Goal: Task Accomplishment & Management: Manage account settings

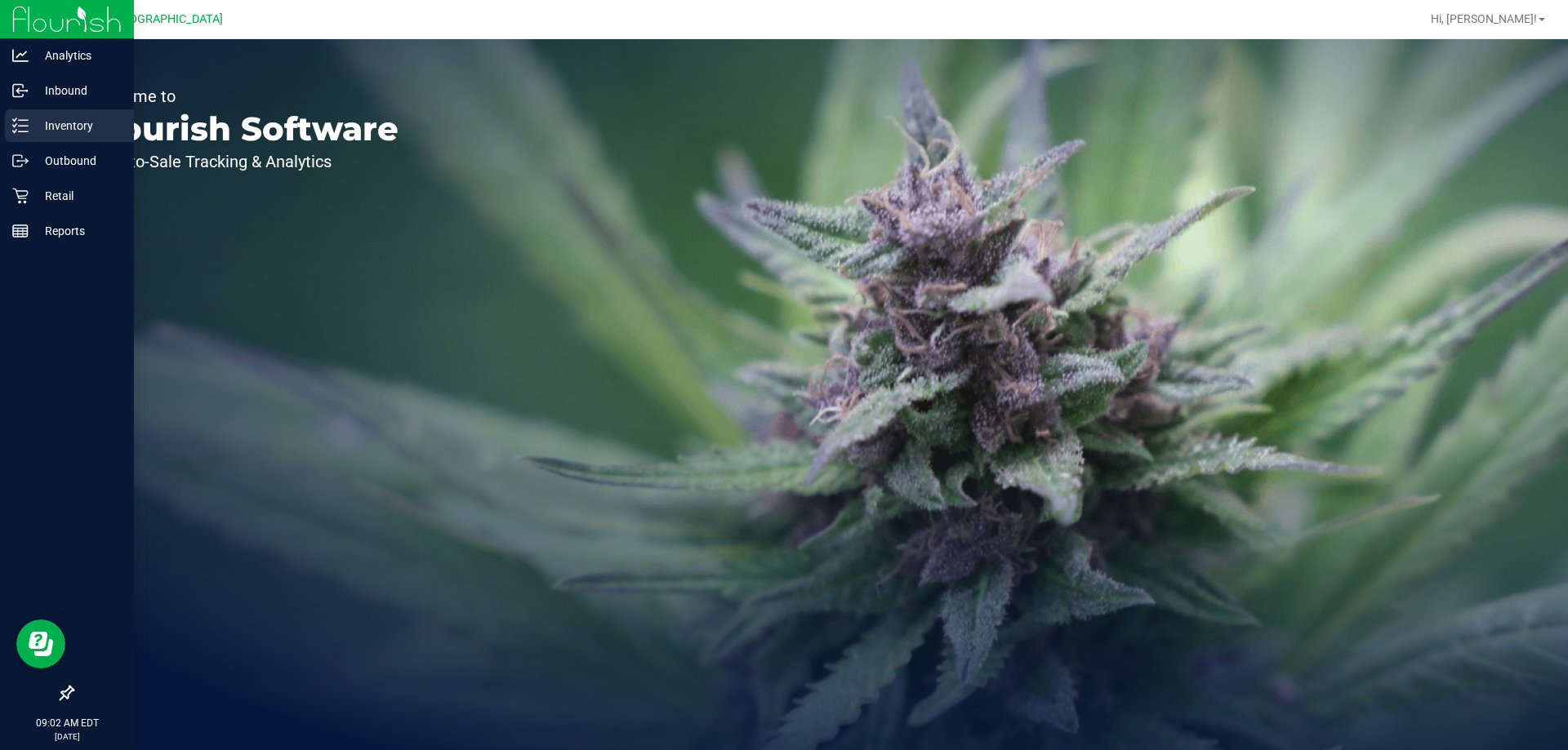
click at [67, 126] on p "Inventory" at bounding box center [78, 126] width 98 height 20
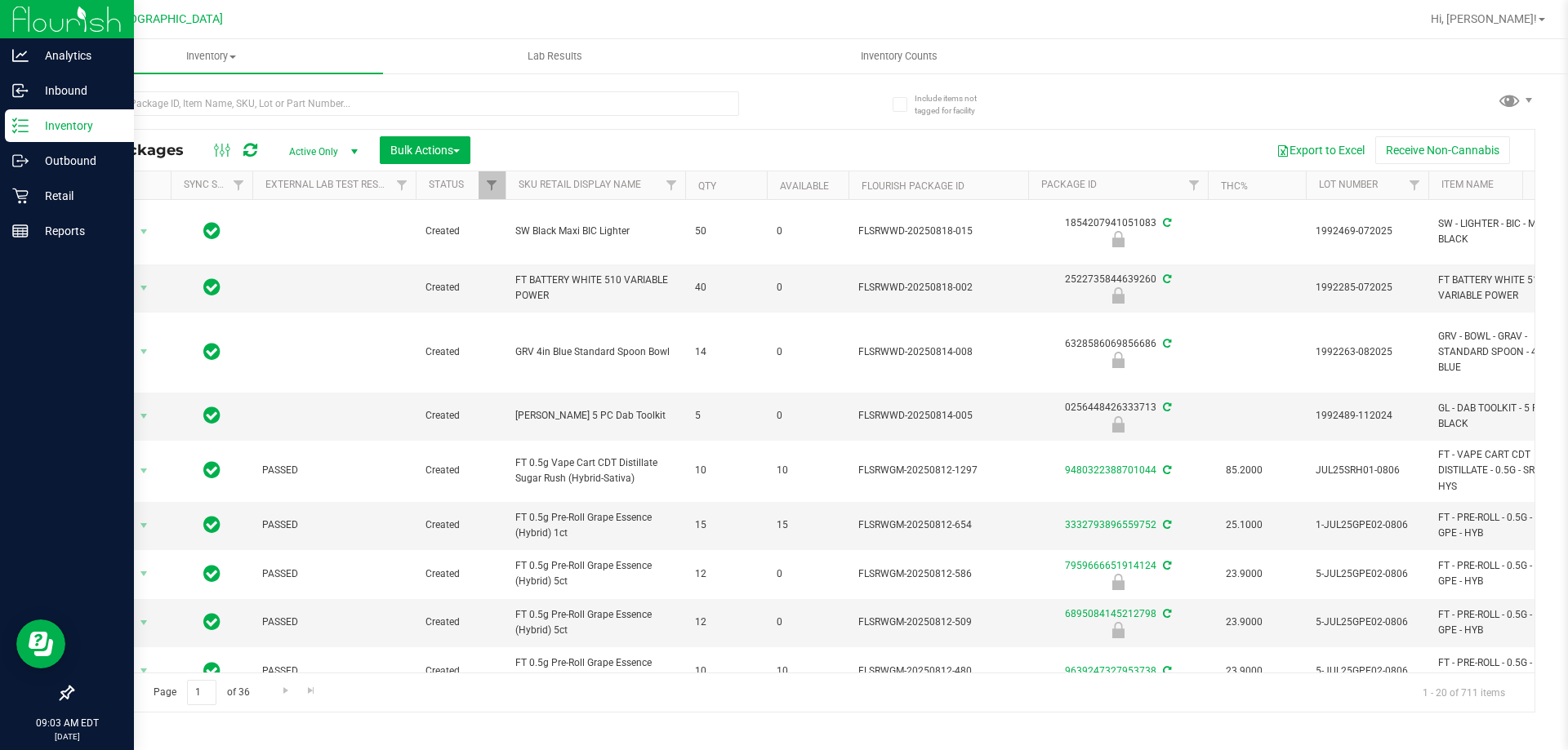
click at [43, 117] on p "Inventory" at bounding box center [78, 126] width 98 height 20
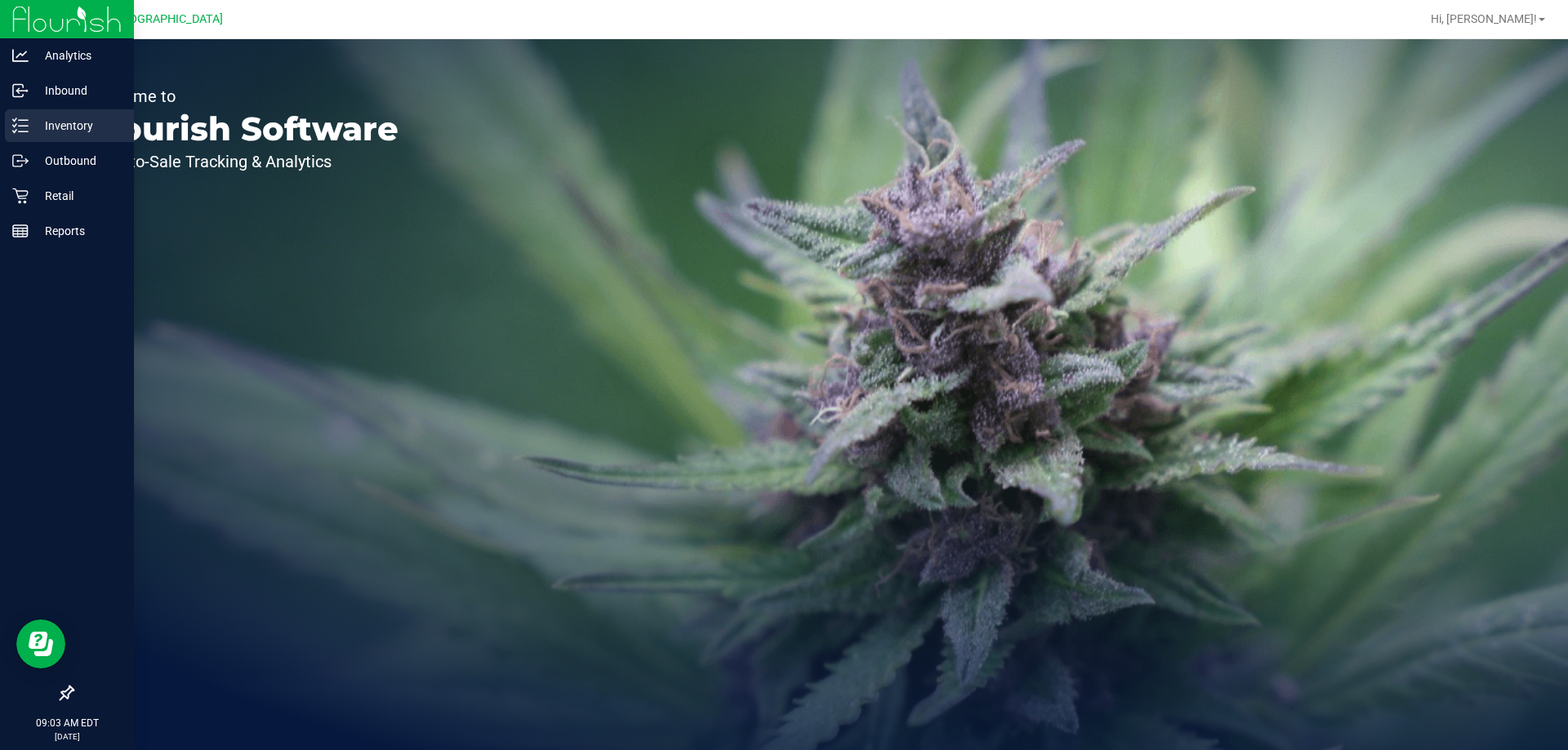
click at [42, 130] on p "Inventory" at bounding box center [78, 126] width 98 height 20
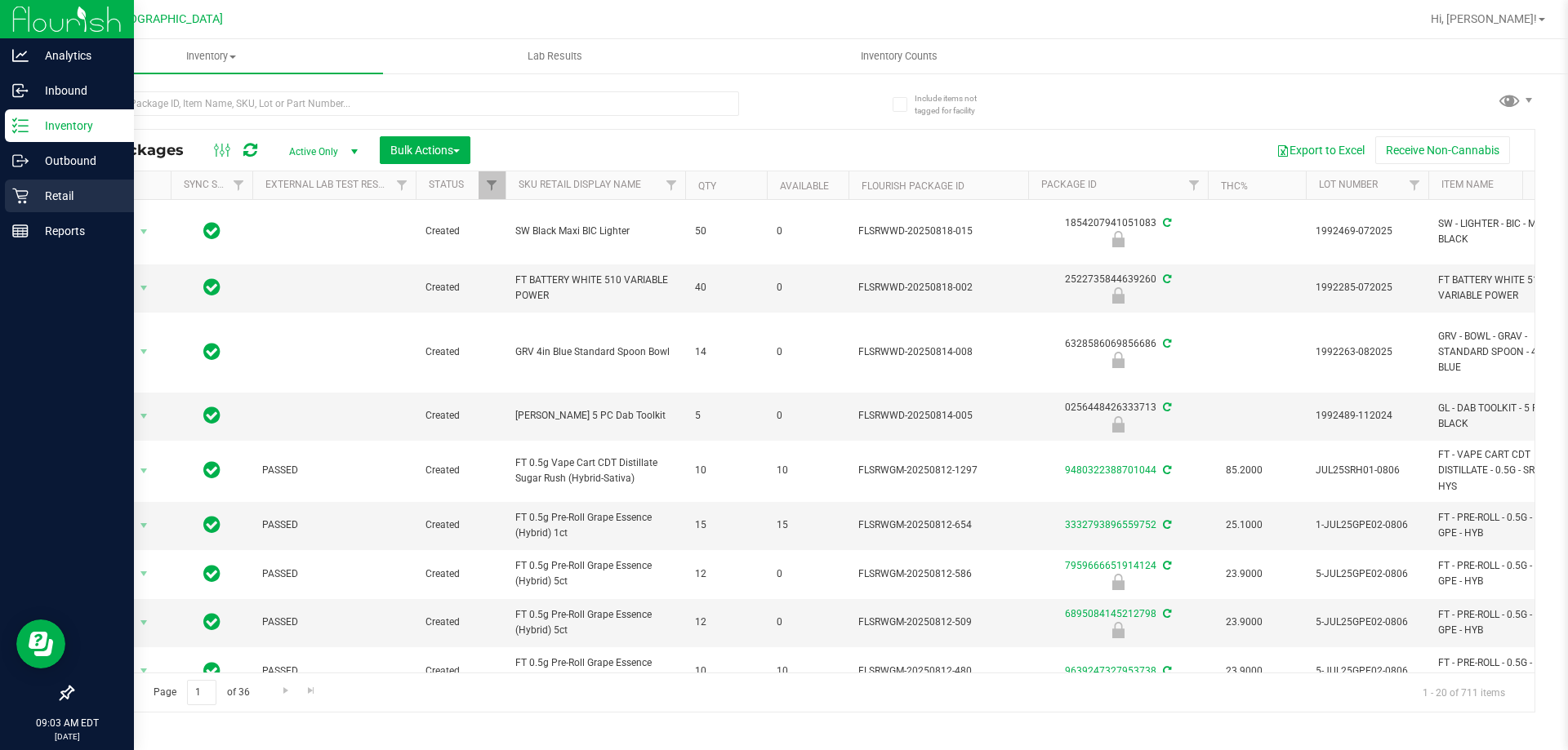
click at [44, 192] on p "Retail" at bounding box center [78, 196] width 98 height 20
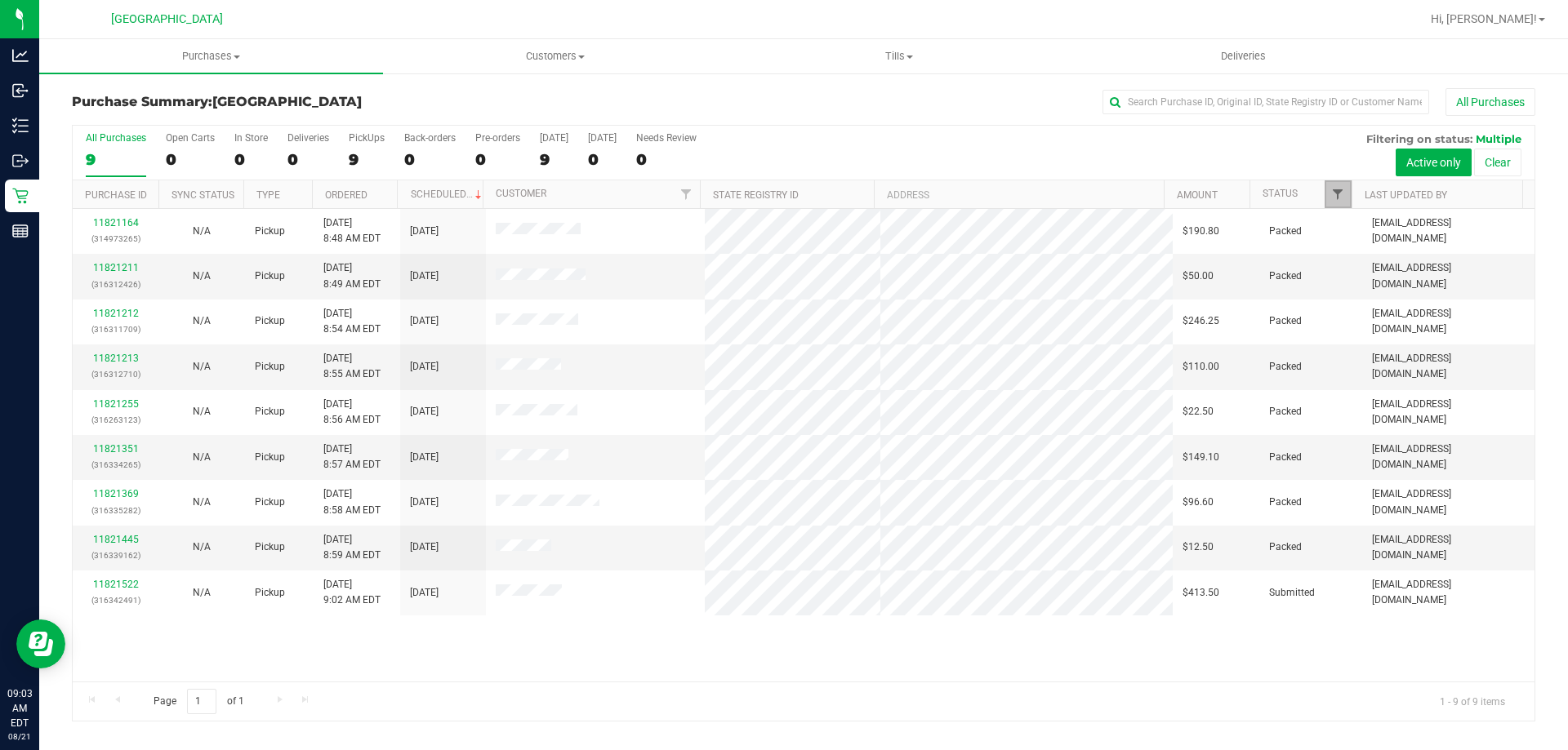
click at [1338, 192] on span "Filter" at bounding box center [1336, 194] width 13 height 13
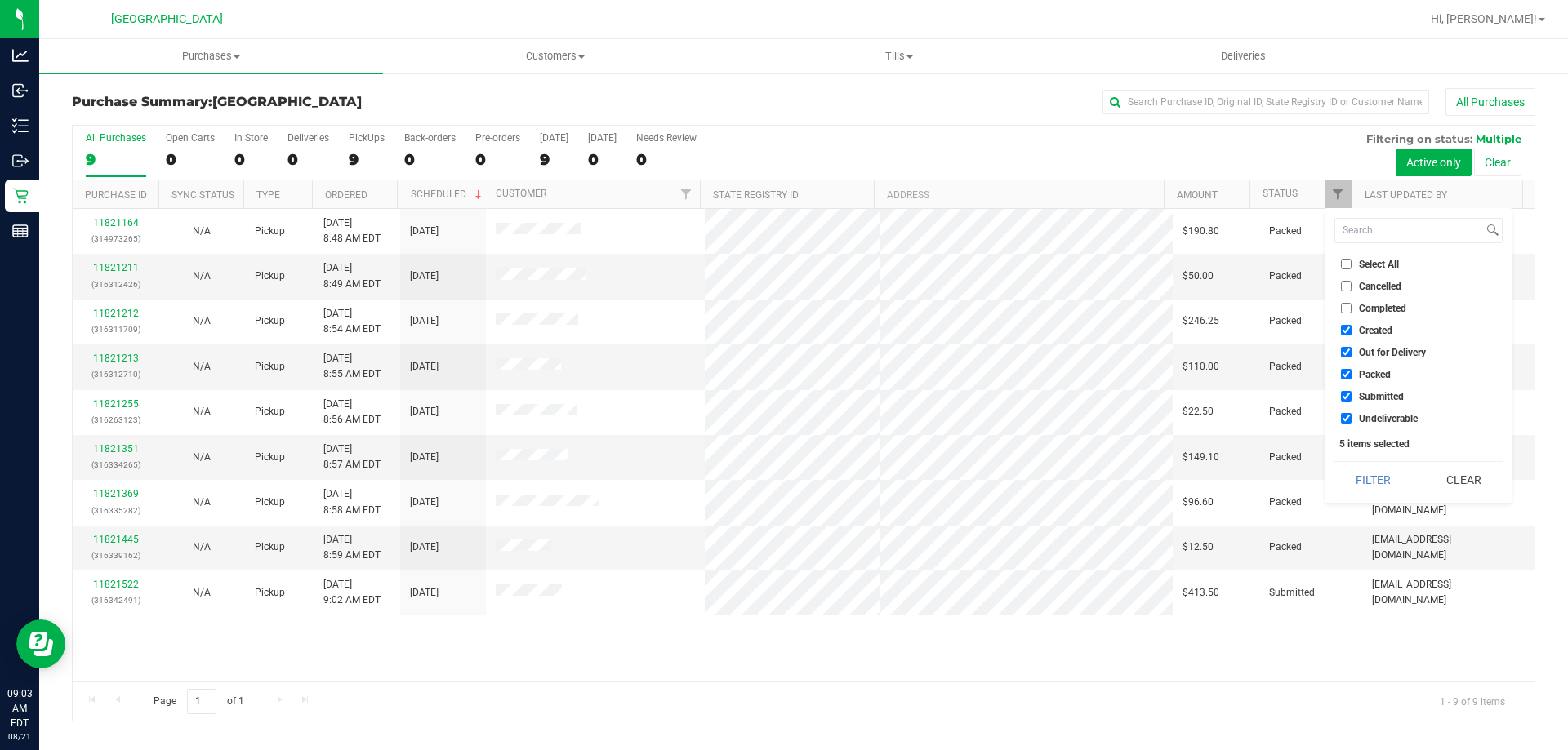
click at [1340, 330] on input "Created" at bounding box center [1345, 330] width 11 height 11
checkbox input "false"
click at [1341, 351] on input "Out for Delivery" at bounding box center [1345, 352] width 11 height 11
checkbox input "false"
click at [1342, 371] on input "Packed" at bounding box center [1345, 374] width 11 height 11
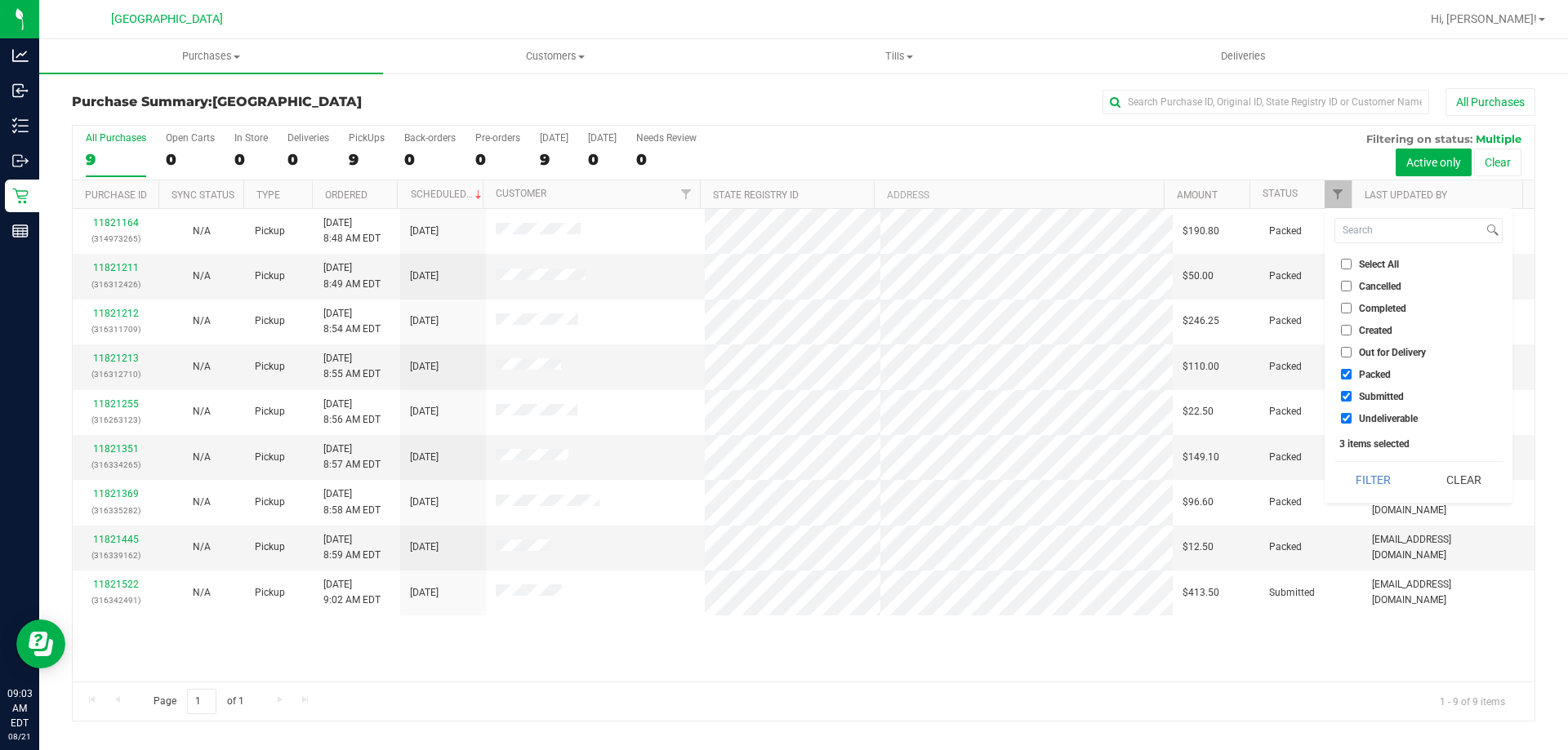
checkbox input "false"
click at [1345, 423] on input "Undeliverable" at bounding box center [1345, 418] width 11 height 11
checkbox input "false"
click at [1384, 483] on button "Filter" at bounding box center [1373, 480] width 78 height 36
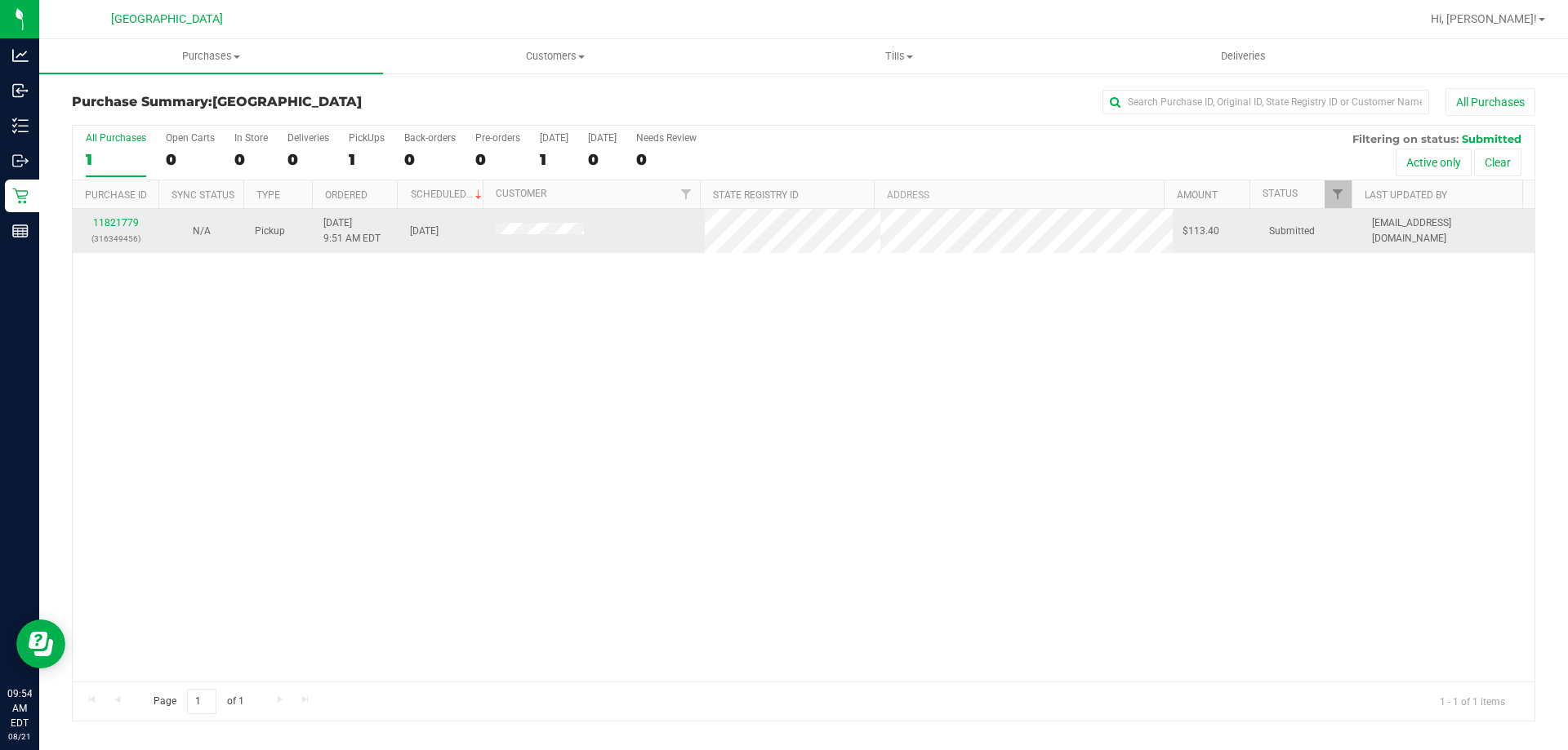
click at [130, 231] on p "(316349456)" at bounding box center [115, 239] width 67 height 16
click at [122, 224] on link "11821779" at bounding box center [116, 224] width 46 height 12
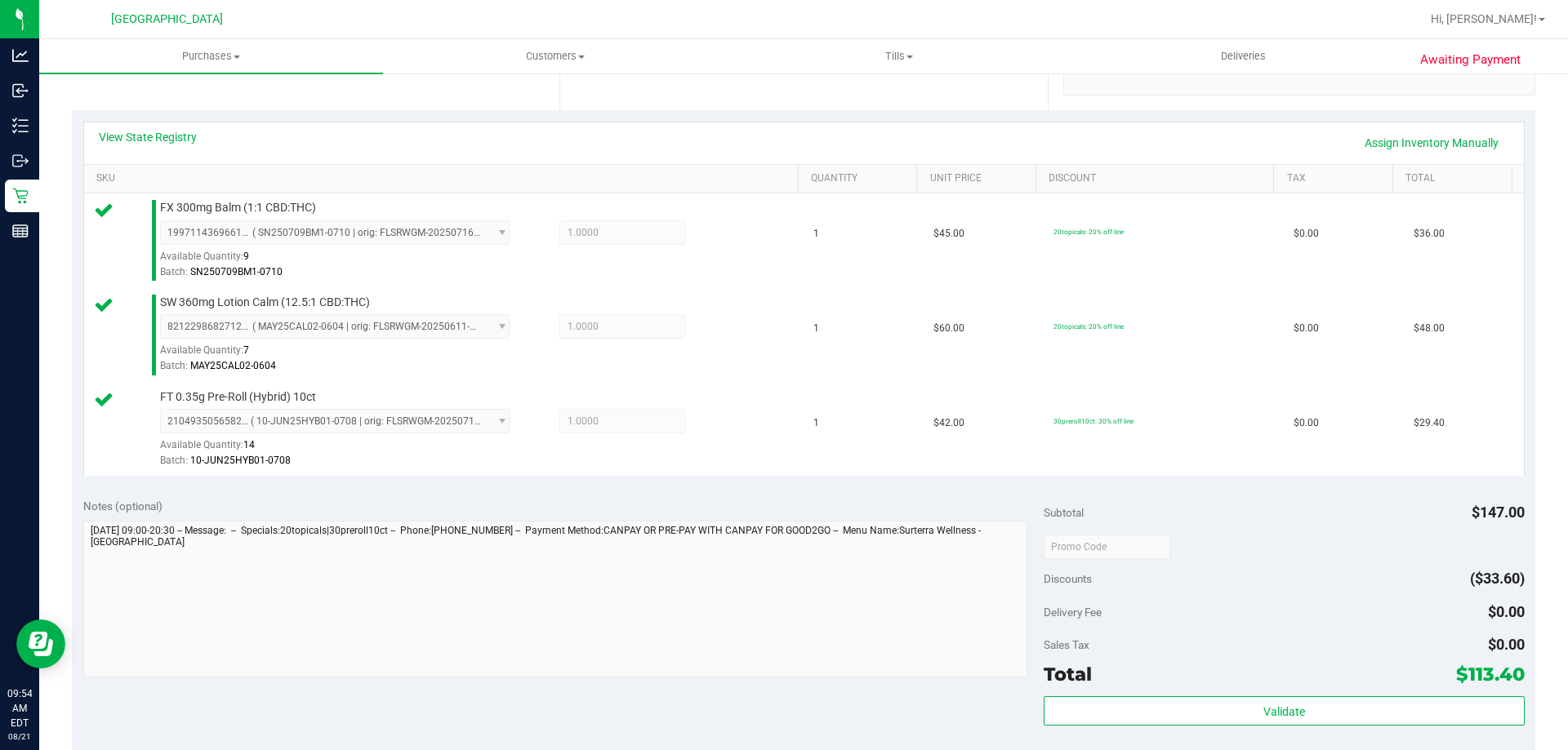
scroll to position [408, 0]
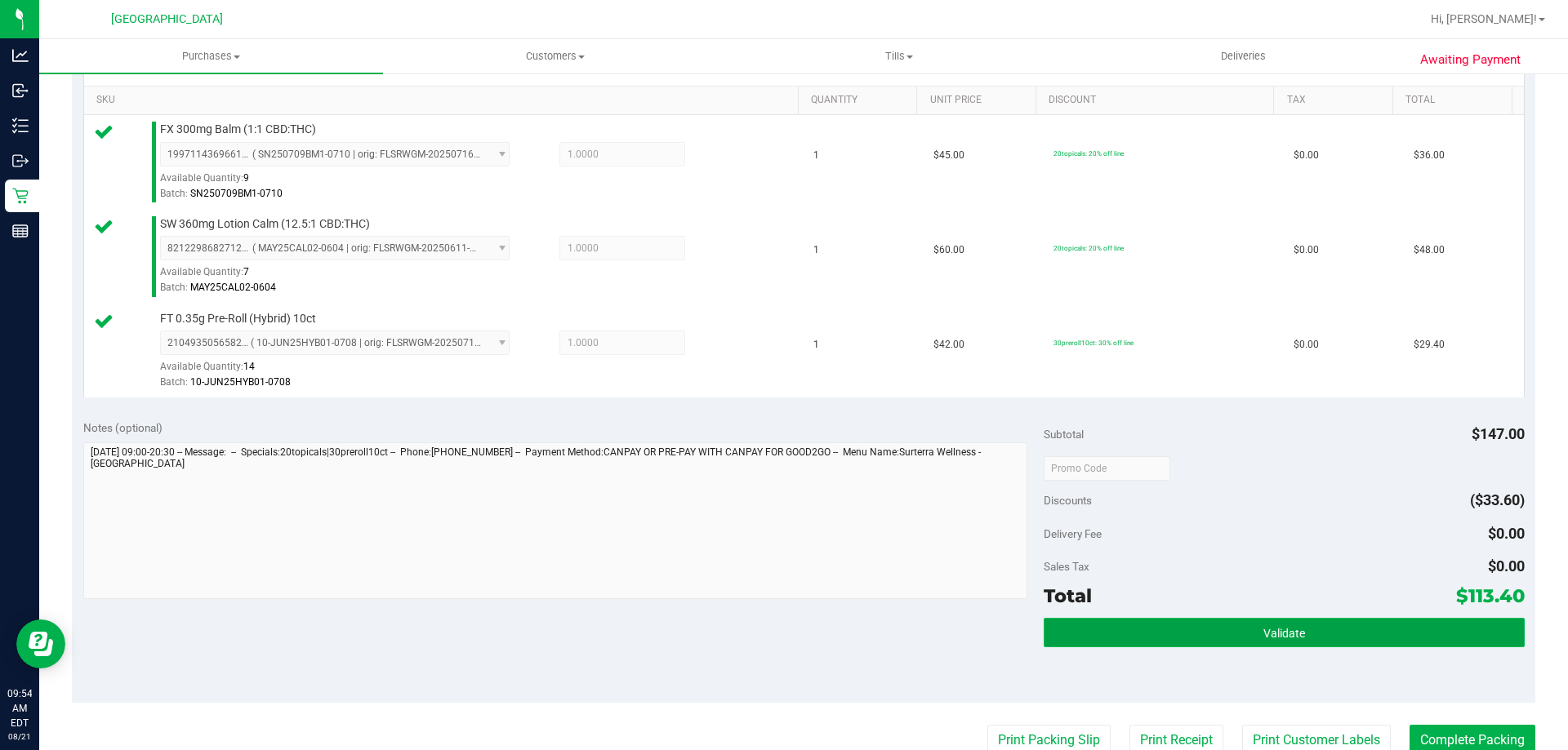
click at [1321, 620] on button "Validate" at bounding box center [1283, 633] width 480 height 30
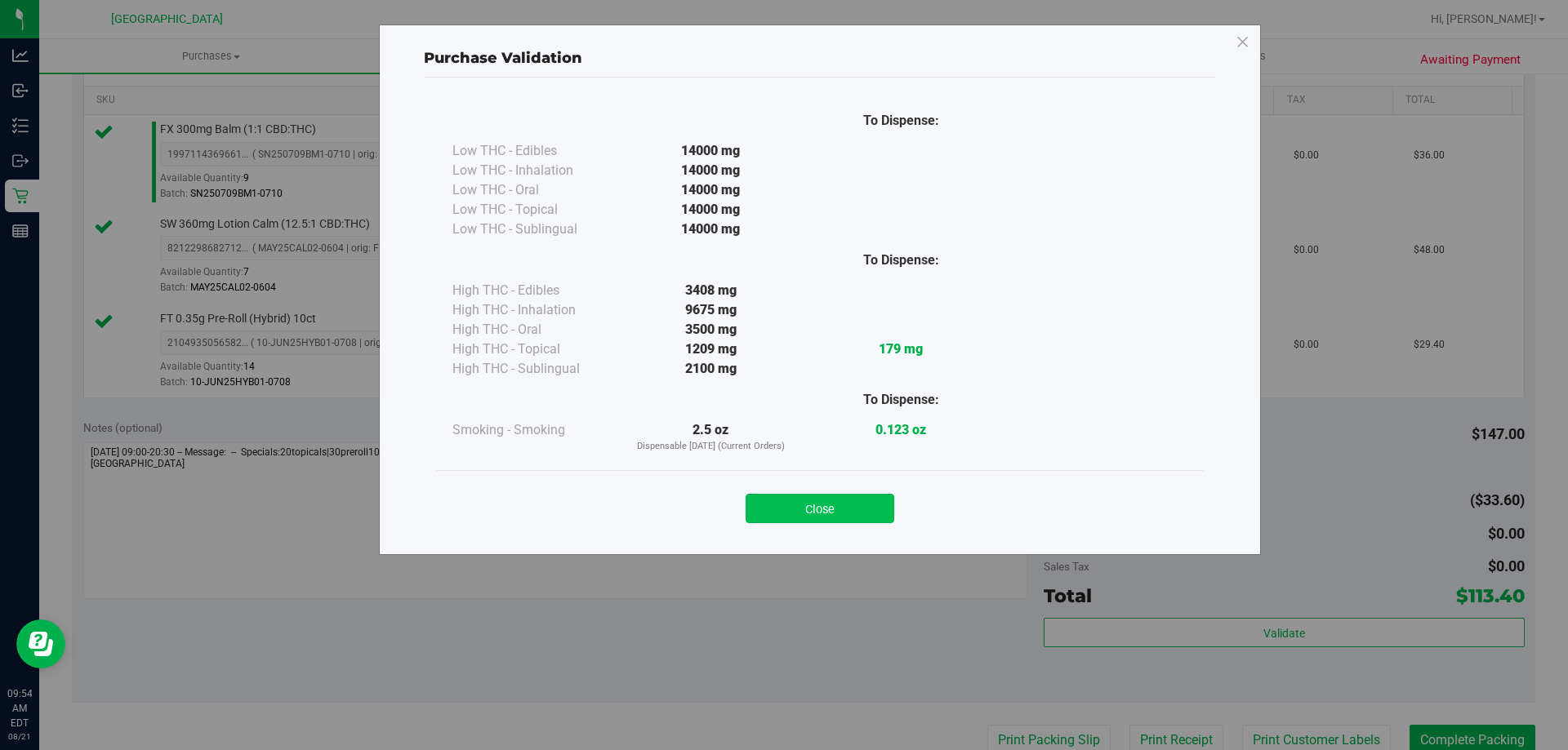
click at [829, 515] on button "Close" at bounding box center [820, 509] width 149 height 30
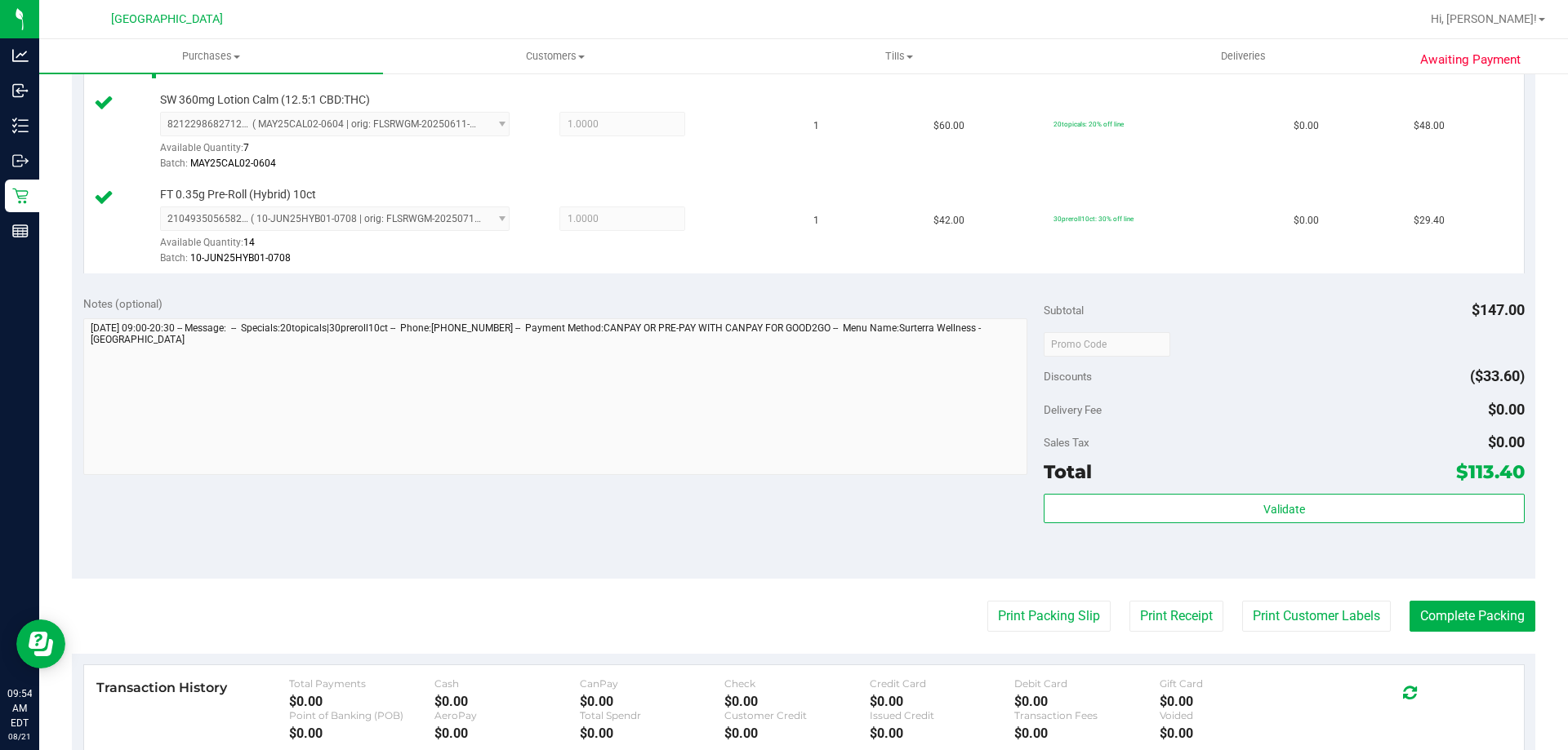
scroll to position [774, 0]
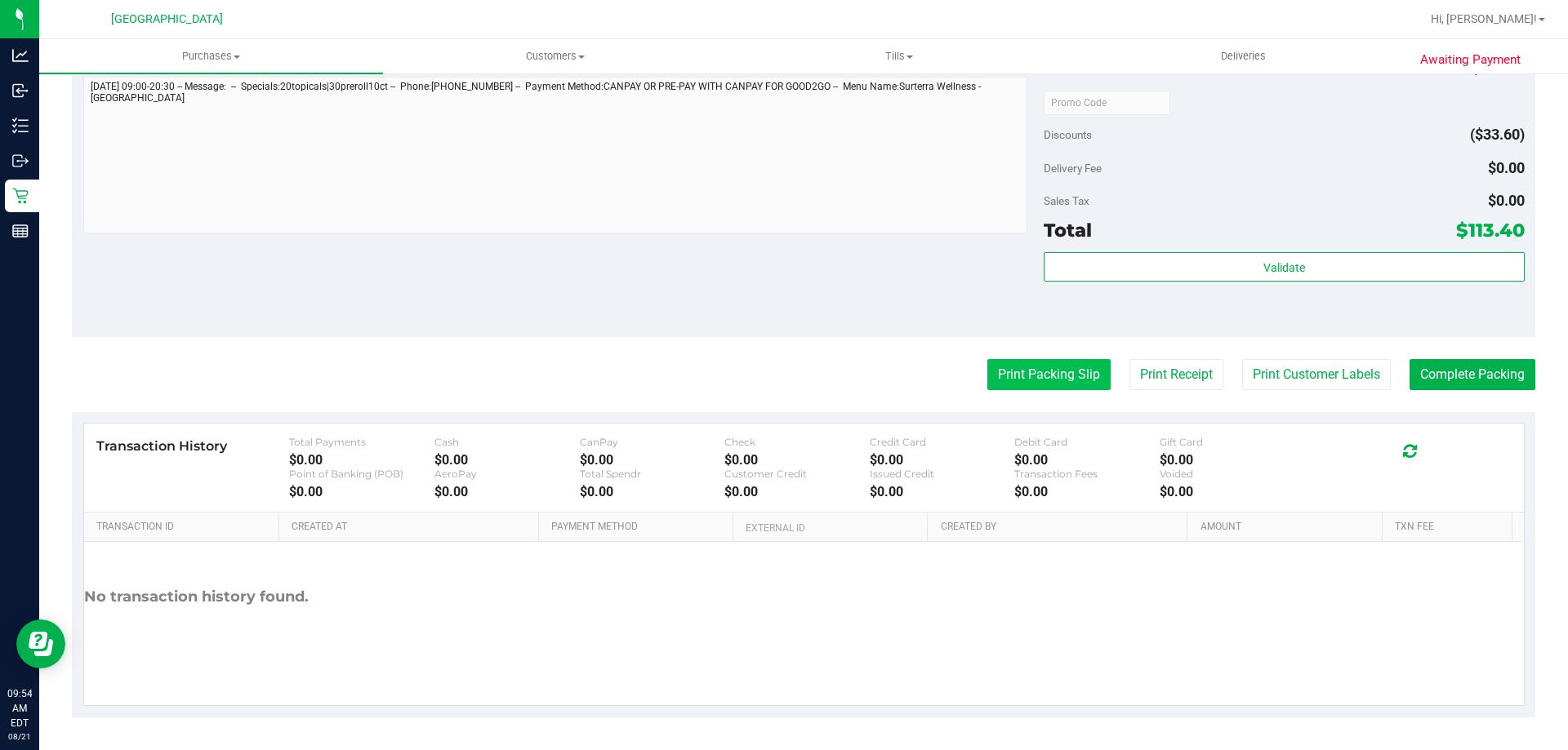
click at [1037, 367] on button "Print Packing Slip" at bounding box center [1048, 375] width 123 height 31
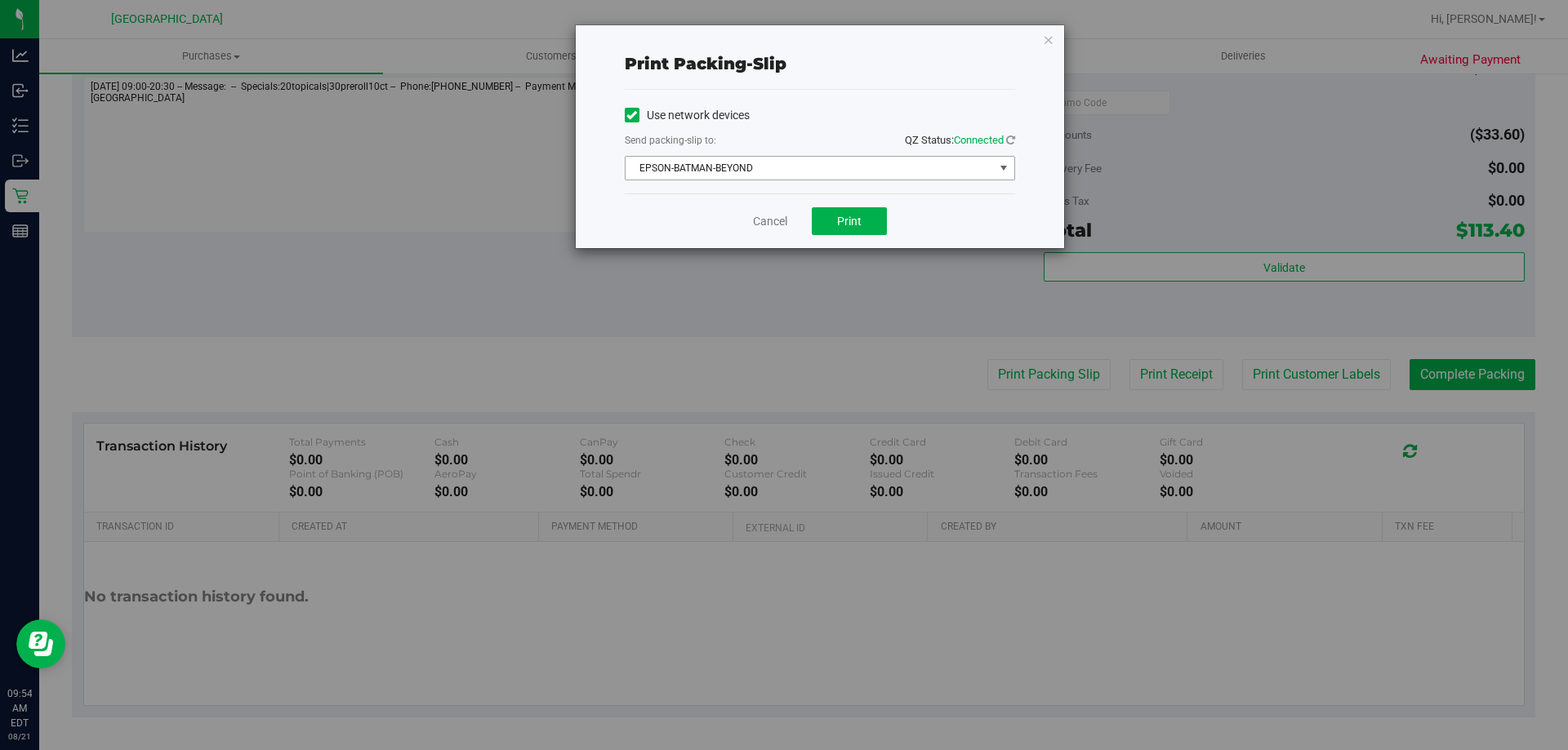
click at [885, 165] on span "EPSON-BATMAN-BEYOND" at bounding box center [809, 168] width 369 height 23
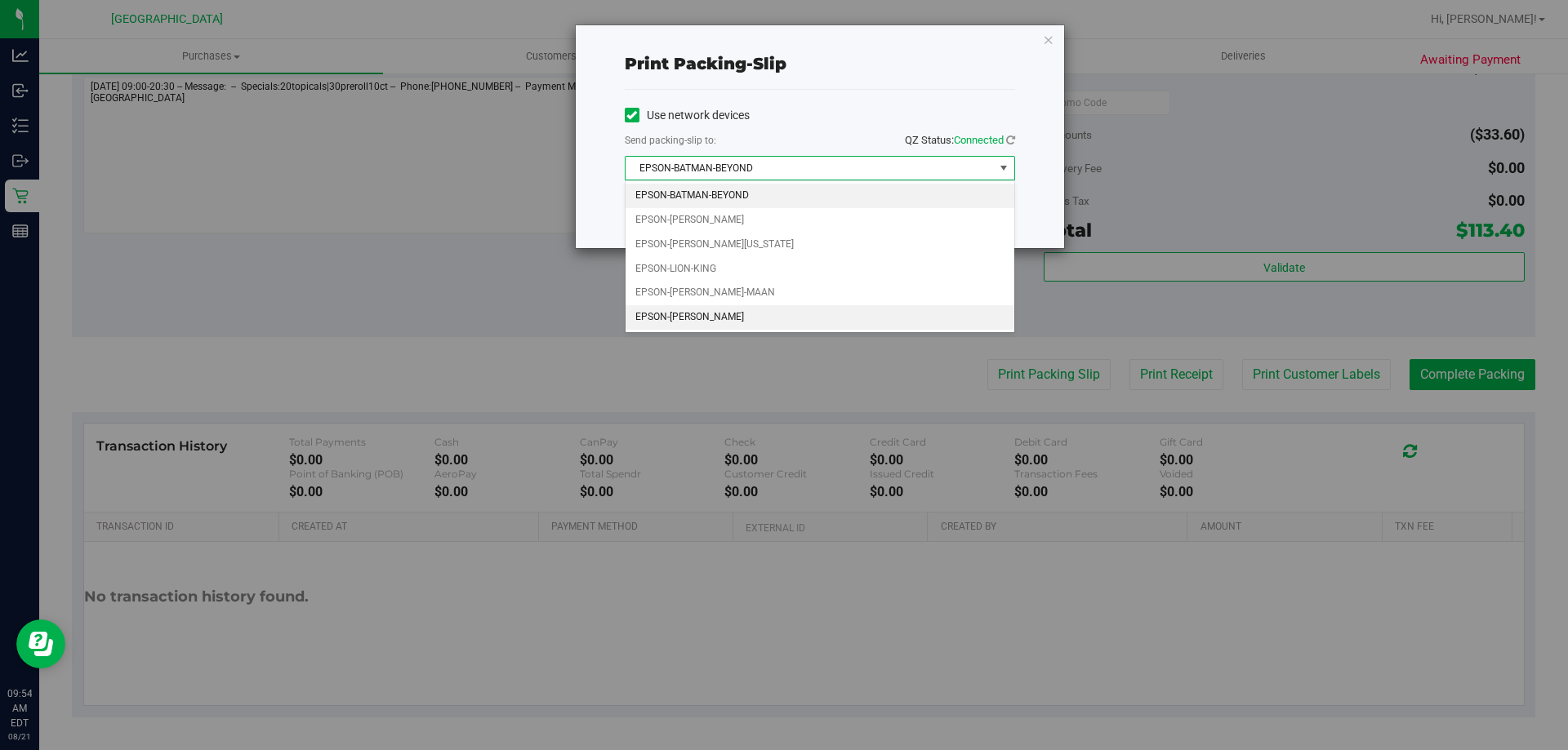
click at [753, 315] on li "EPSON-[PERSON_NAME]" at bounding box center [819, 317] width 389 height 25
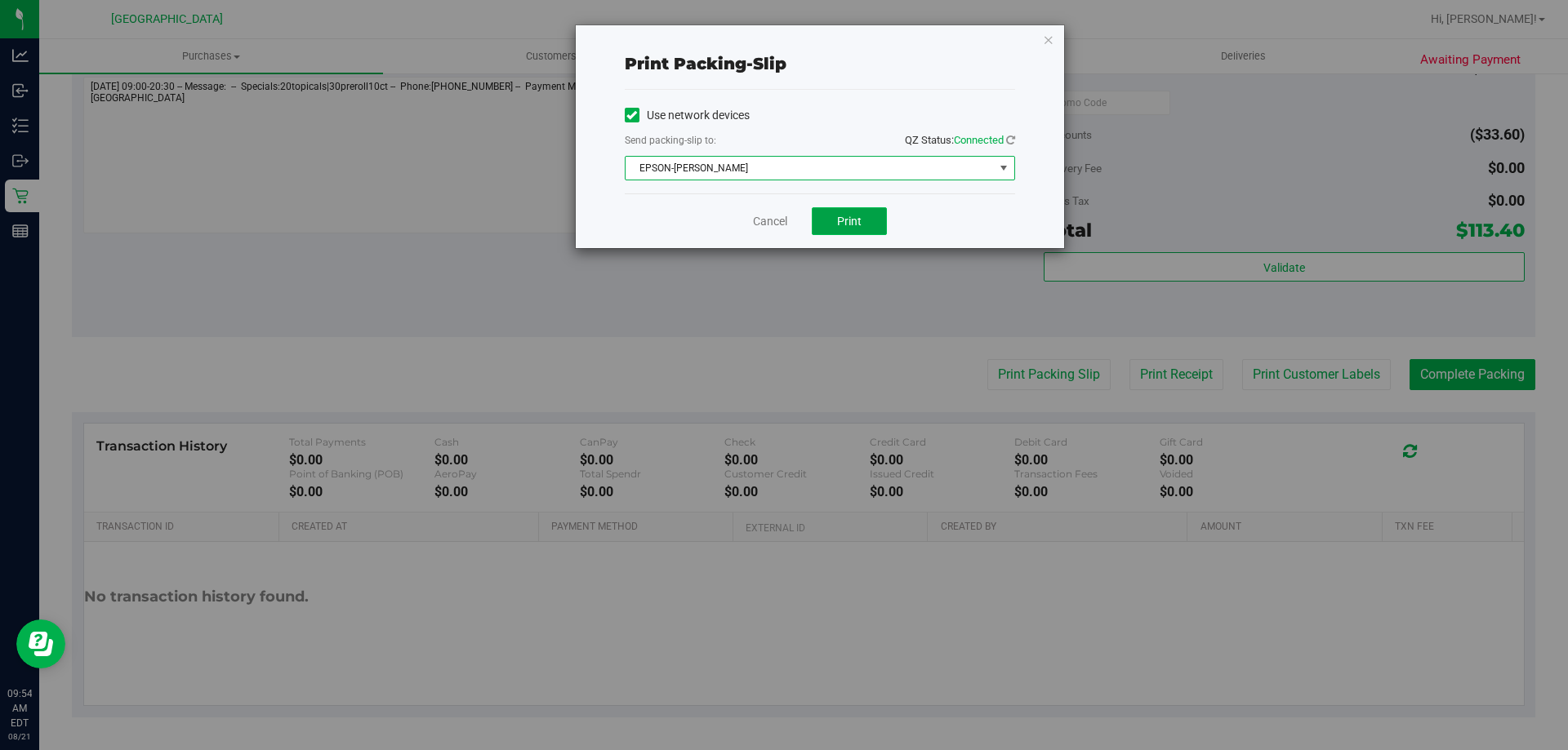
click at [863, 228] on button "Print" at bounding box center [850, 222] width 76 height 28
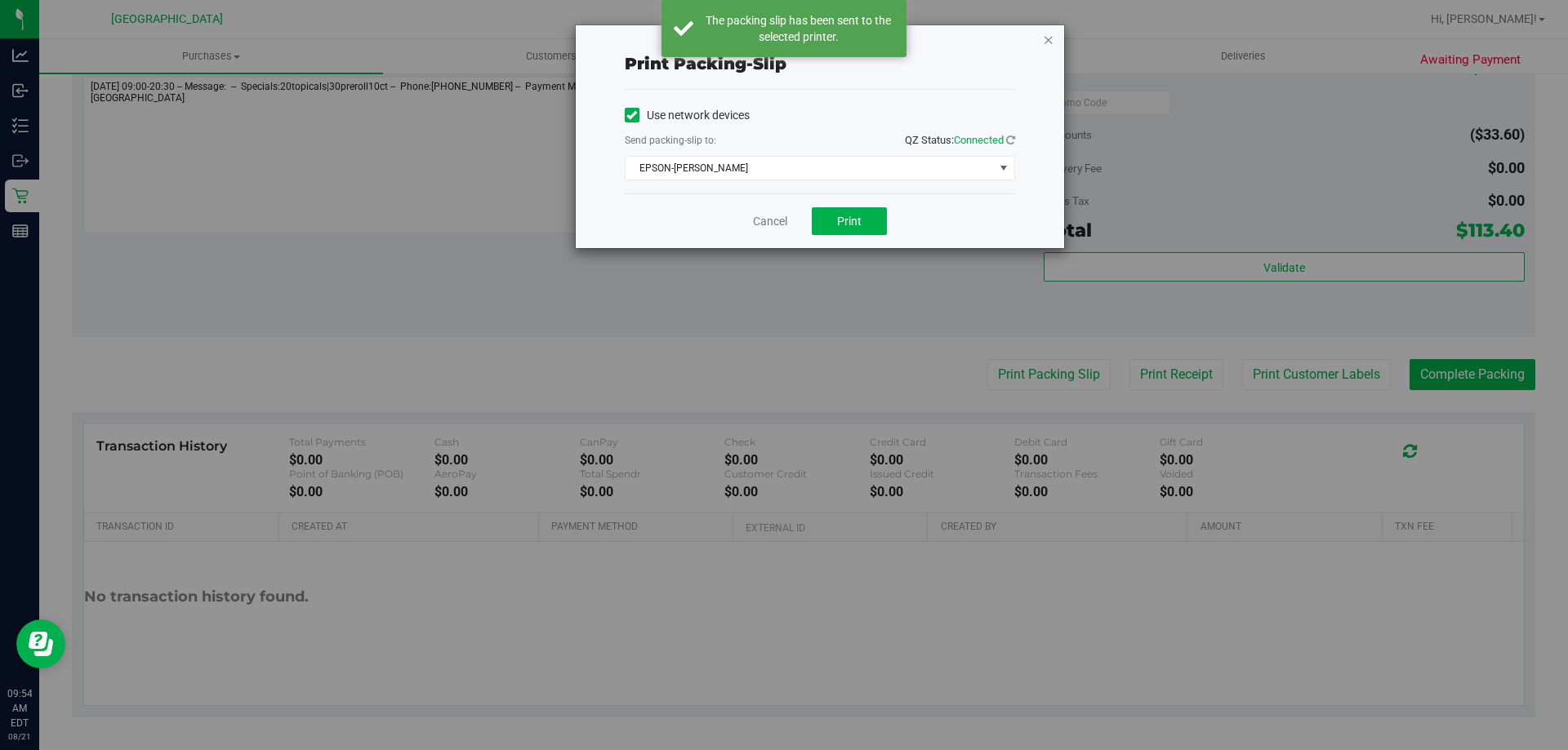
click at [1049, 42] on icon "button" at bounding box center [1048, 40] width 12 height 20
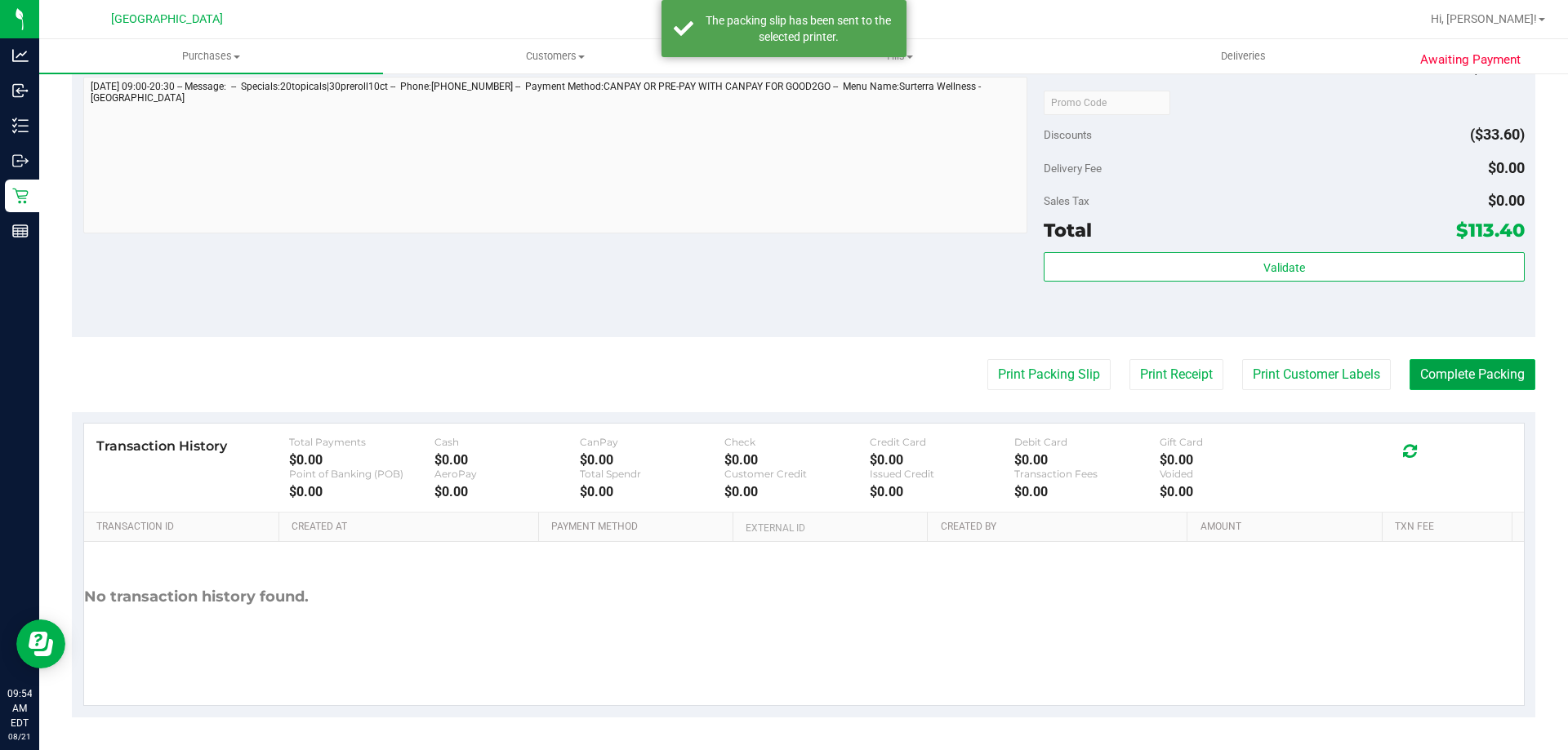
click at [1501, 372] on button "Complete Packing" at bounding box center [1472, 375] width 126 height 31
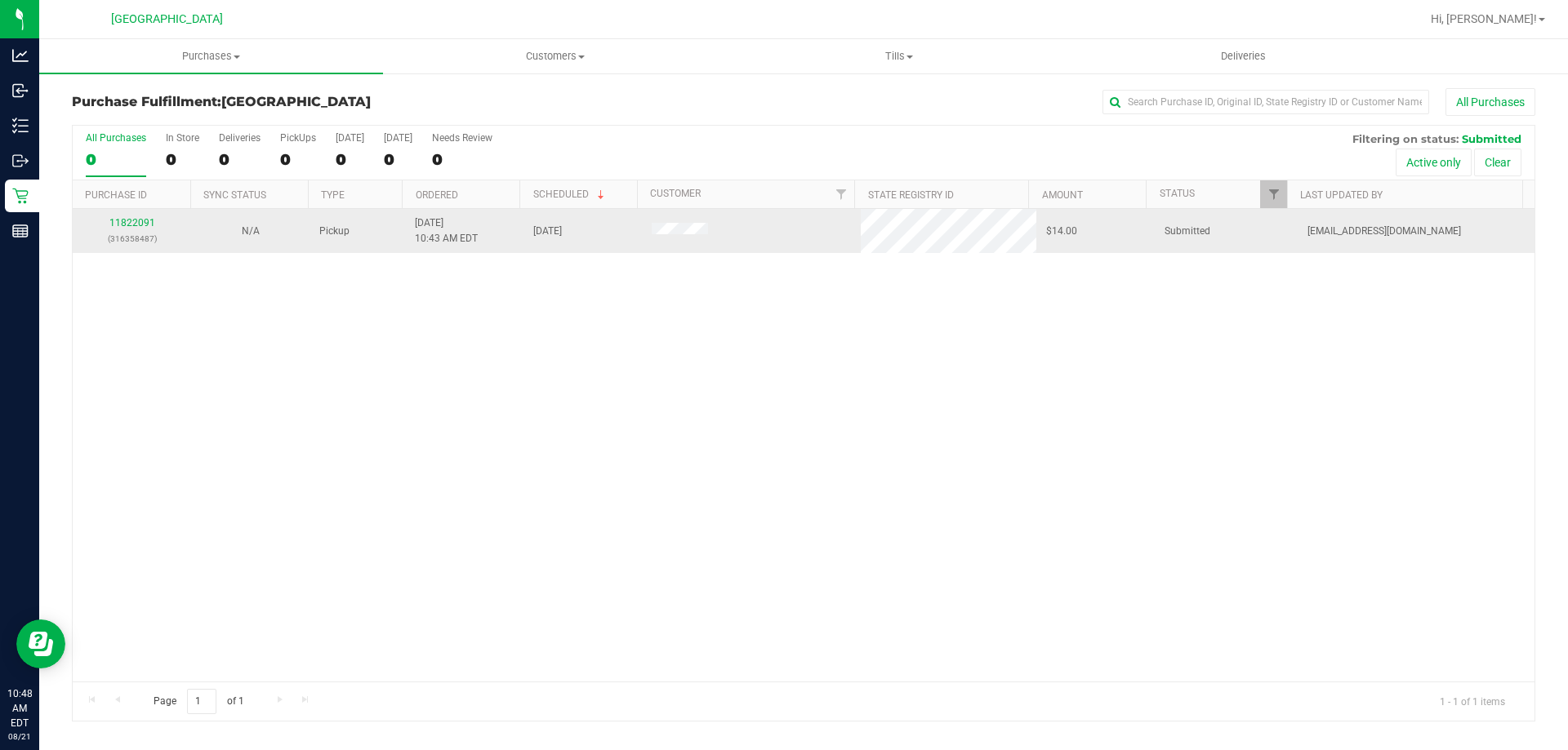
click at [129, 217] on div "11822091 (316358487)" at bounding box center [131, 230] width 98 height 31
click at [114, 215] on td "11822091 (316358487)" at bounding box center [131, 230] width 118 height 44
click at [140, 221] on link "11822091" at bounding box center [132, 224] width 46 height 12
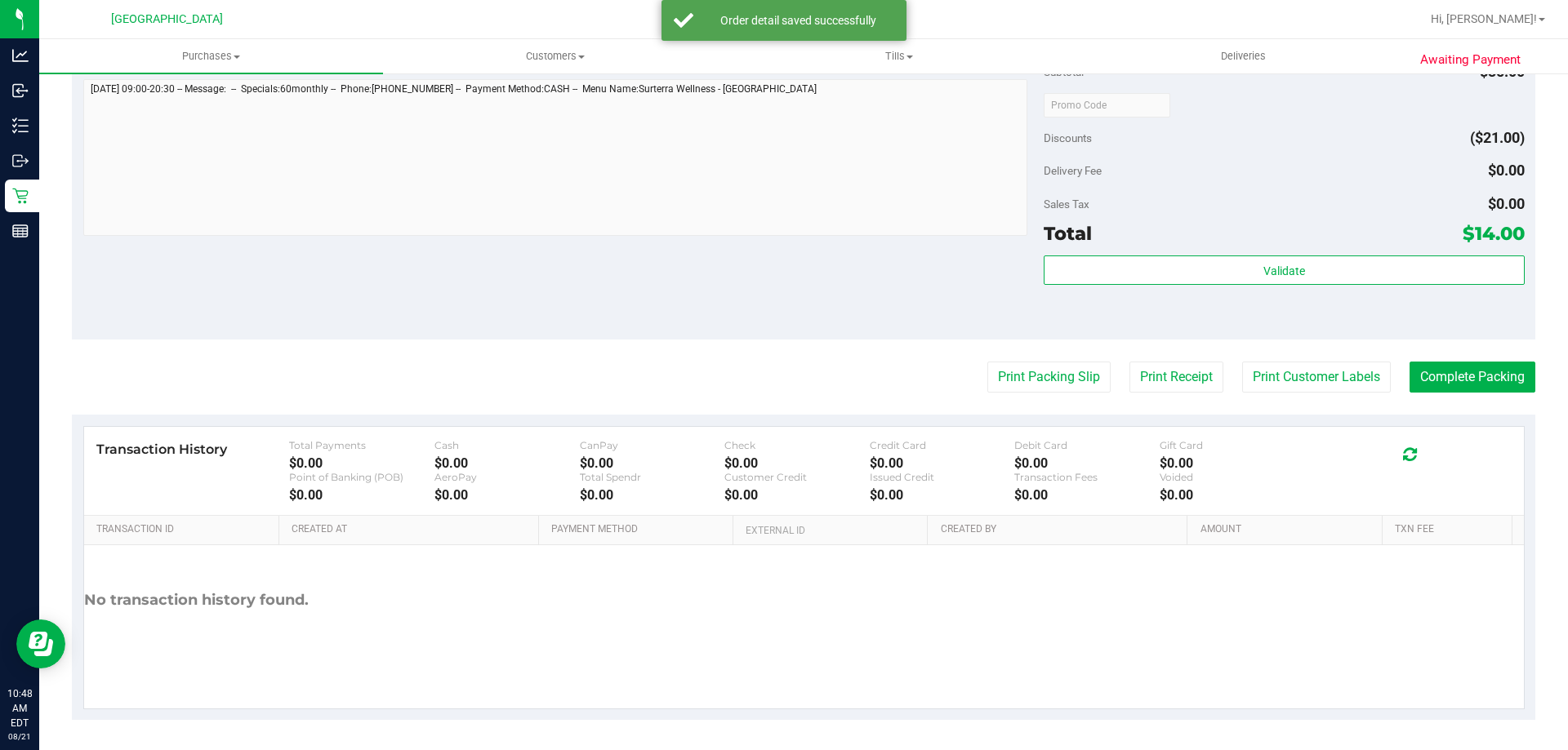
scroll to position [584, 0]
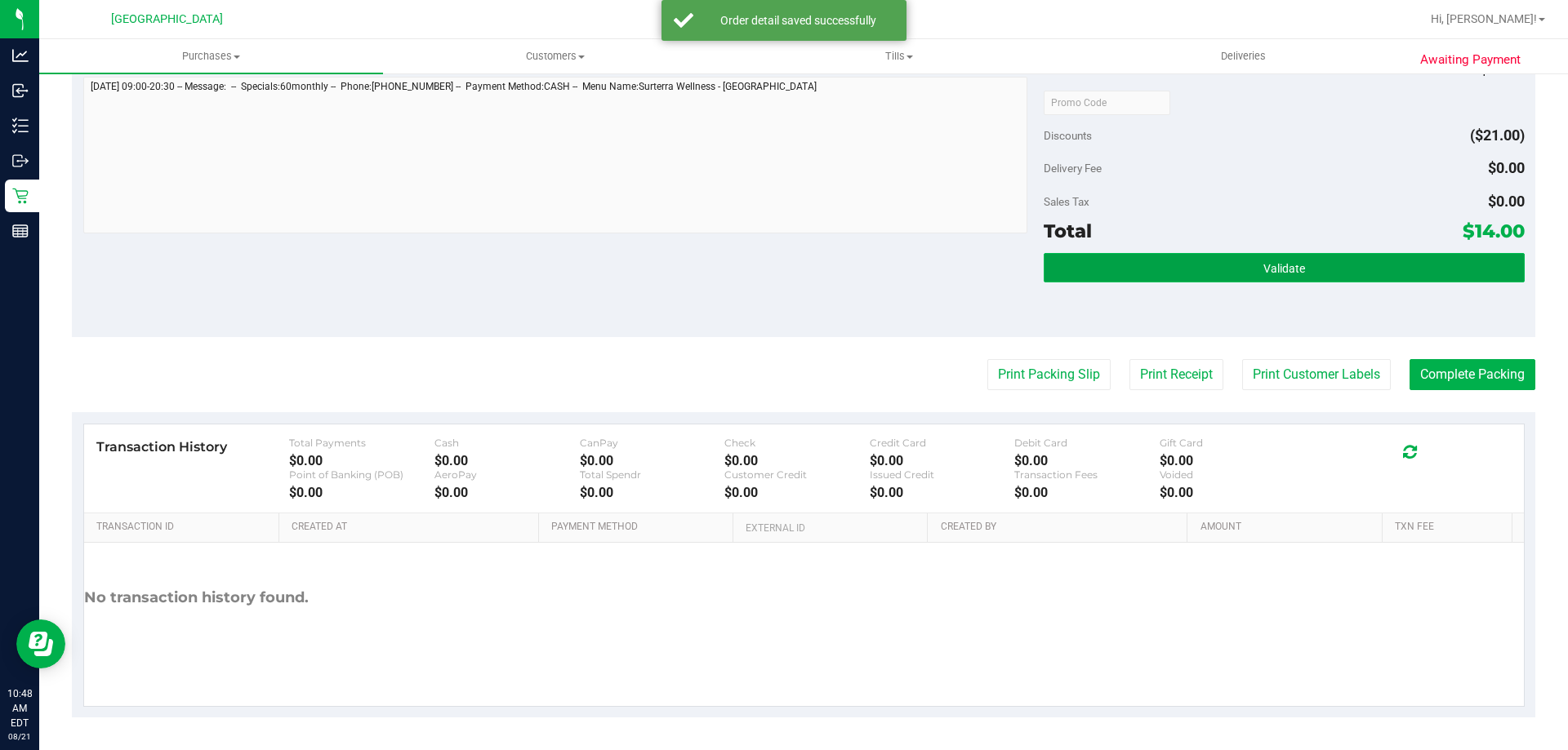
click at [1284, 277] on button "Validate" at bounding box center [1283, 268] width 480 height 30
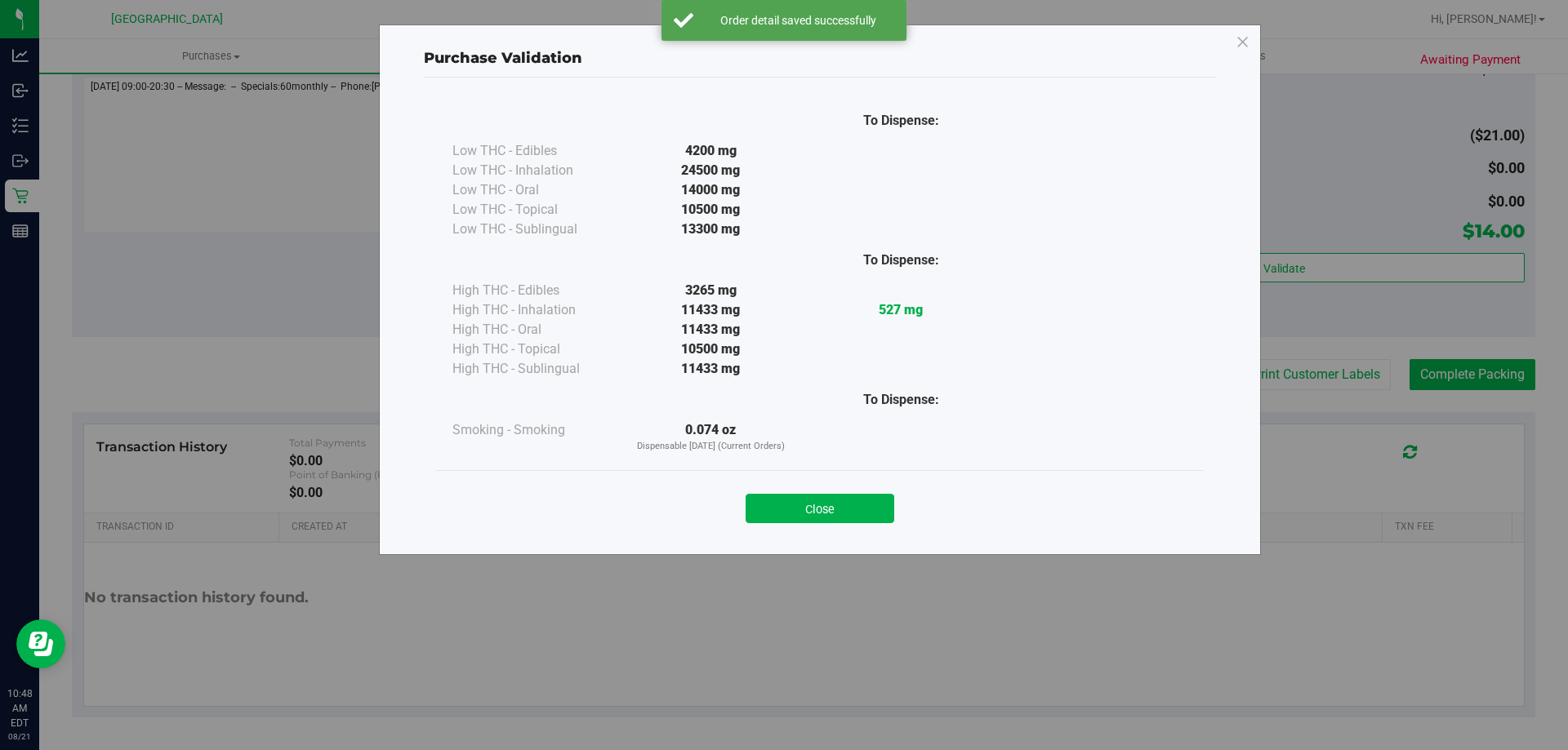
click at [851, 510] on button "Close" at bounding box center [820, 509] width 149 height 30
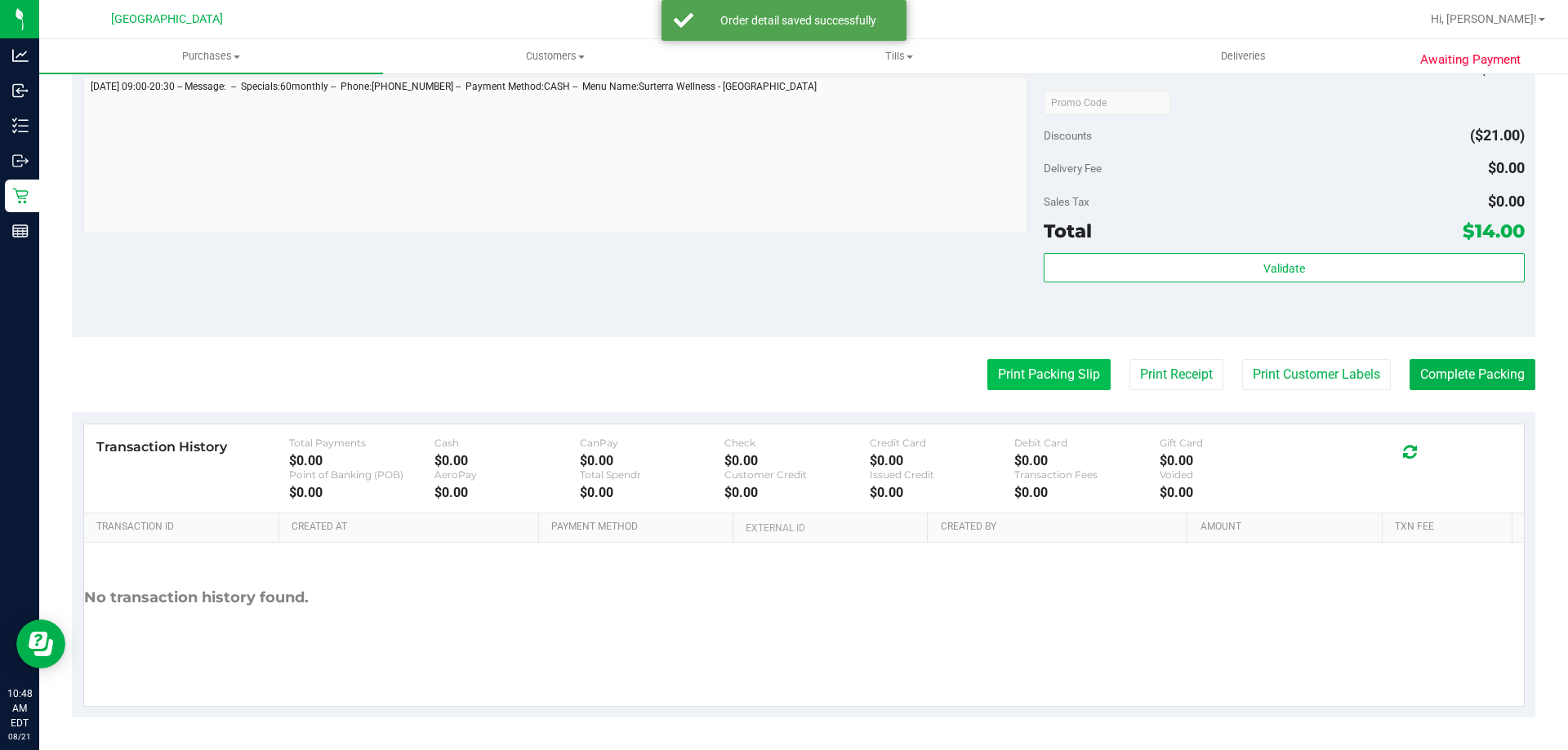
click at [1031, 375] on button "Print Packing Slip" at bounding box center [1048, 375] width 123 height 31
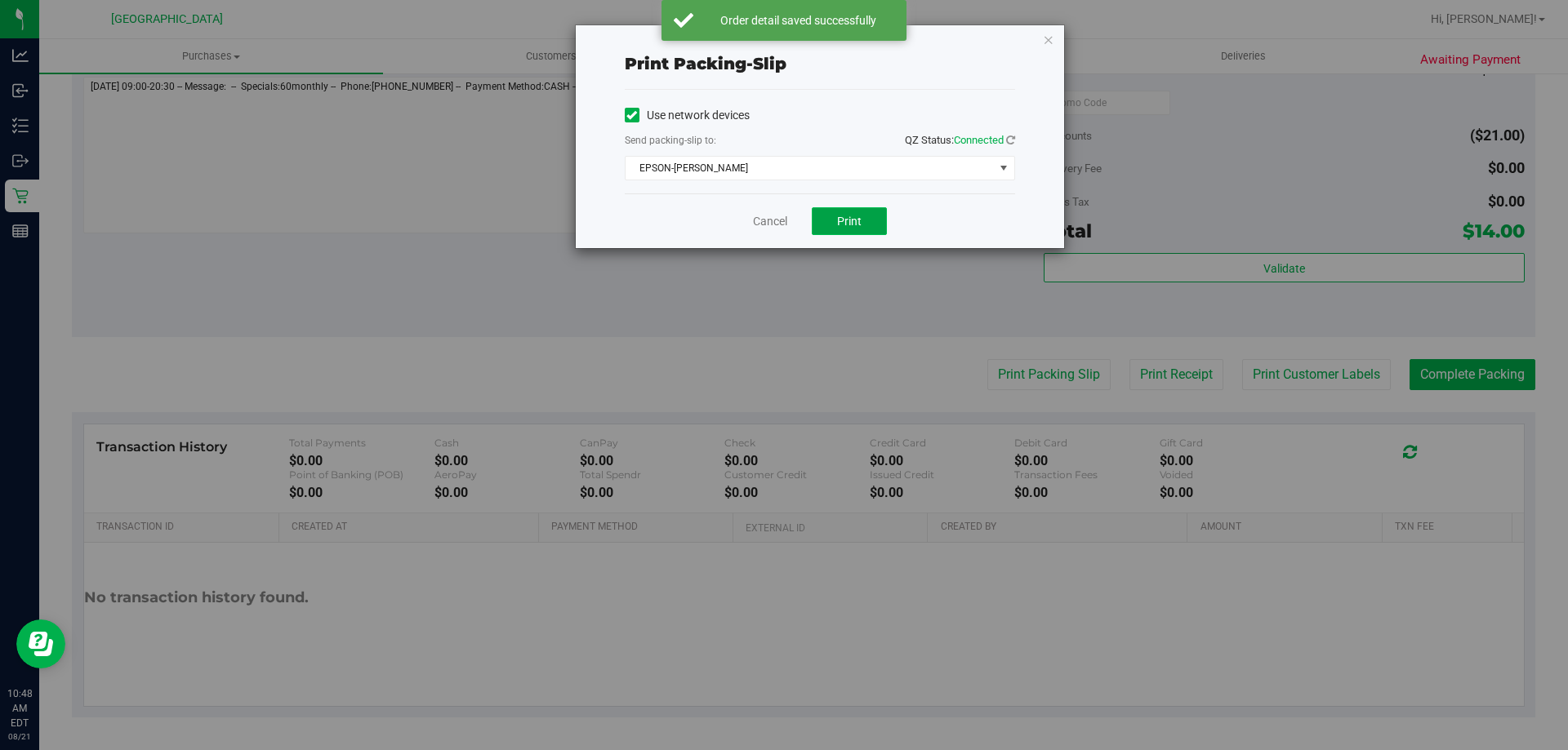
click at [843, 221] on span "Print" at bounding box center [849, 221] width 25 height 13
click at [1049, 43] on icon "button" at bounding box center [1048, 40] width 12 height 20
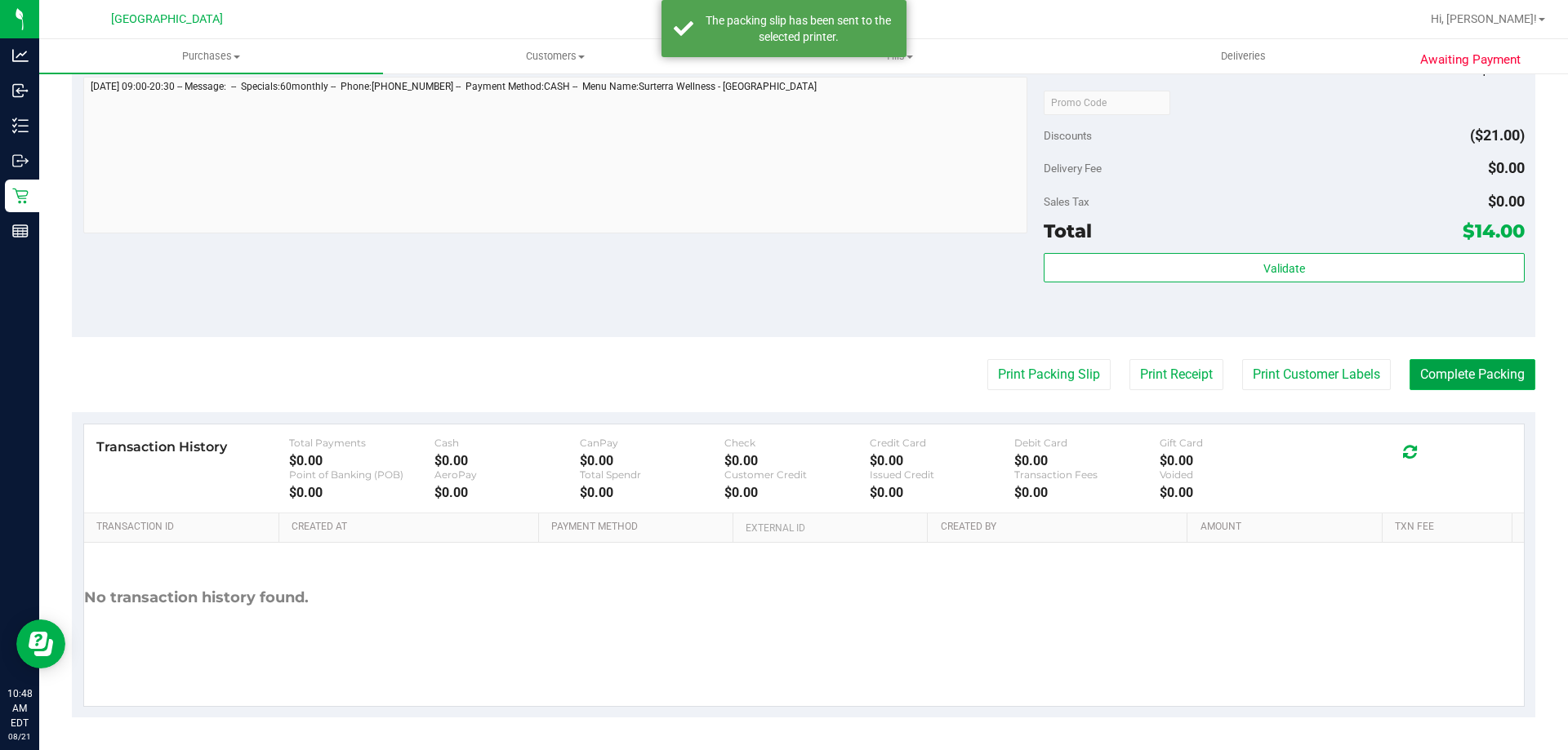
click at [1474, 375] on button "Complete Packing" at bounding box center [1472, 375] width 126 height 31
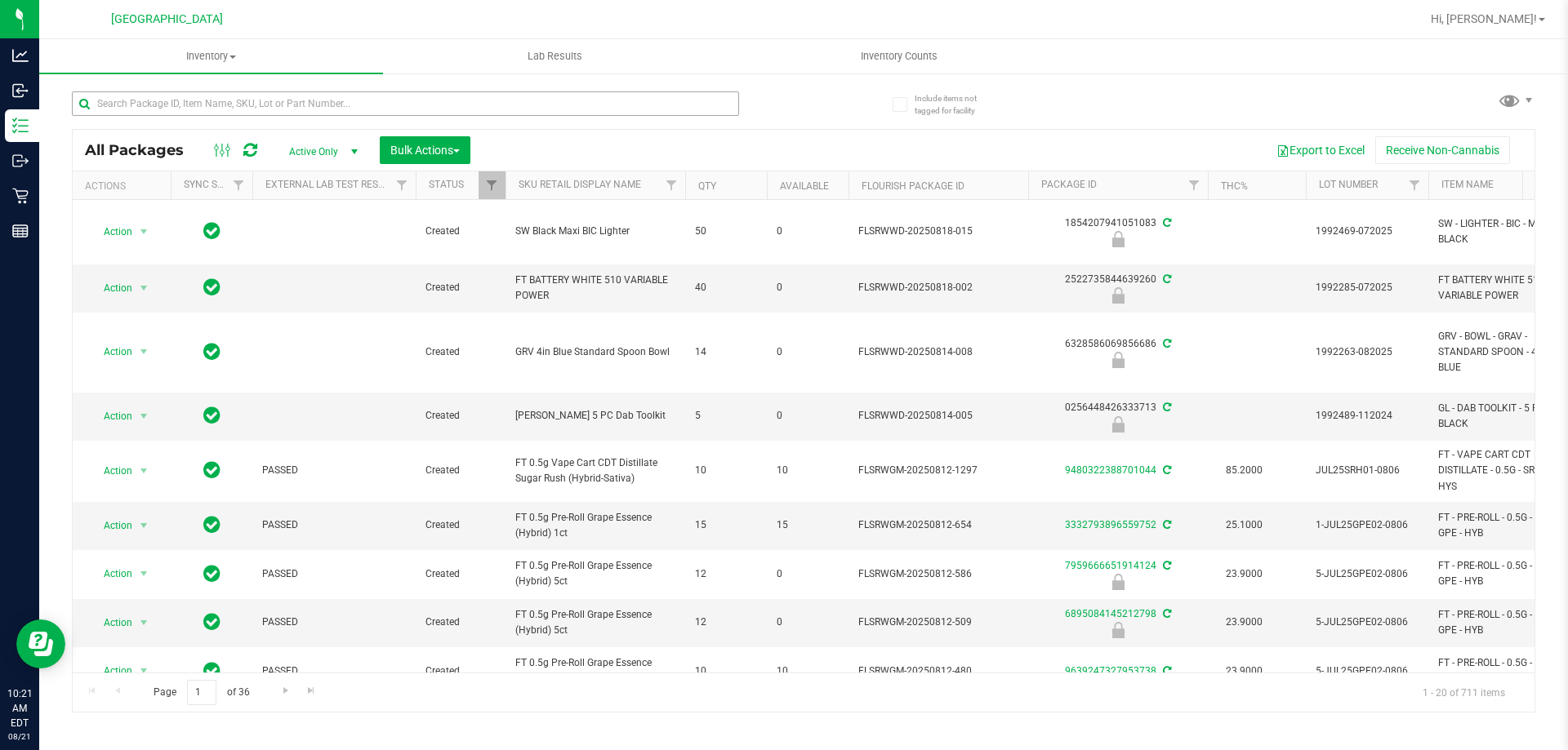
click at [195, 116] on div at bounding box center [404, 110] width 667 height 38
click at [194, 108] on input "text" at bounding box center [404, 103] width 667 height 25
type input "10ct"
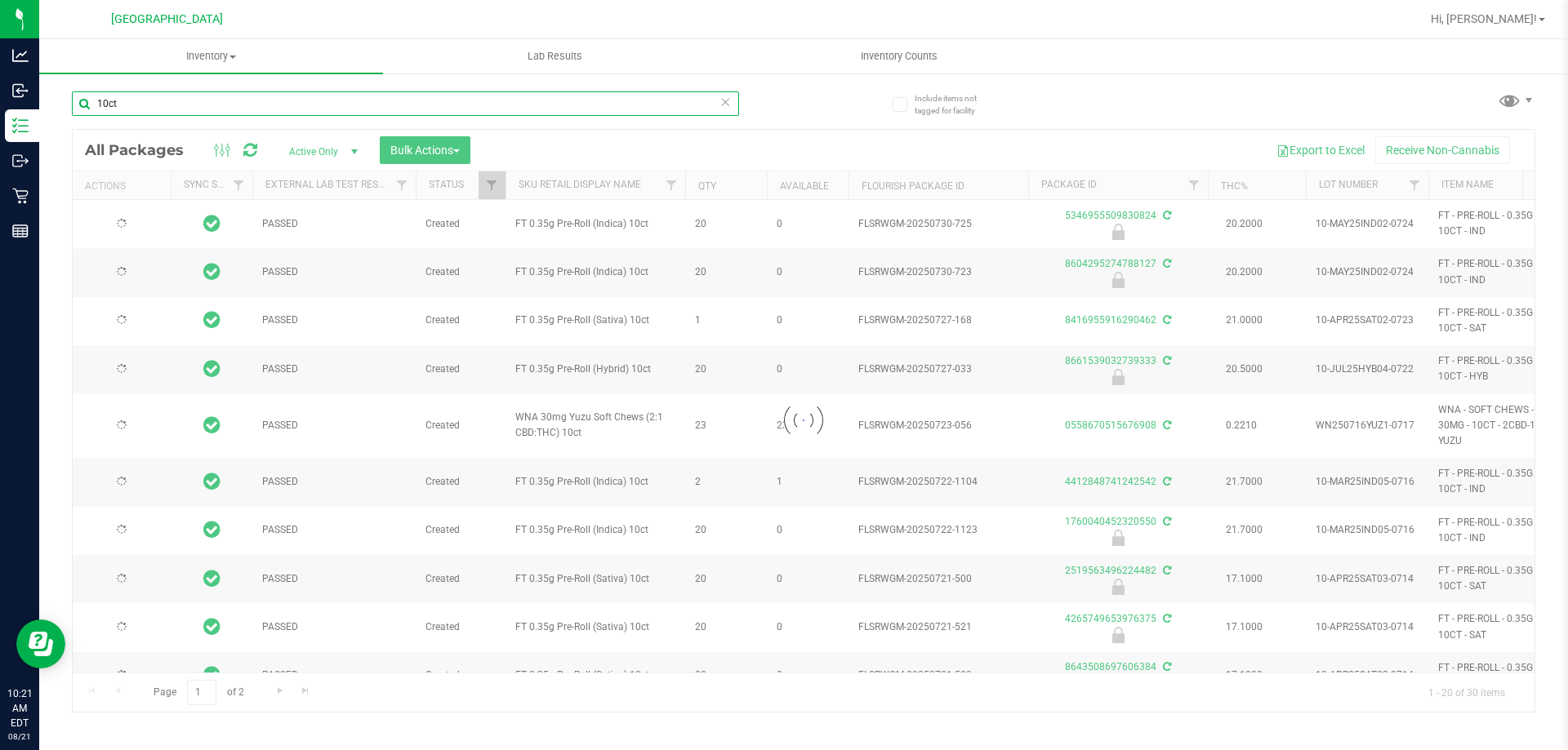
type input "2026-07-16"
type input "2026-07-03"
type input "2026-06-30"
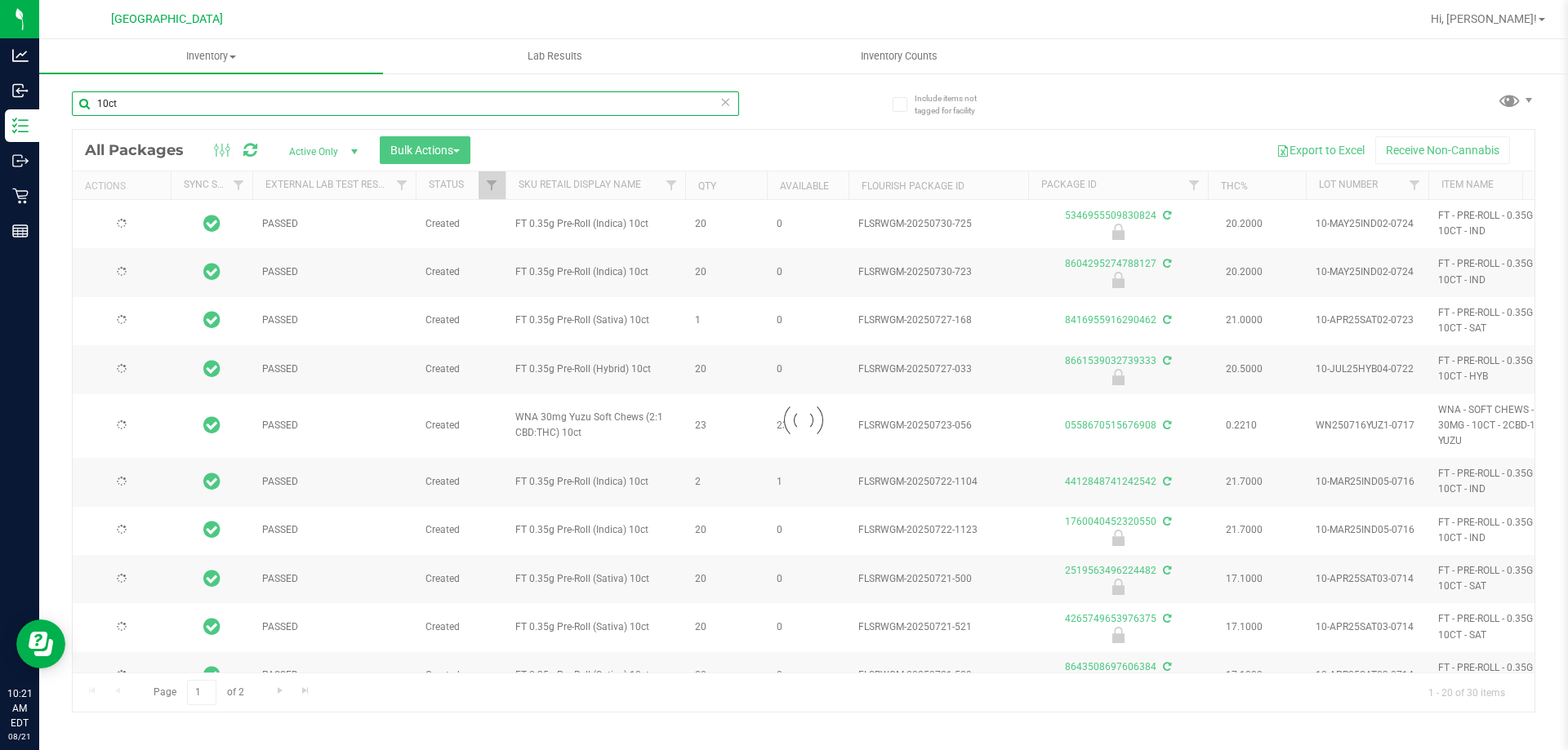
type input "2026-06-30"
type input "2026-06-25"
type input "2026-06-23"
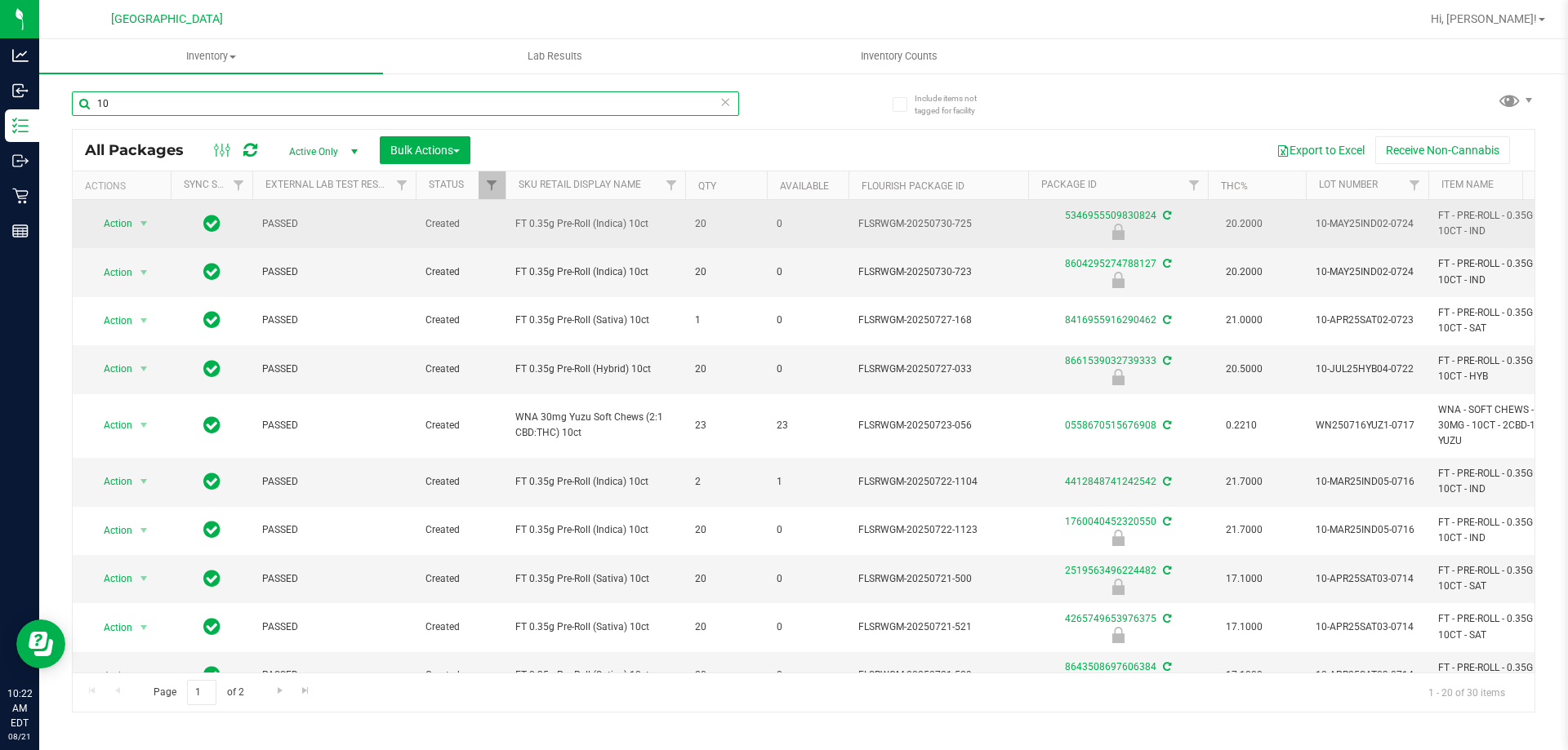
type input "1"
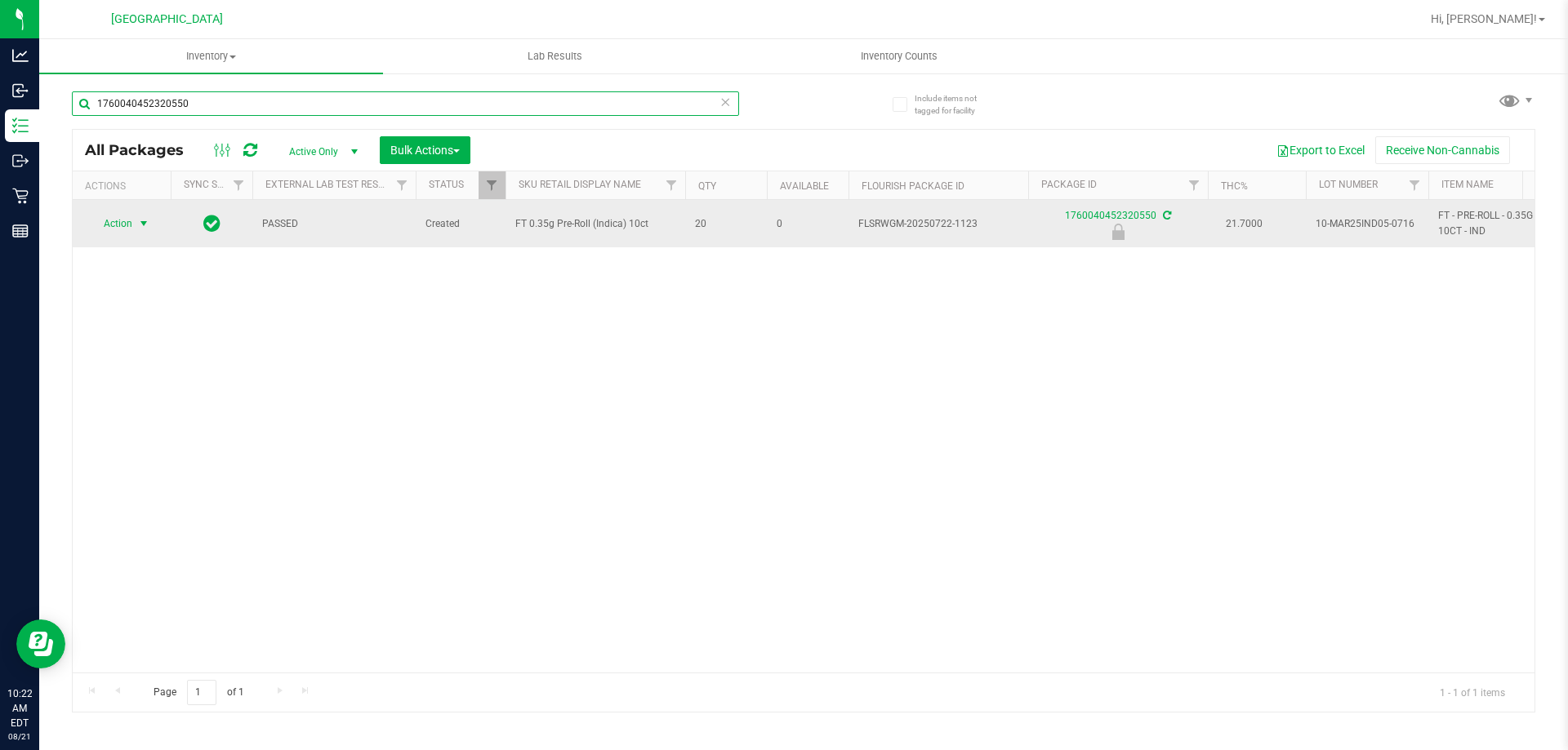
type input "1760040452320550"
click at [137, 224] on span "select" at bounding box center [143, 224] width 13 height 13
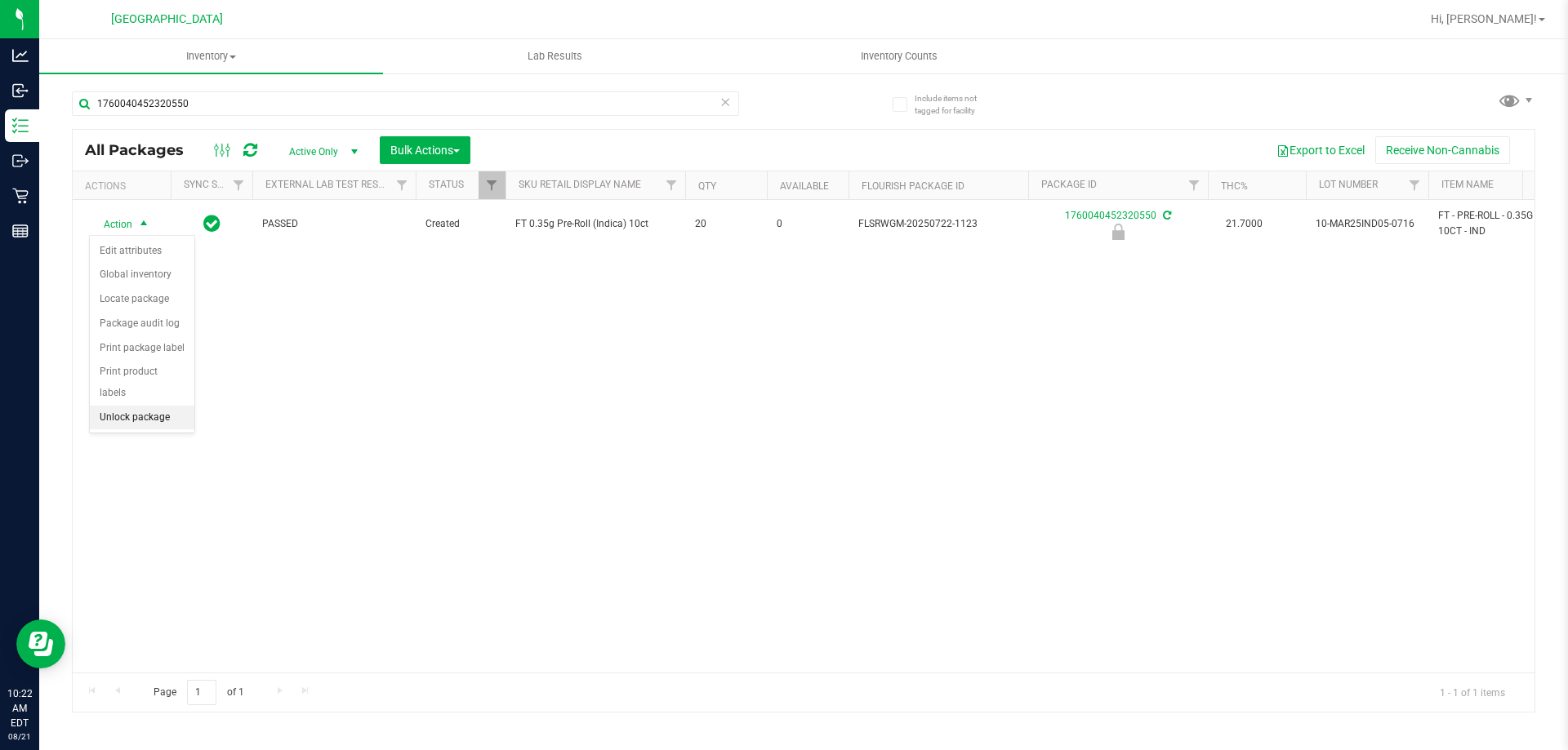
click at [139, 405] on li "Unlock package" at bounding box center [141, 417] width 104 height 25
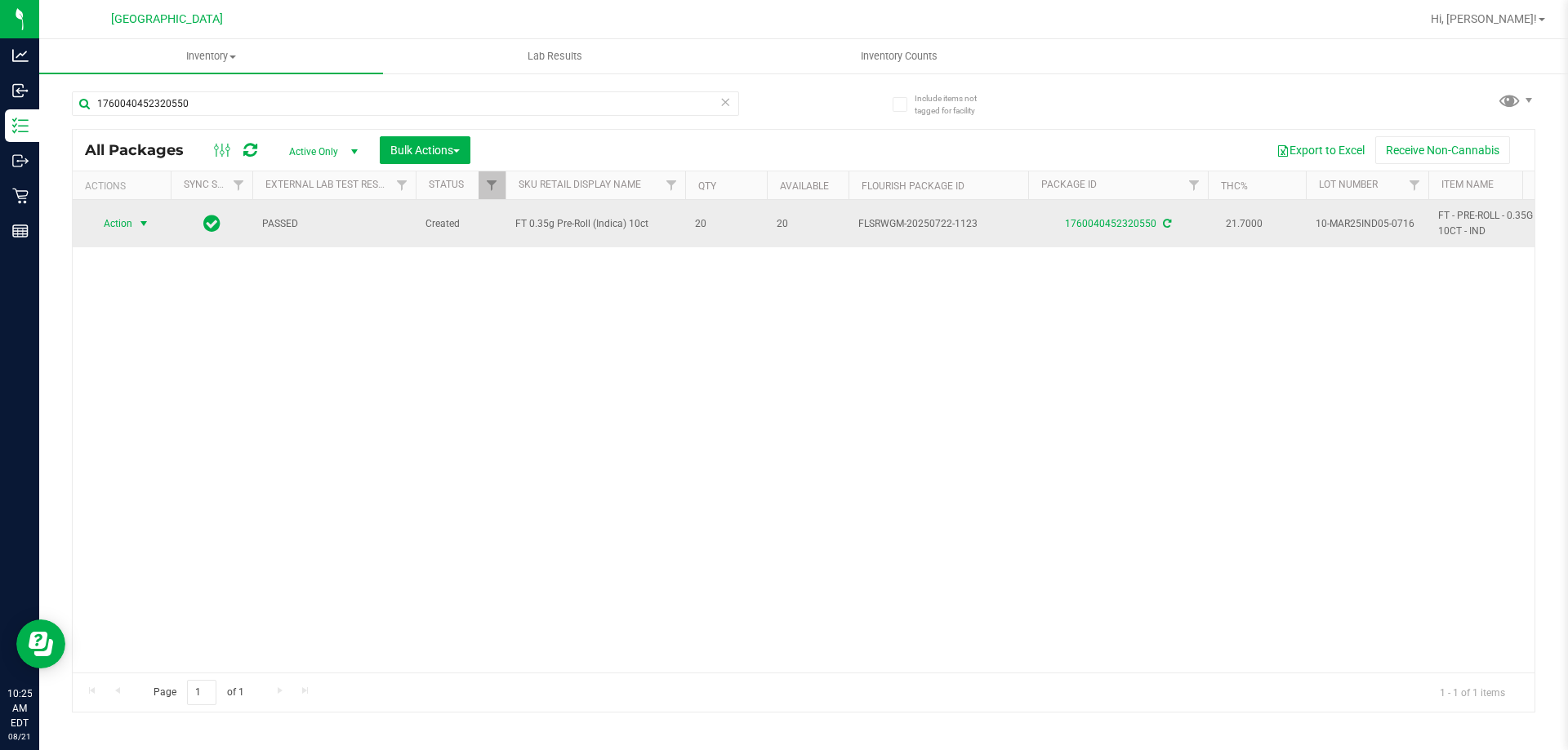
click at [138, 213] on span "select" at bounding box center [144, 224] width 21 height 23
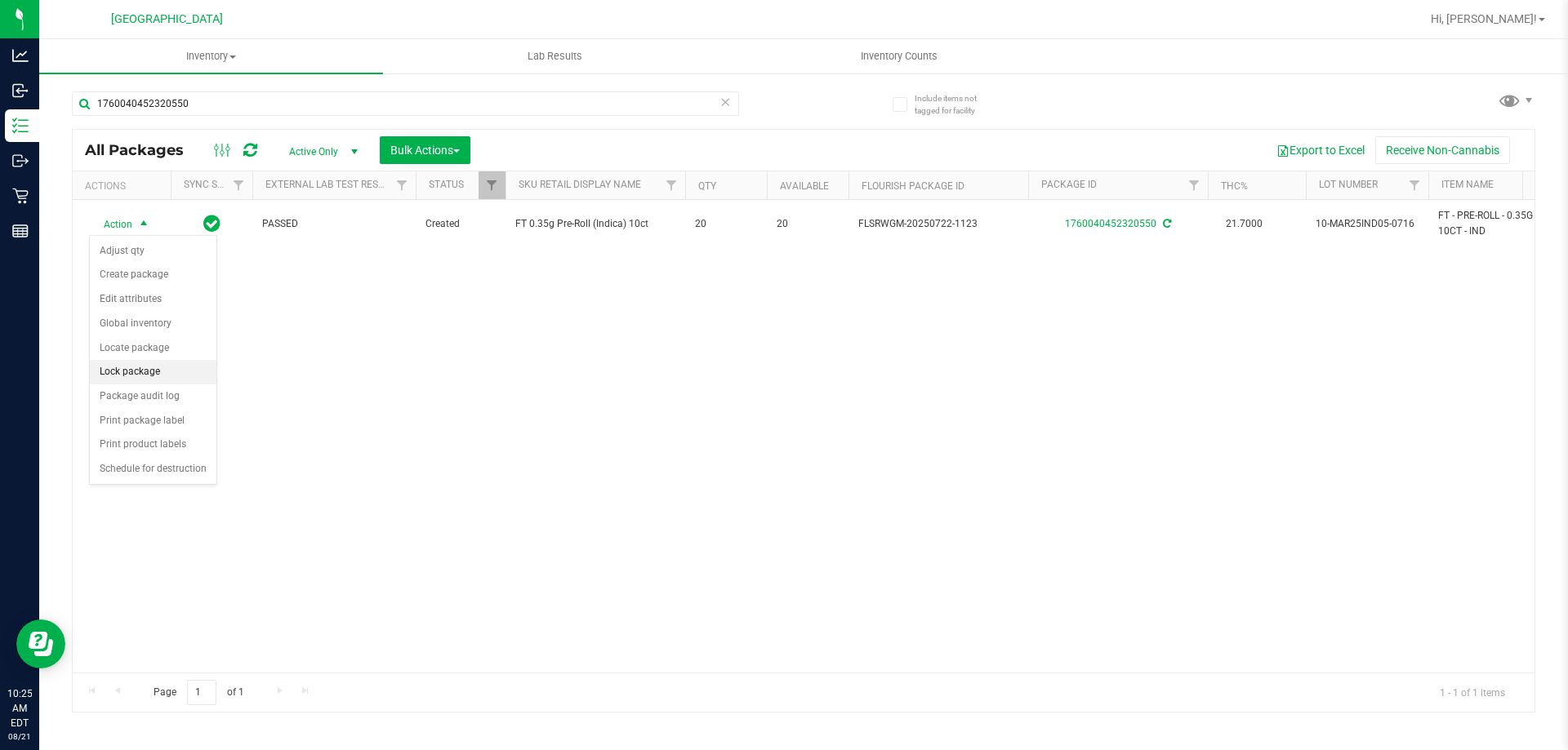
click at [144, 372] on li "Lock package" at bounding box center [152, 372] width 126 height 25
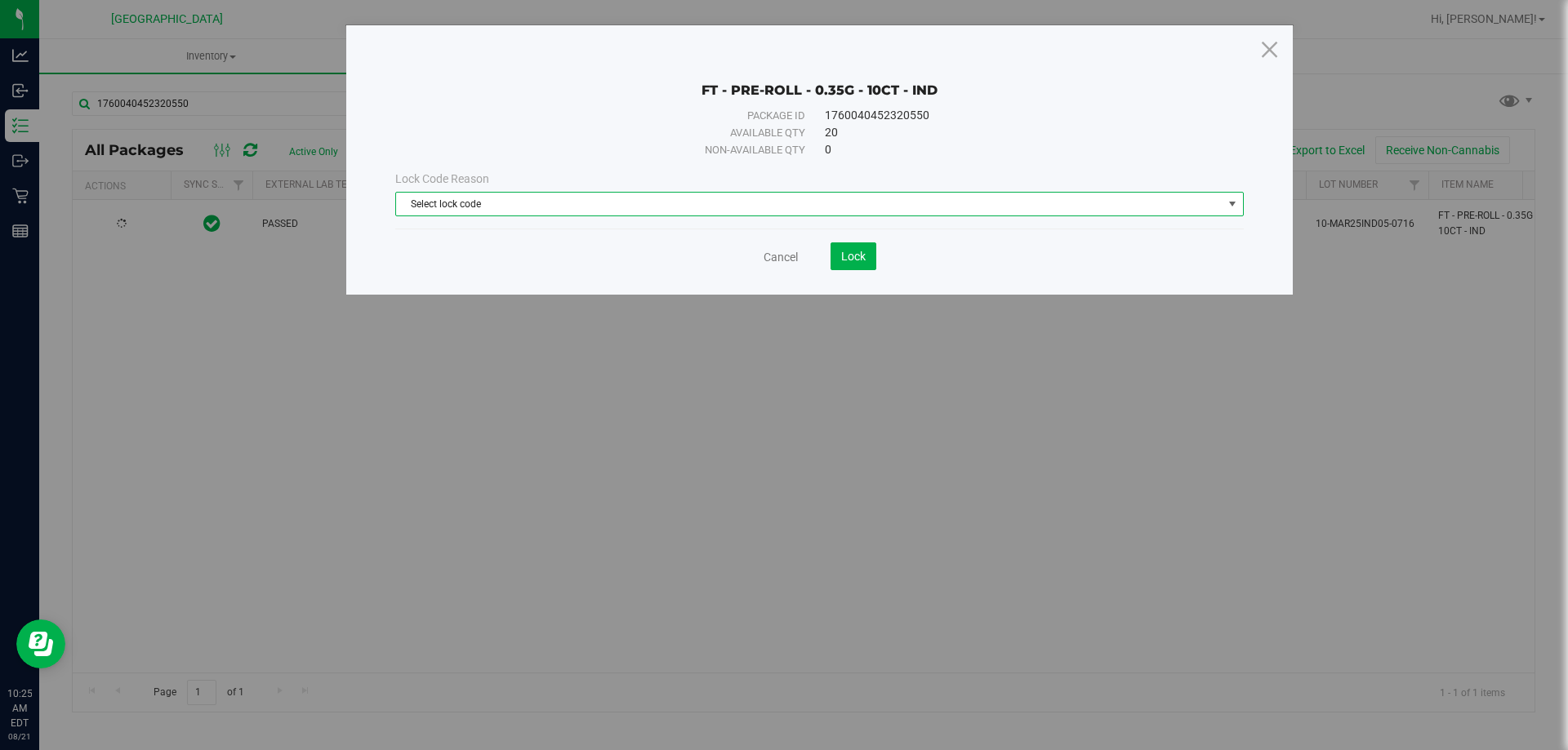
click at [744, 205] on span "Select lock code" at bounding box center [808, 204] width 826 height 23
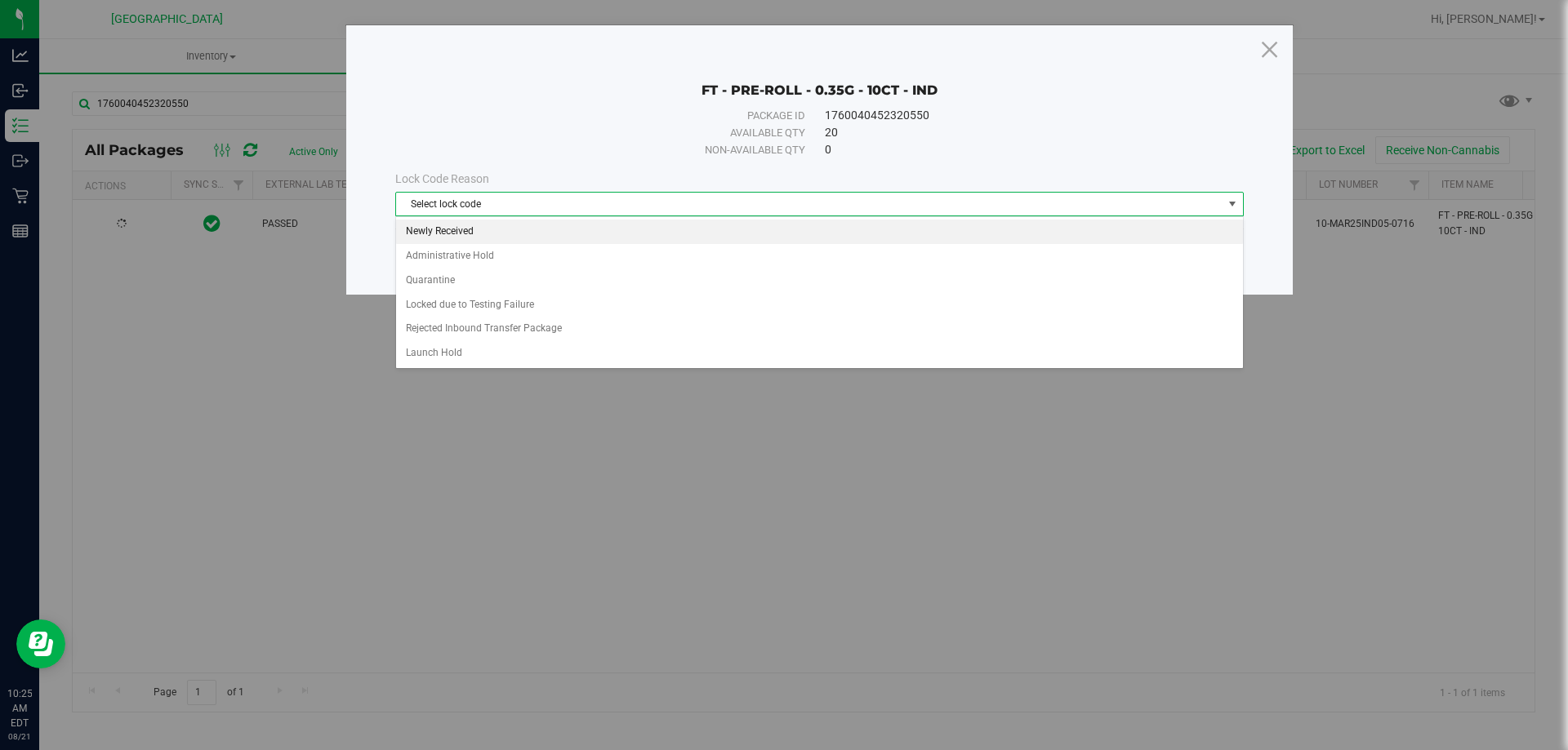
click at [538, 236] on li "Newly Received" at bounding box center [819, 231] width 847 height 25
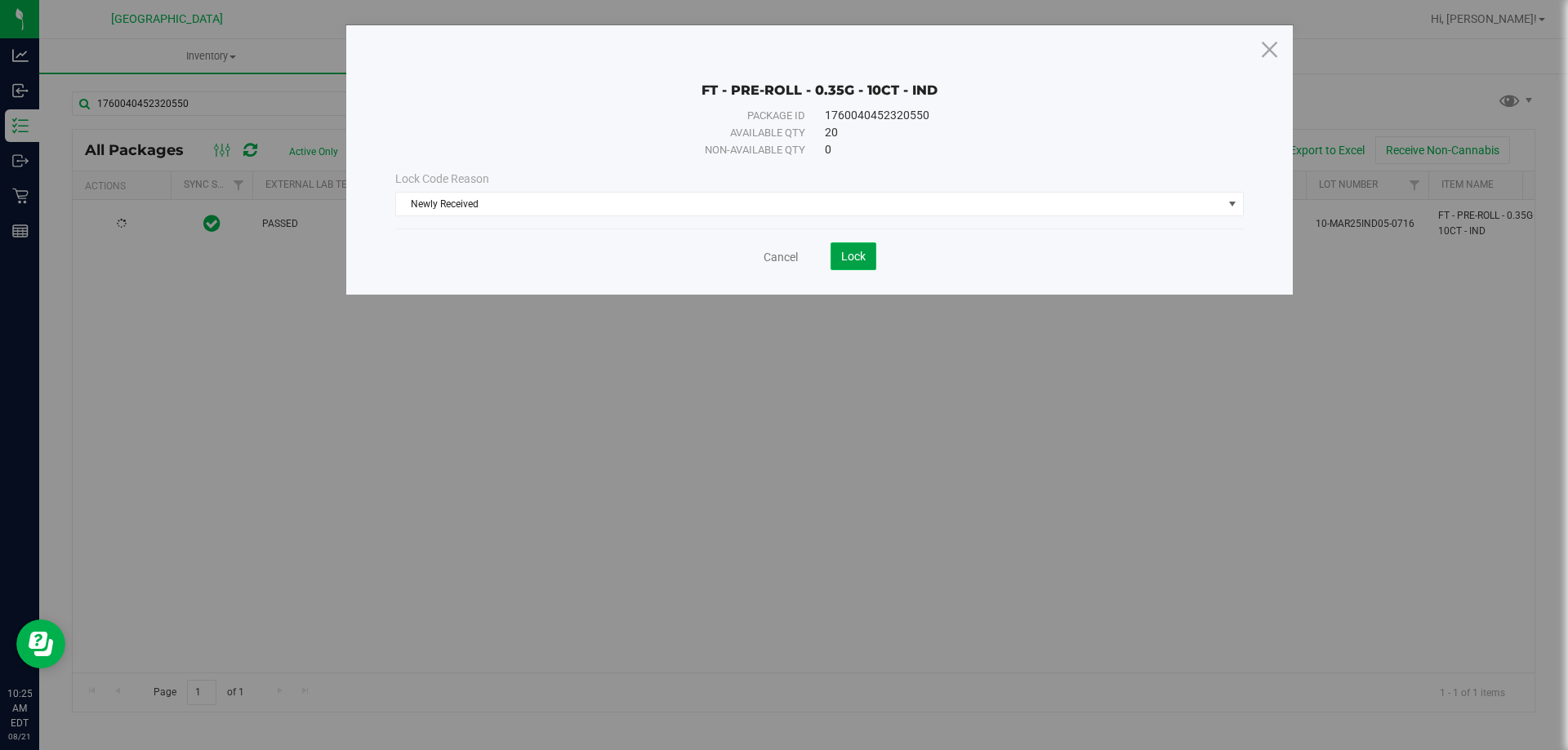
click at [854, 251] on span "Lock" at bounding box center [853, 255] width 25 height 13
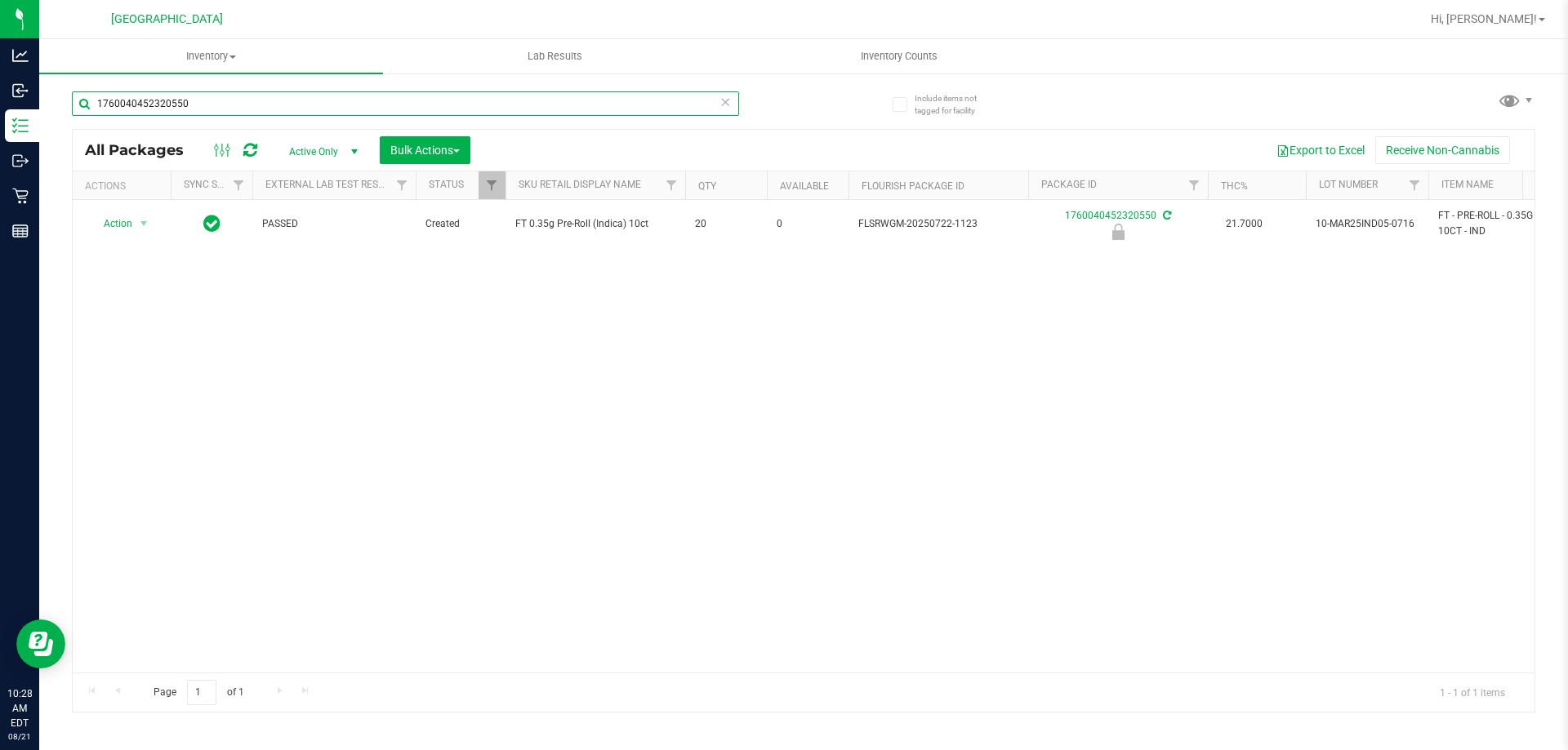
click at [243, 112] on input "1760040452320550" at bounding box center [404, 103] width 667 height 25
type input "1"
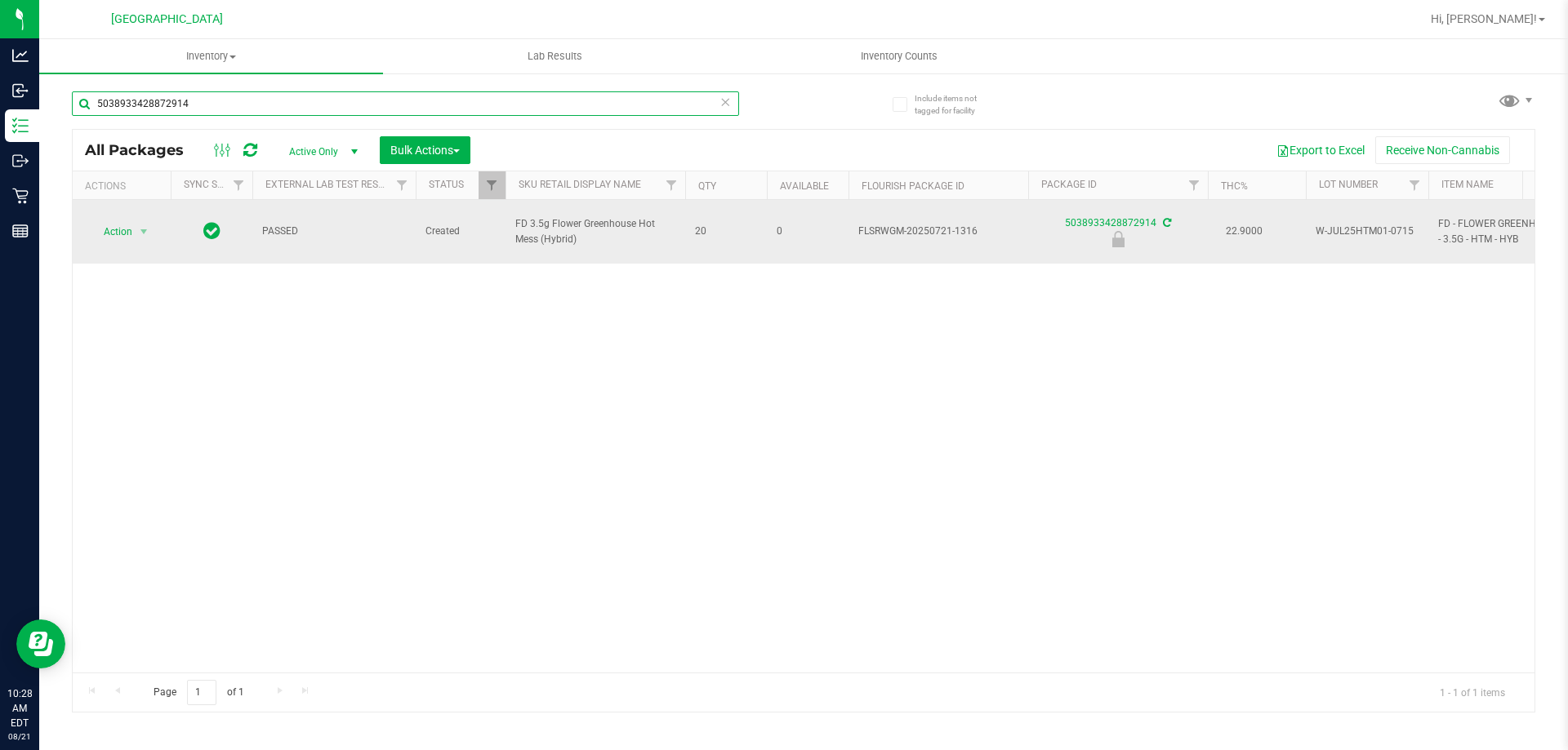
type input "5038933428872914"
click at [140, 231] on span "select" at bounding box center [144, 231] width 21 height 23
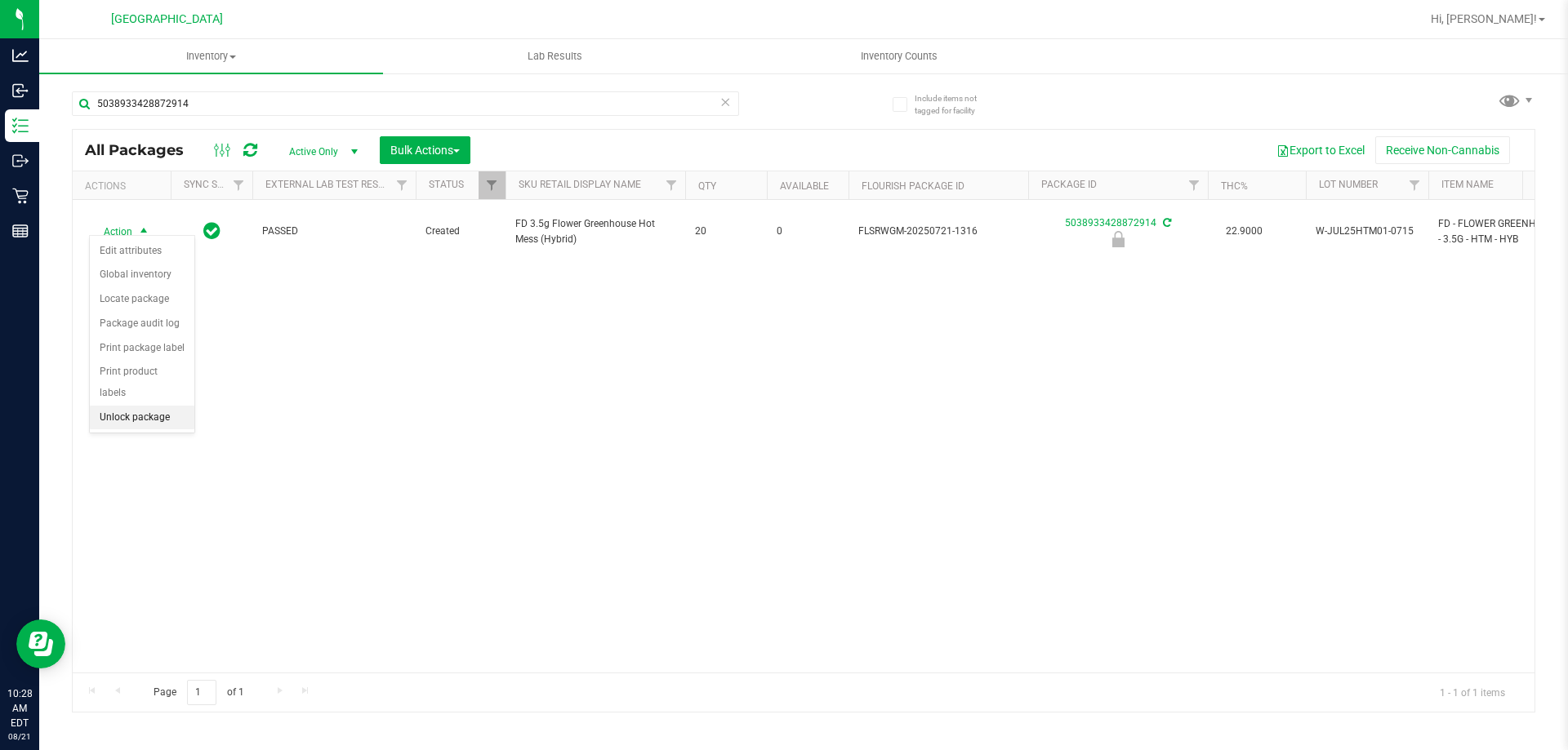
click at [177, 405] on li "Unlock package" at bounding box center [141, 417] width 104 height 25
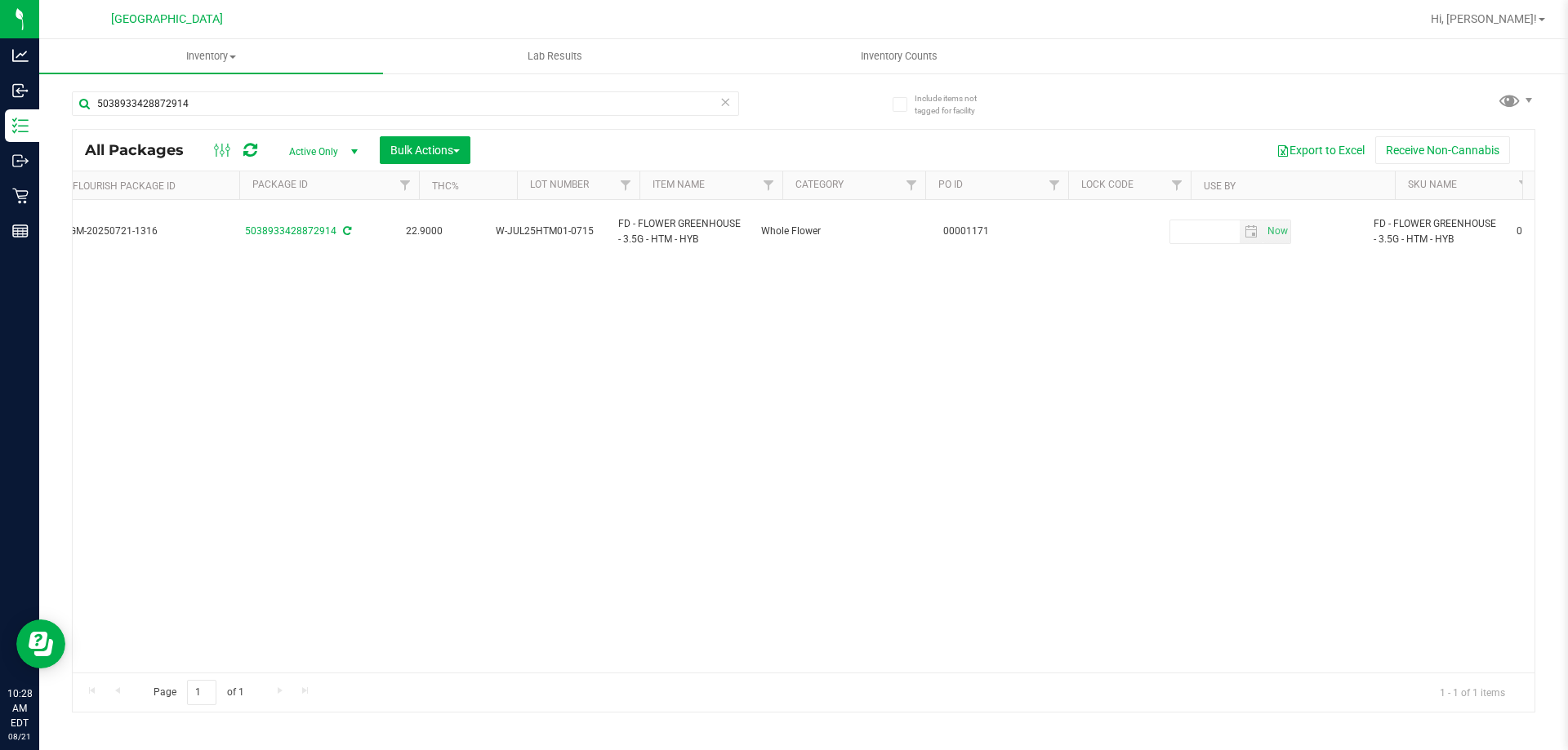
scroll to position [0, 820]
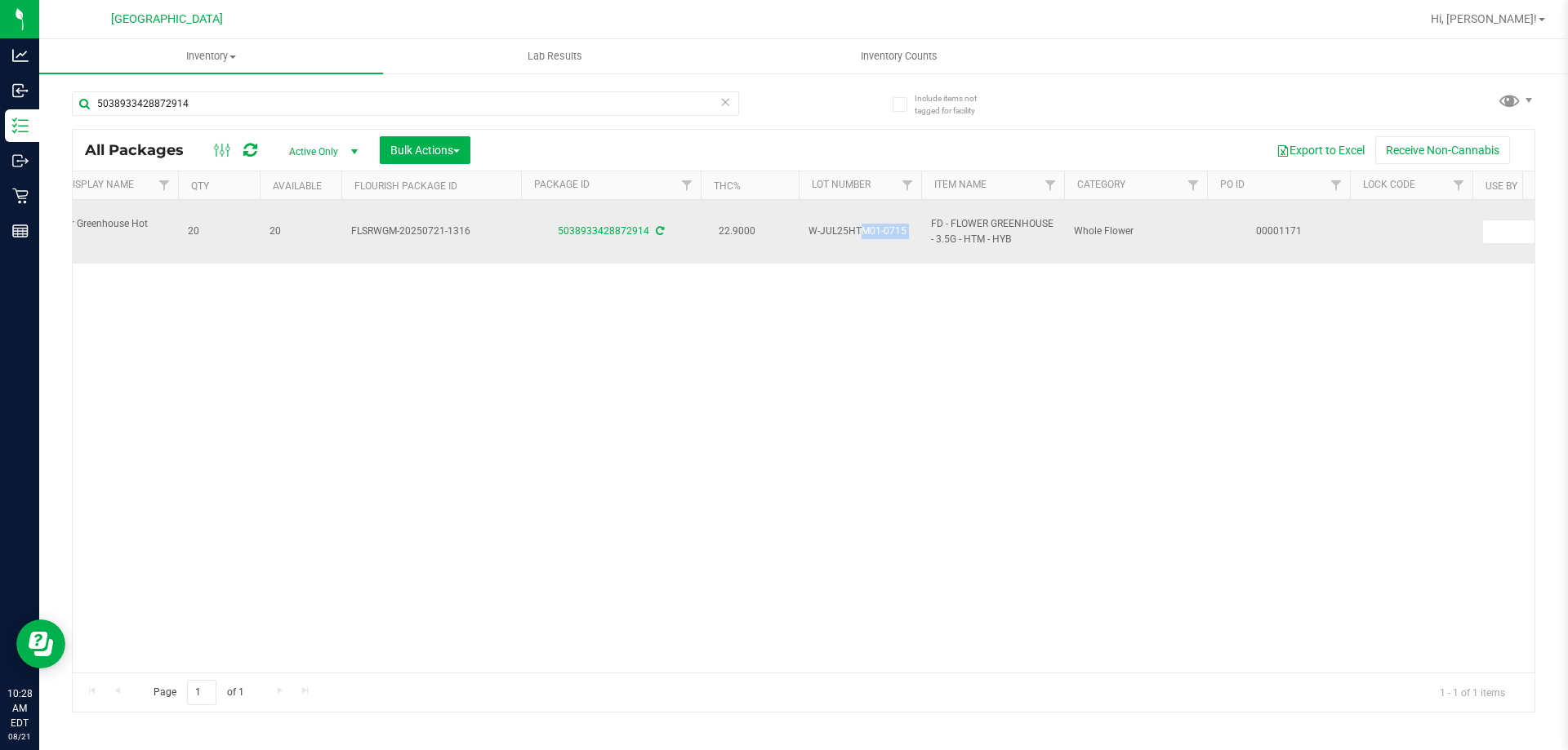
drag, startPoint x: 809, startPoint y: 225, endPoint x: 922, endPoint y: 222, distance: 113.0
click at [922, 222] on tr "Action Action Adjust qty Create package Edit attributes Global inventory Locate…" at bounding box center [1365, 231] width 3600 height 64
copy tr "W-JUL25HTM01-0715"
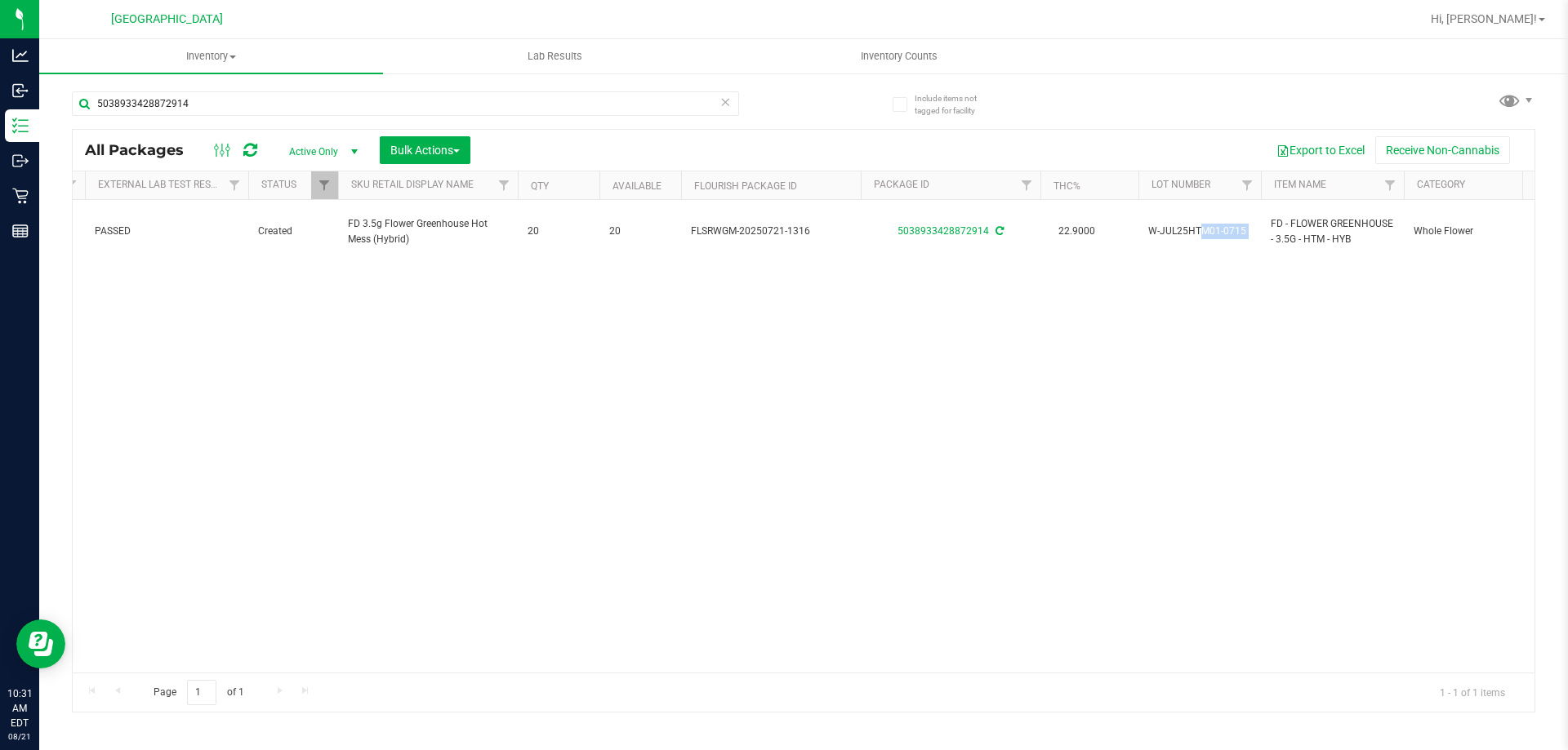
scroll to position [0, 0]
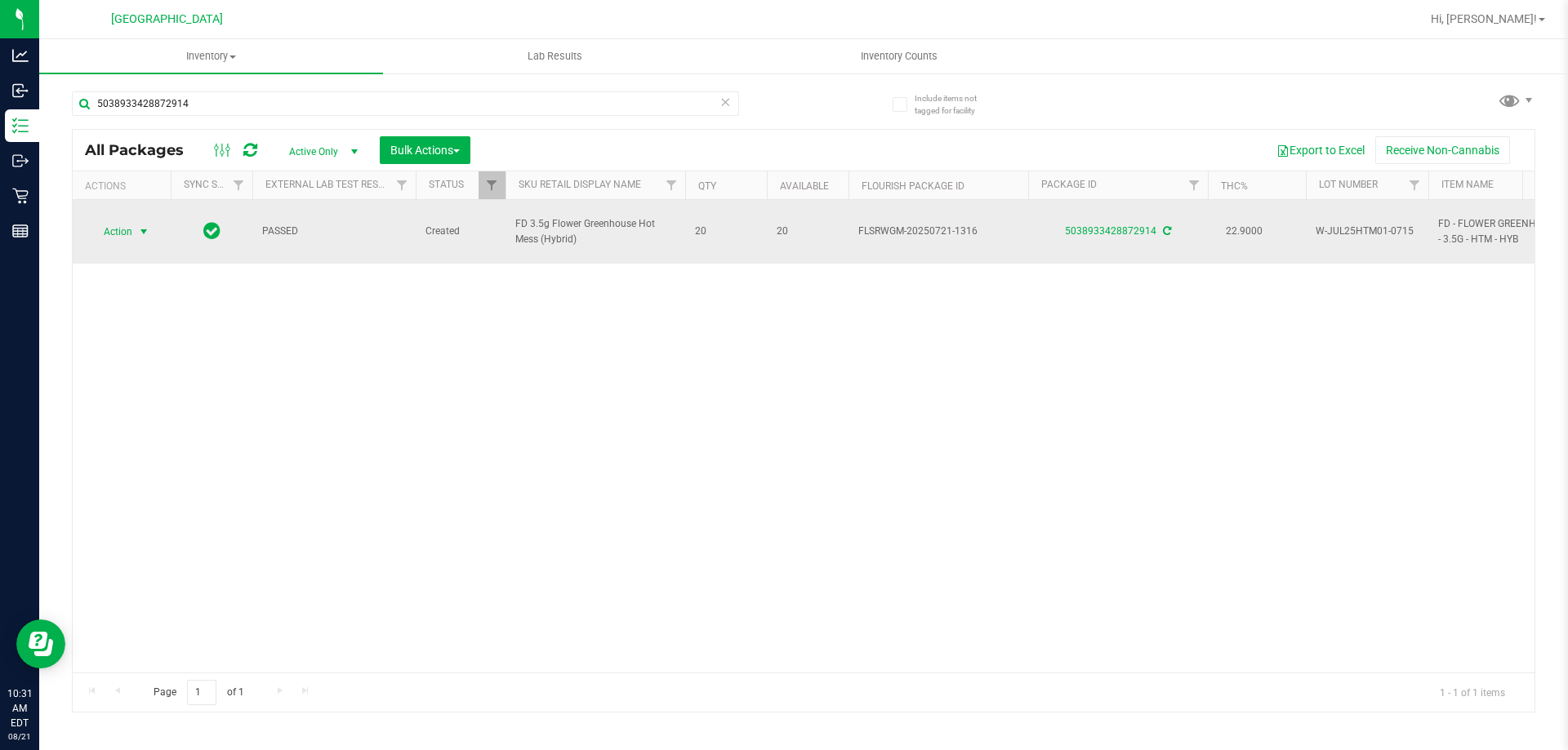
click at [135, 225] on span "select" at bounding box center [144, 231] width 21 height 23
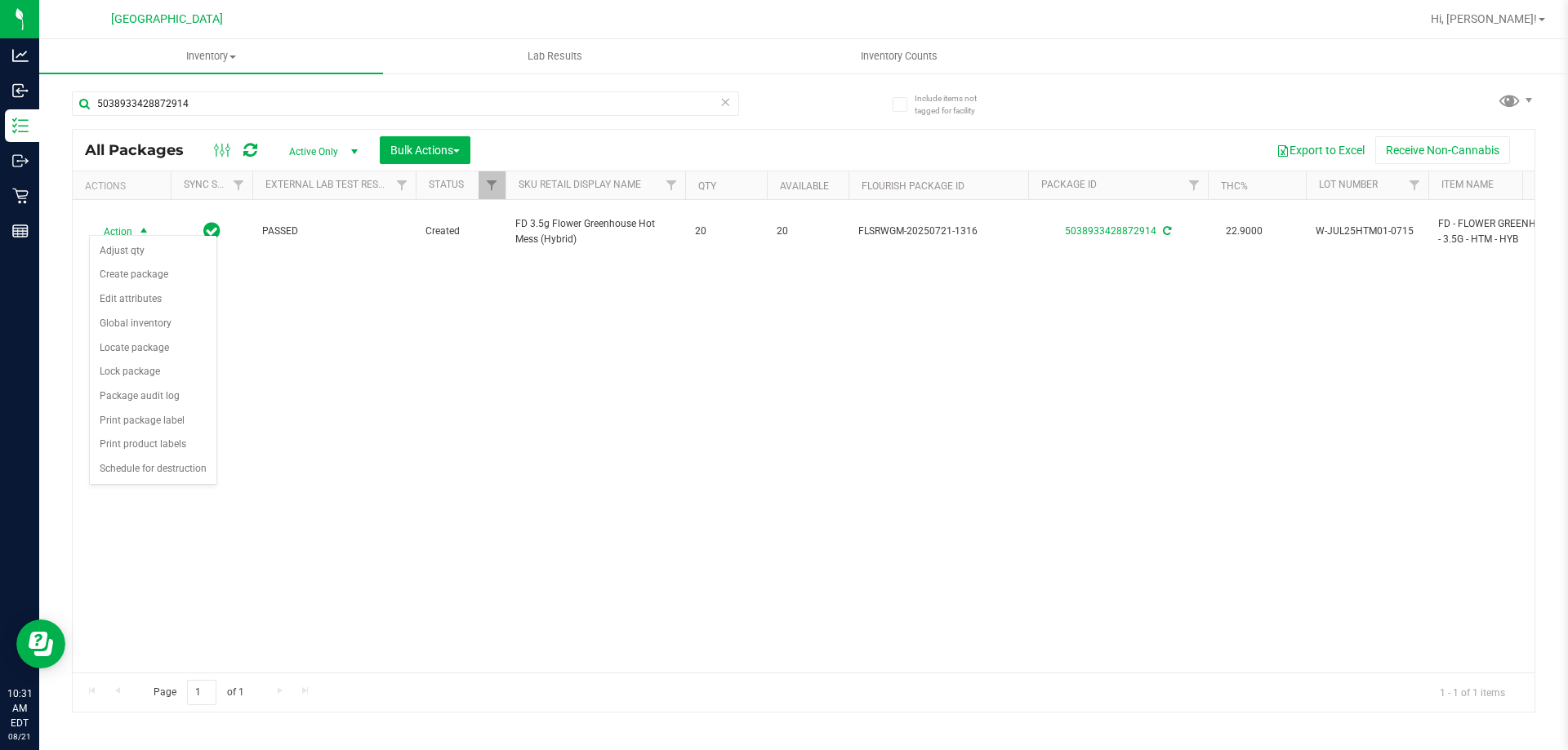
click at [379, 388] on div "Action Action Adjust qty Create package Edit attributes Global inventory Locate…" at bounding box center [803, 436] width 1462 height 473
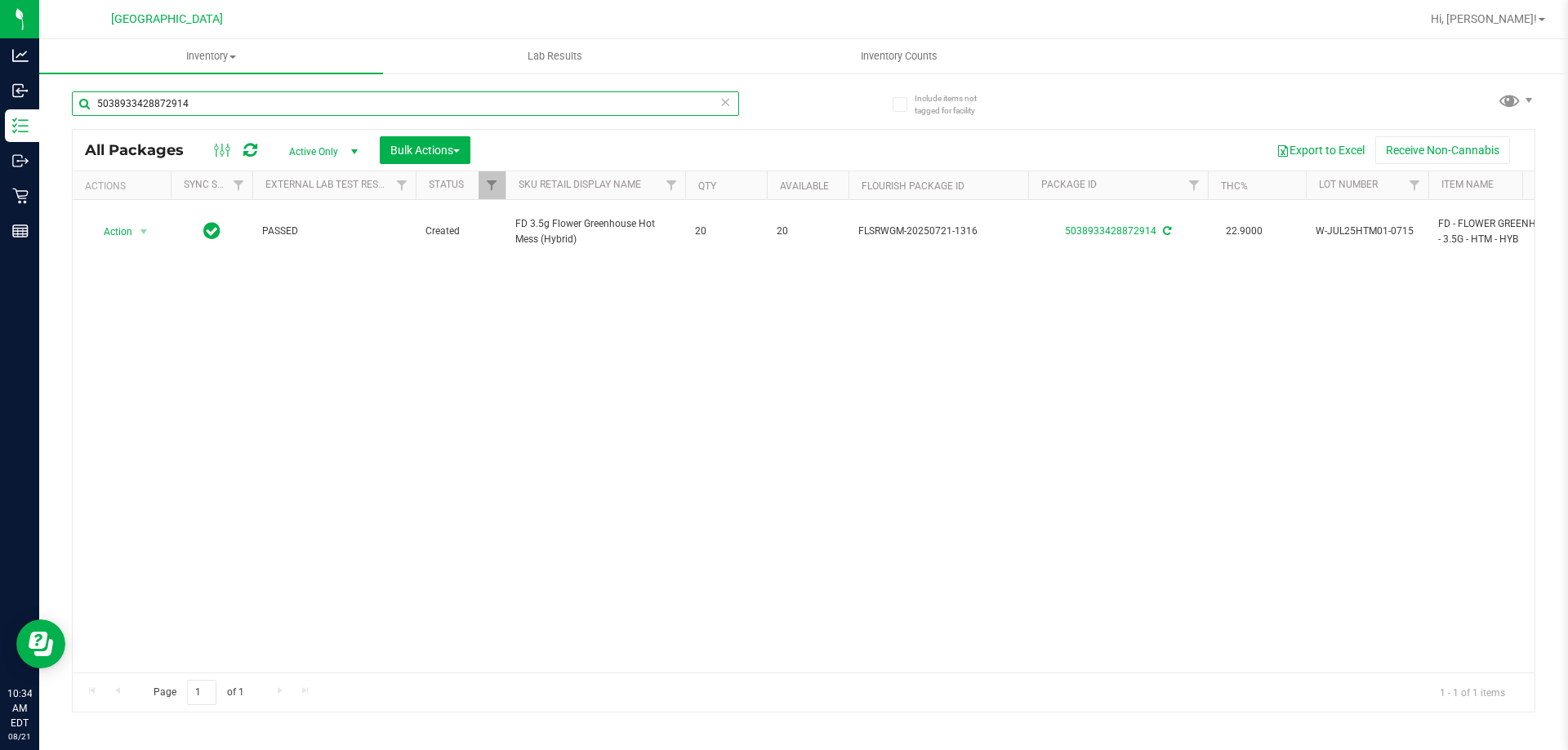
click at [192, 95] on input "5038933428872914" at bounding box center [404, 103] width 667 height 25
type input "5"
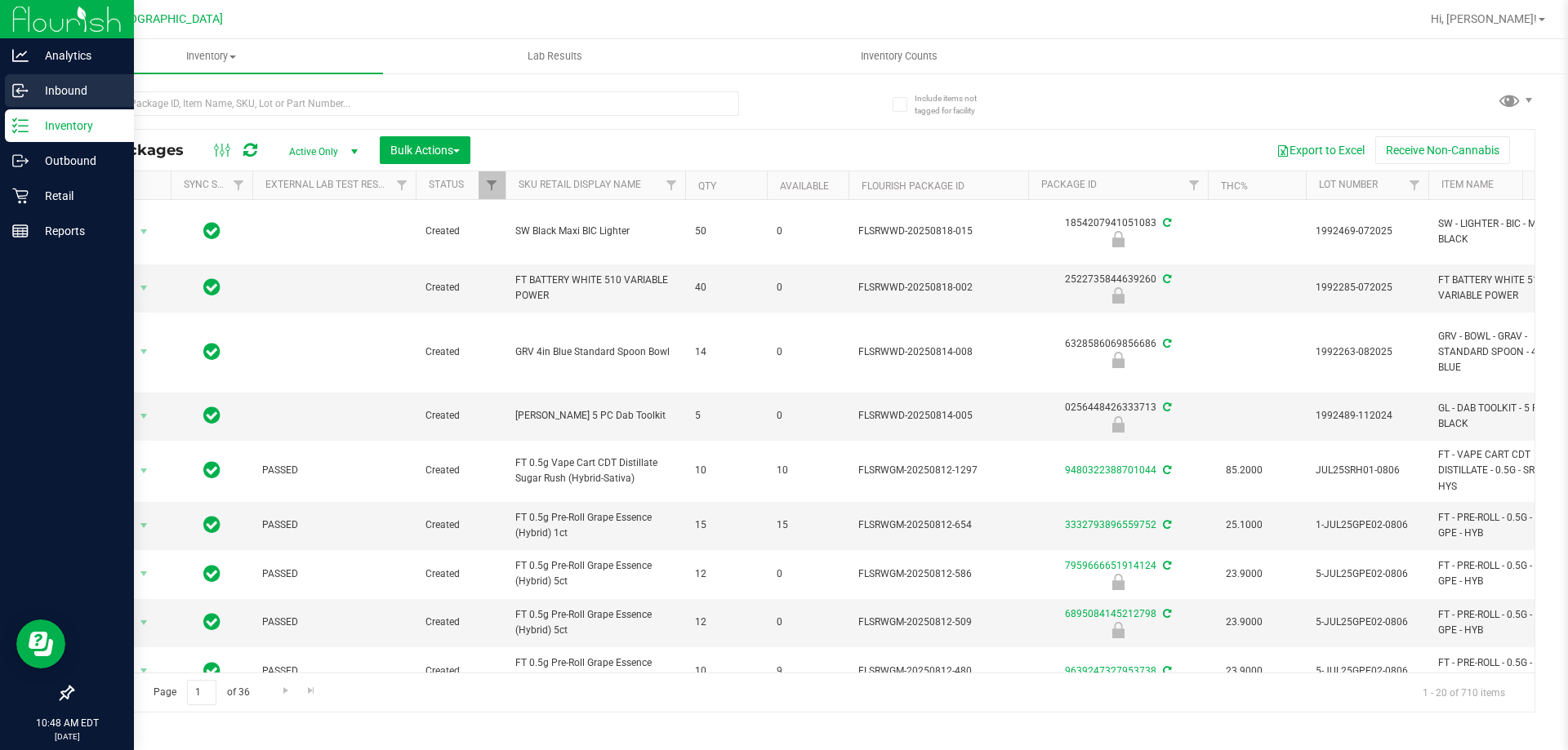
click at [77, 89] on p "Inbound" at bounding box center [78, 90] width 98 height 20
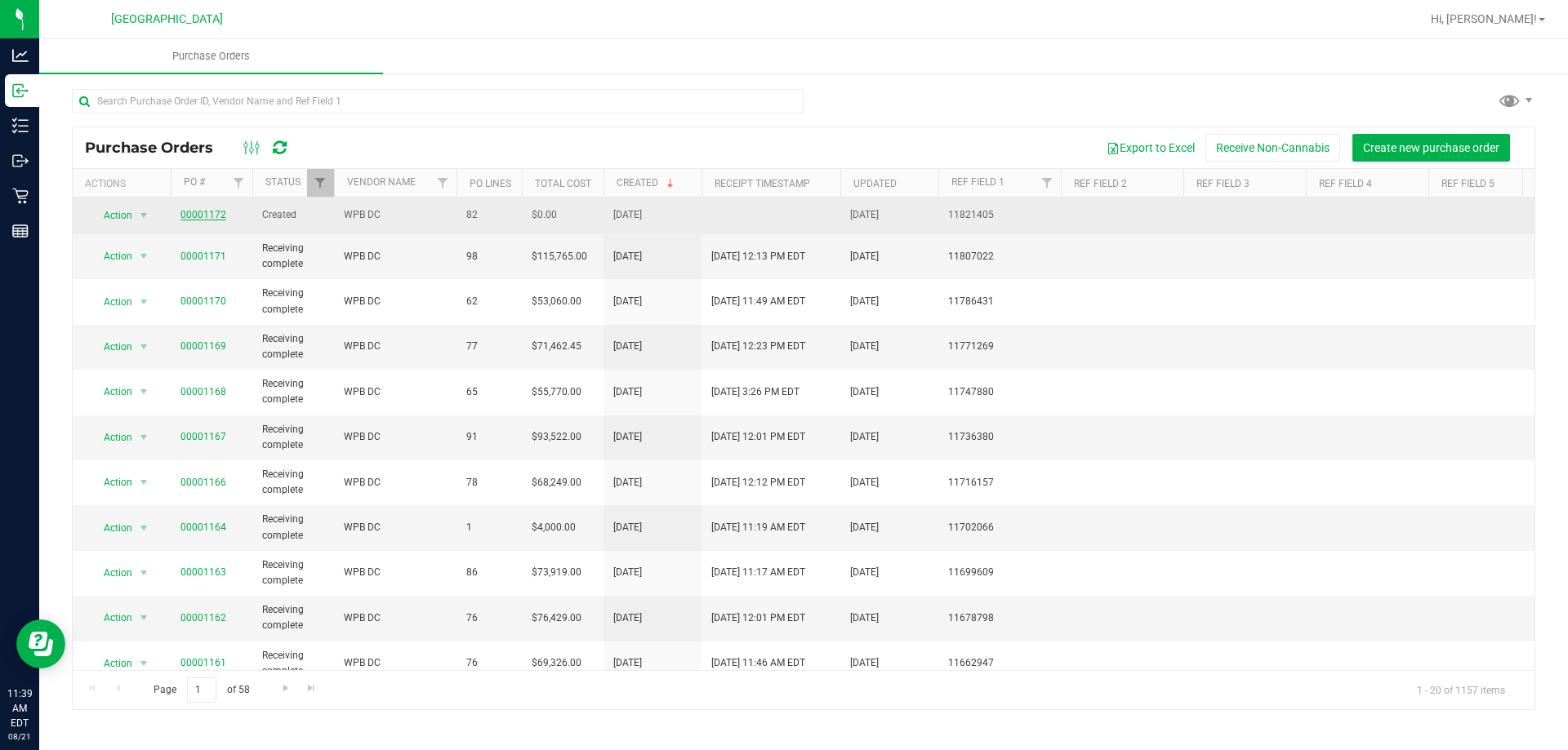
click at [203, 213] on link "00001172" at bounding box center [204, 215] width 46 height 12
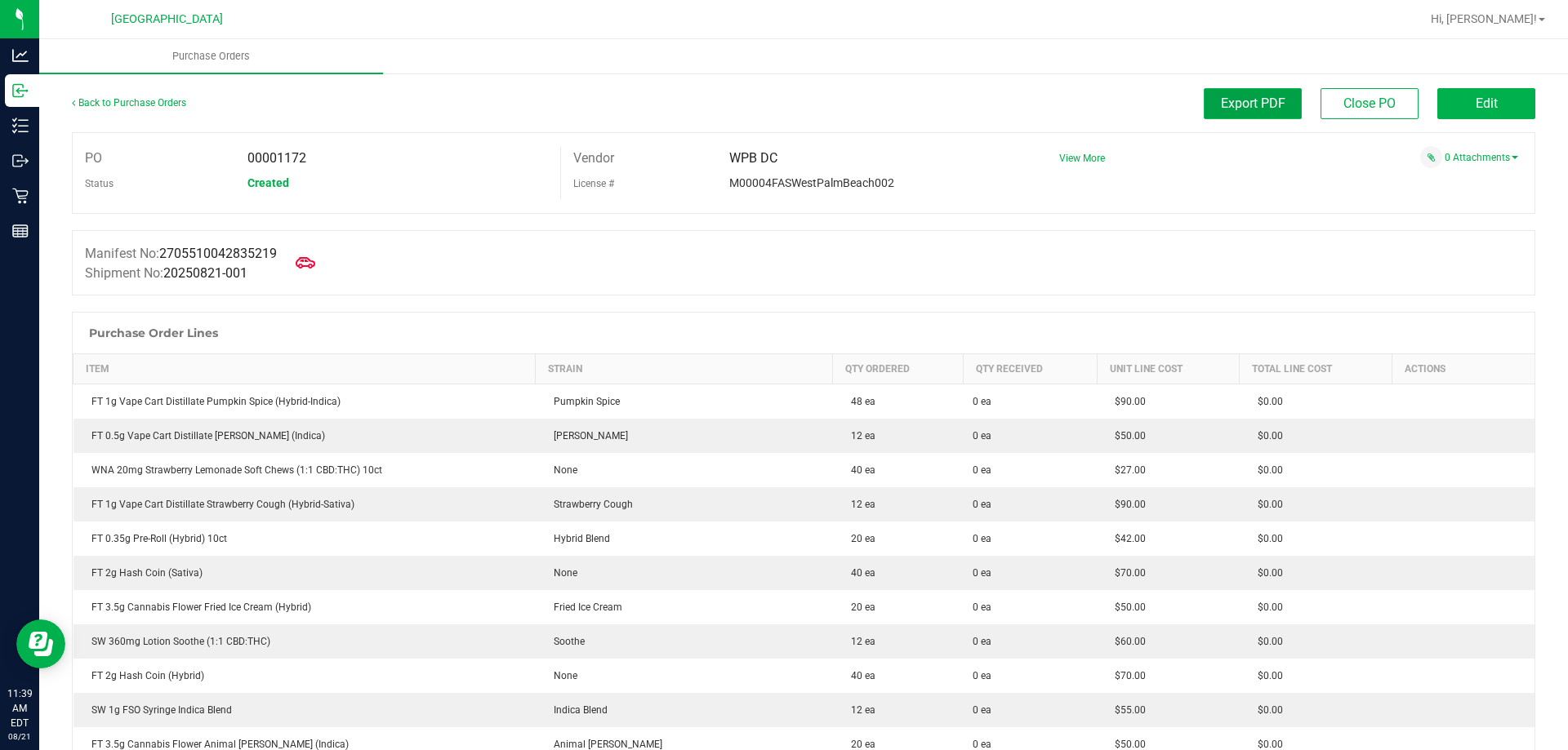
click at [1225, 108] on span "Export PDF" at bounding box center [1252, 103] width 65 height 16
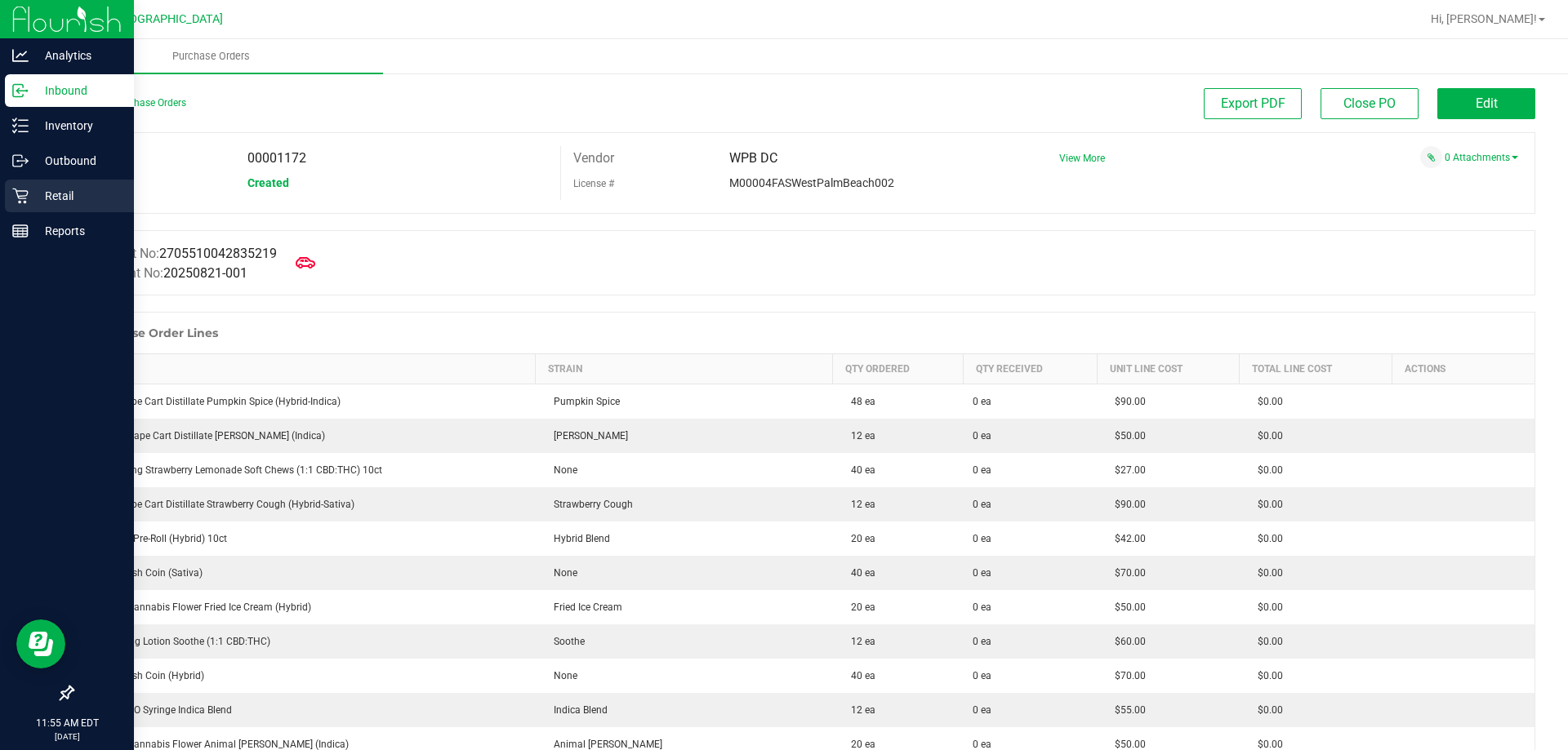
click at [55, 186] on p "Retail" at bounding box center [78, 196] width 98 height 20
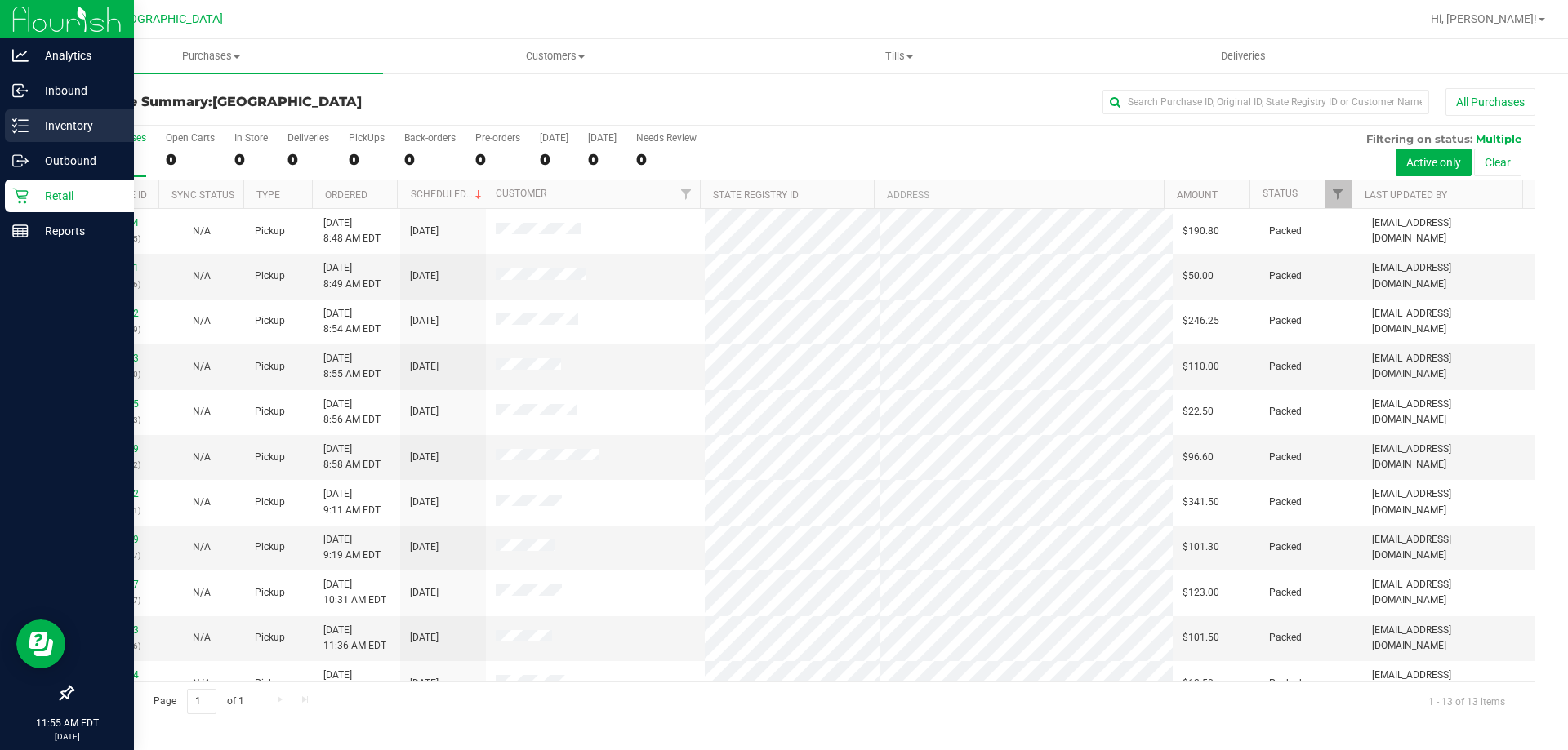
click at [62, 119] on p "Inventory" at bounding box center [78, 126] width 98 height 20
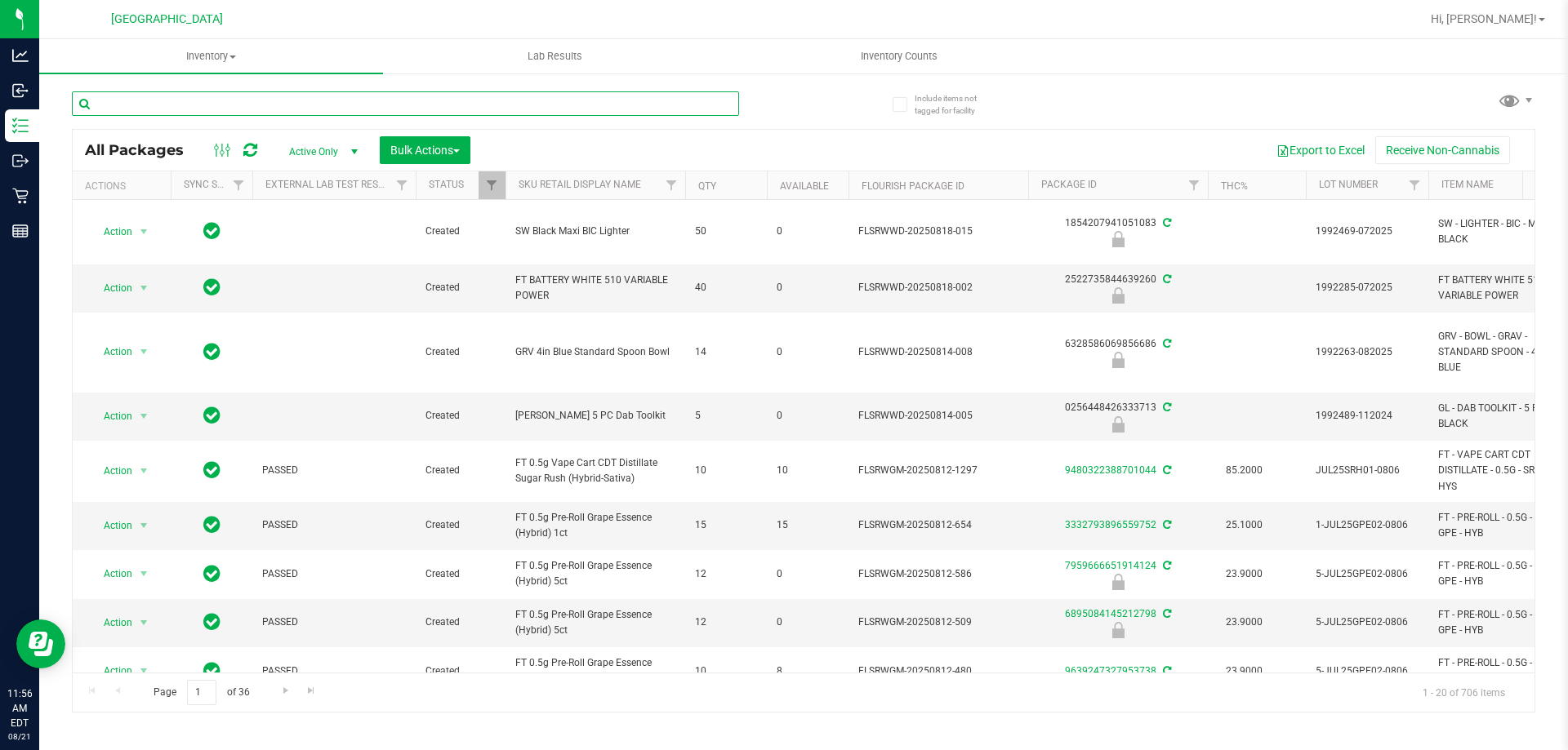
click at [131, 106] on input "text" at bounding box center [404, 103] width 667 height 25
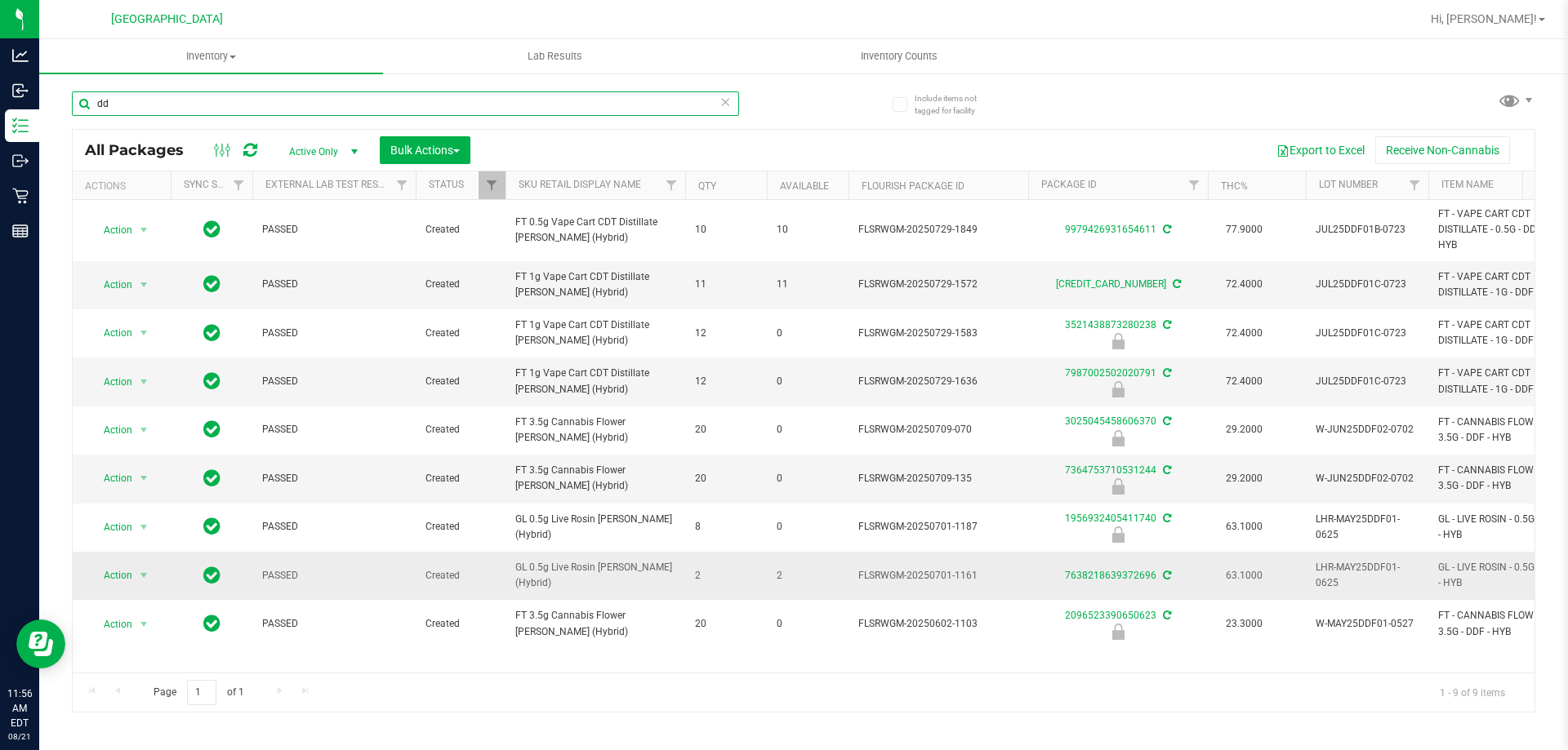
type input "d"
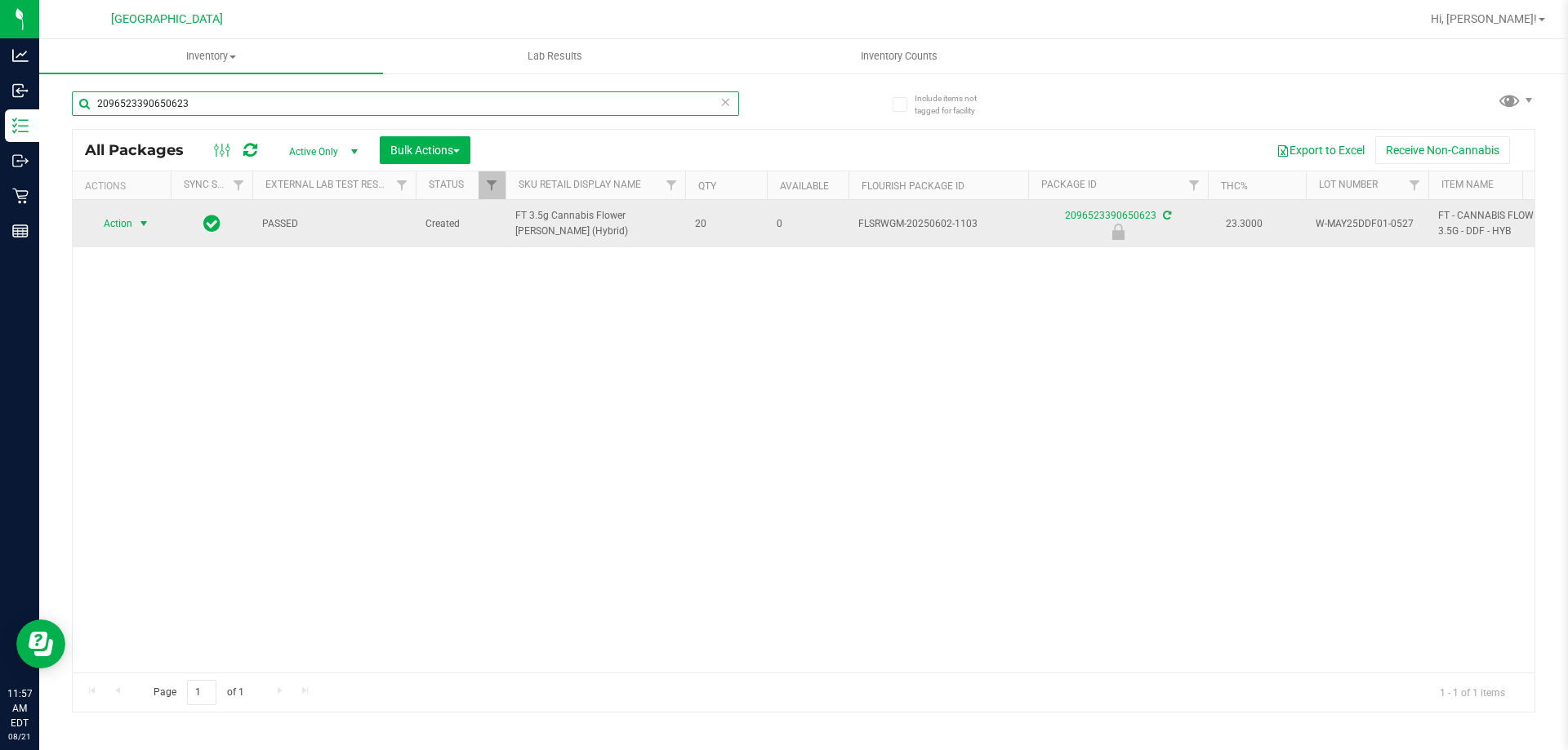
type input "2096523390650623"
click at [131, 222] on span "Action" at bounding box center [111, 224] width 44 height 23
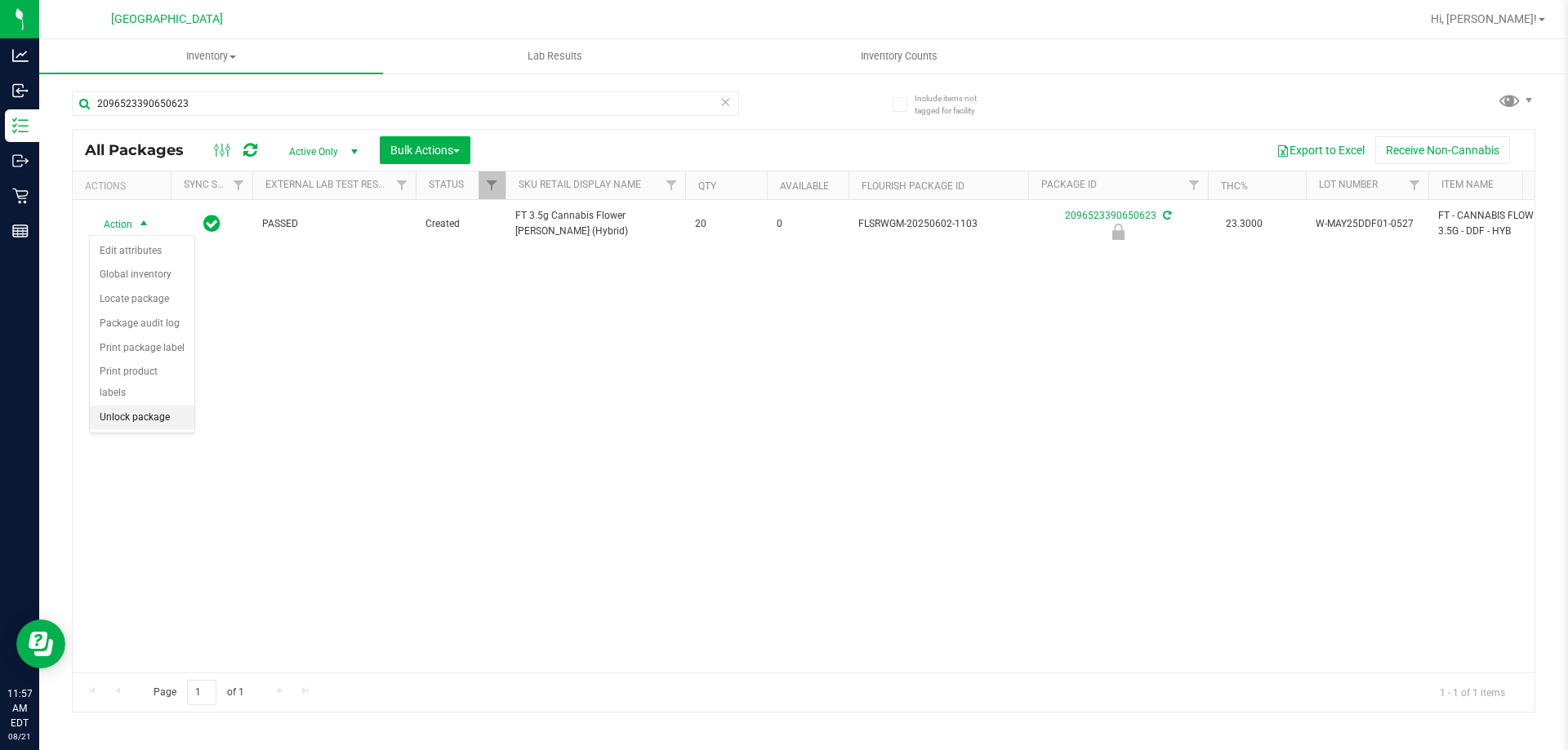
click at [150, 405] on li "Unlock package" at bounding box center [141, 417] width 104 height 25
click at [262, 89] on div "2096523390650623" at bounding box center [437, 102] width 731 height 53
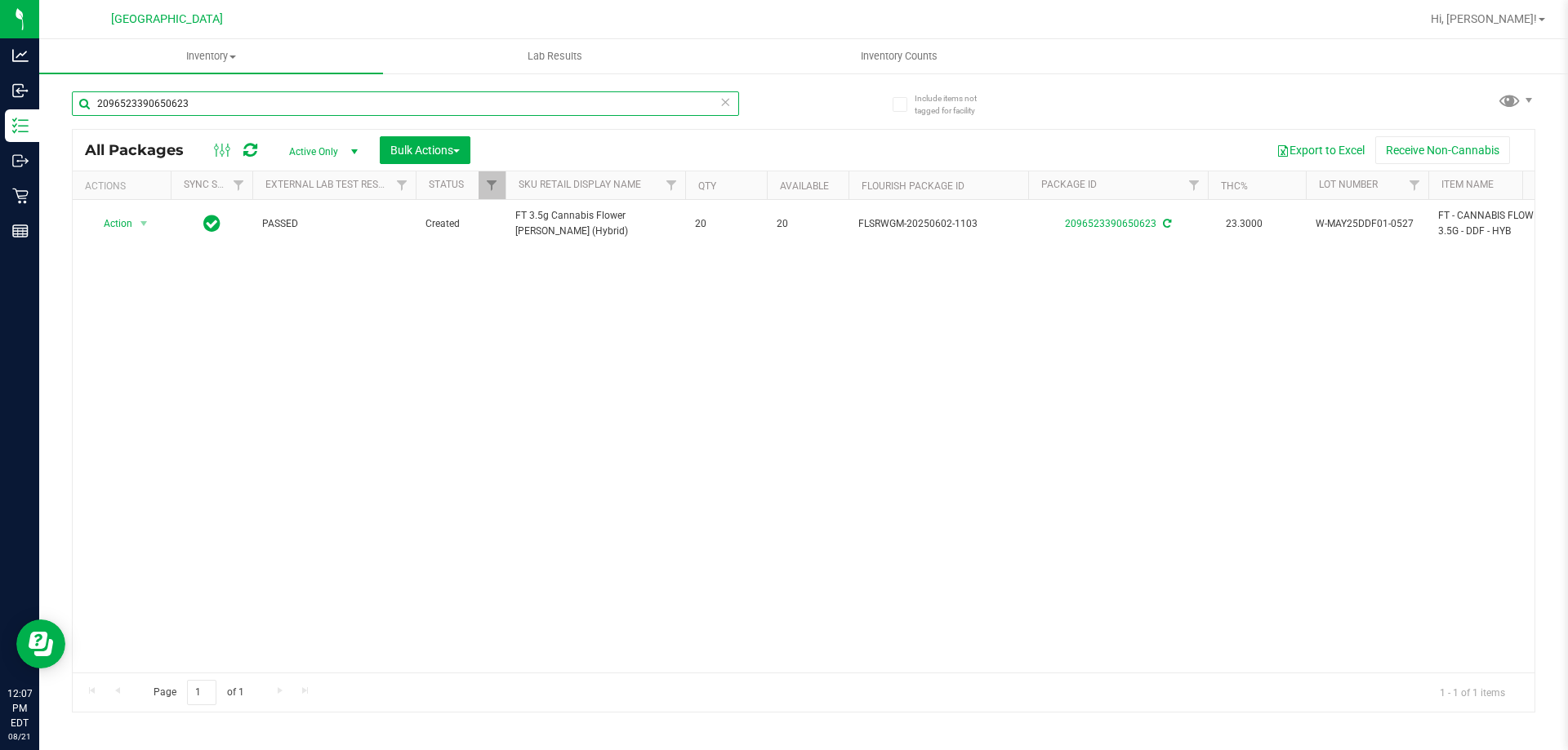
click at [262, 92] on input "2096523390650623" at bounding box center [404, 103] width 667 height 25
type input "2"
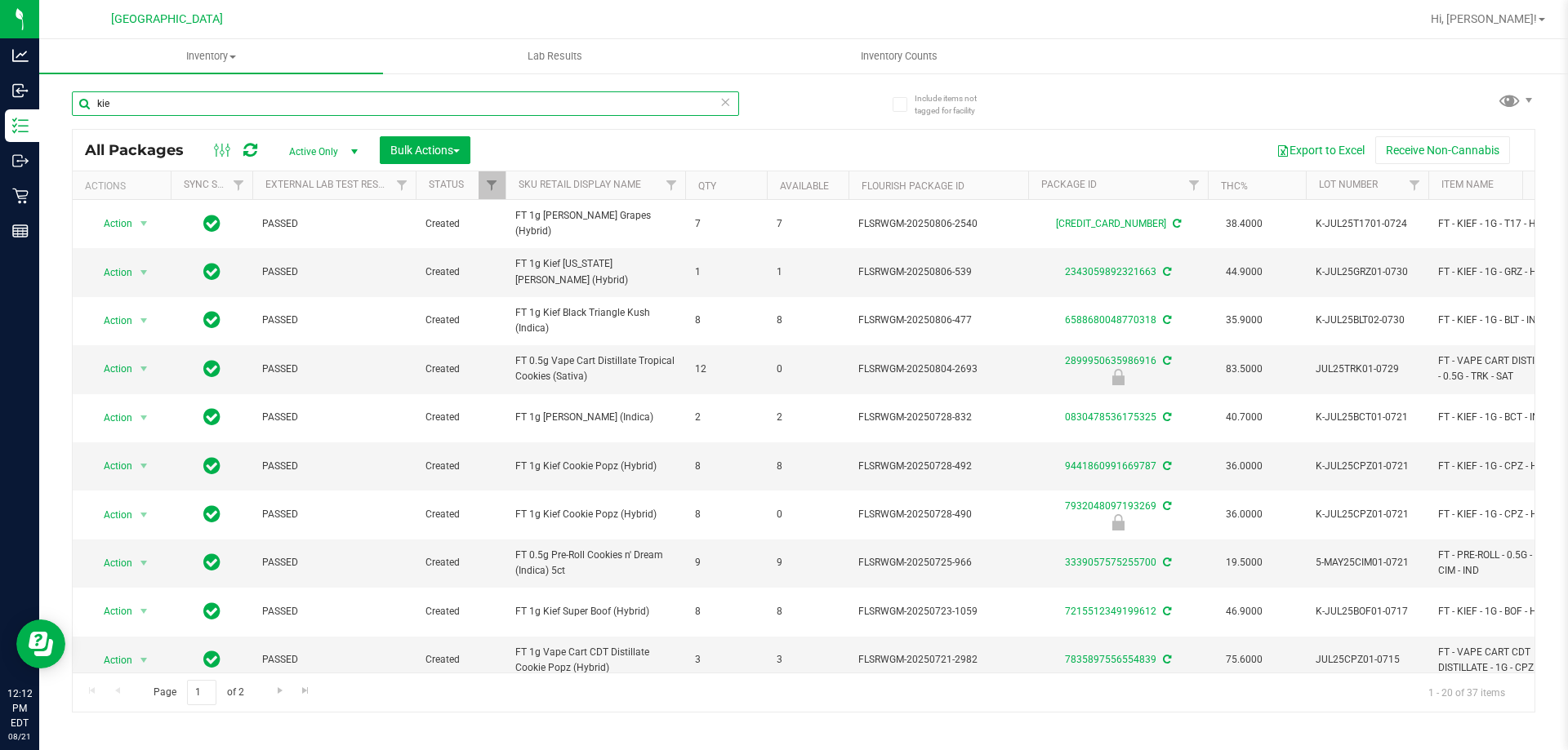
click at [116, 97] on input "kie" at bounding box center [404, 103] width 667 height 25
type input "k"
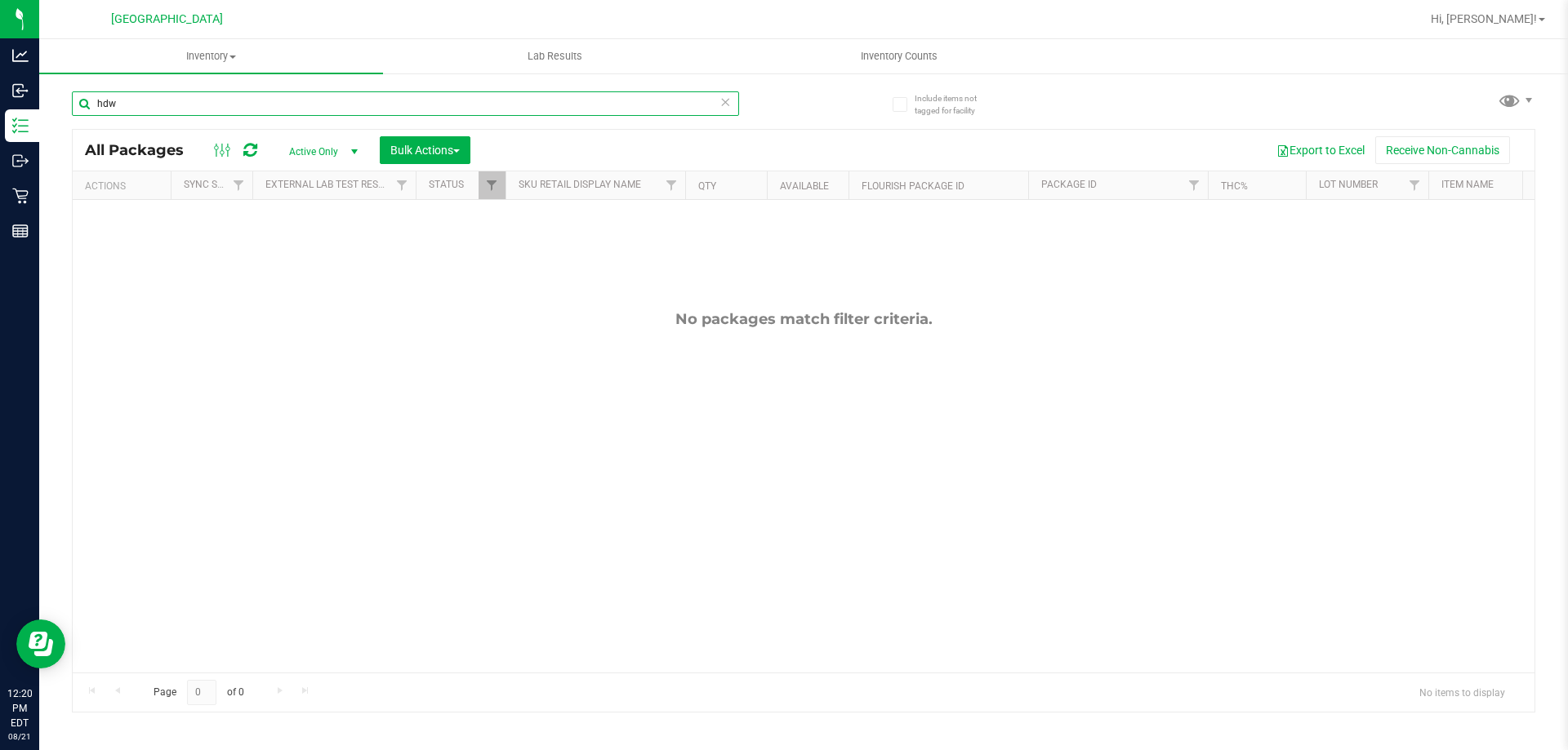
click at [218, 103] on input "hdw" at bounding box center [404, 103] width 667 height 25
type input "h"
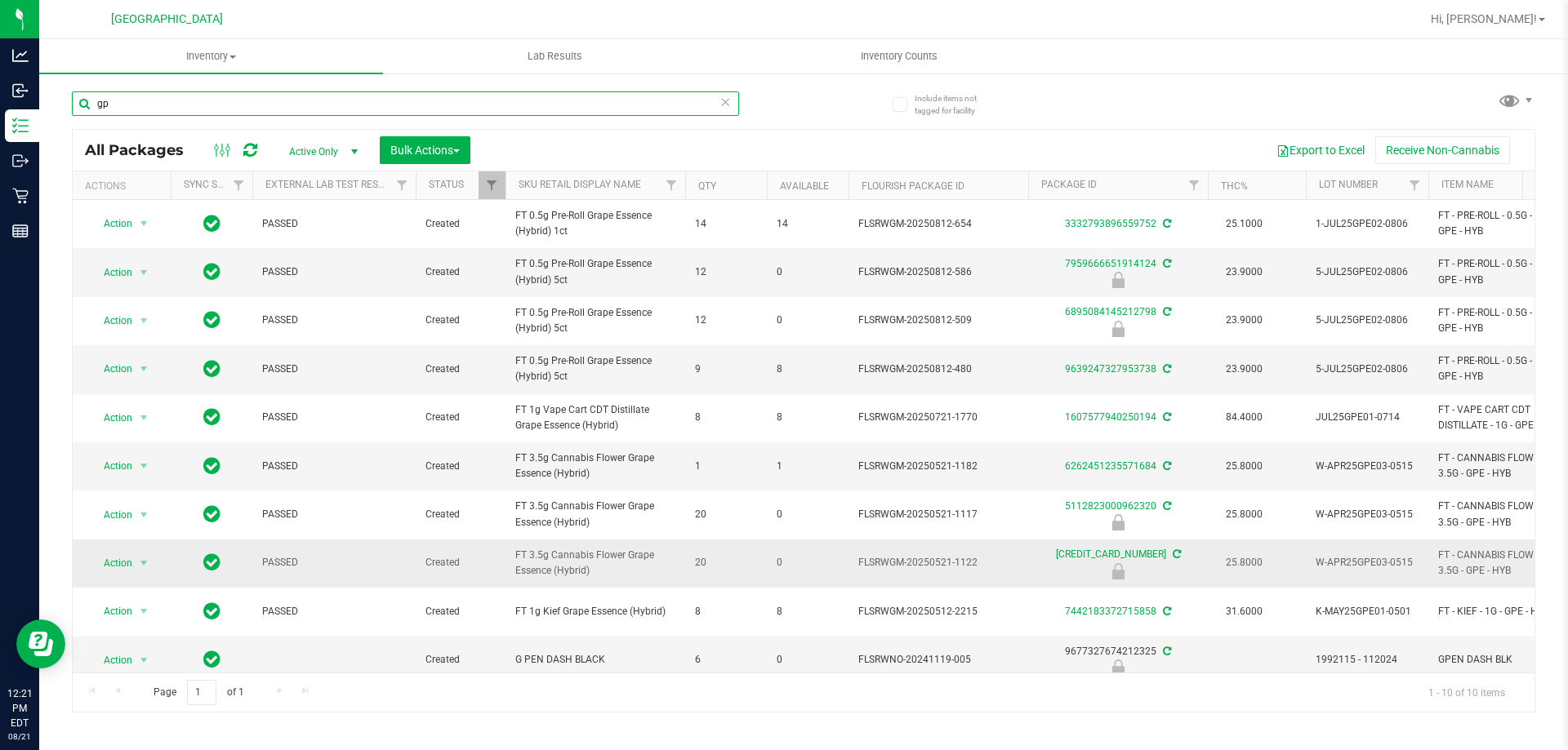
type input "g"
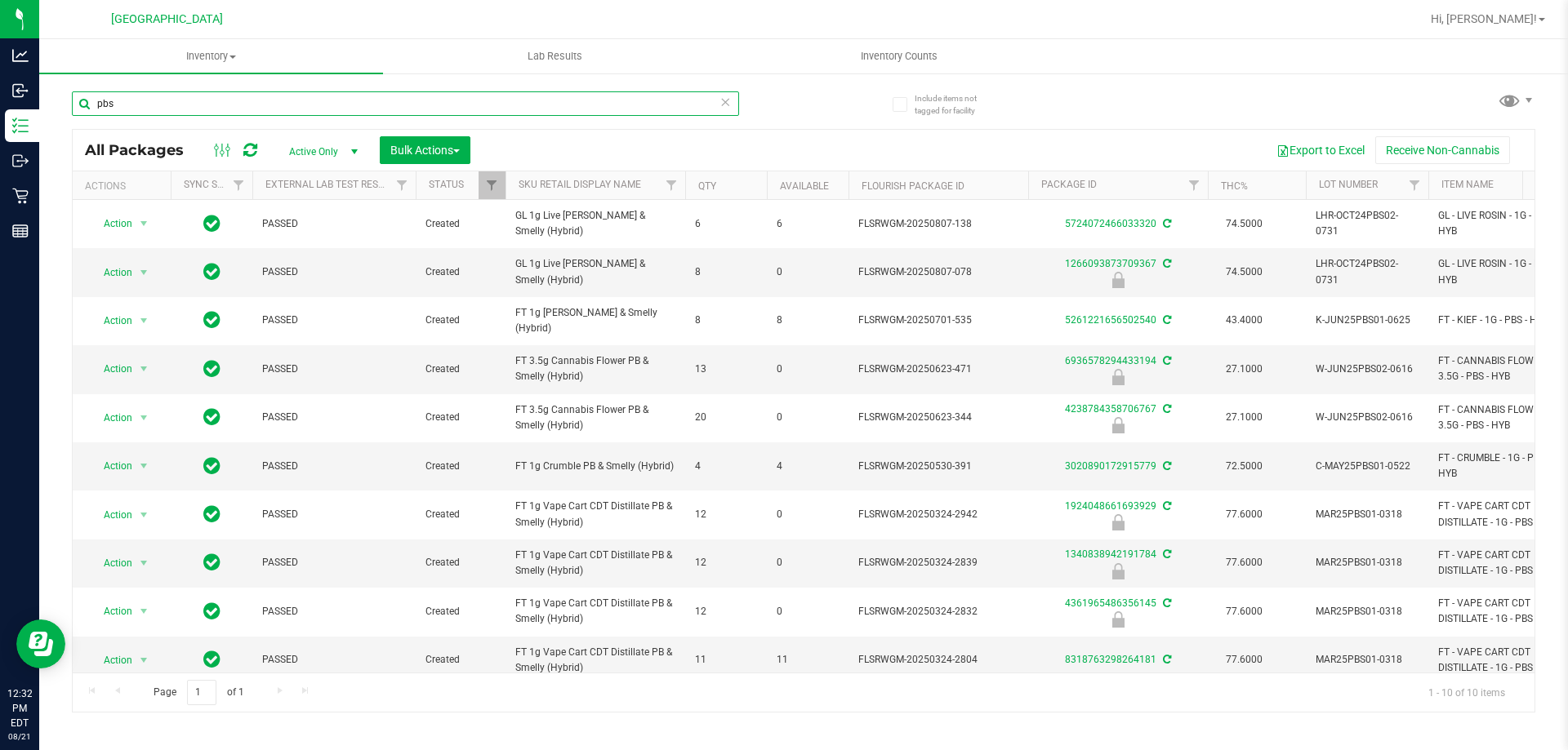
click at [121, 105] on input "pbs" at bounding box center [404, 103] width 667 height 25
type input "p"
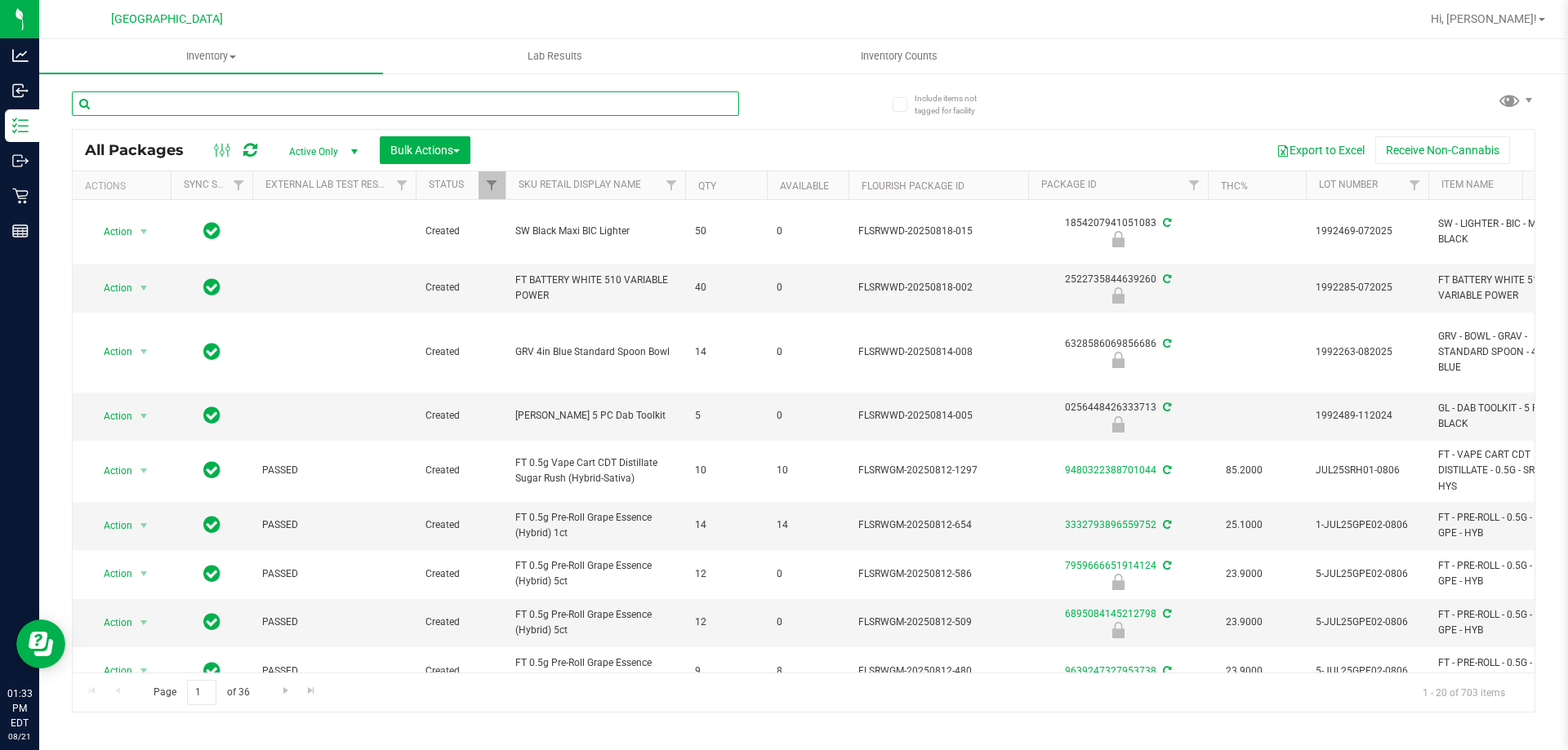
click at [191, 99] on input "text" at bounding box center [404, 103] width 667 height 25
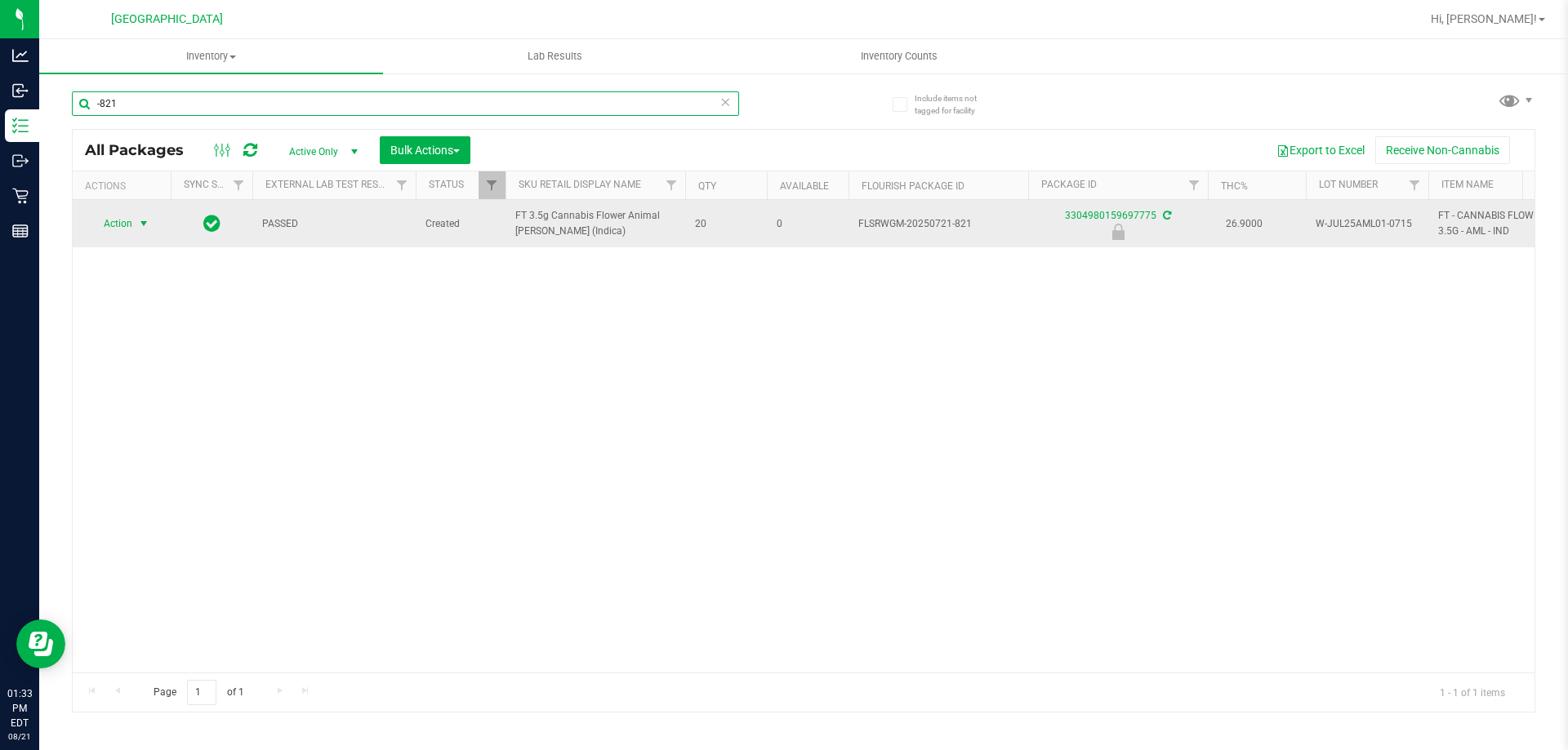
type input "-821"
click at [134, 218] on span "select" at bounding box center [144, 224] width 21 height 23
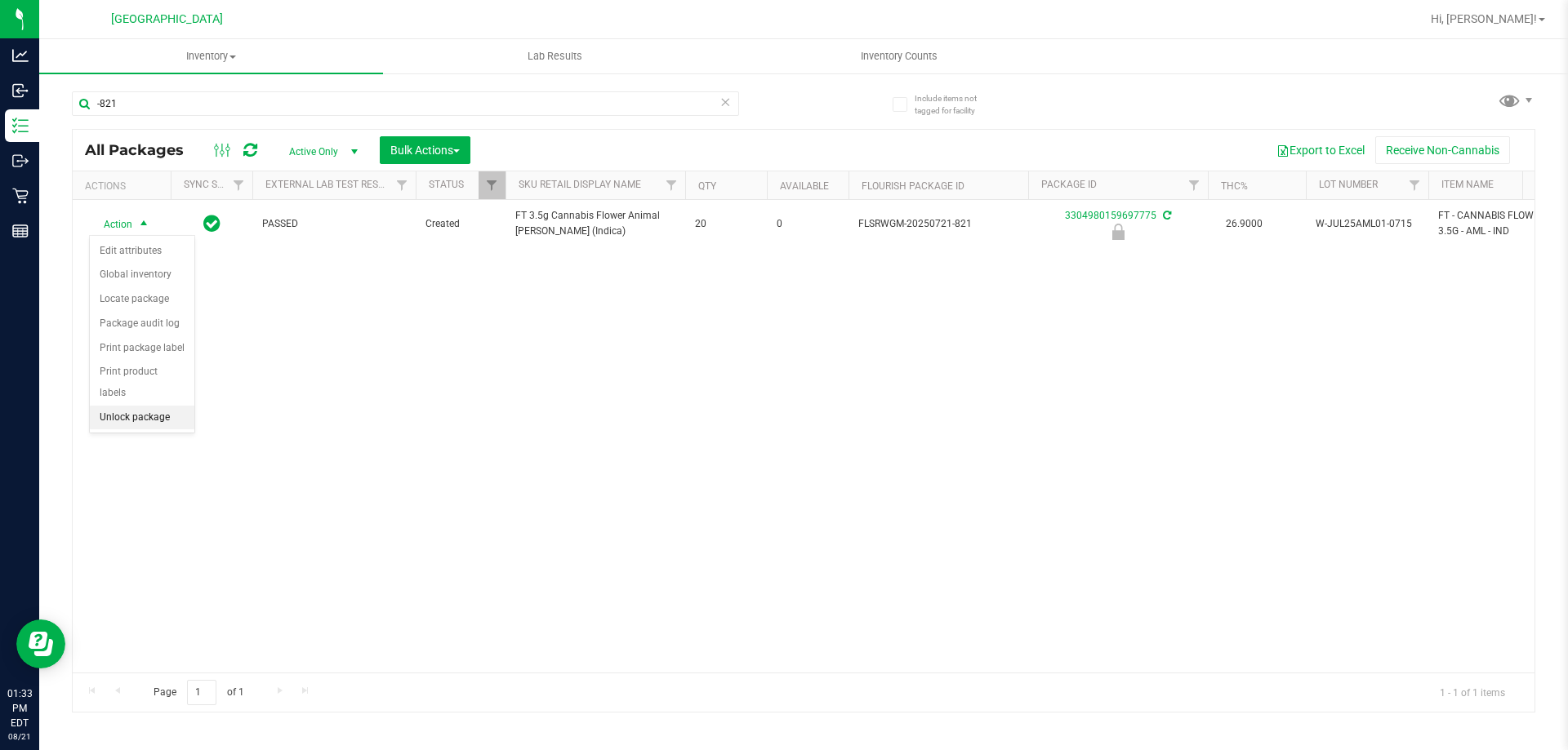
click at [169, 405] on li "Unlock package" at bounding box center [141, 417] width 104 height 25
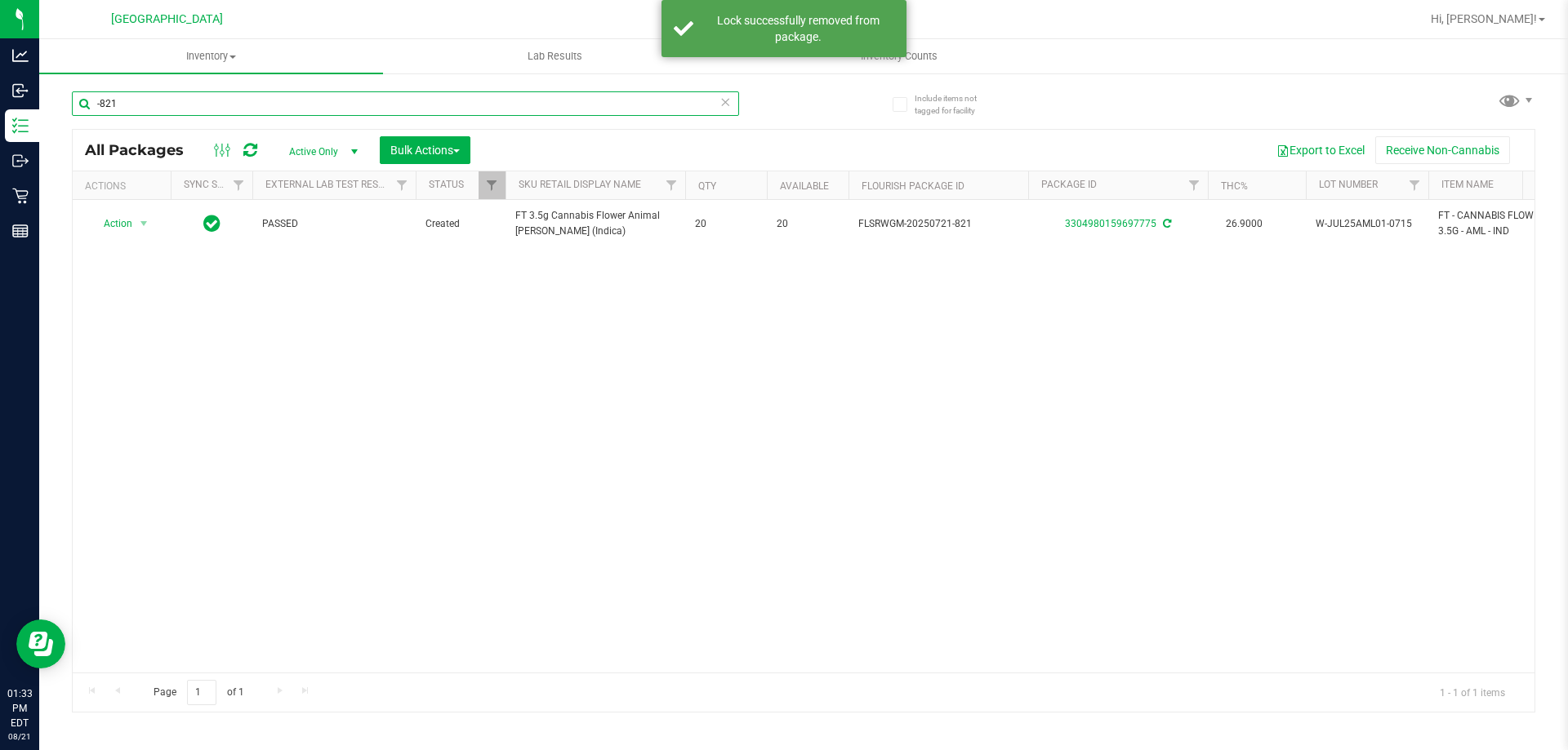
click at [135, 113] on input "-821" at bounding box center [404, 103] width 667 height 25
type input "-"
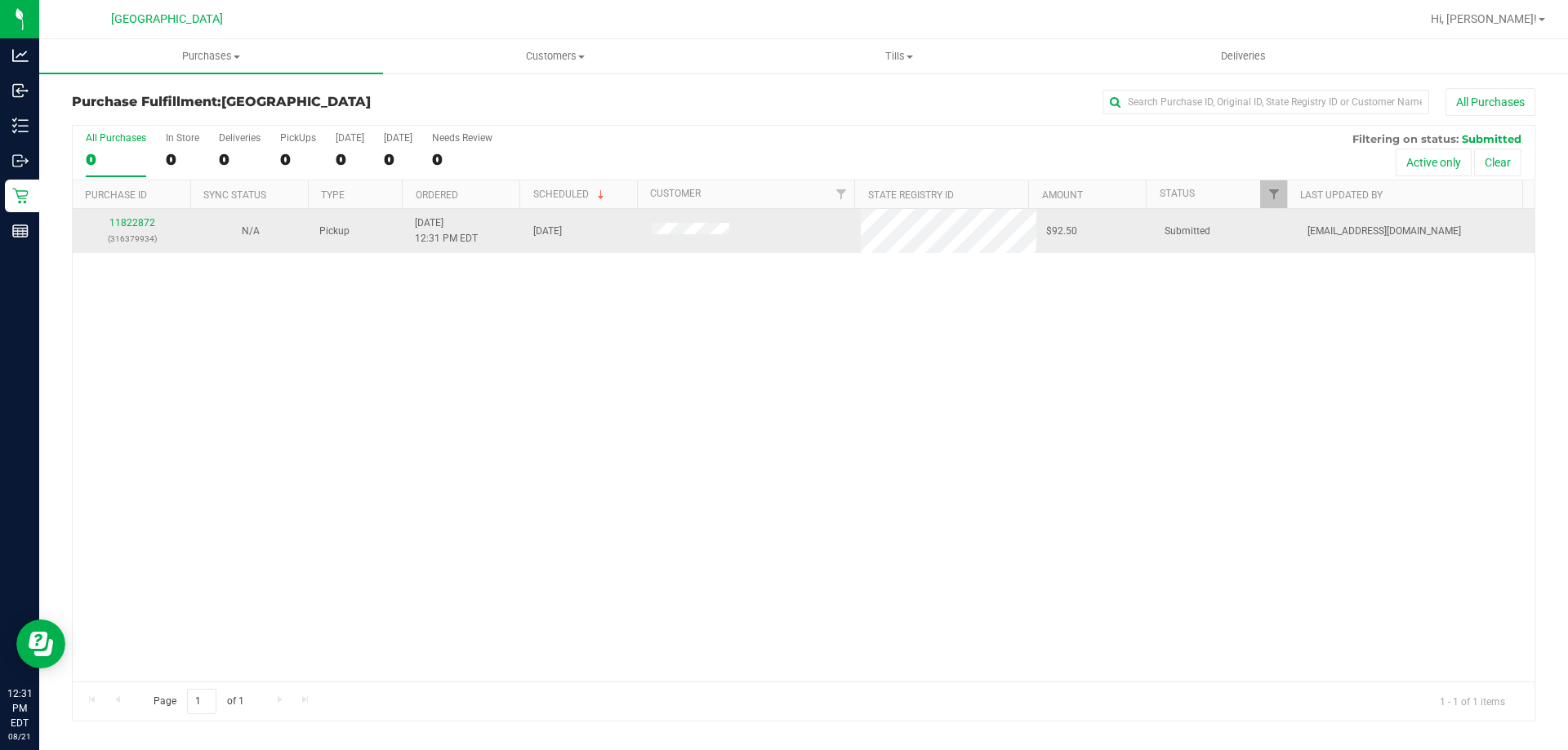
click at [144, 233] on p "(316379934)" at bounding box center [131, 239] width 98 height 16
click at [142, 226] on link "11822872" at bounding box center [132, 224] width 46 height 12
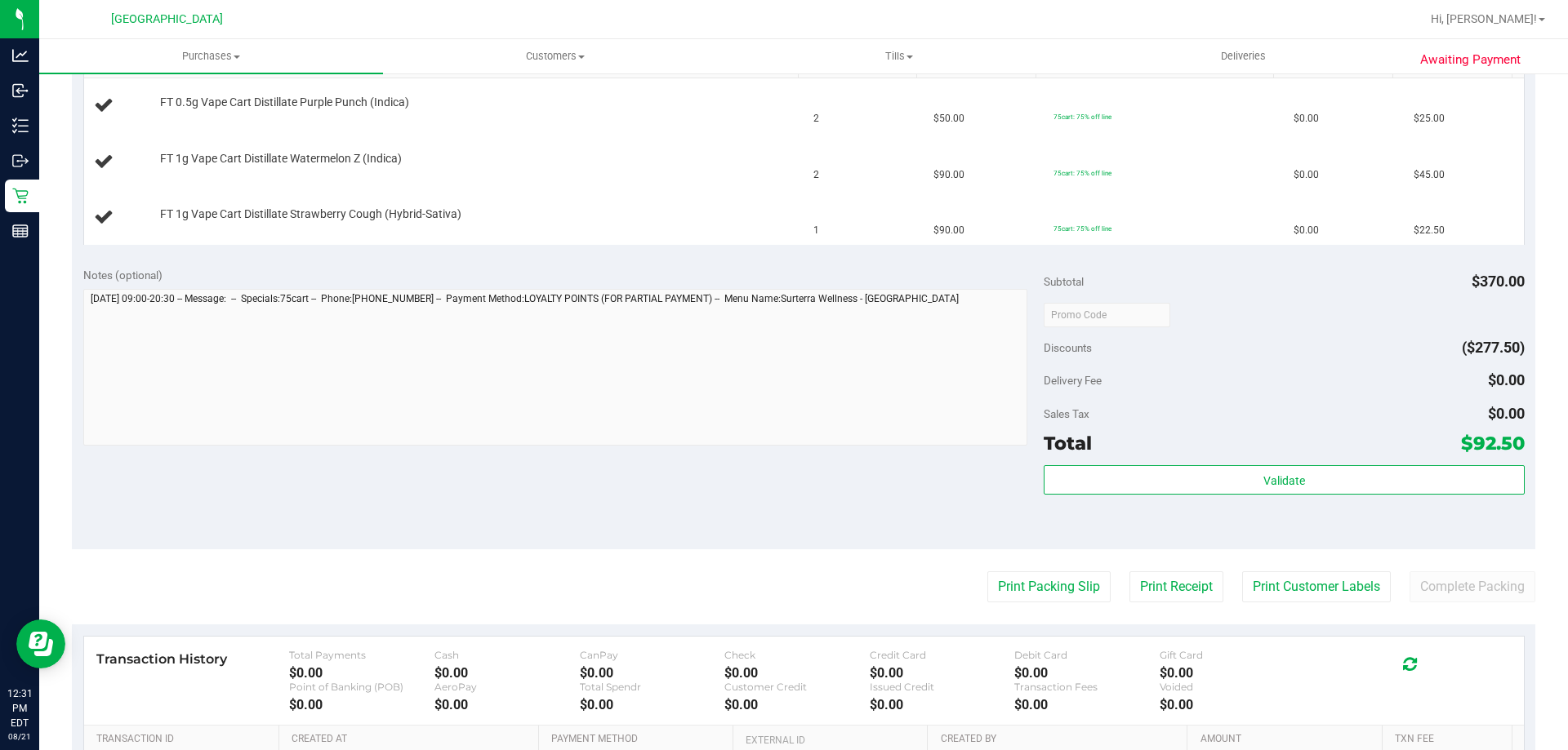
scroll to position [571, 0]
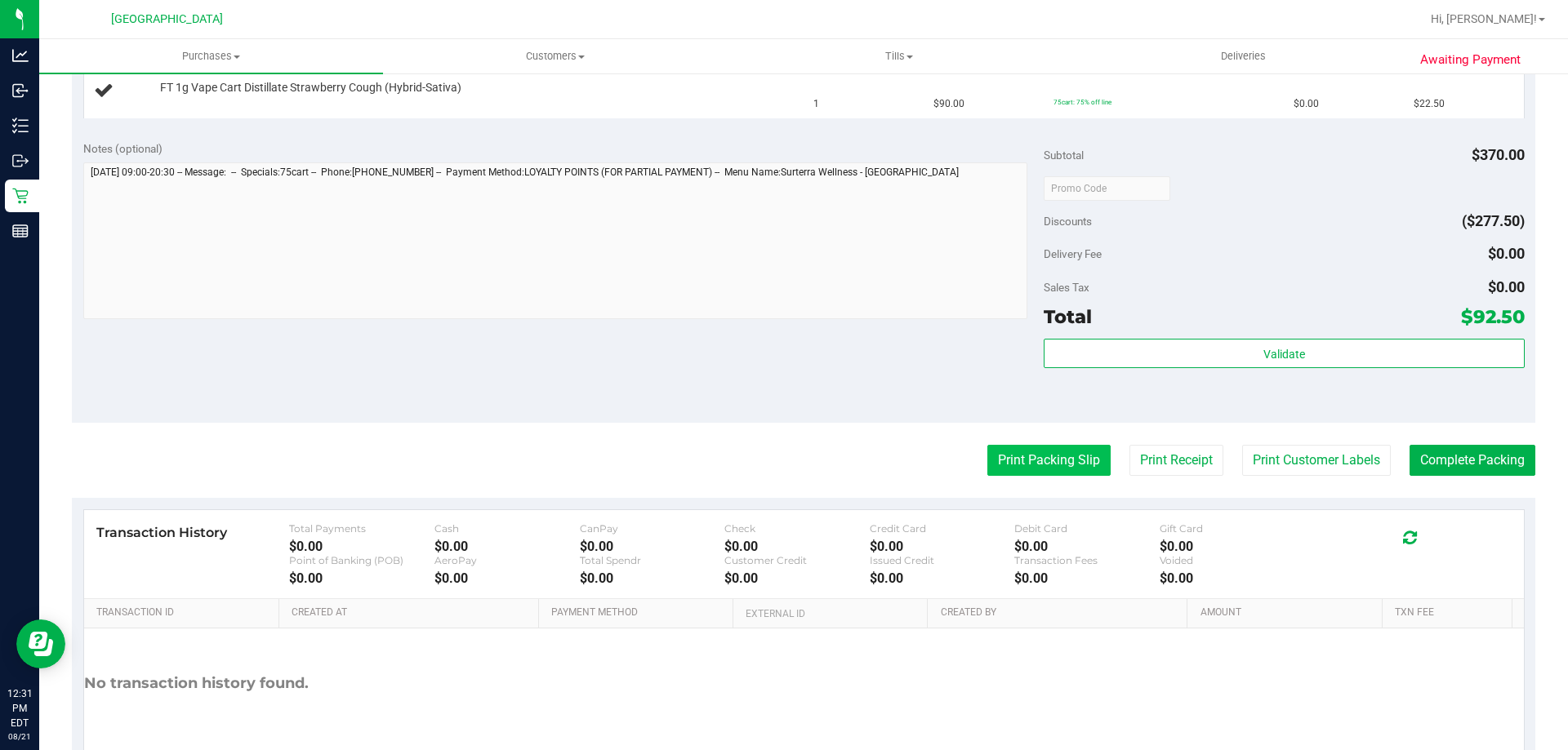
click at [1016, 460] on button "Print Packing Slip" at bounding box center [1048, 460] width 123 height 31
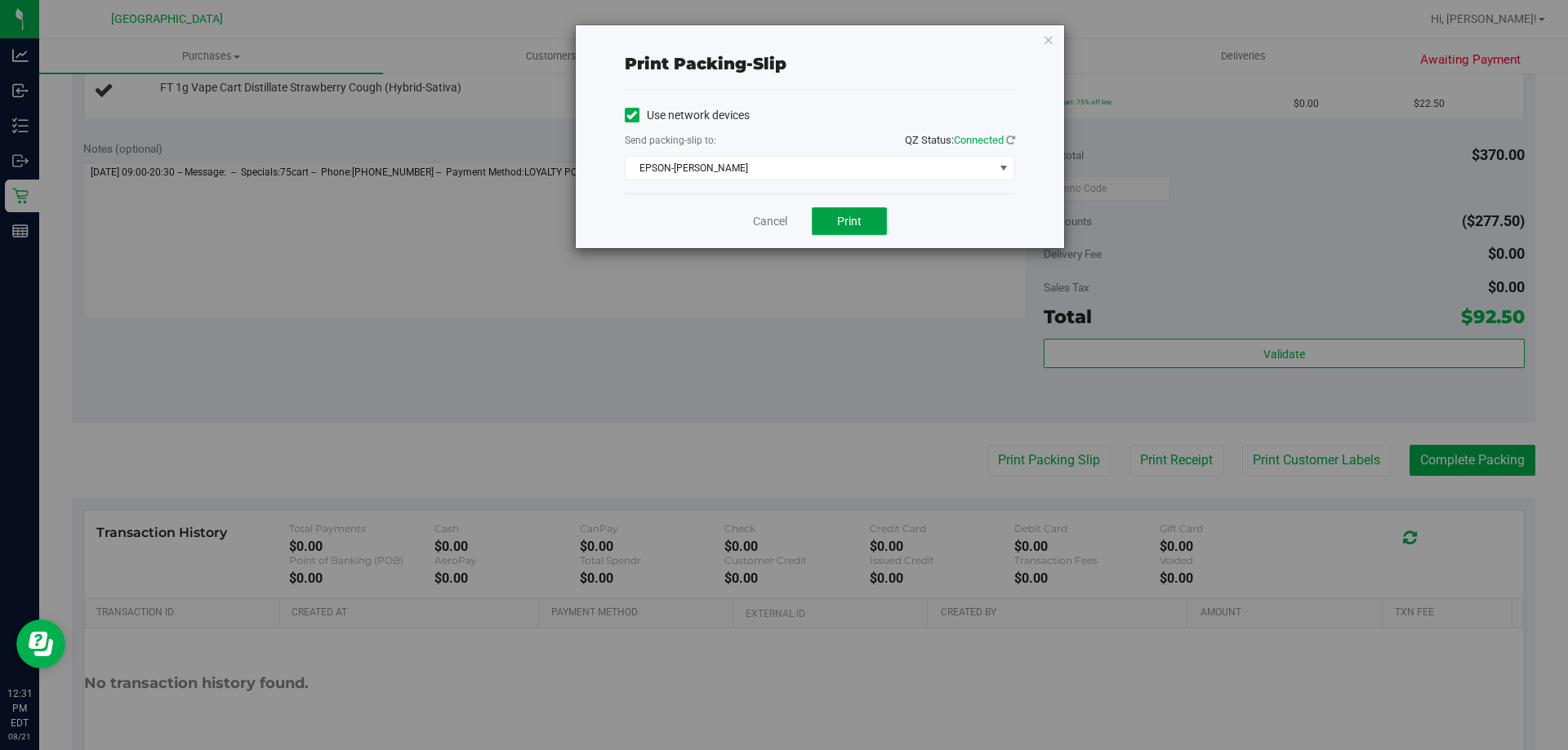
click at [868, 225] on button "Print" at bounding box center [850, 222] width 76 height 28
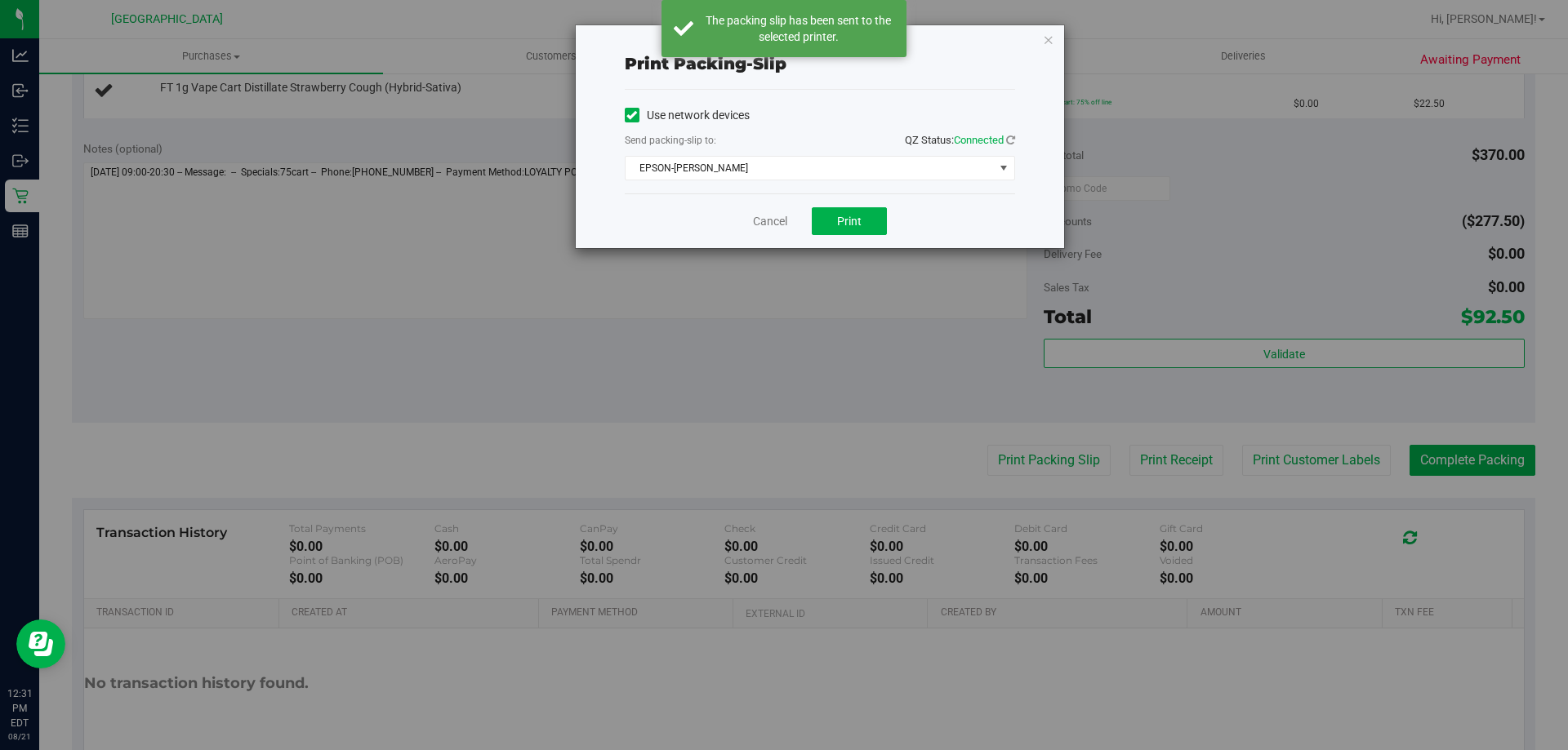
click at [1049, 41] on icon "button" at bounding box center [1048, 40] width 12 height 20
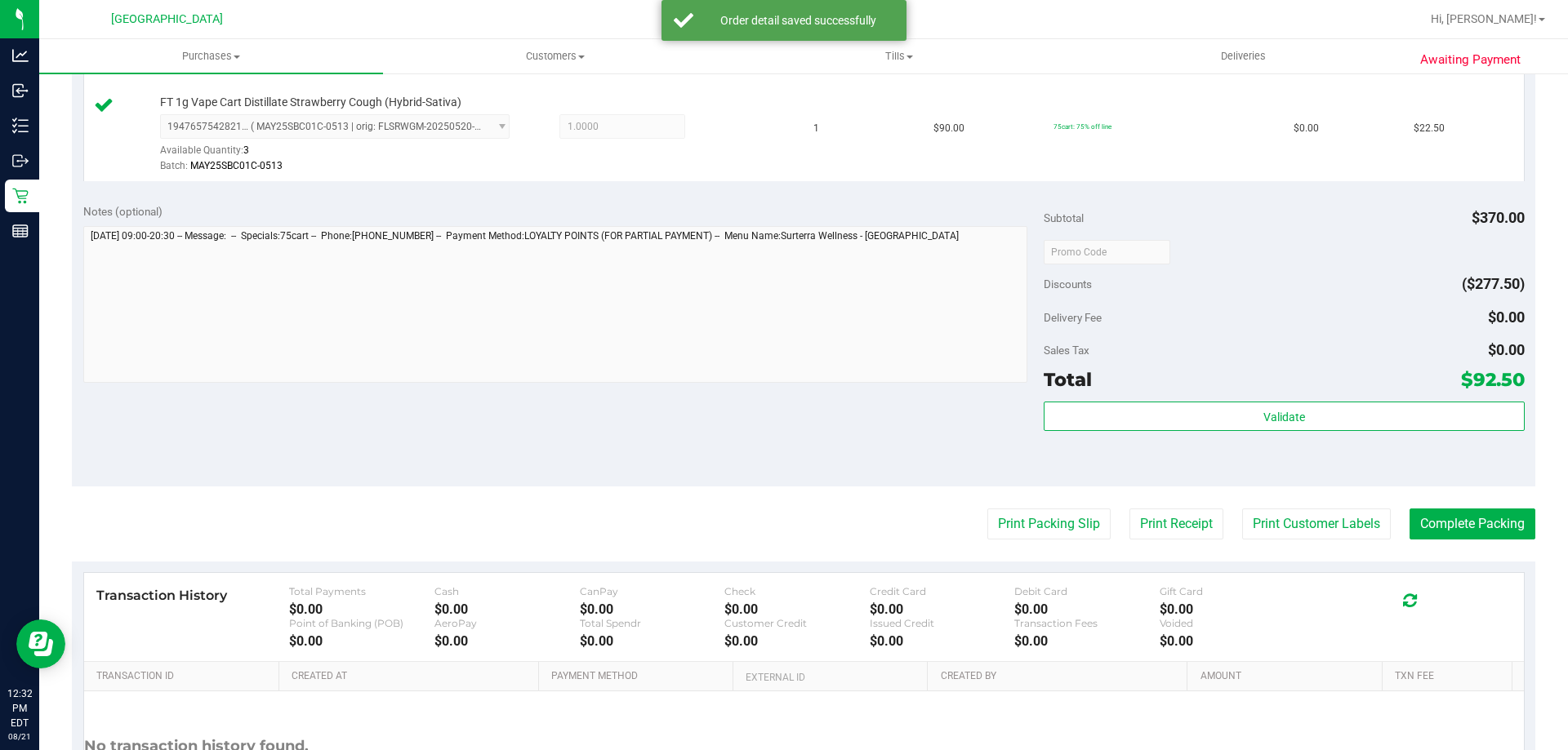
scroll to position [653, 0]
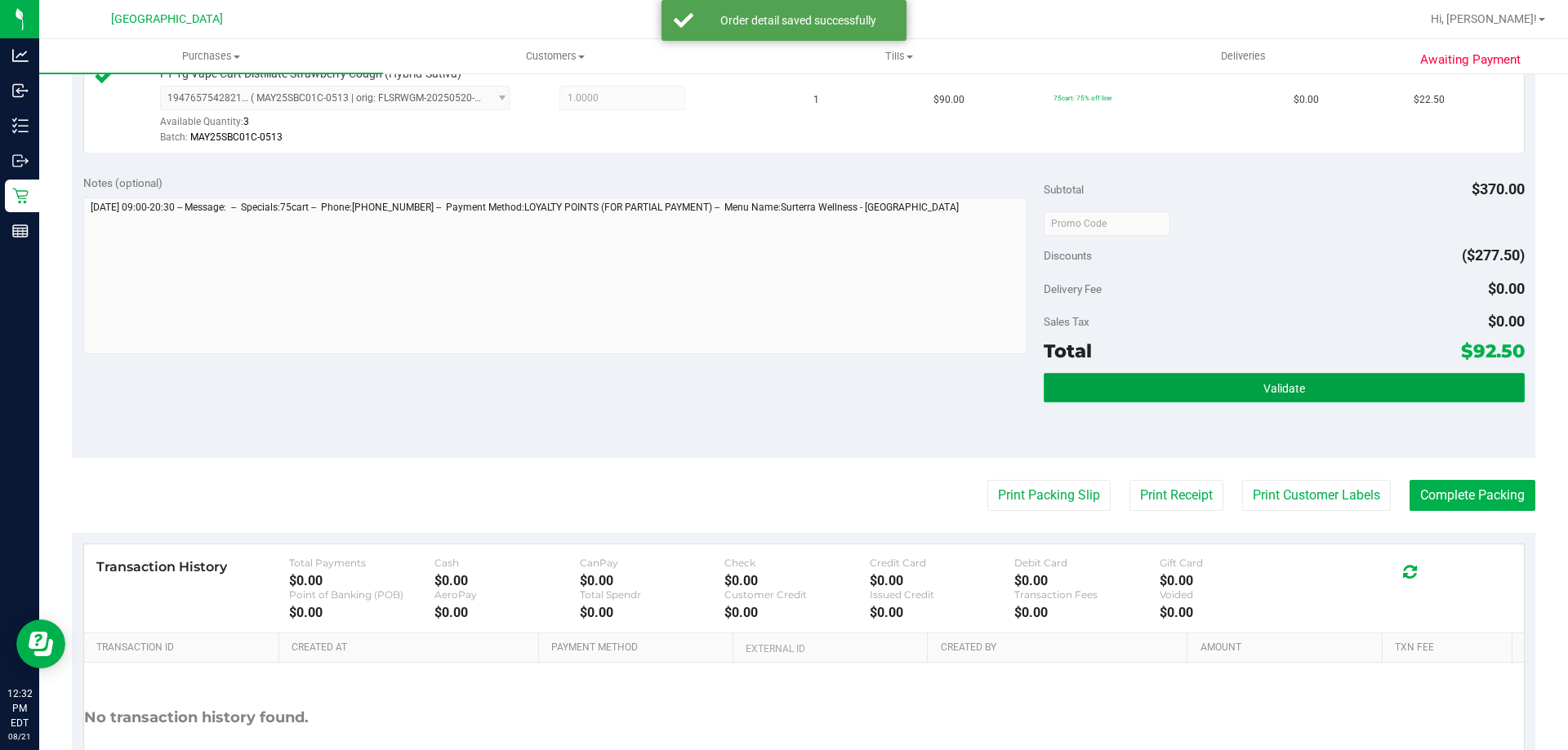
click at [1279, 391] on span "Validate" at bounding box center [1284, 388] width 42 height 13
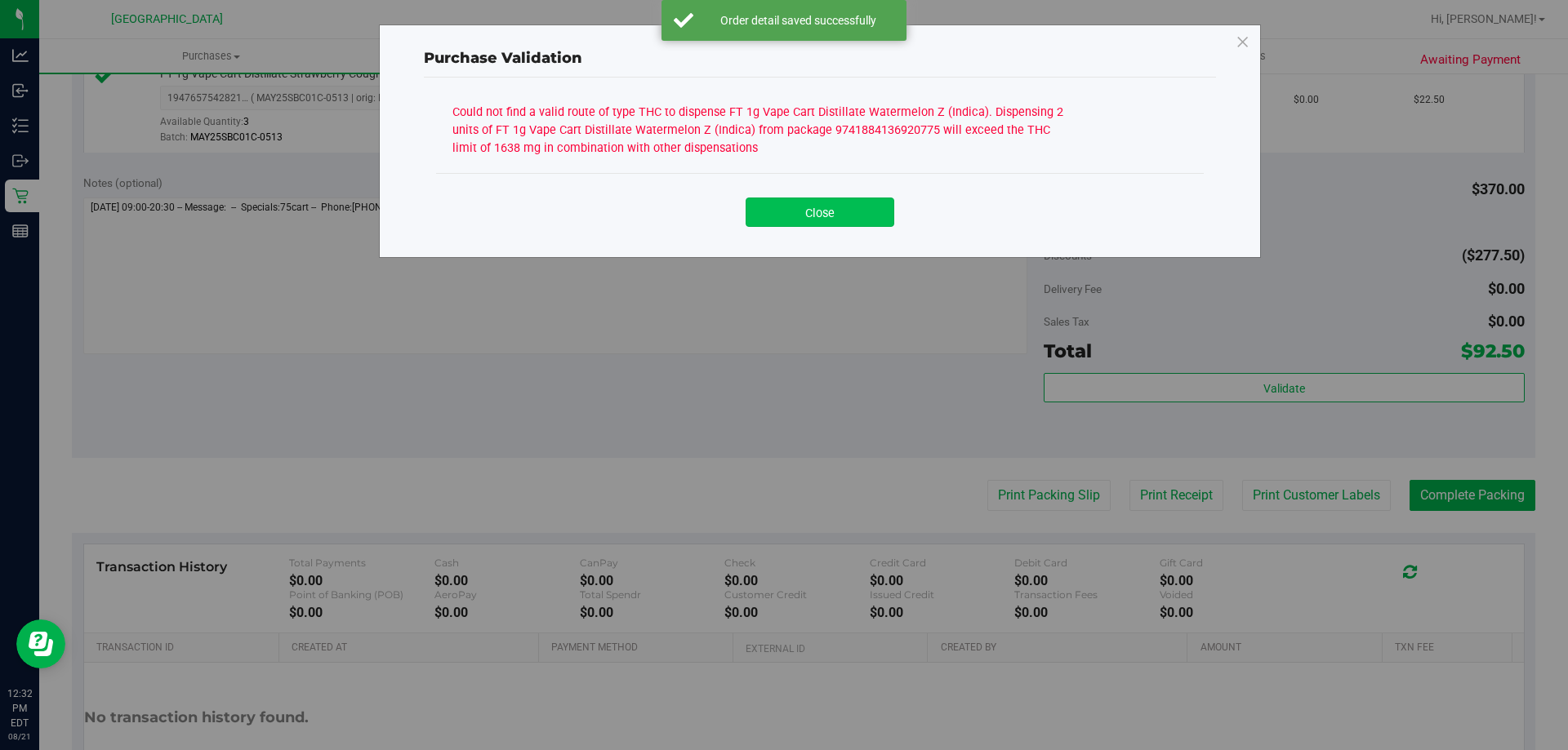
click at [812, 203] on button "Close" at bounding box center [820, 213] width 149 height 30
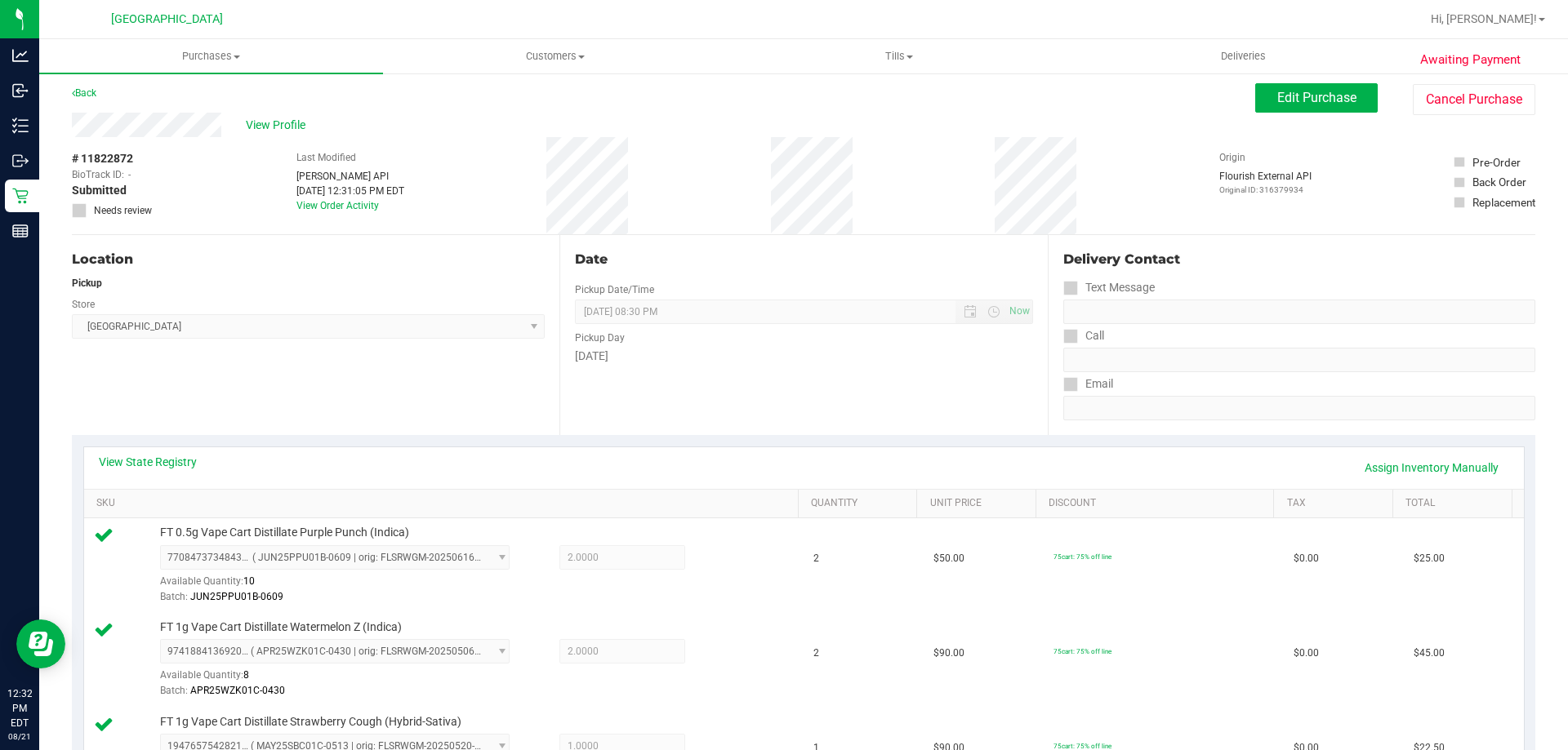
scroll to position [0, 0]
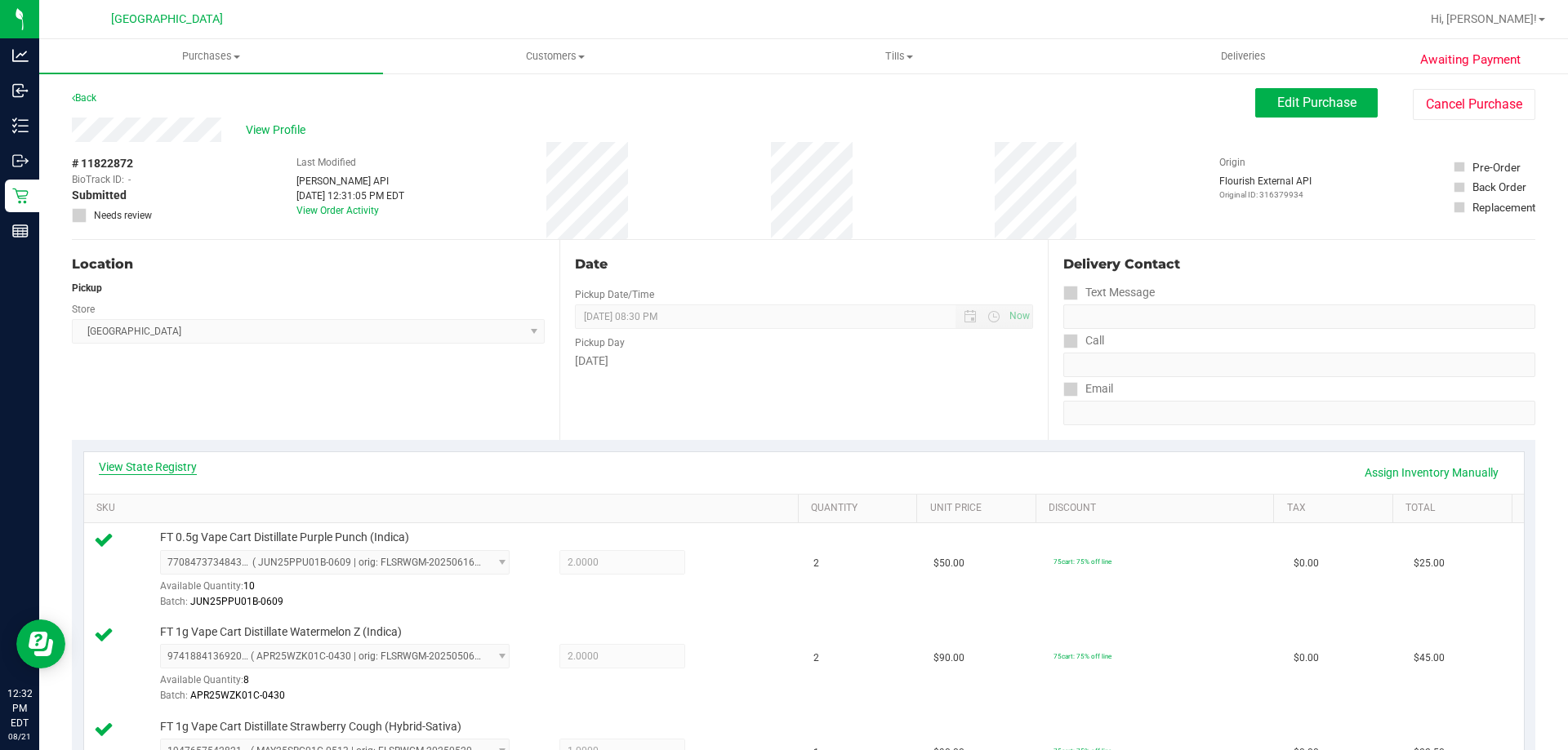
click at [152, 460] on link "View State Registry" at bounding box center [147, 467] width 98 height 16
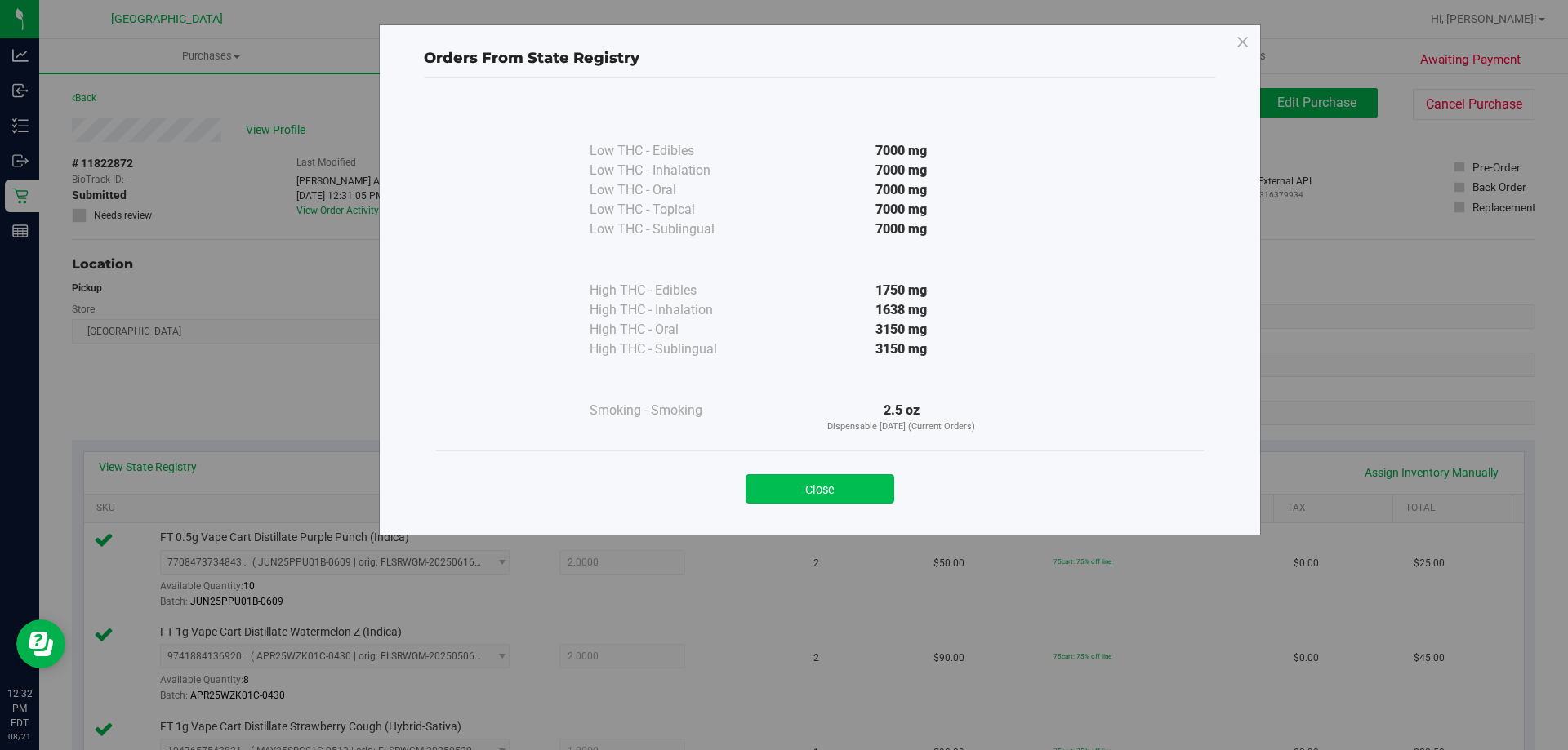
click at [838, 489] on button "Close" at bounding box center [820, 489] width 149 height 30
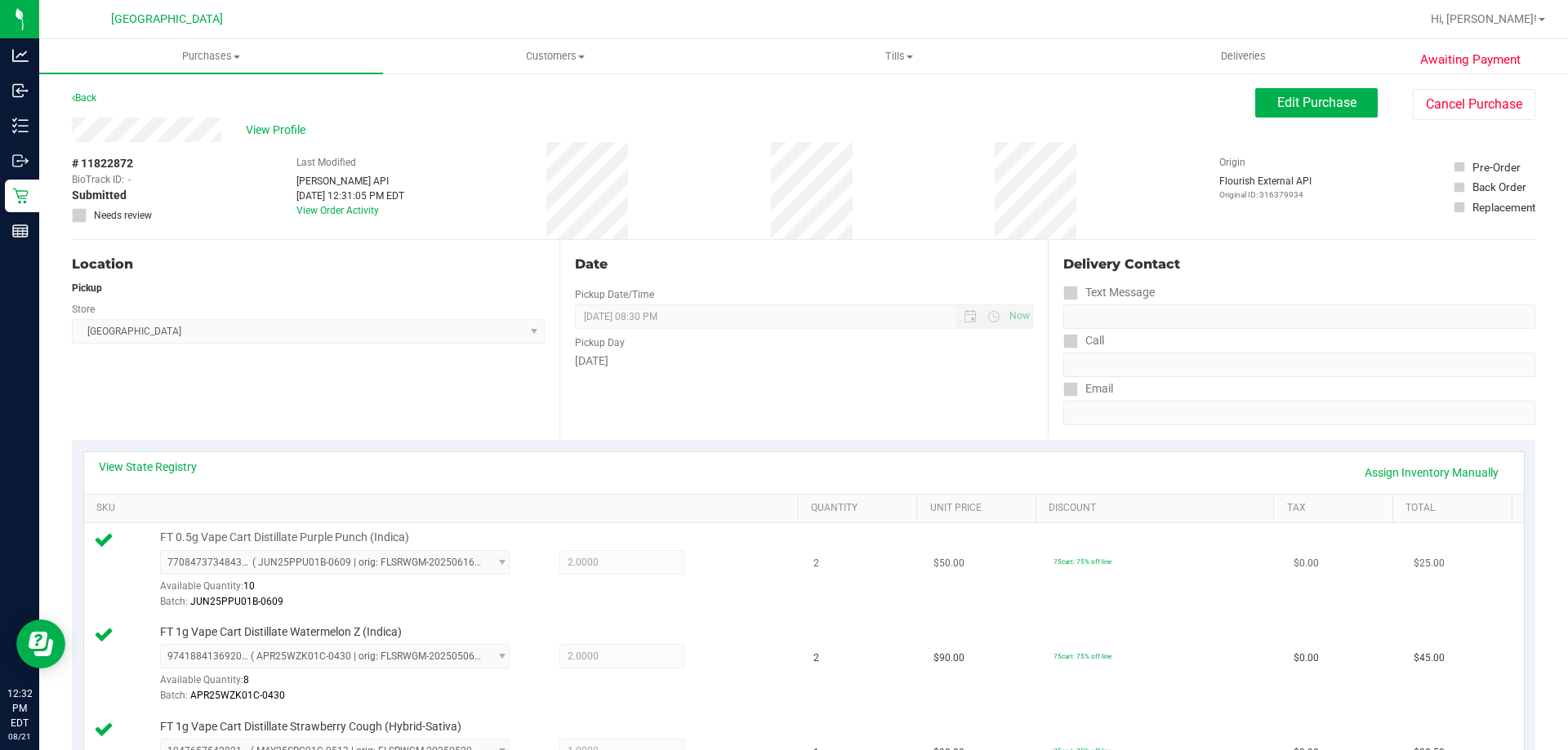
scroll to position [244, 0]
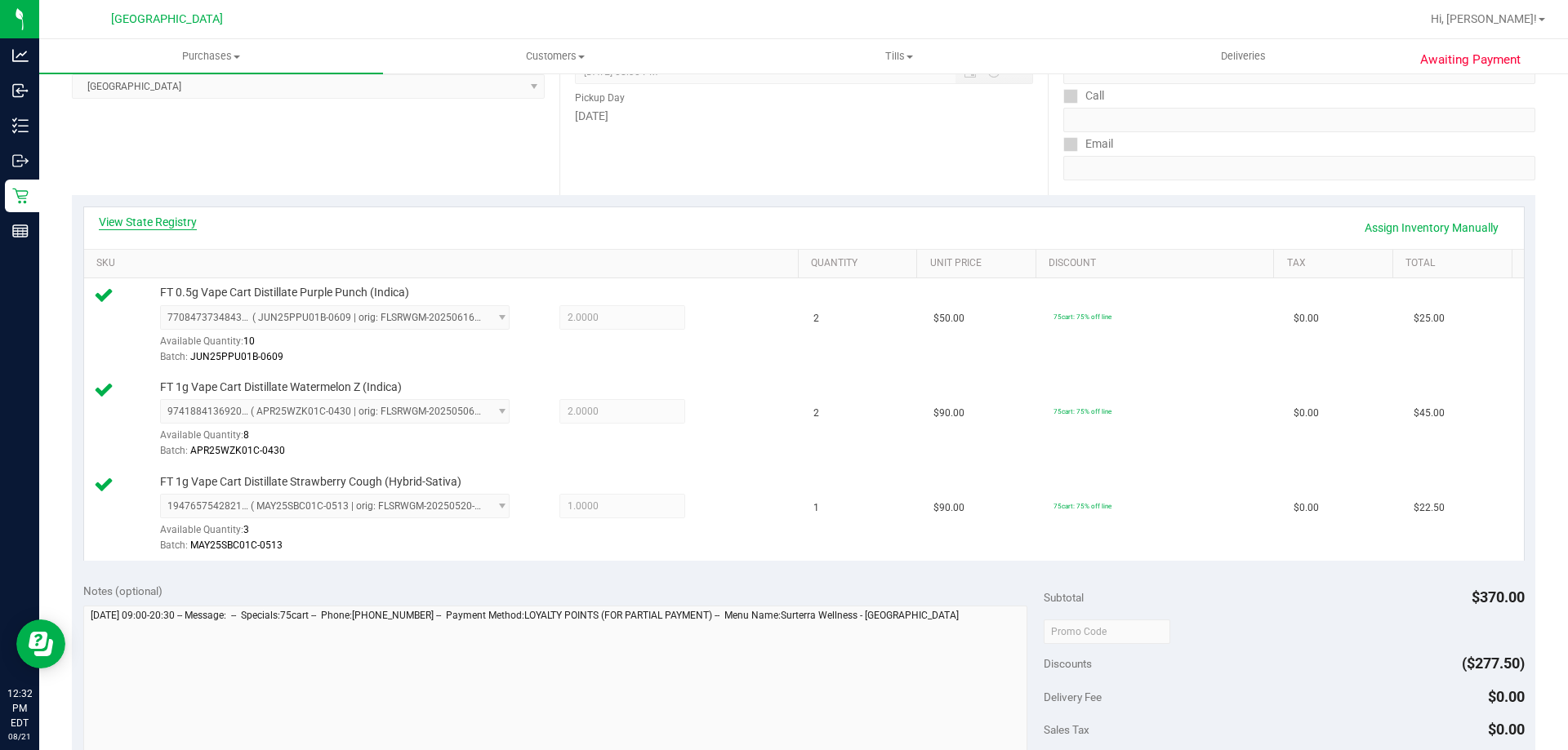
click at [152, 216] on link "View State Registry" at bounding box center [147, 222] width 98 height 16
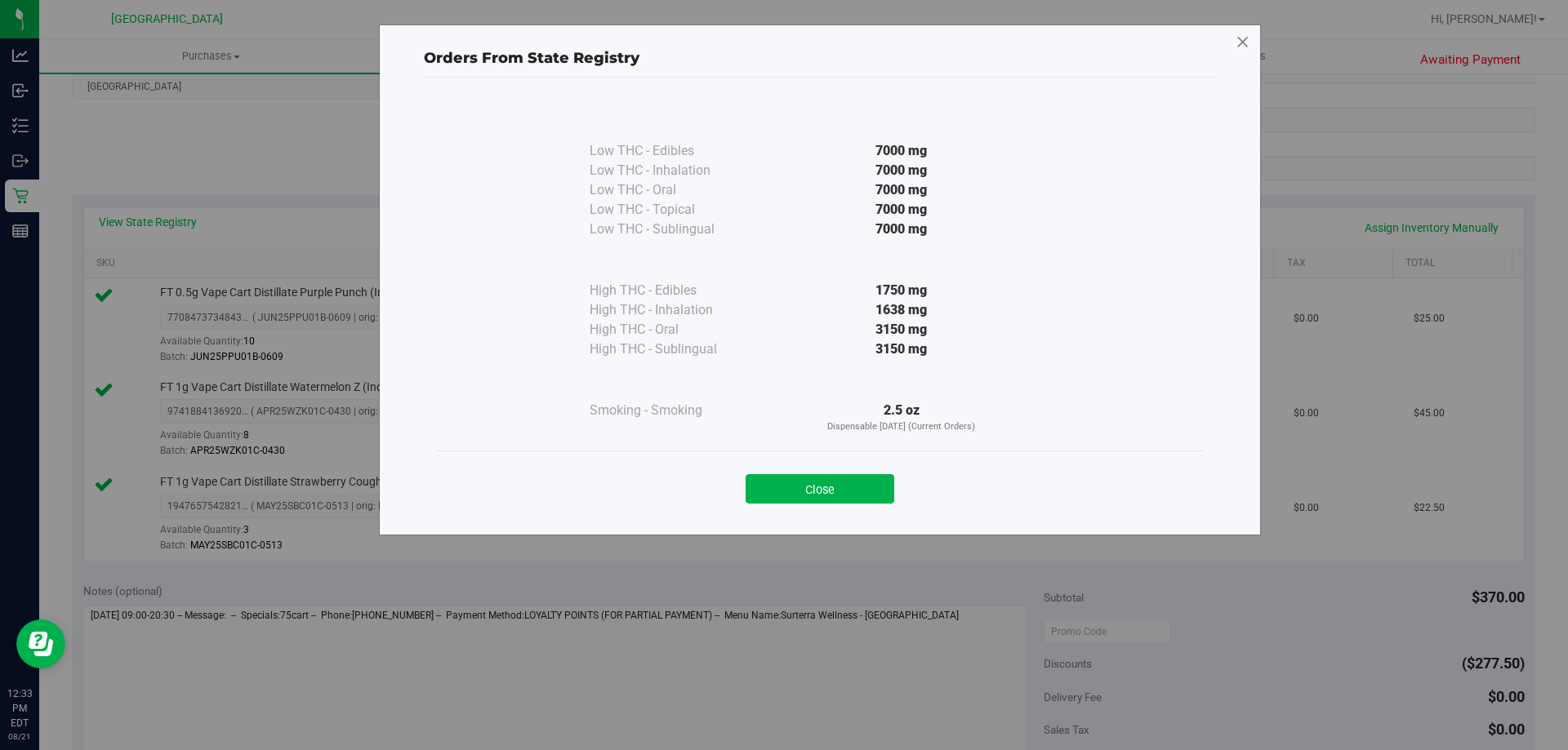
click at [1245, 41] on icon at bounding box center [1242, 43] width 15 height 26
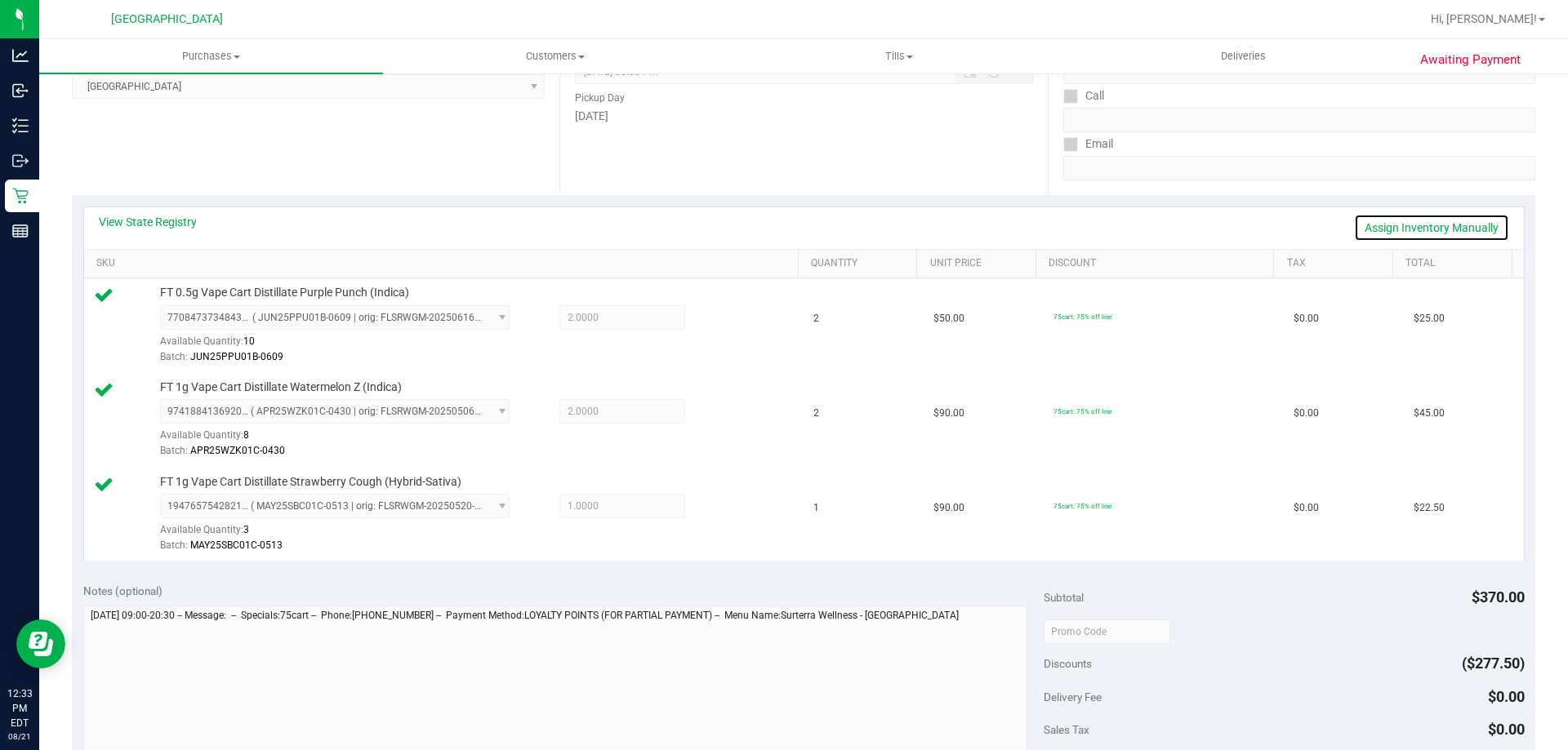
click at [1435, 225] on link "Assign Inventory Manually" at bounding box center [1431, 227] width 155 height 28
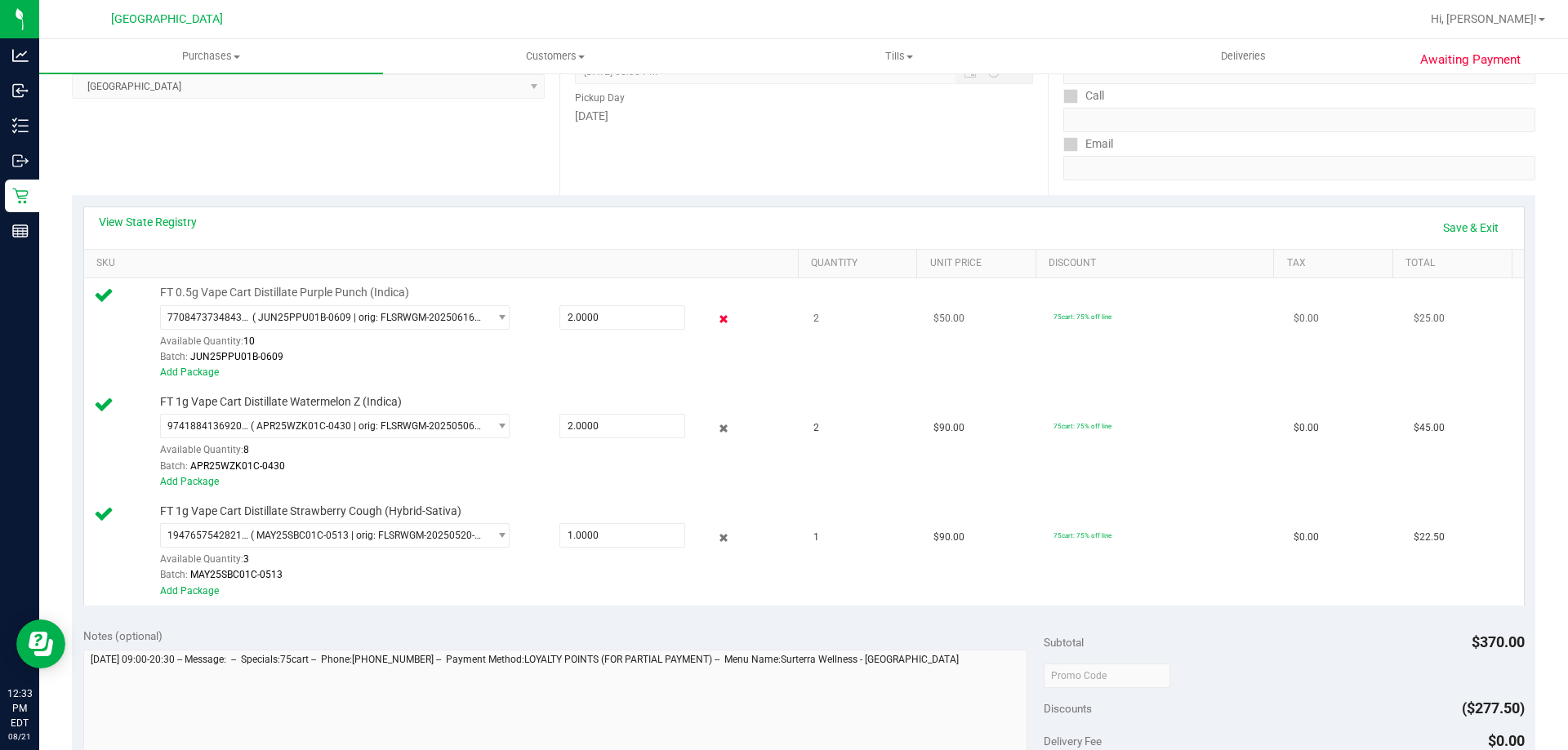
click at [715, 318] on icon at bounding box center [723, 319] width 17 height 19
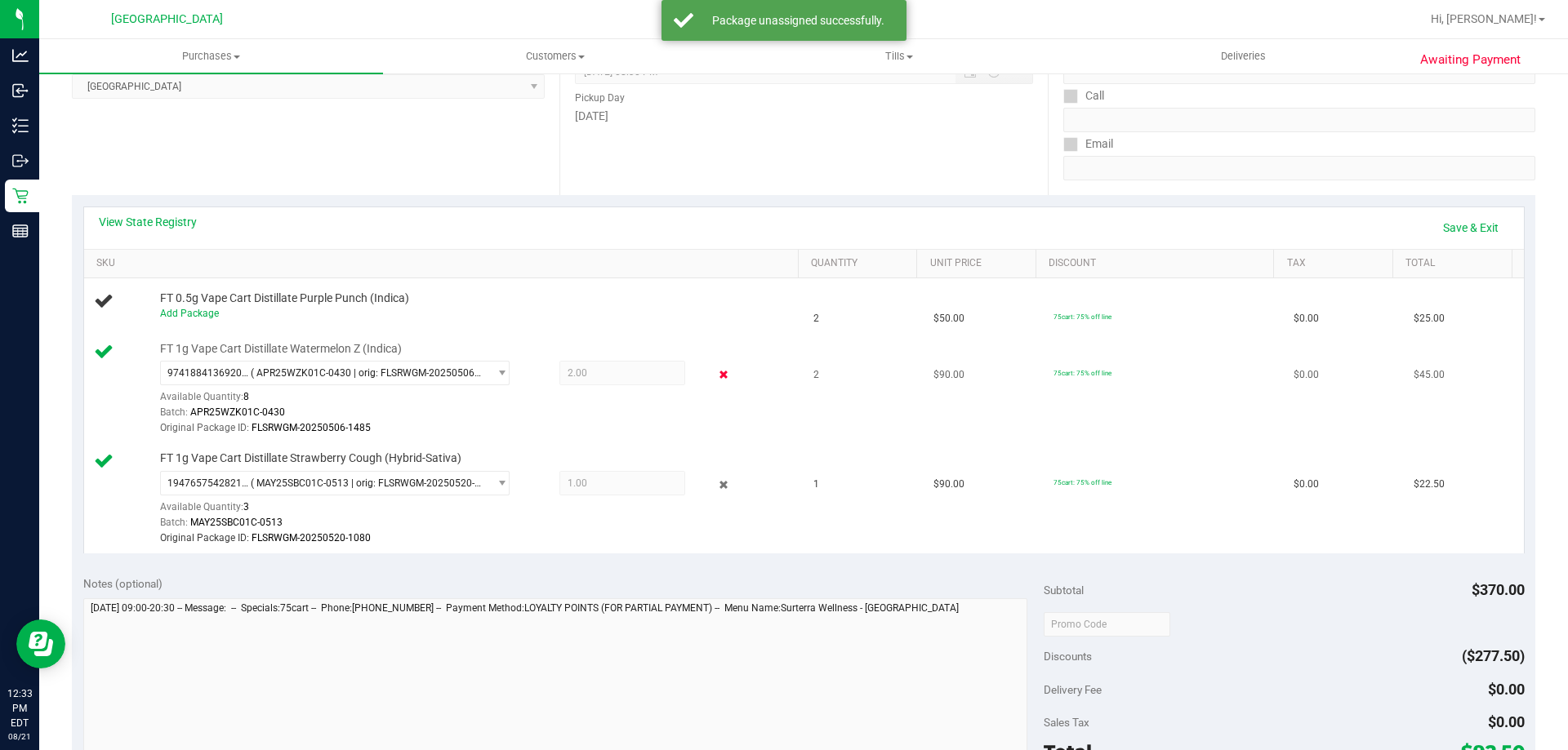
click at [715, 375] on icon at bounding box center [723, 375] width 17 height 19
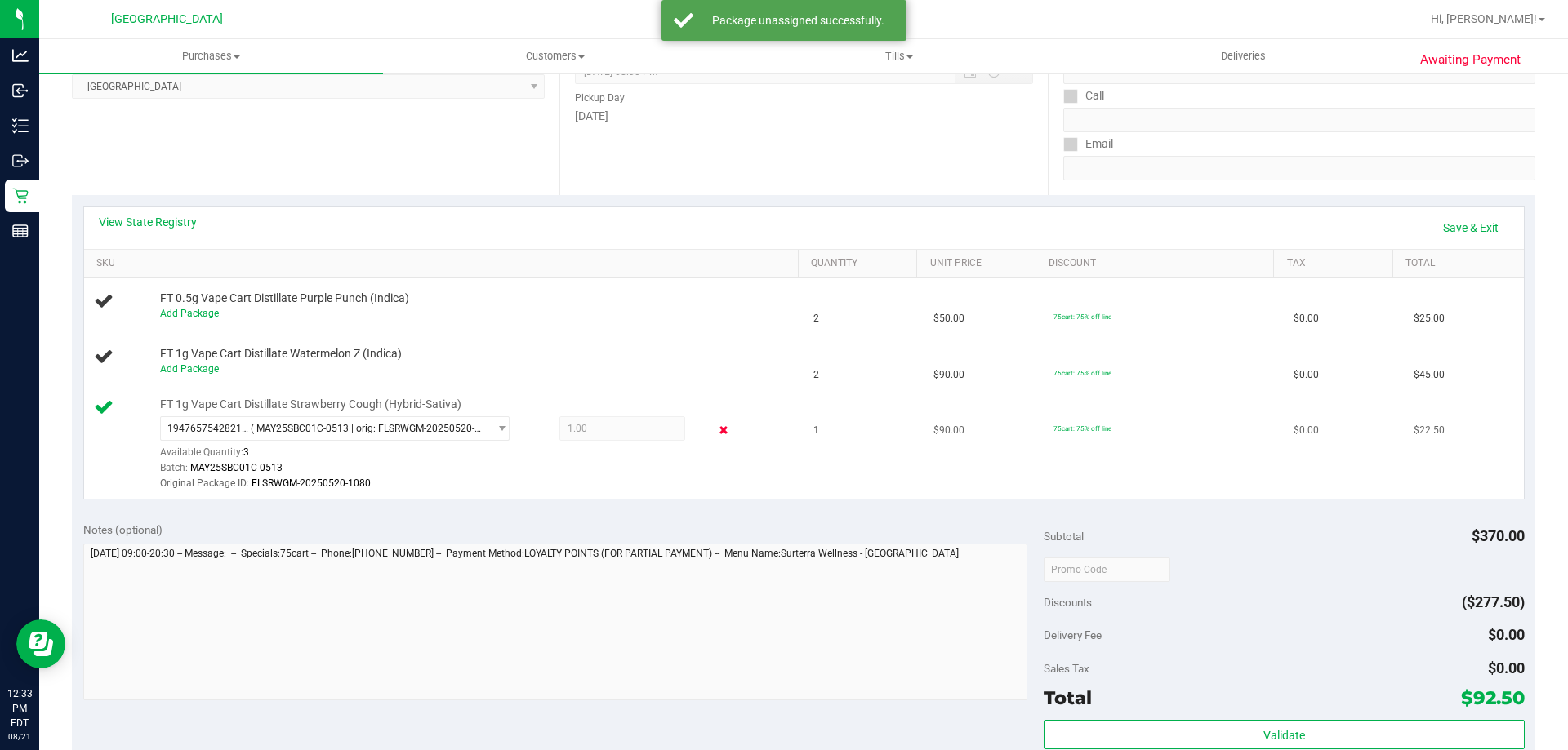
click at [716, 432] on icon at bounding box center [723, 430] width 17 height 19
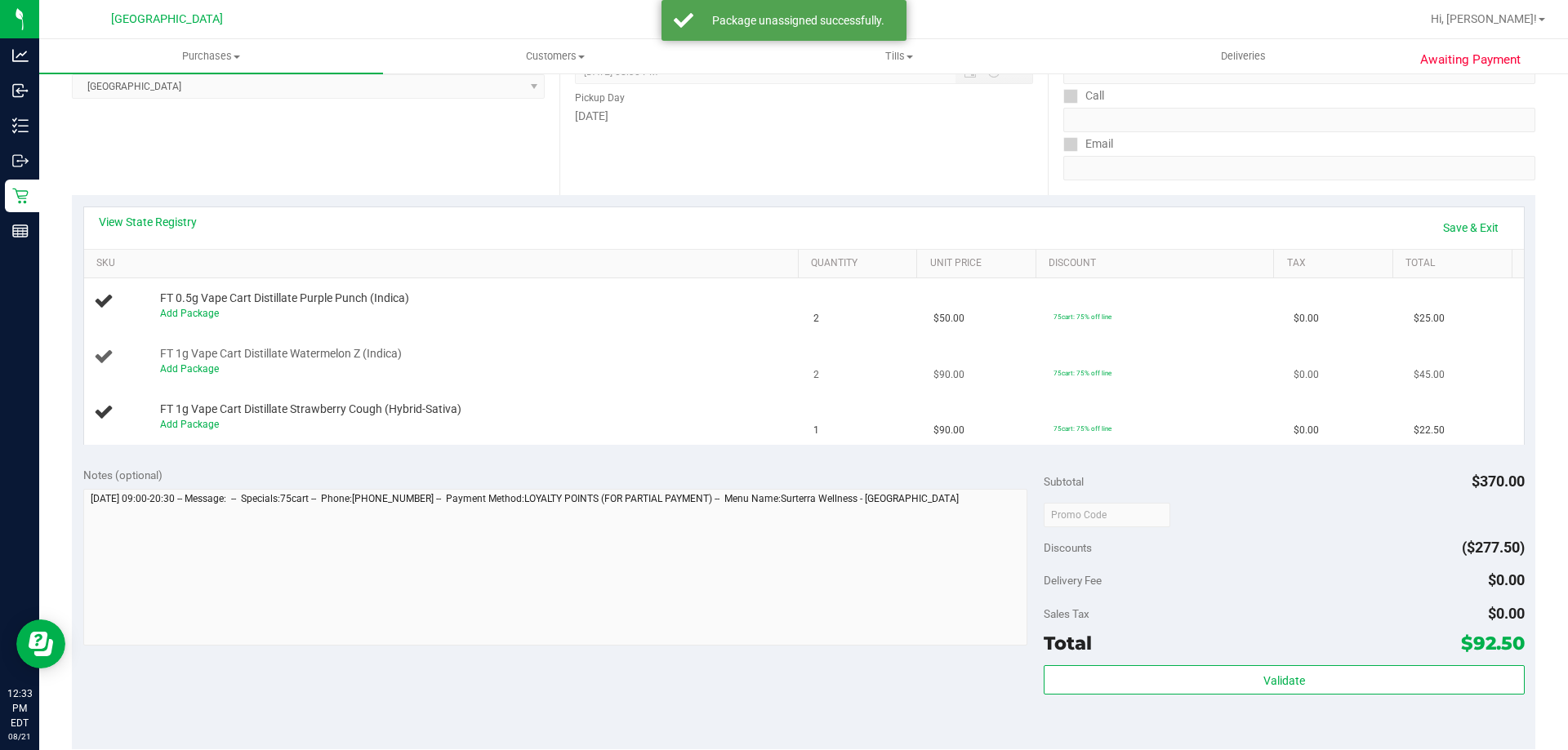
scroll to position [0, 0]
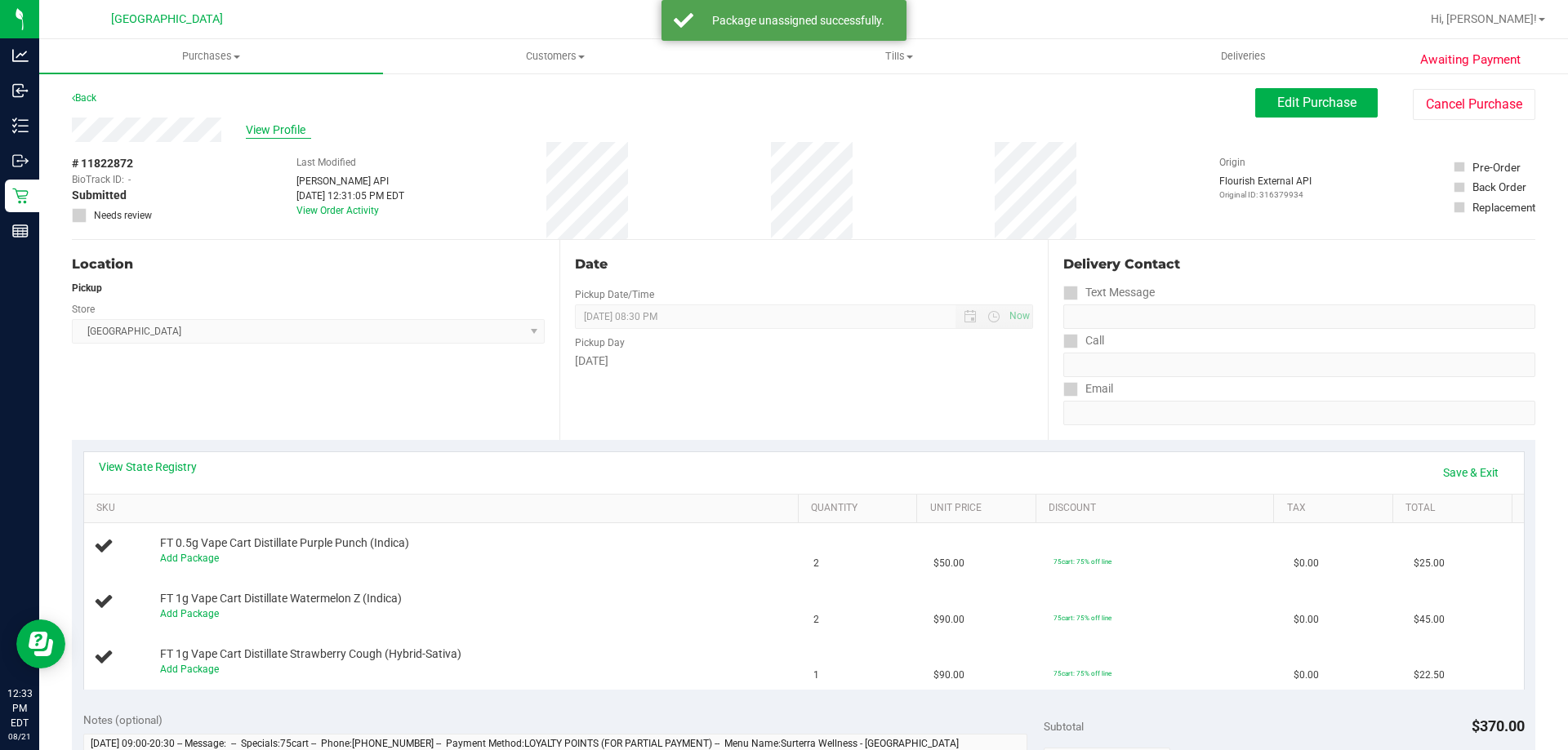
click at [257, 130] on span "View Profile" at bounding box center [278, 129] width 66 height 17
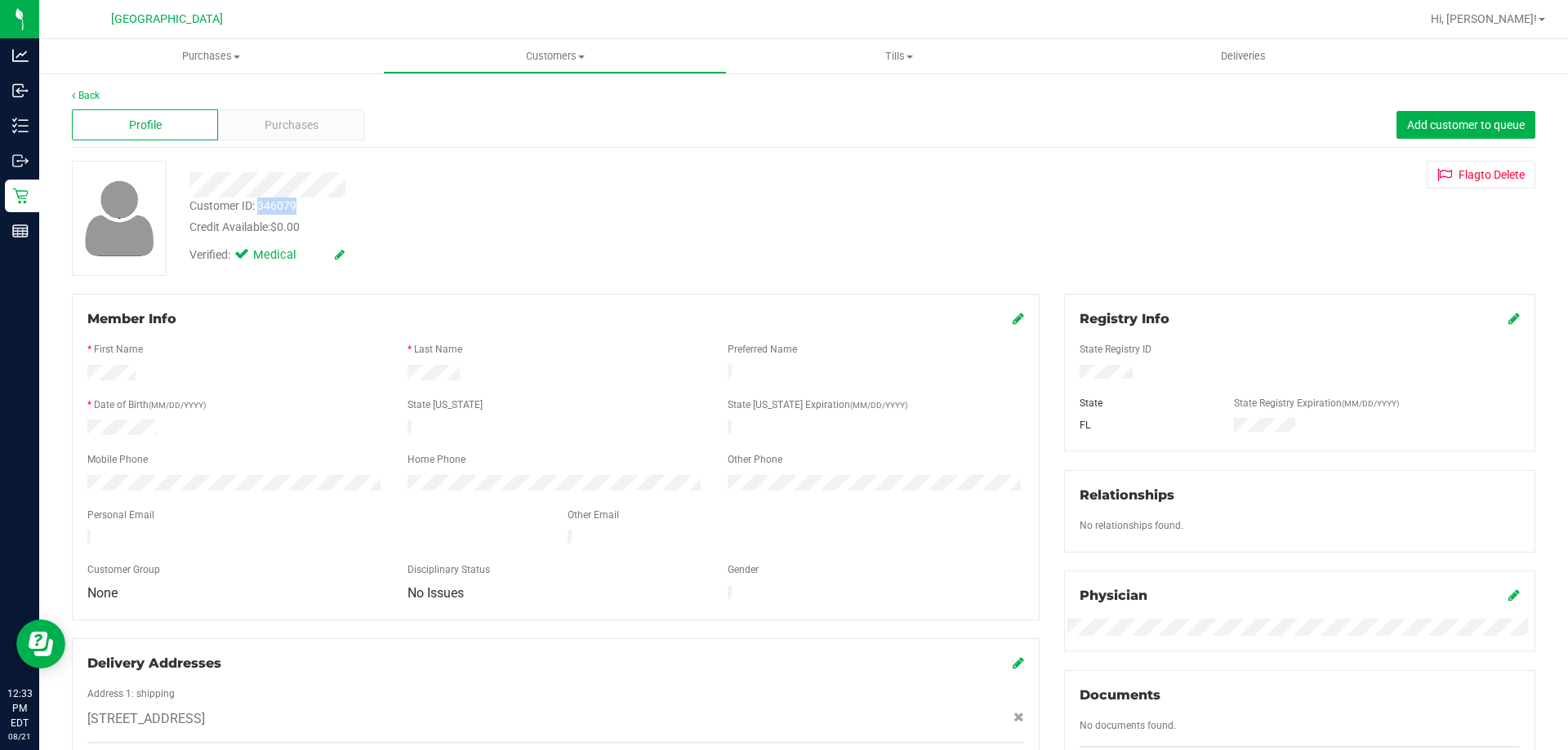
drag, startPoint x: 261, startPoint y: 207, endPoint x: 306, endPoint y: 207, distance: 45.0
click at [306, 207] on div "Customer ID: 346079 Credit Available: $0.00" at bounding box center [549, 217] width 744 height 39
copy div "346079"
click at [93, 97] on link "Back" at bounding box center [85, 95] width 28 height 12
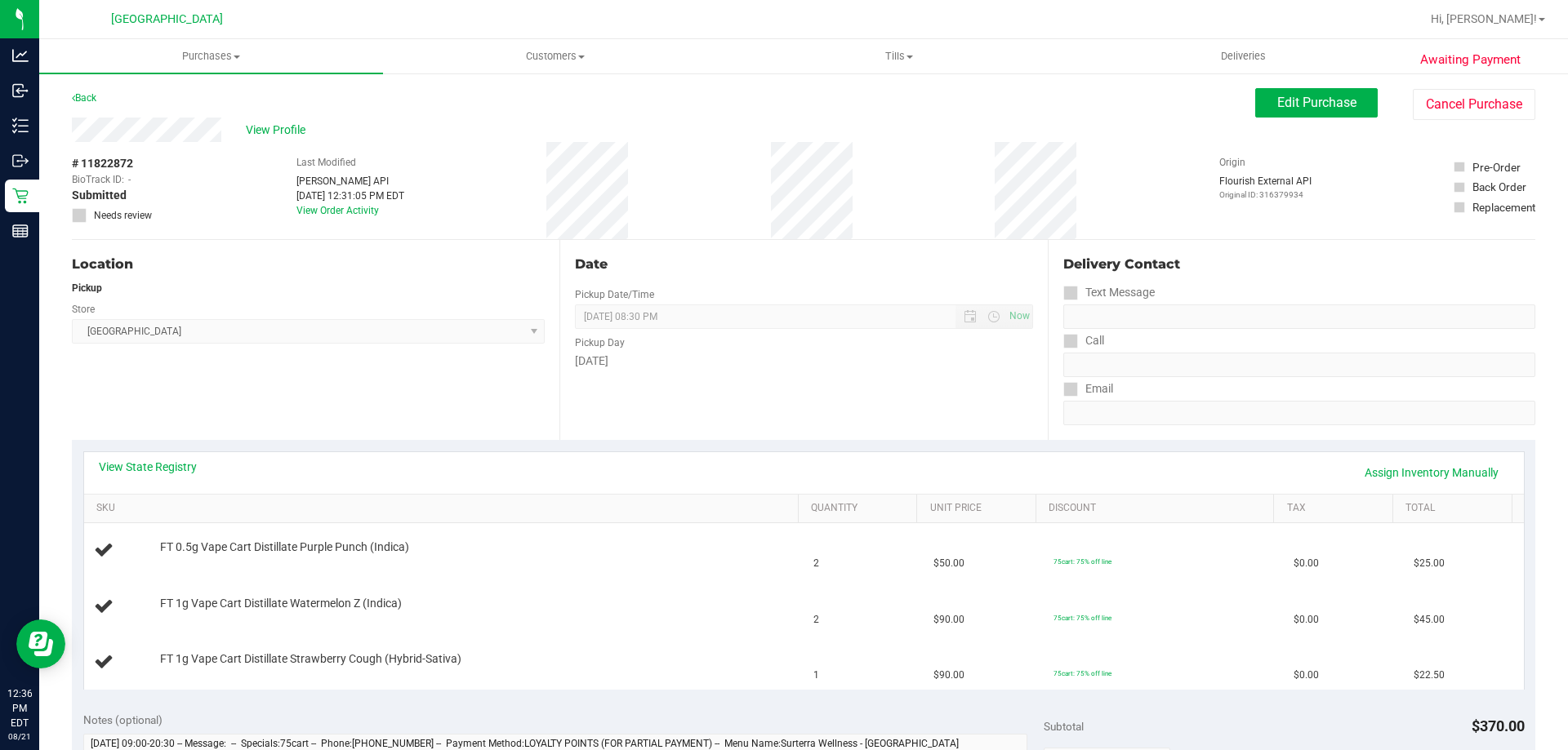
click at [84, 104] on div "Back" at bounding box center [83, 98] width 25 height 20
click at [85, 99] on link "Back" at bounding box center [83, 98] width 25 height 12
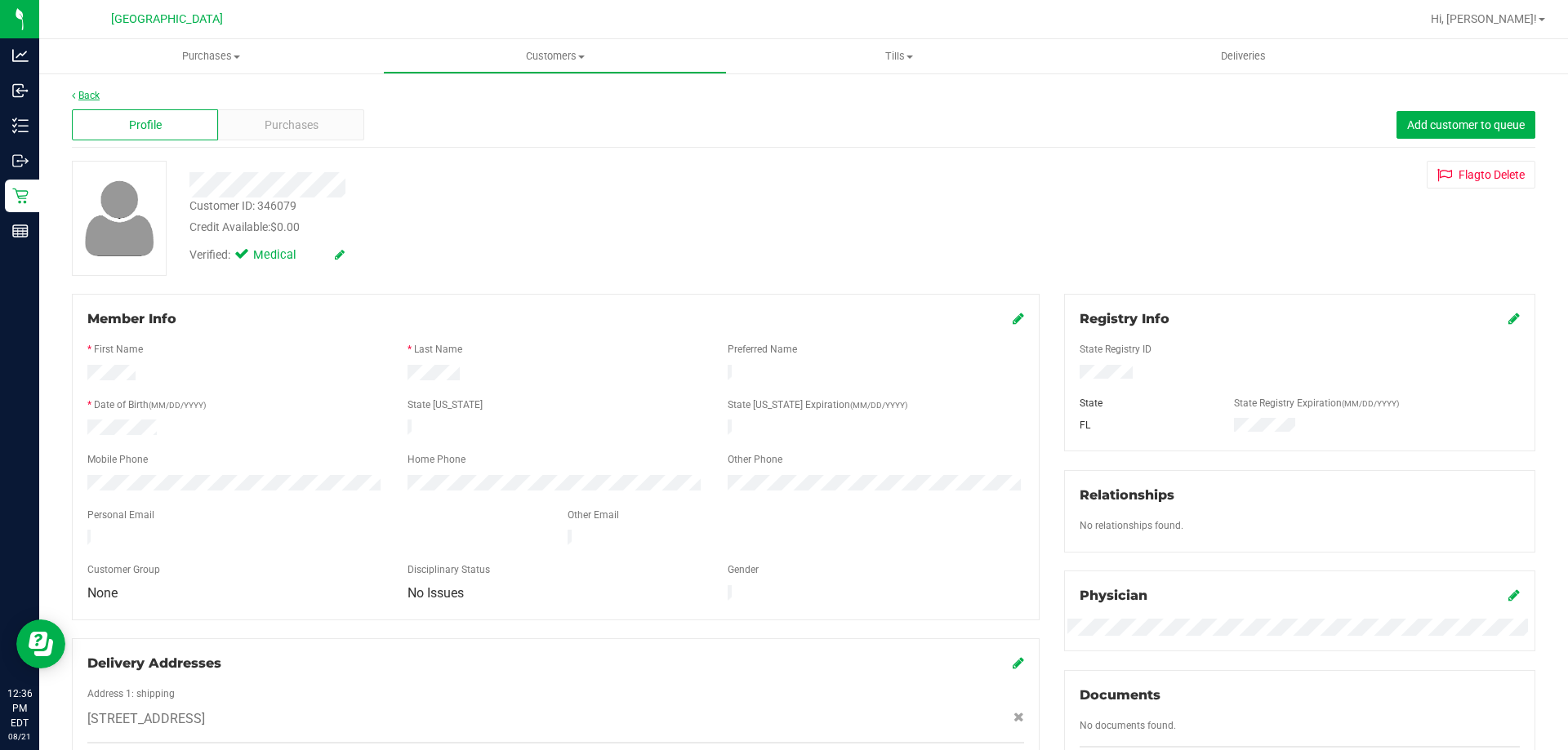
click at [98, 93] on link "Back" at bounding box center [85, 95] width 28 height 12
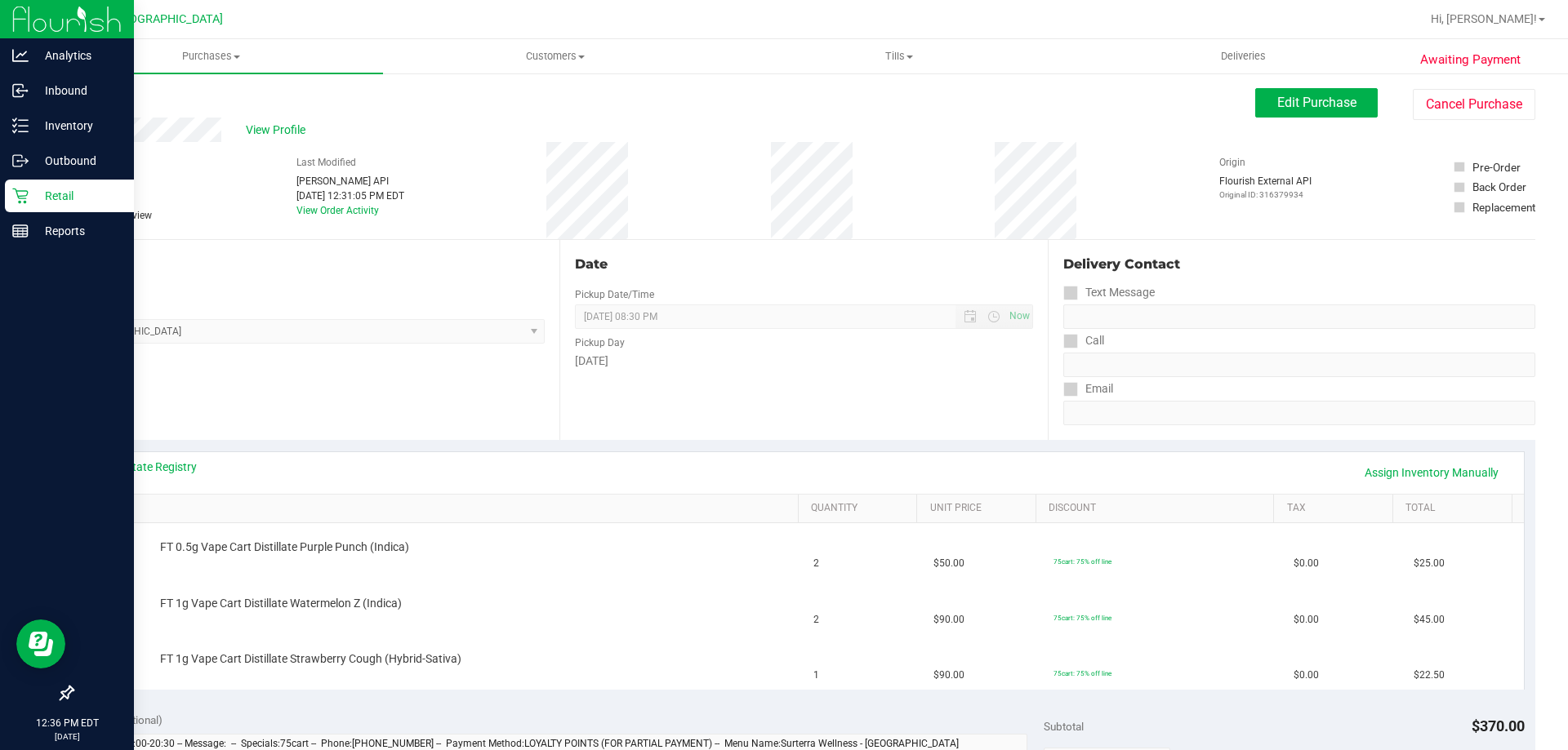
click at [32, 192] on p "Retail" at bounding box center [78, 196] width 98 height 20
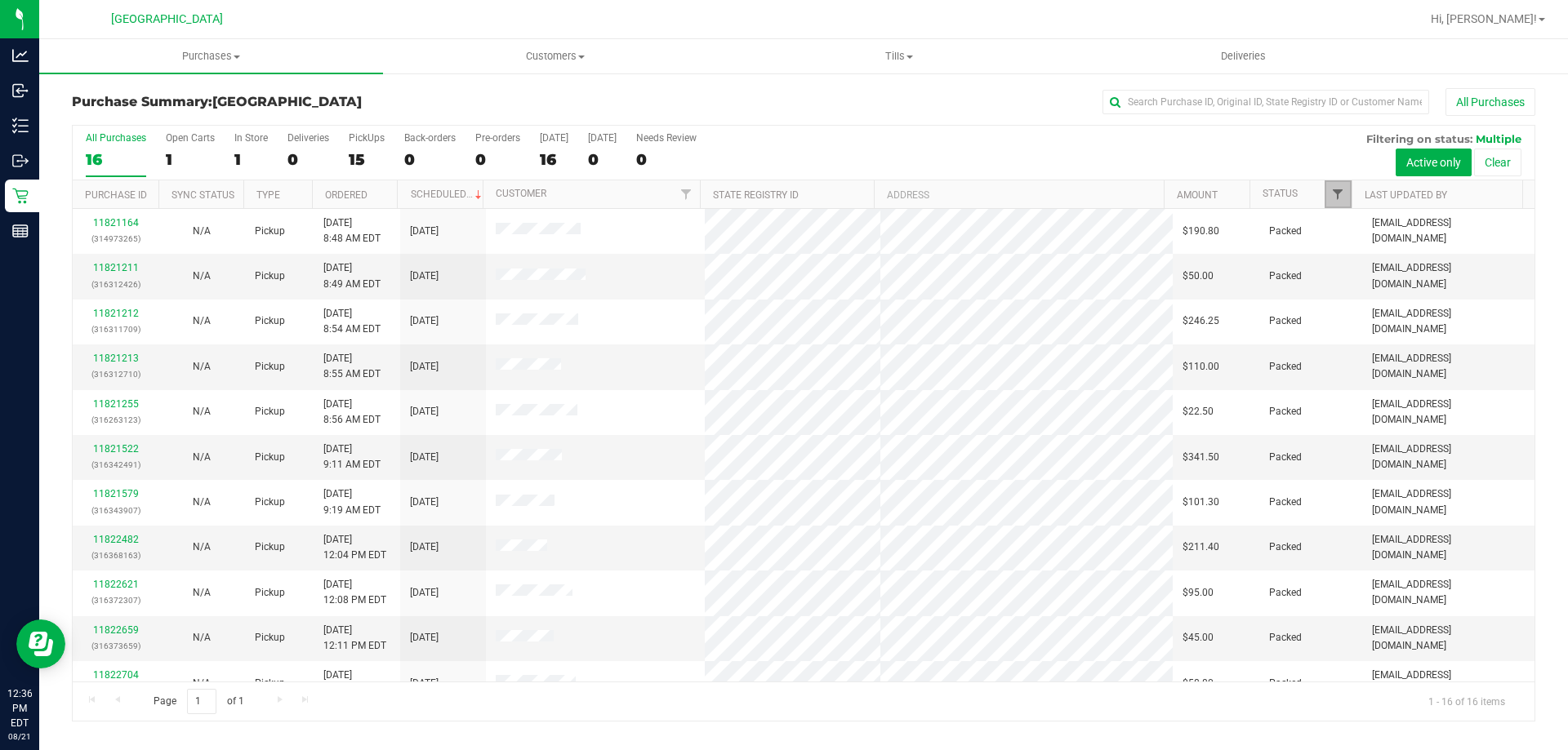
click at [1335, 199] on span "Filter" at bounding box center [1336, 194] width 13 height 13
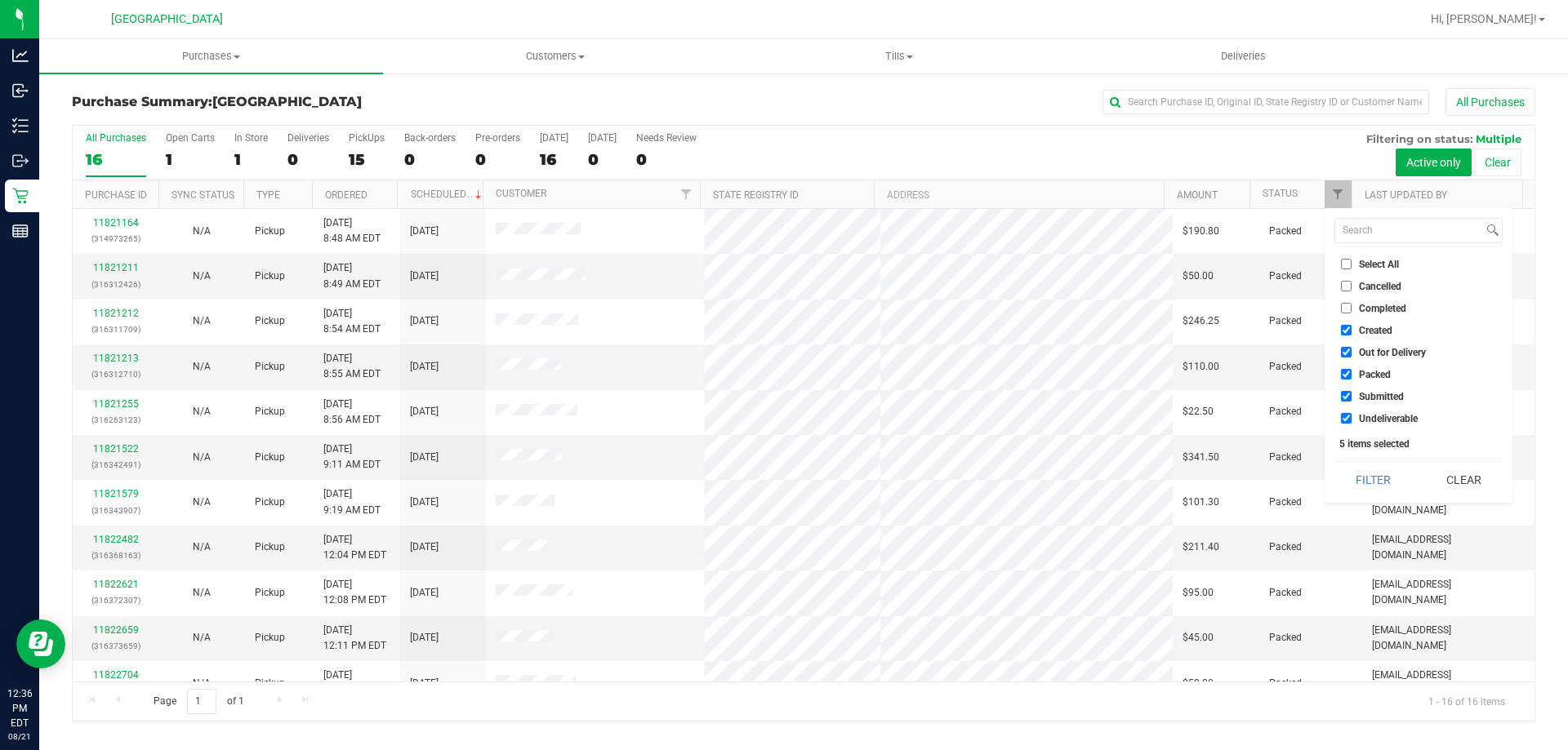
click at [1343, 331] on input "Created" at bounding box center [1345, 330] width 11 height 11
checkbox input "false"
click at [1345, 355] on input "Out for Delivery" at bounding box center [1345, 352] width 11 height 11
checkbox input "false"
click at [1343, 375] on input "Packed" at bounding box center [1345, 374] width 11 height 11
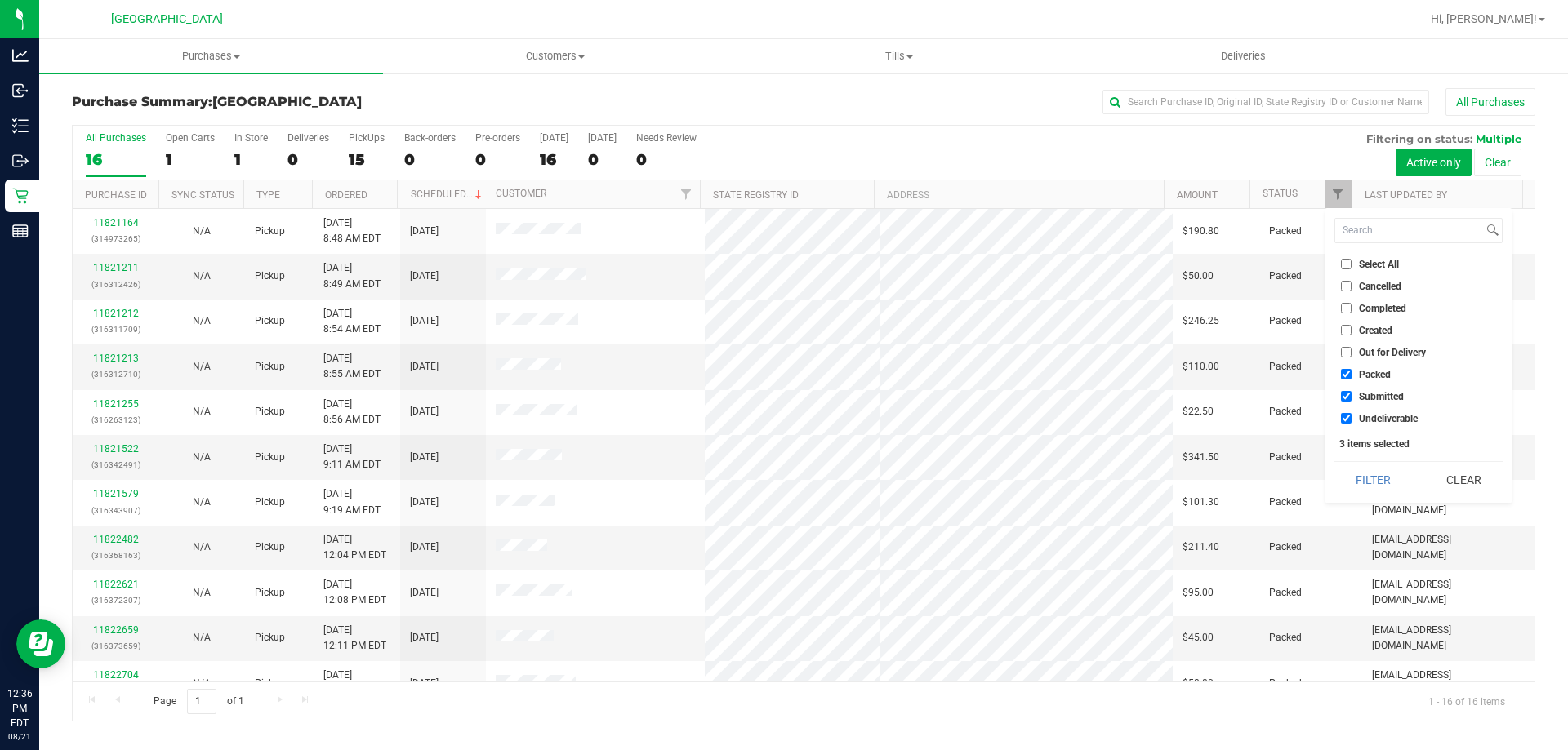
checkbox input "false"
click at [1344, 418] on input "Undeliverable" at bounding box center [1345, 418] width 11 height 11
checkbox input "false"
click at [1358, 483] on button "Filter" at bounding box center [1373, 480] width 78 height 36
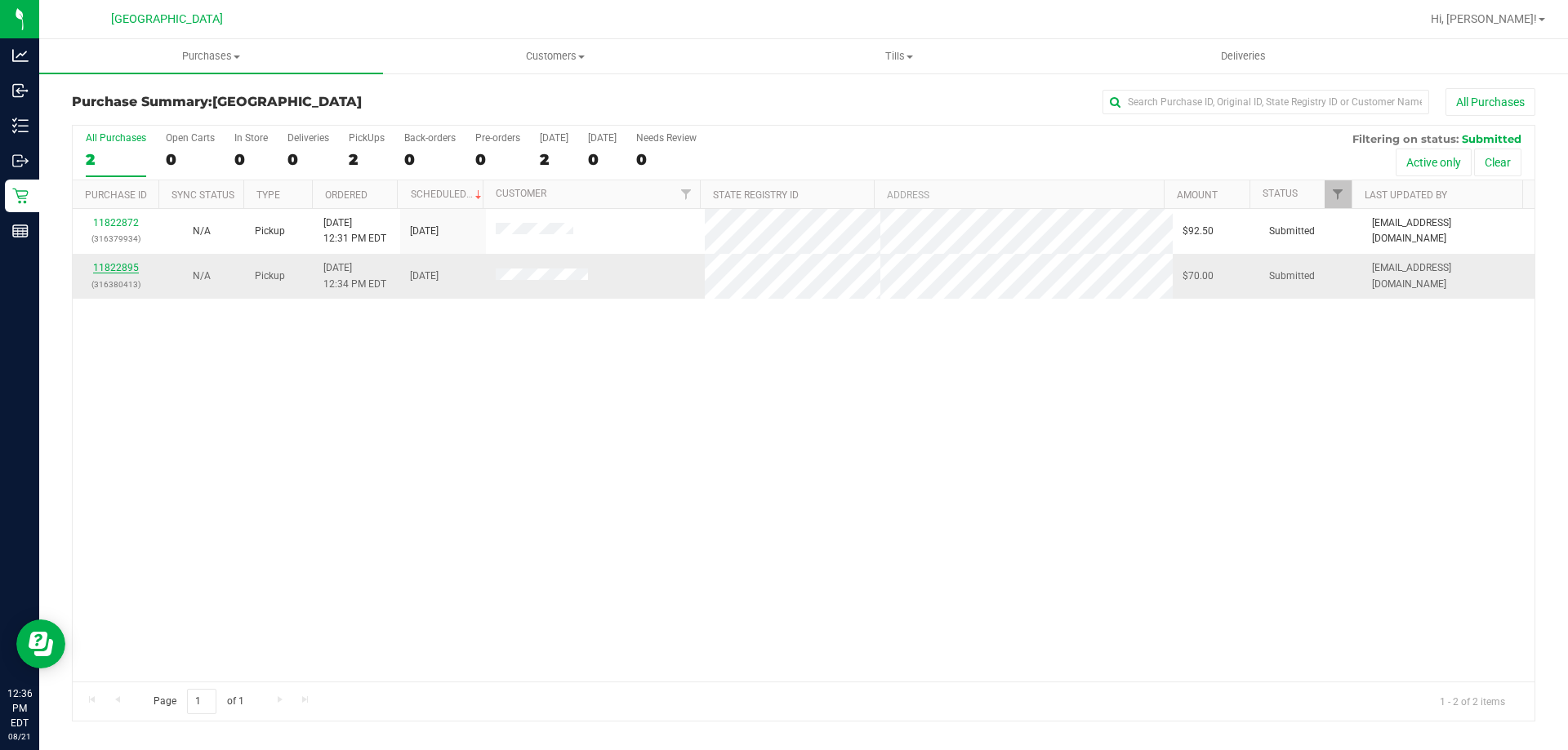
click at [108, 269] on link "11822895" at bounding box center [116, 268] width 46 height 12
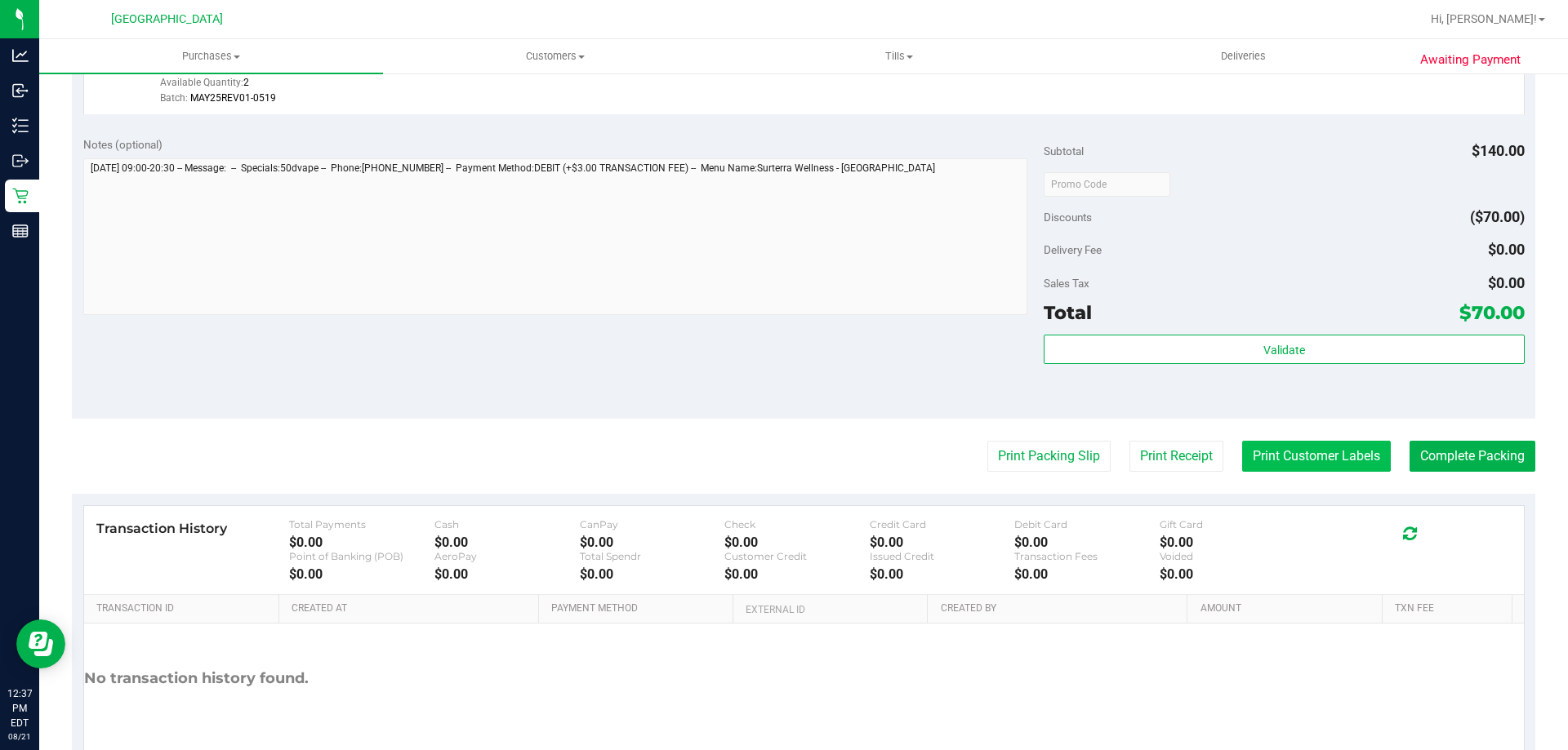
scroll to position [679, 0]
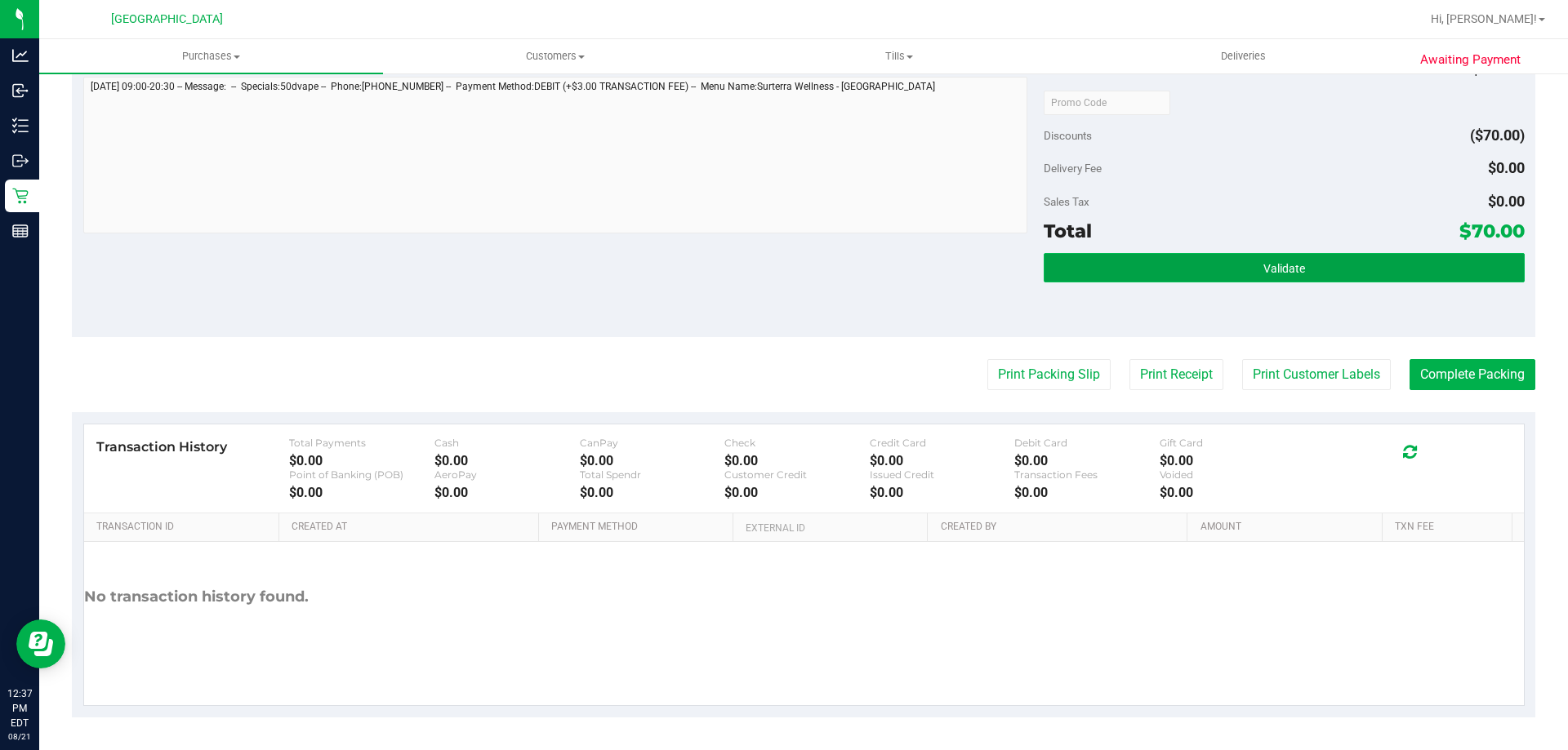
click at [1277, 271] on span "Validate" at bounding box center [1284, 268] width 42 height 13
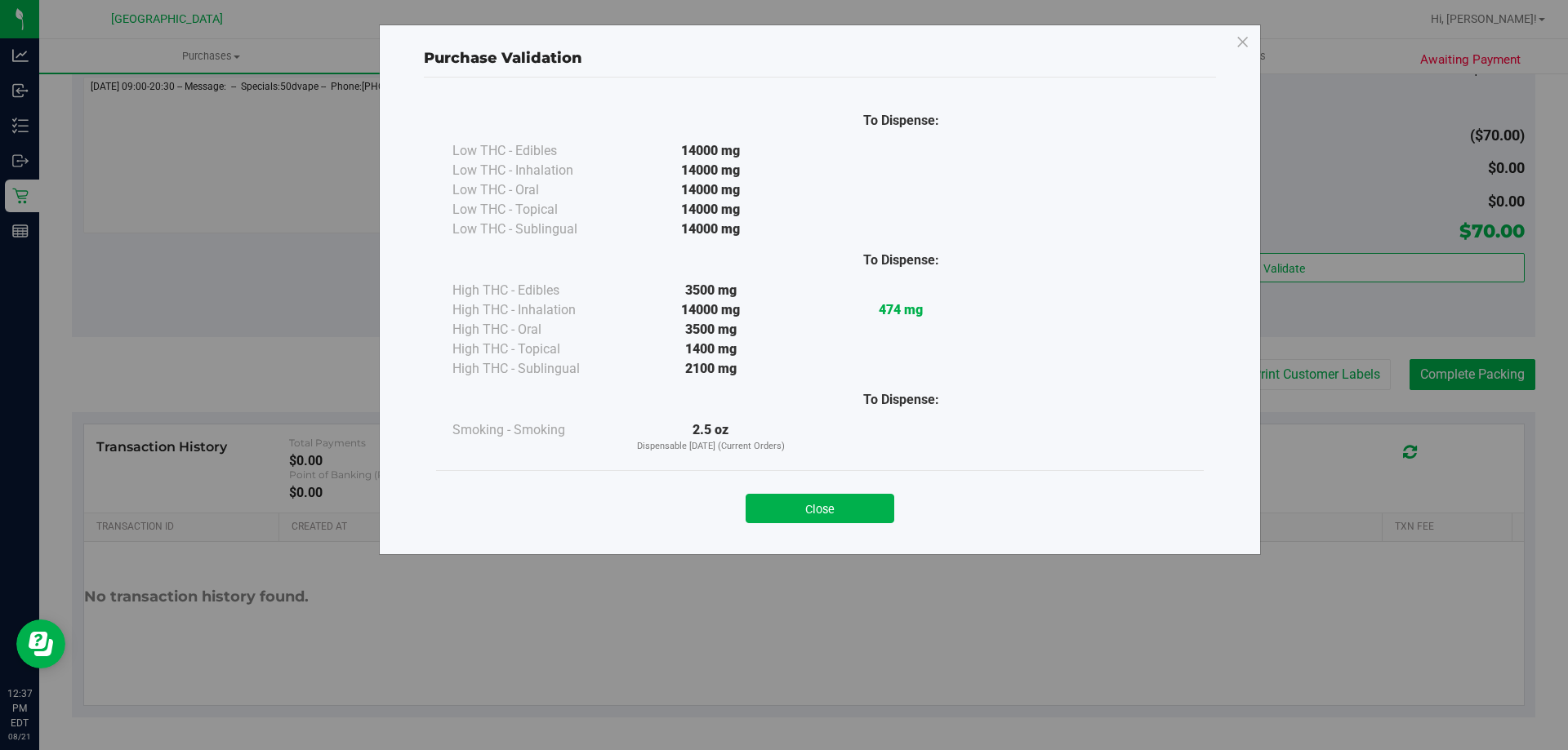
click at [823, 528] on div "Close" at bounding box center [820, 503] width 767 height 67
click at [822, 510] on button "Close" at bounding box center [820, 509] width 149 height 30
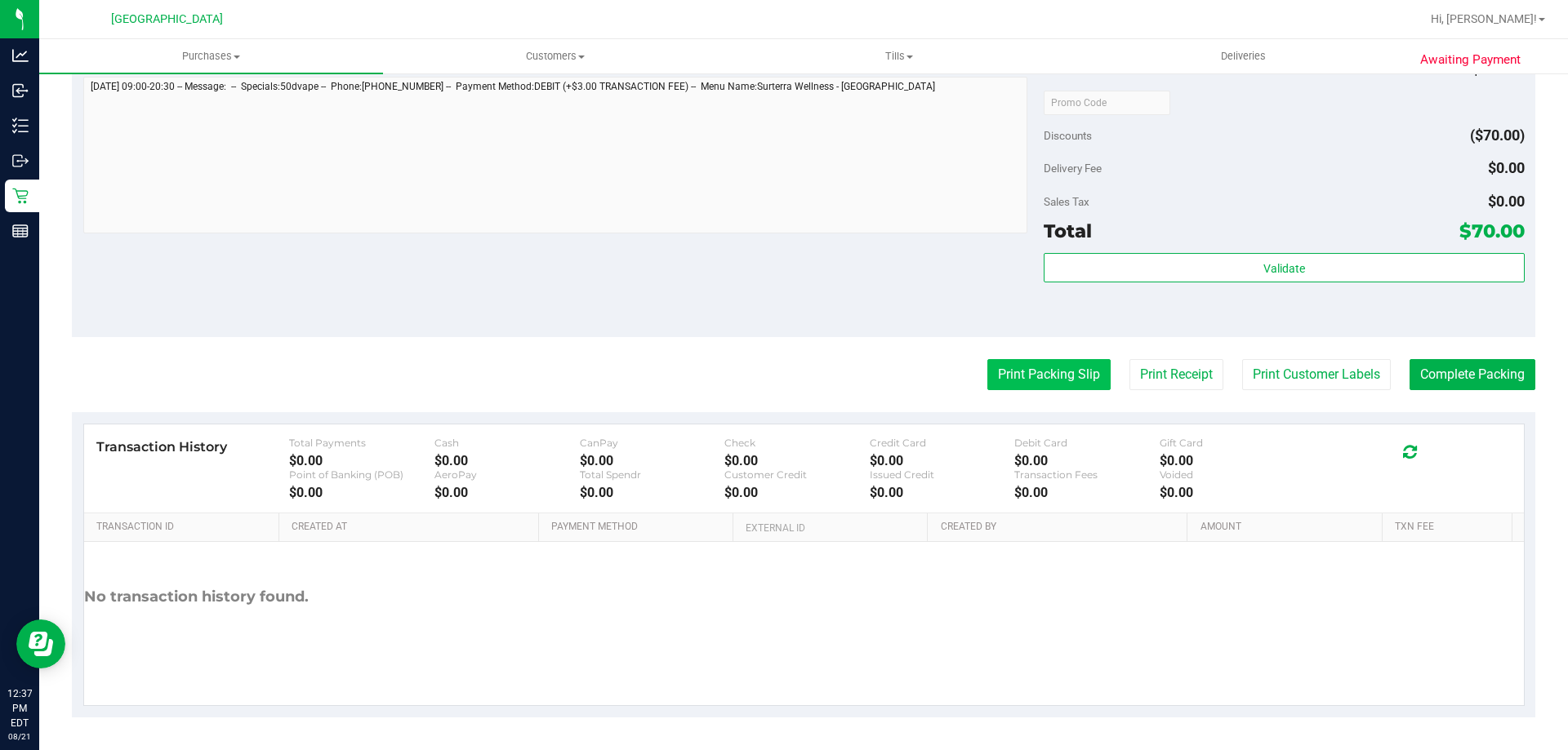
click at [1037, 373] on button "Print Packing Slip" at bounding box center [1048, 375] width 123 height 31
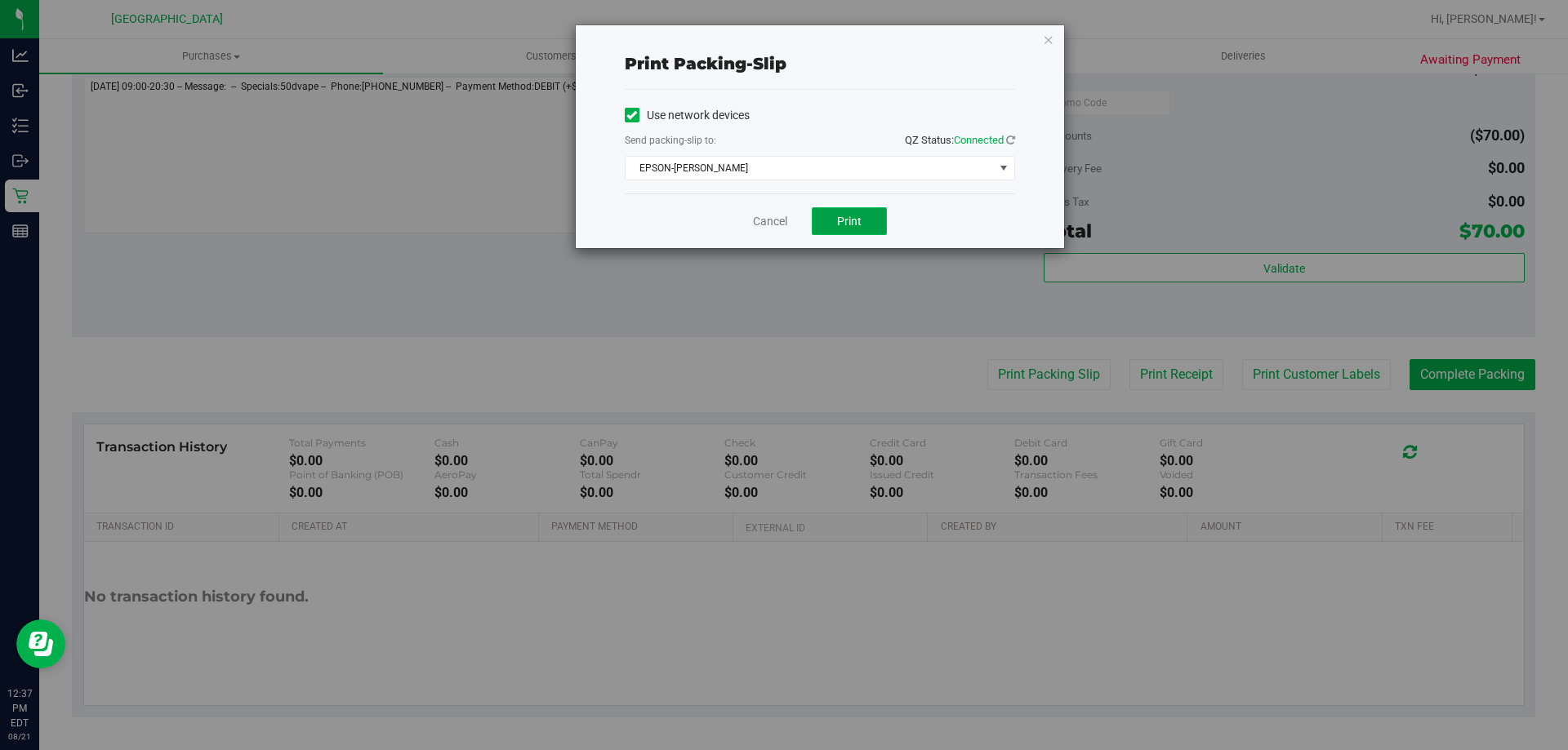
click at [854, 216] on span "Print" at bounding box center [849, 221] width 25 height 13
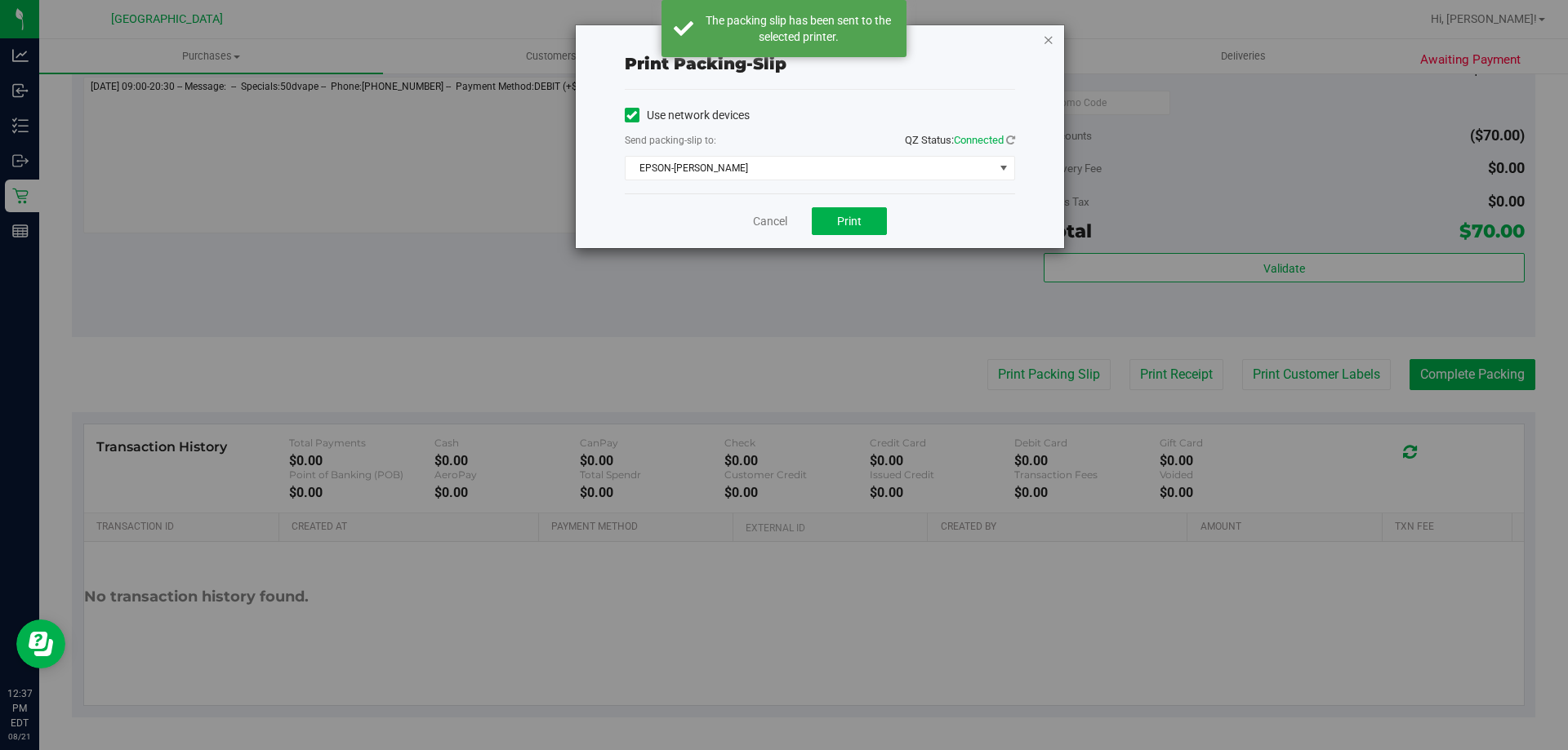
click at [1046, 39] on icon "button" at bounding box center [1048, 40] width 12 height 20
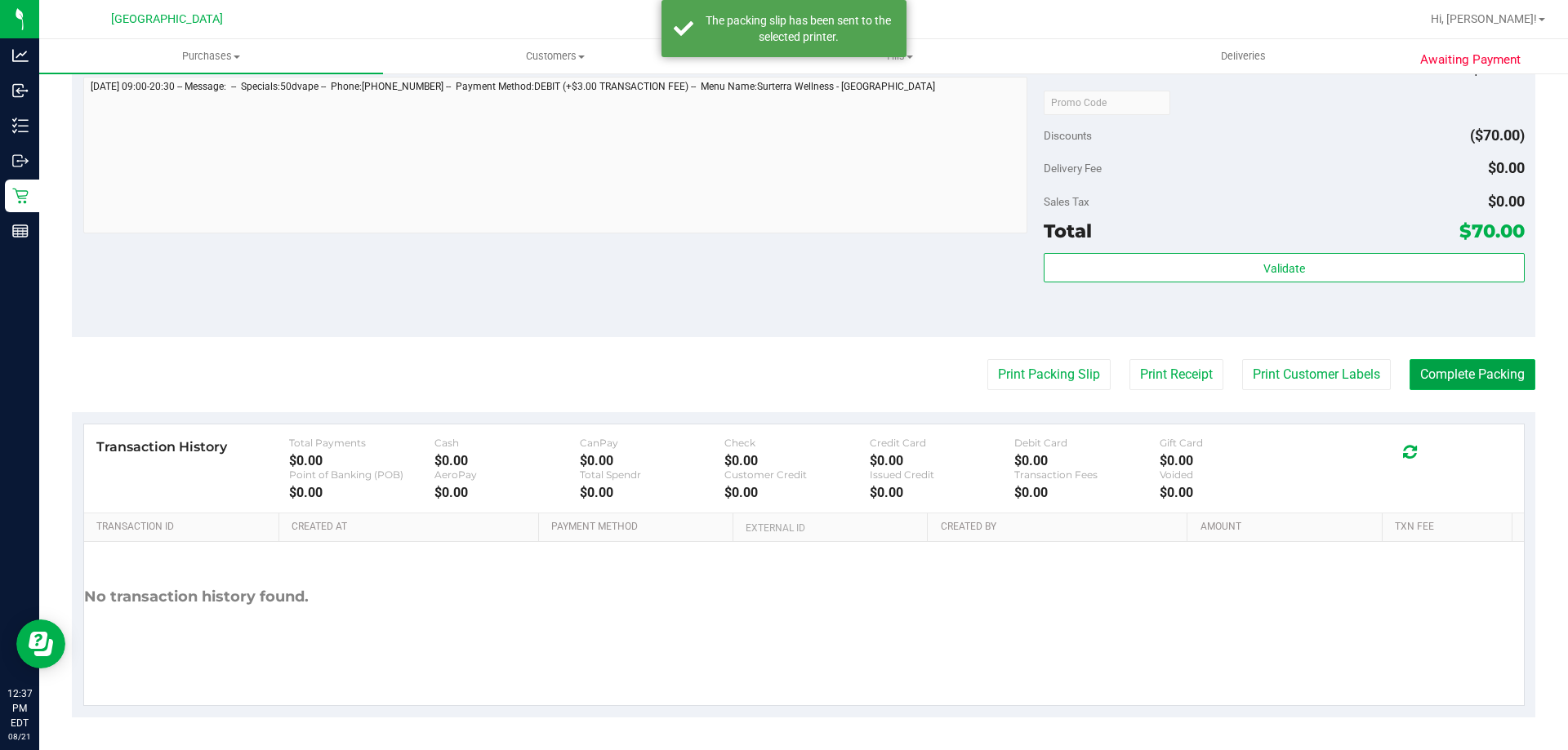
click at [1491, 377] on button "Complete Packing" at bounding box center [1472, 375] width 126 height 31
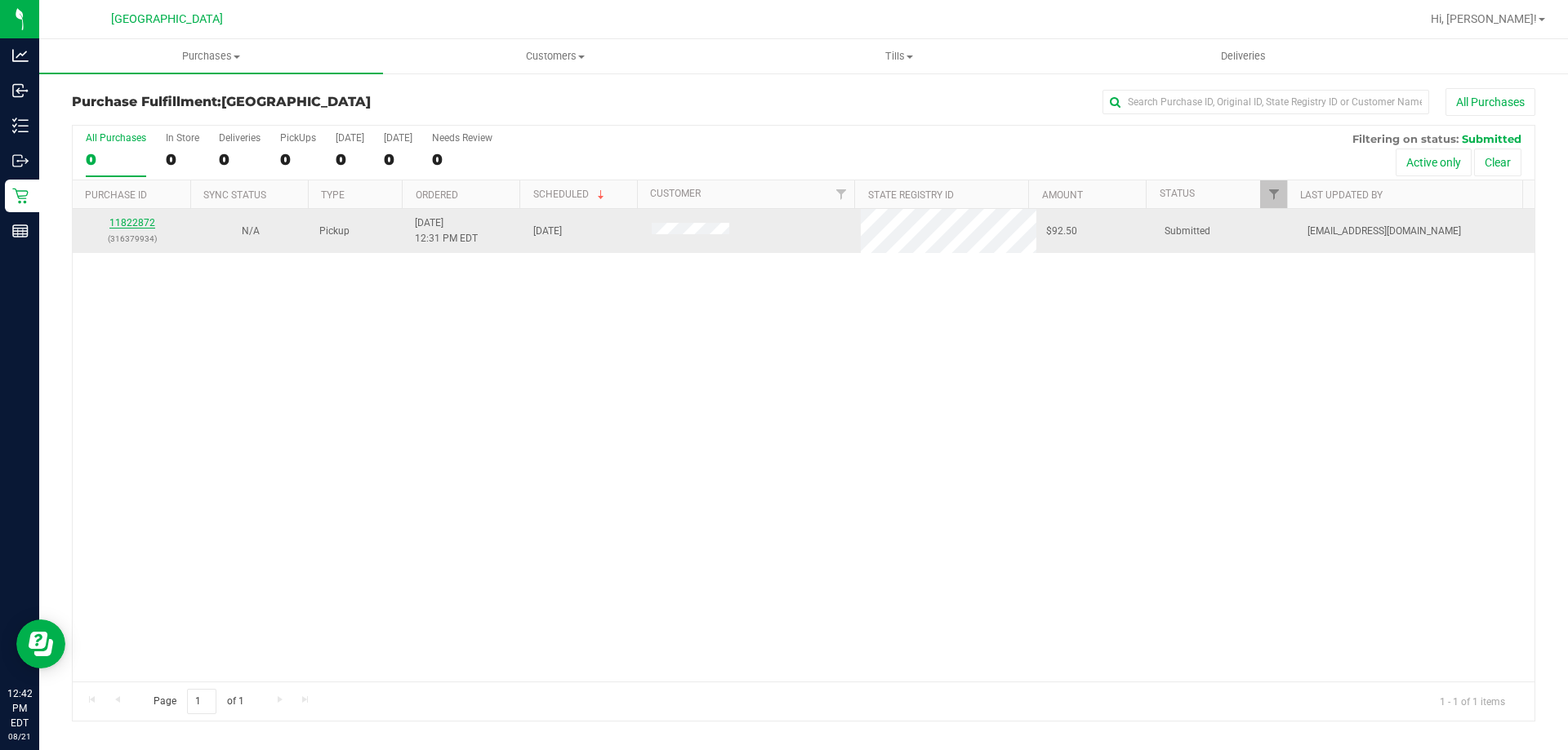
click at [133, 218] on link "11822872" at bounding box center [132, 224] width 46 height 12
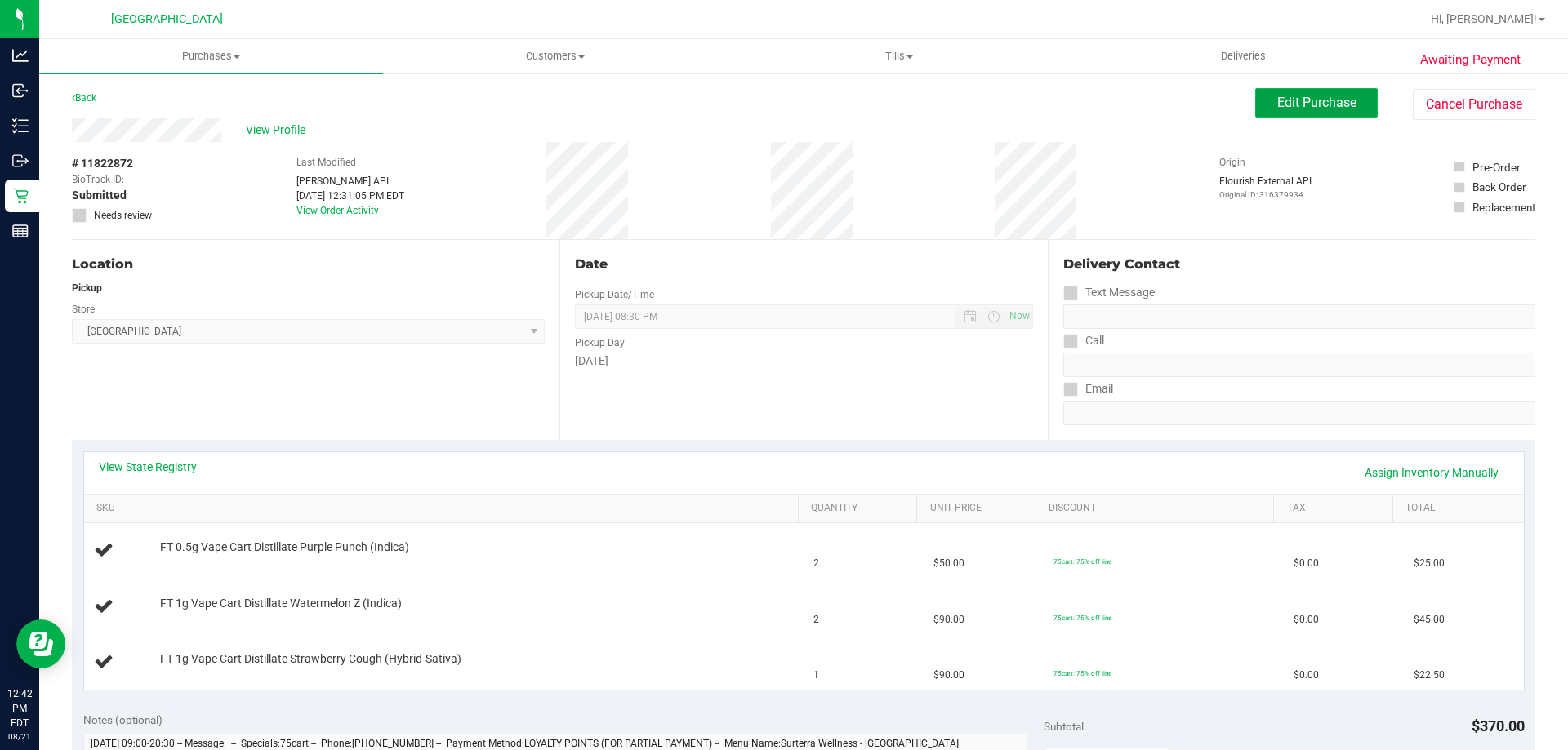
click at [1277, 95] on span "Edit Purchase" at bounding box center [1317, 102] width 79 height 16
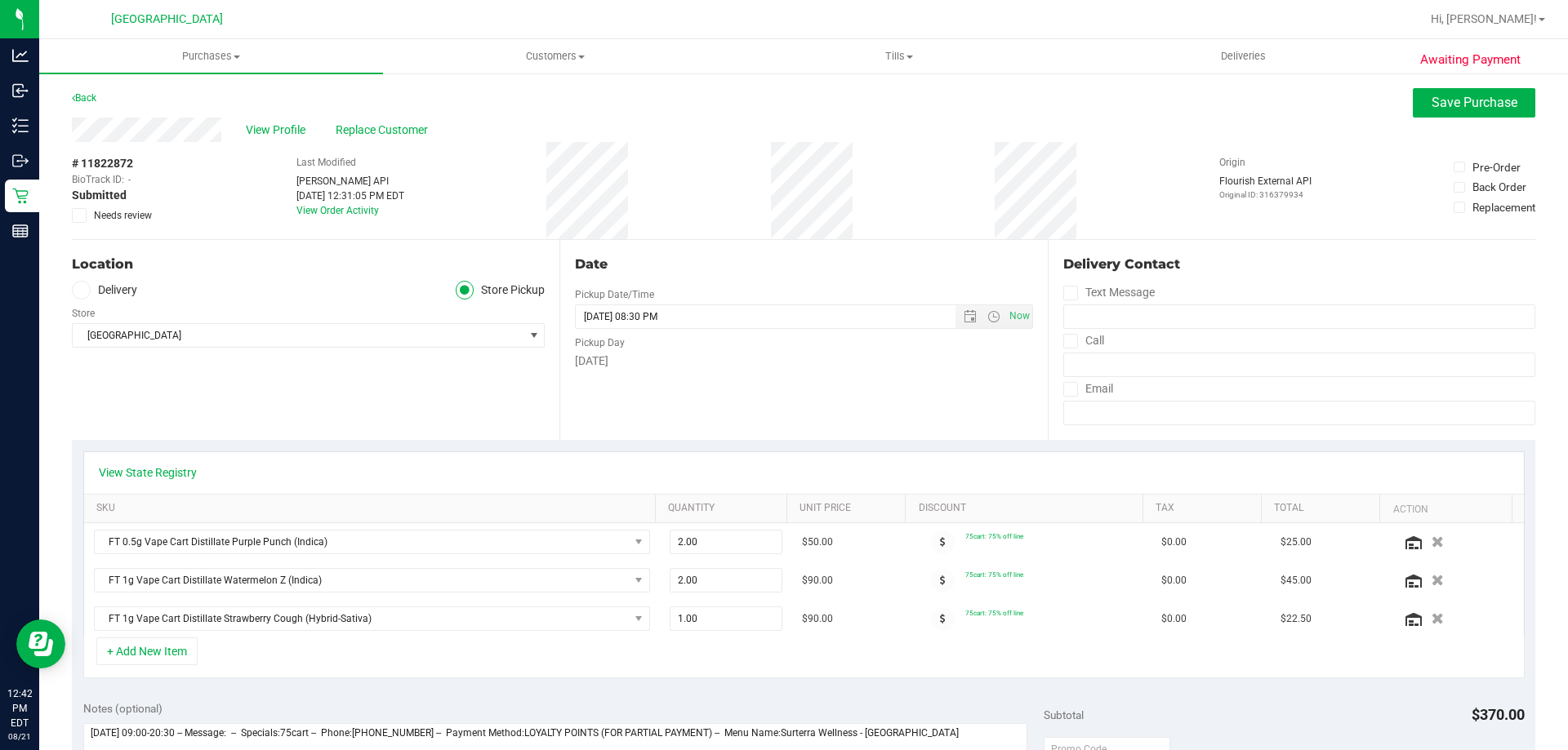
click at [84, 220] on span at bounding box center [78, 216] width 15 height 15
click at [0, 0] on input "Needs review" at bounding box center [0, 0] width 0 height 0
click at [1437, 97] on span "Save Purchase" at bounding box center [1474, 102] width 85 height 16
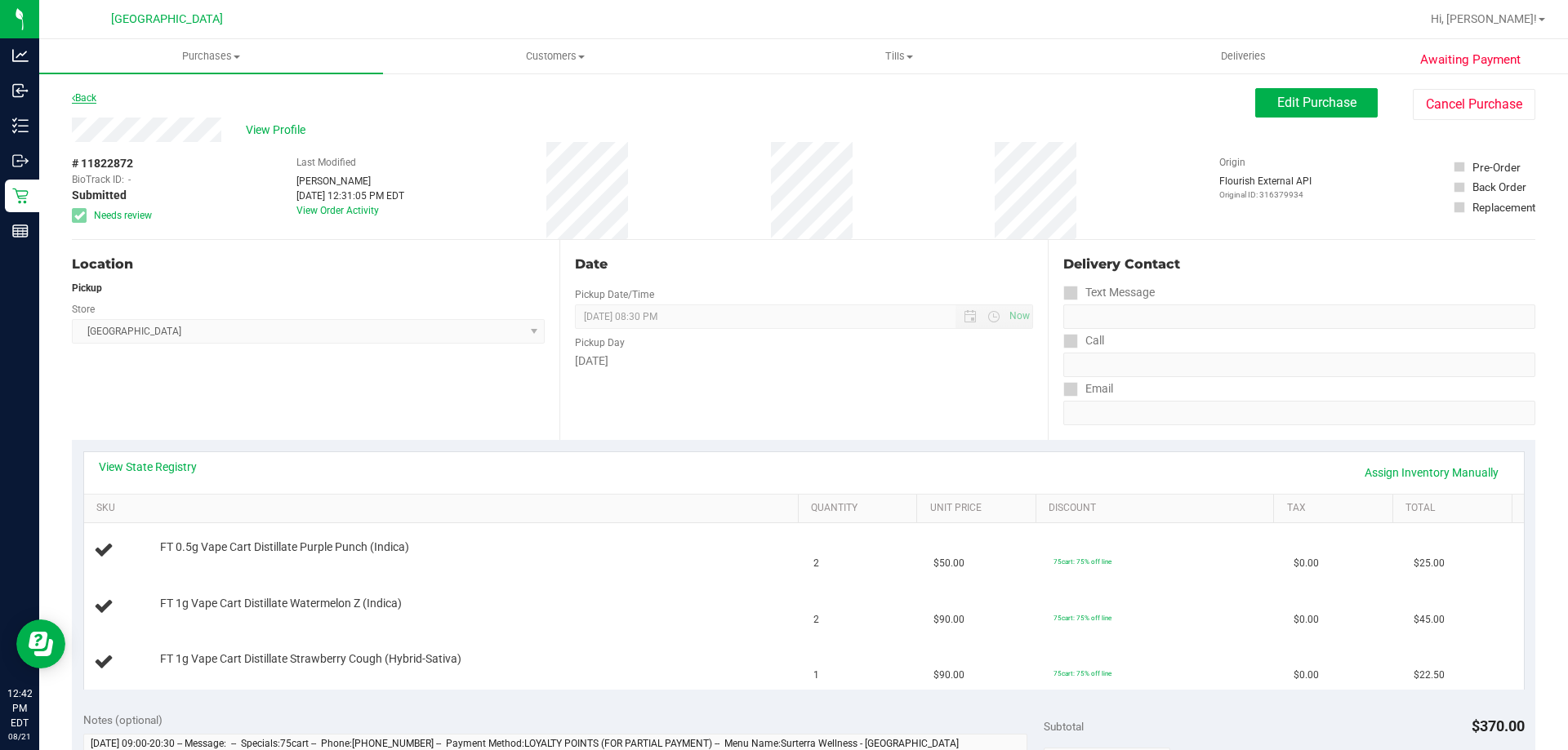
click at [80, 101] on link "Back" at bounding box center [83, 98] width 25 height 12
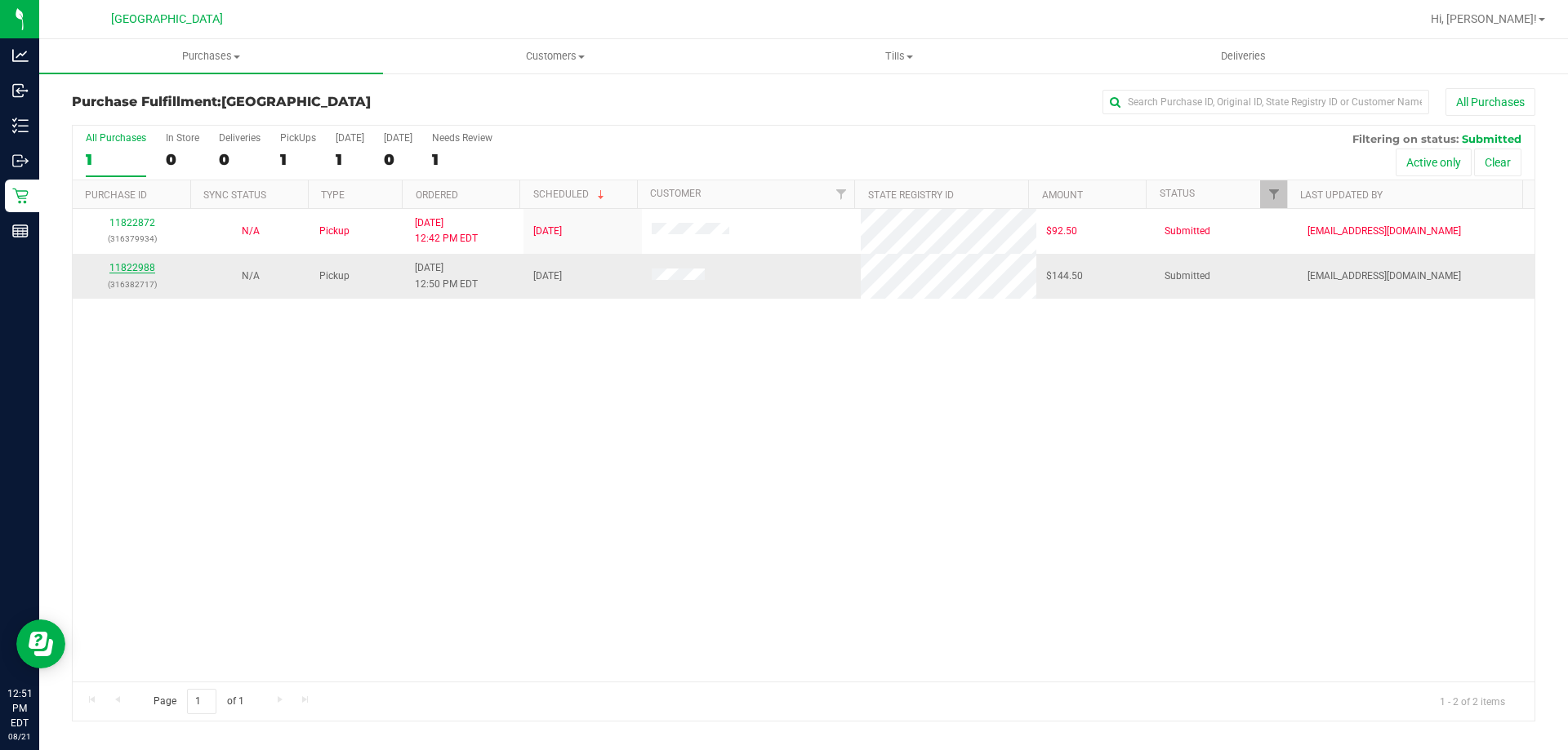
click at [130, 267] on link "11822988" at bounding box center [132, 268] width 46 height 12
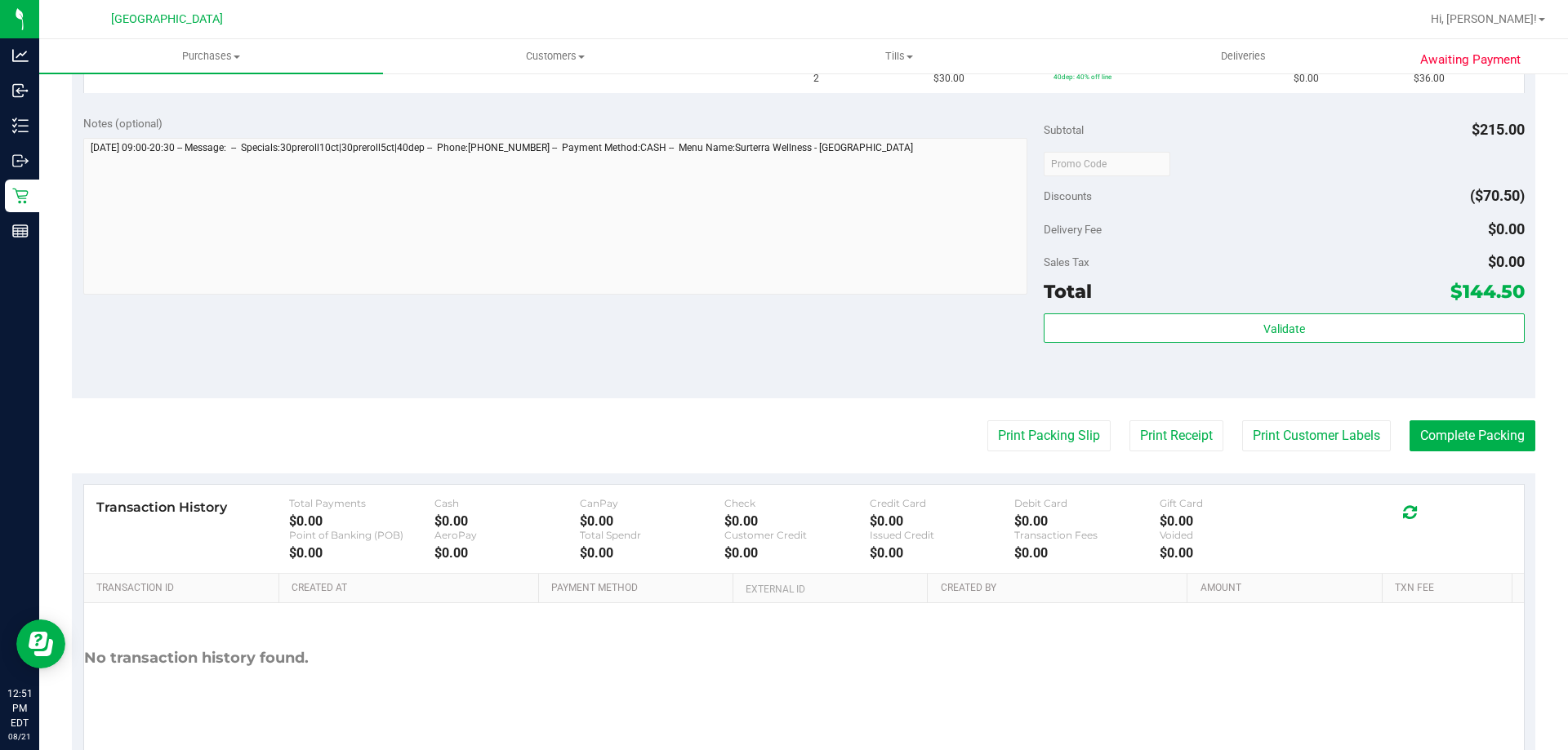
scroll to position [653, 0]
click at [1014, 429] on button "Print Packing Slip" at bounding box center [1048, 434] width 123 height 31
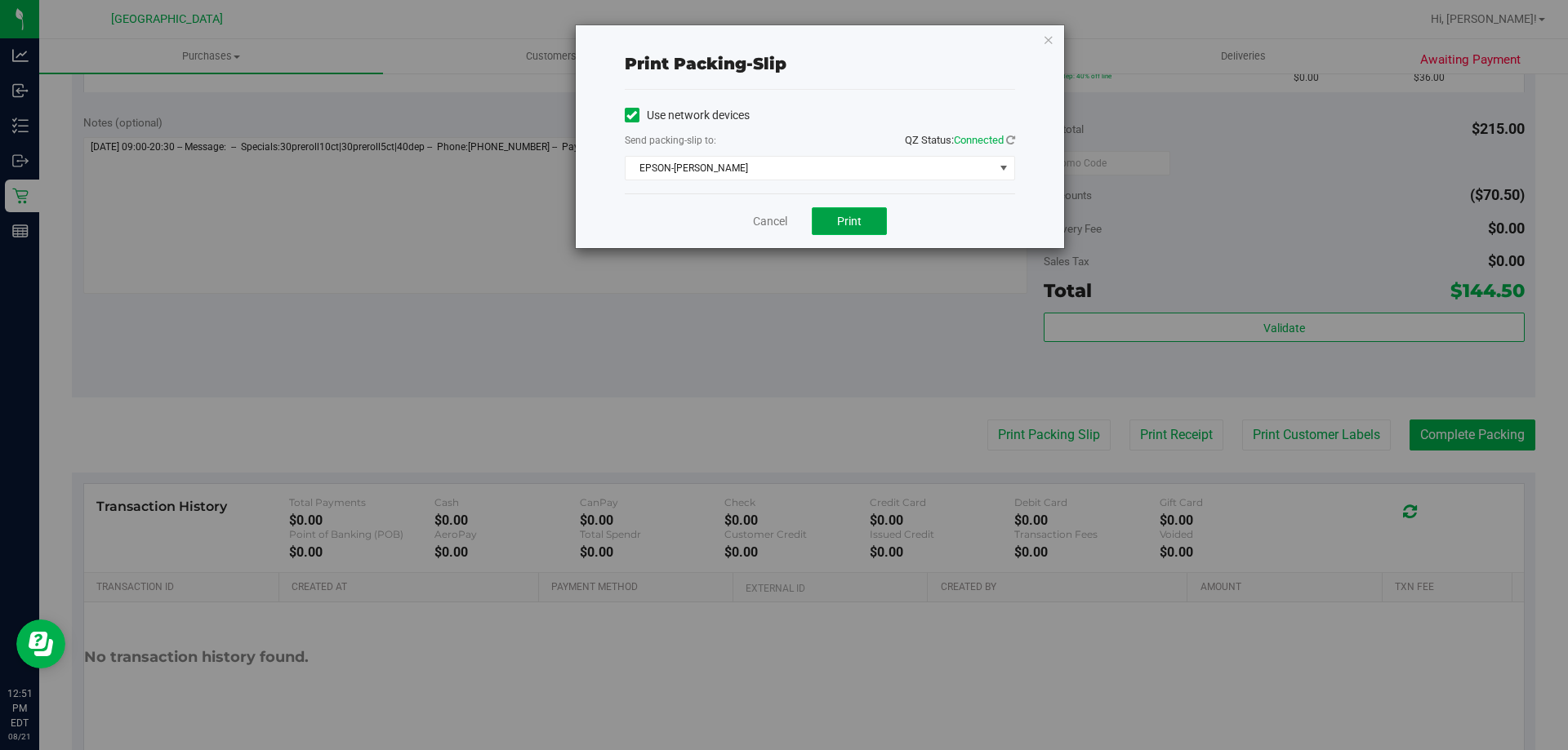
click at [853, 224] on span "Print" at bounding box center [849, 221] width 25 height 13
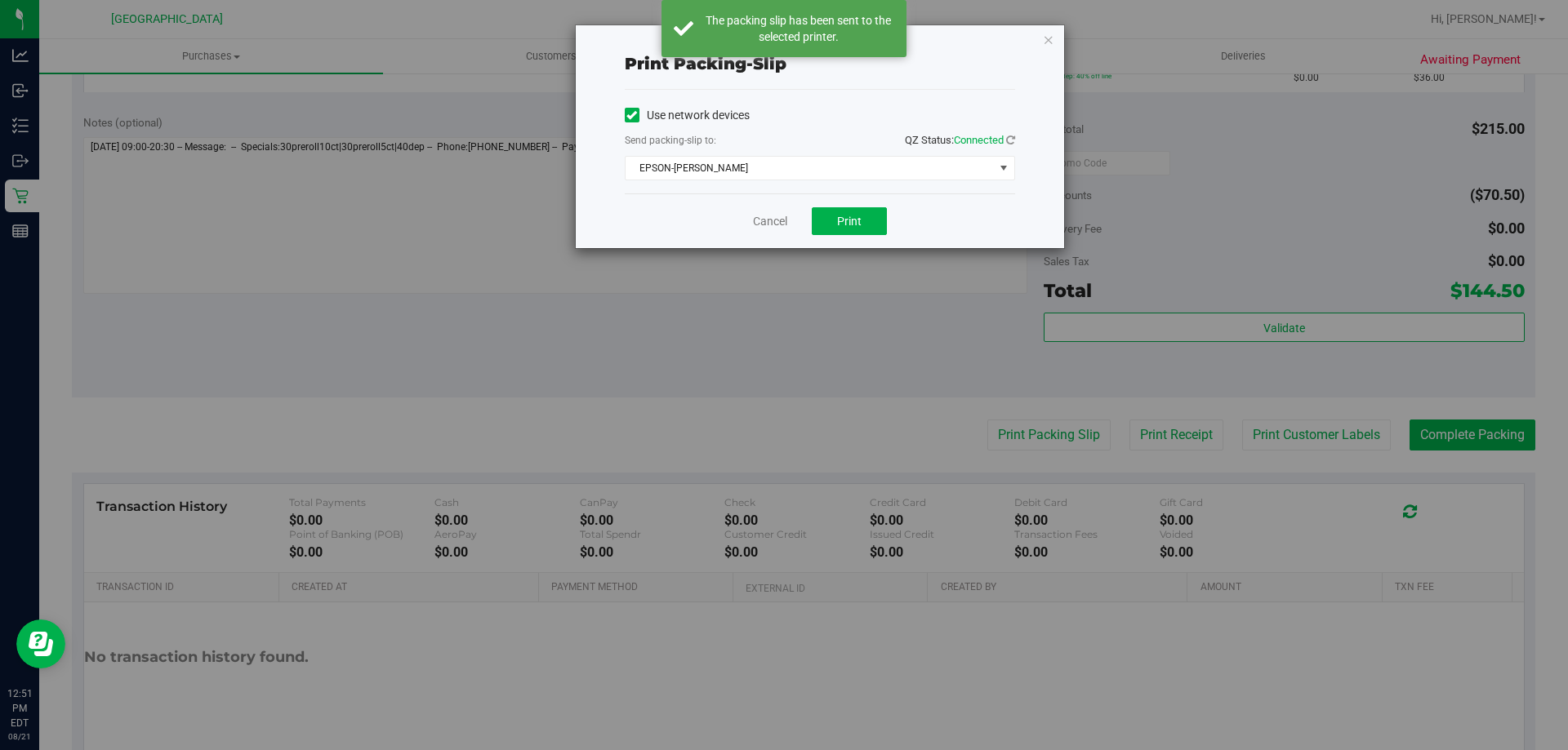
drag, startPoint x: 1045, startPoint y: 37, endPoint x: 885, endPoint y: 68, distance: 163.0
click at [1044, 37] on icon "button" at bounding box center [1048, 40] width 12 height 20
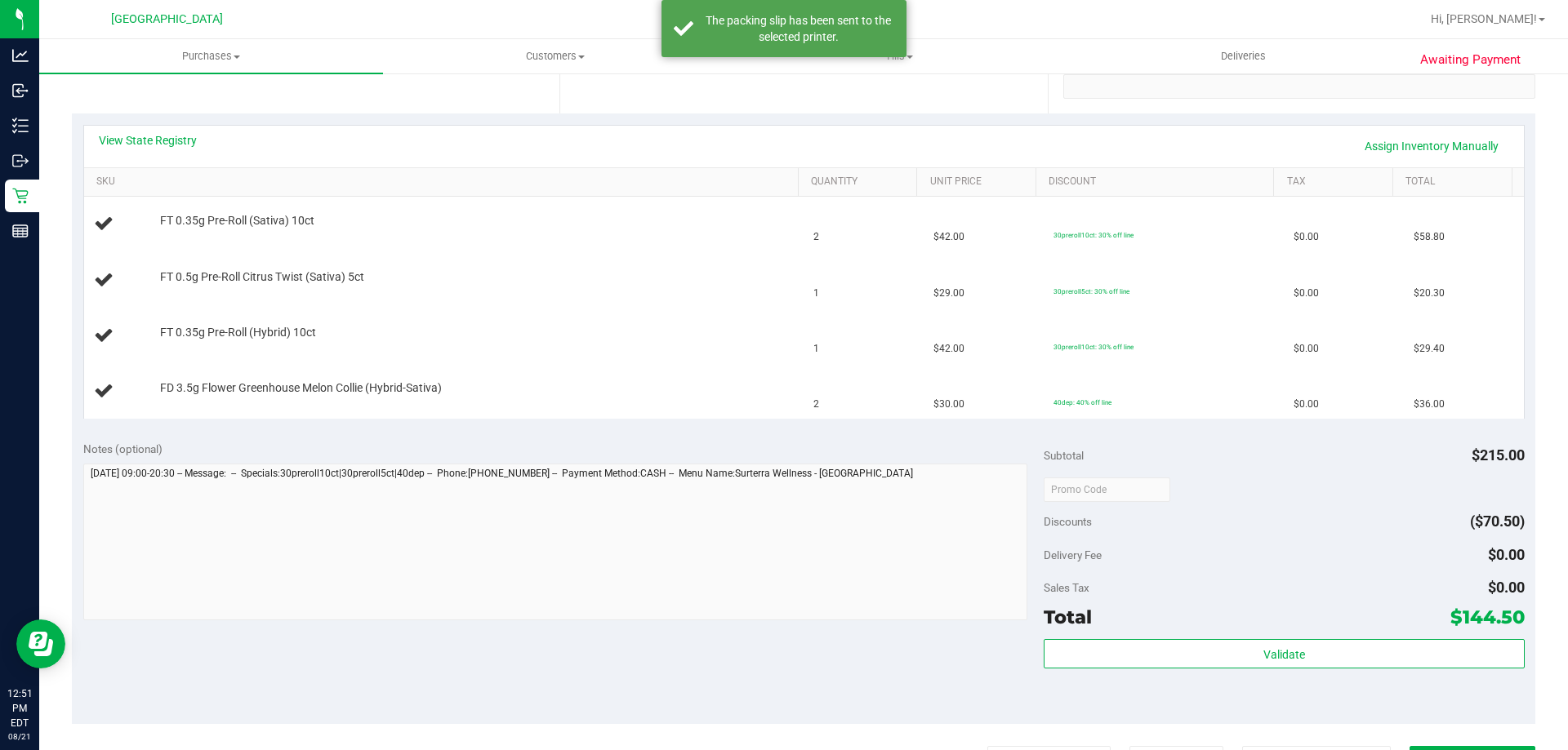
scroll to position [163, 0]
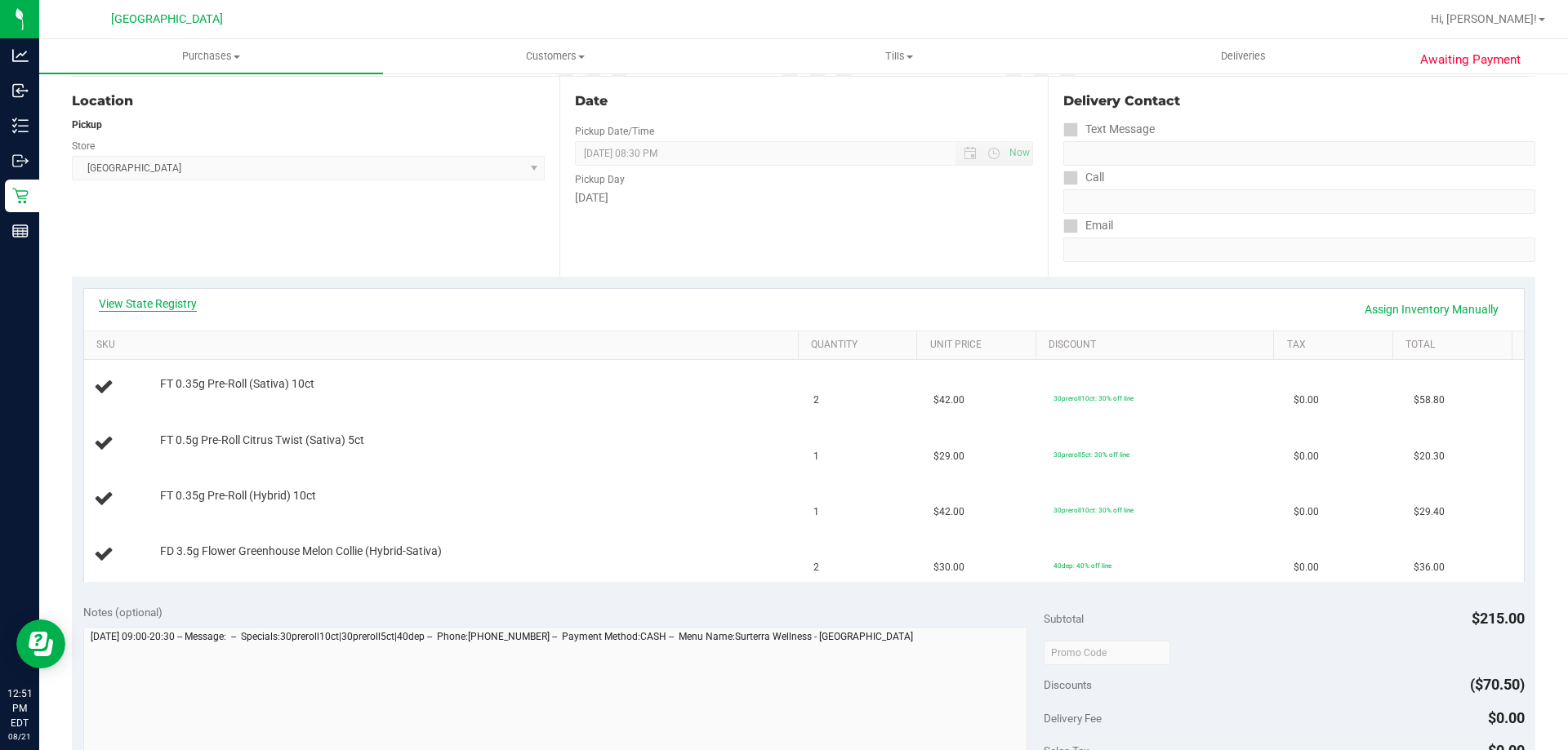
click at [124, 304] on link "View State Registry" at bounding box center [147, 303] width 98 height 16
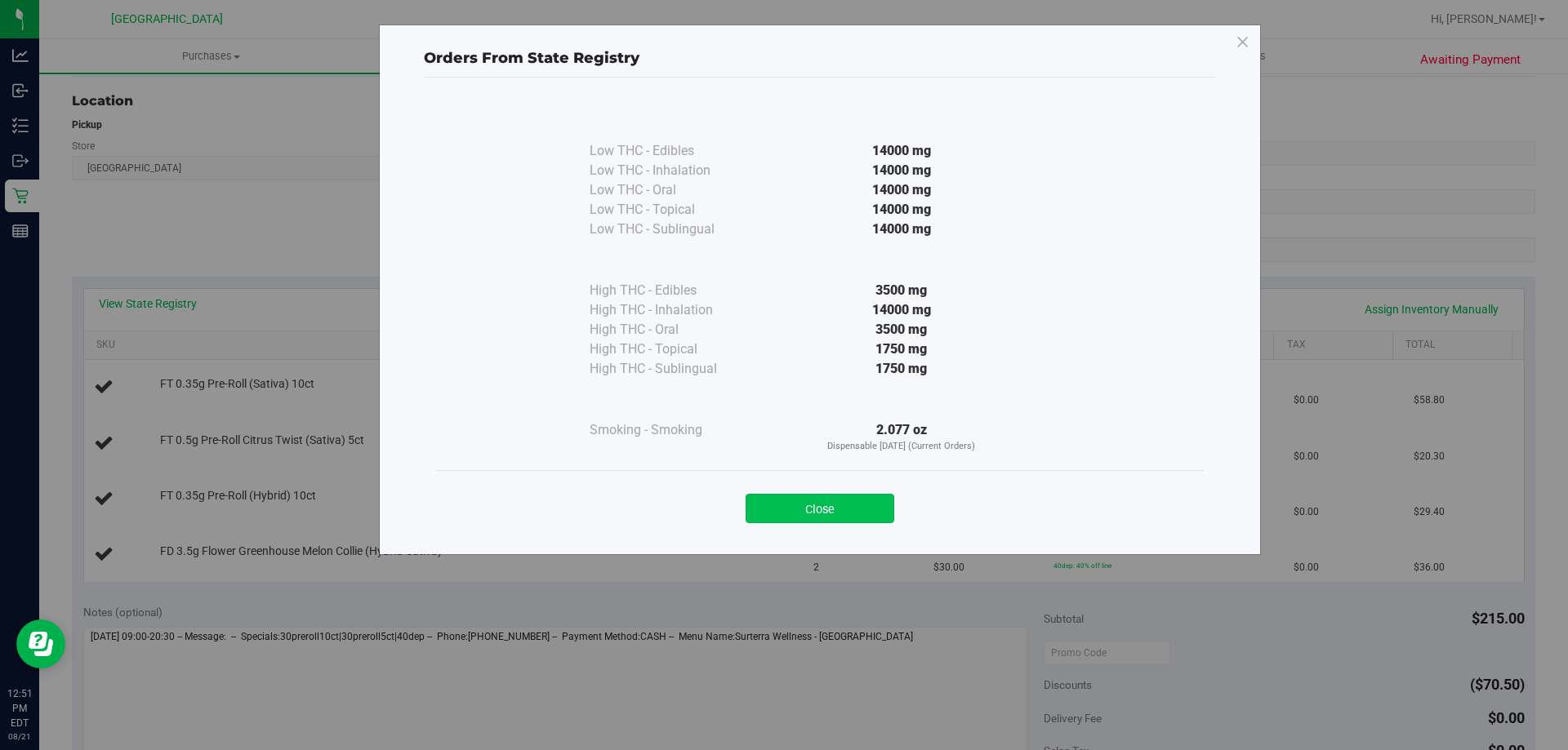
click at [797, 511] on button "Close" at bounding box center [820, 509] width 149 height 30
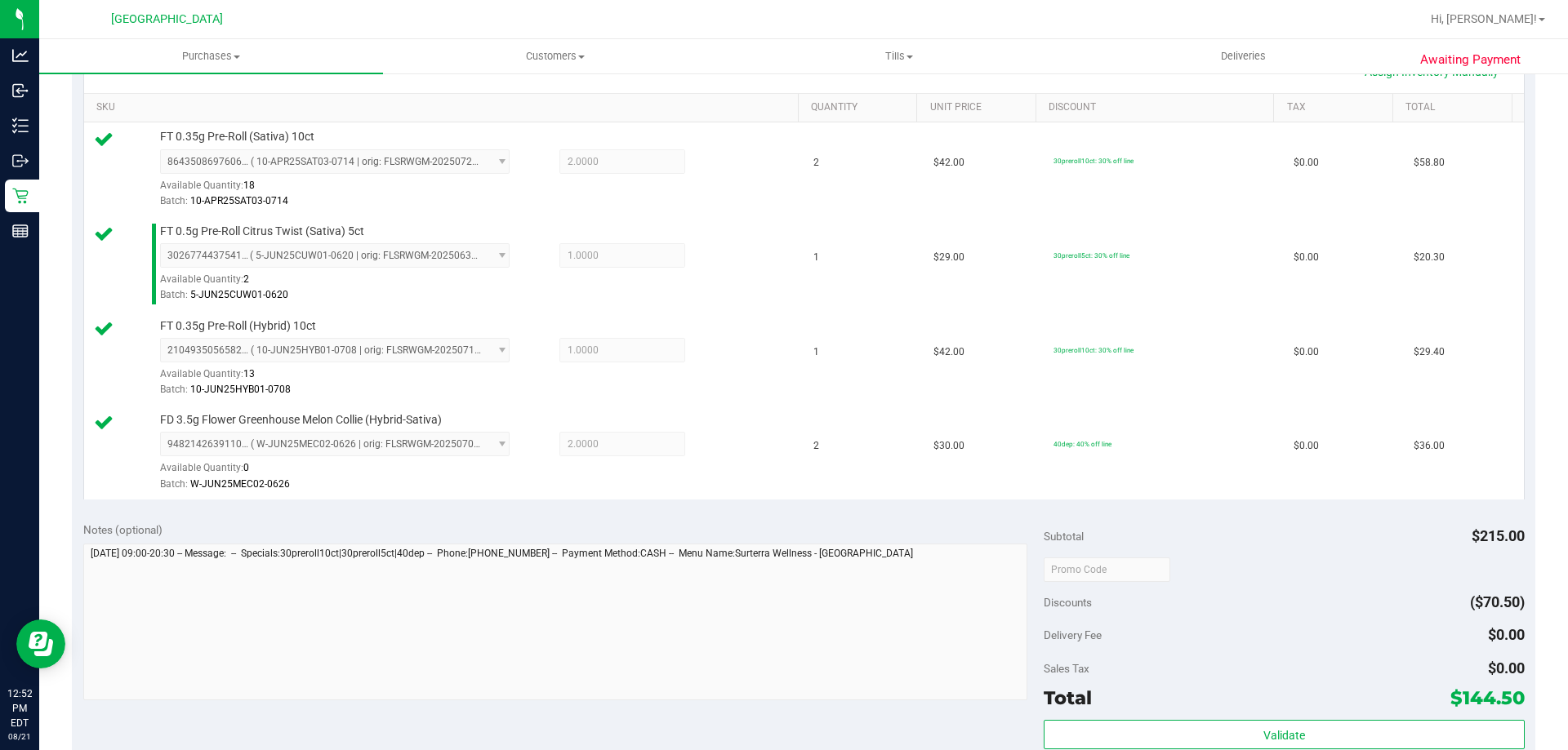
scroll to position [571, 0]
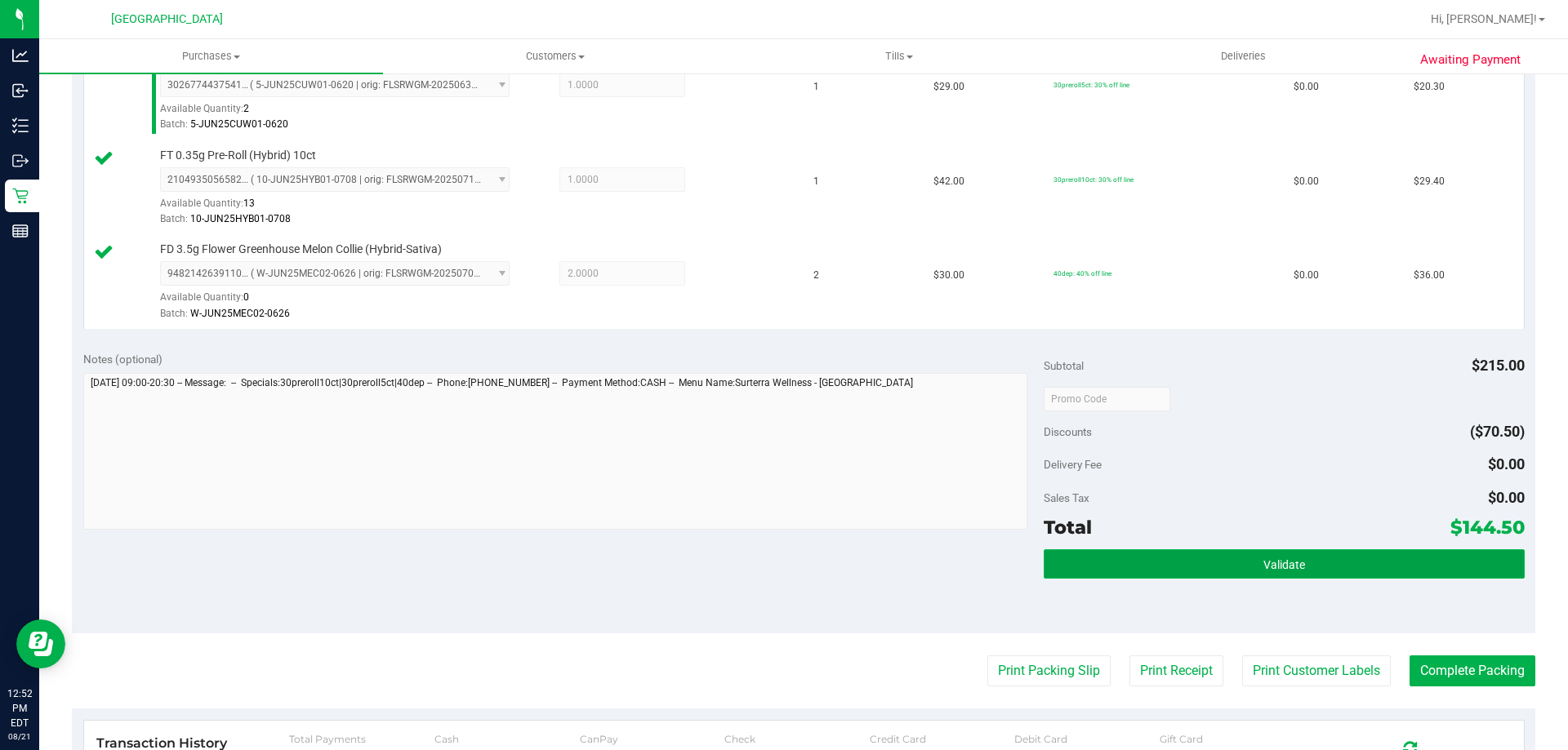
click at [1314, 556] on button "Validate" at bounding box center [1283, 564] width 480 height 30
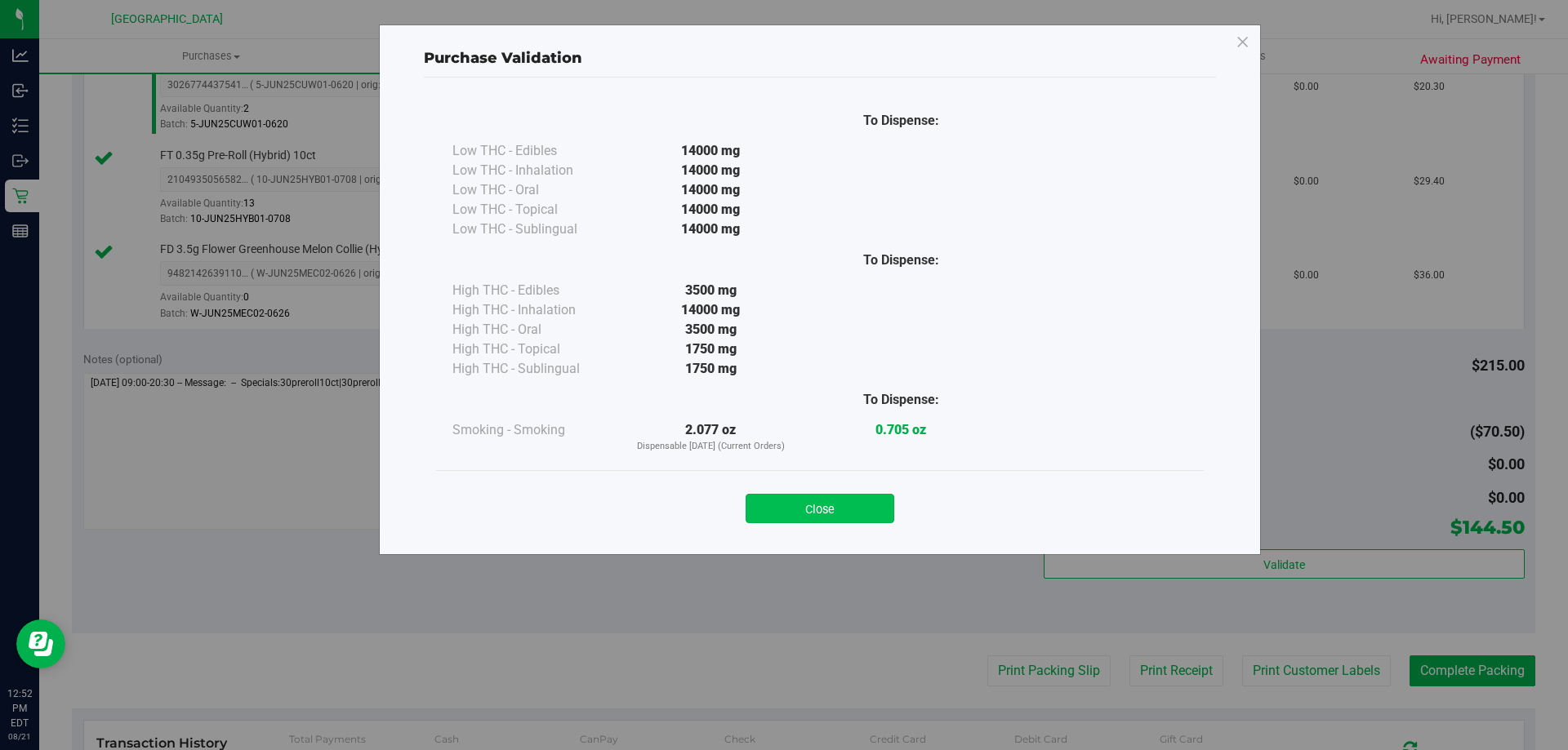
click at [847, 504] on button "Close" at bounding box center [820, 509] width 149 height 30
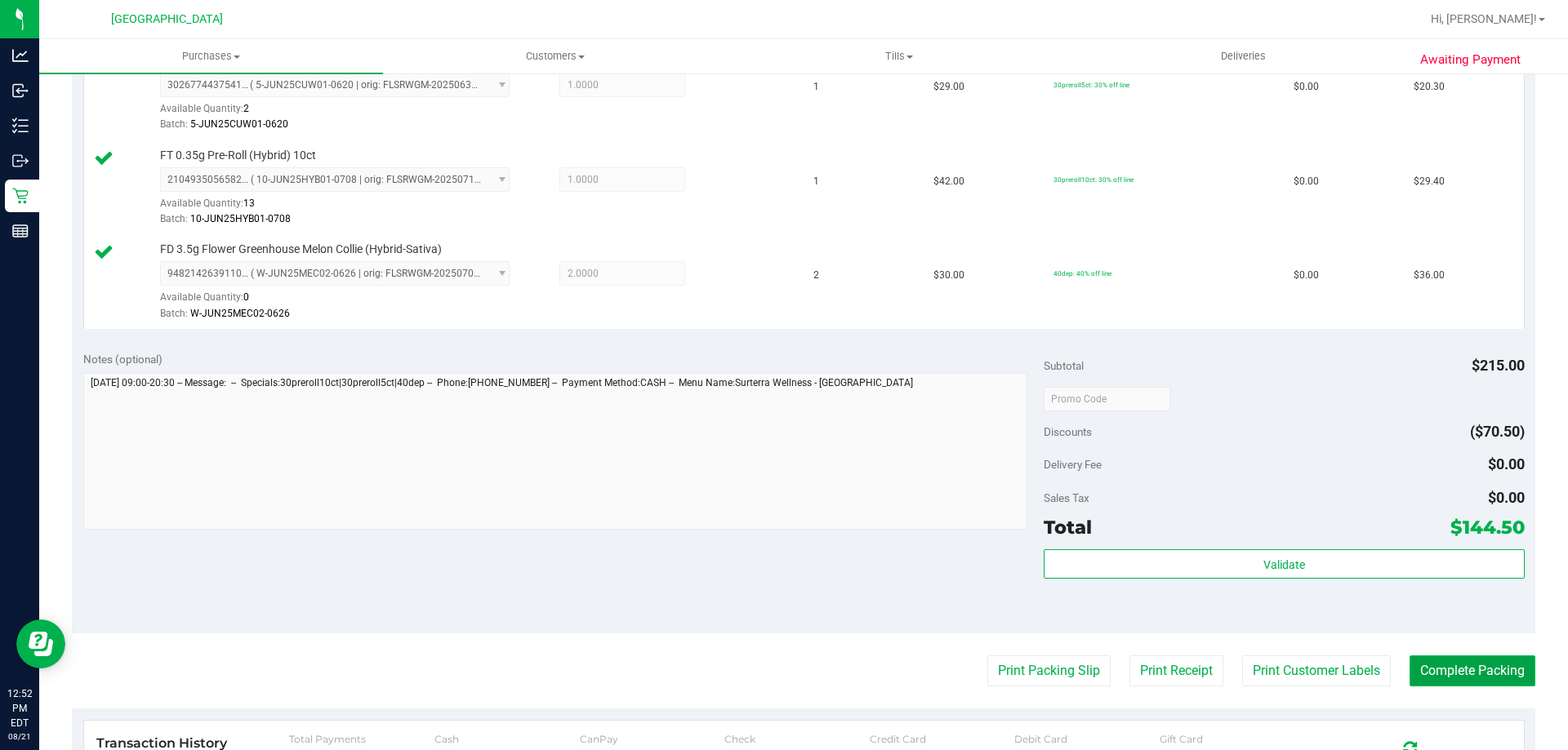
click at [1457, 670] on button "Complete Packing" at bounding box center [1472, 671] width 126 height 31
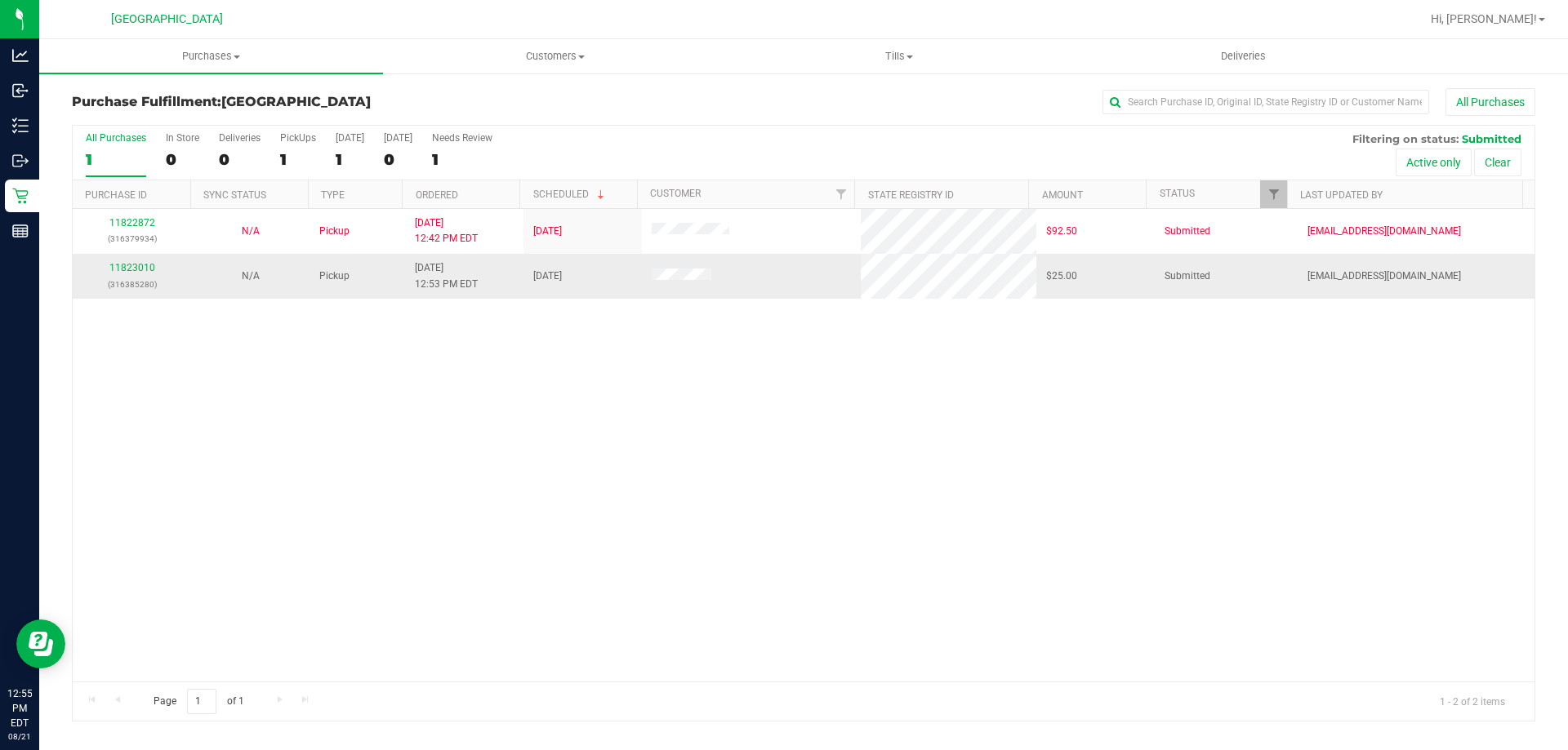
click at [147, 277] on p "(316385280)" at bounding box center [131, 285] width 98 height 16
click at [132, 266] on link "11823010" at bounding box center [132, 268] width 46 height 12
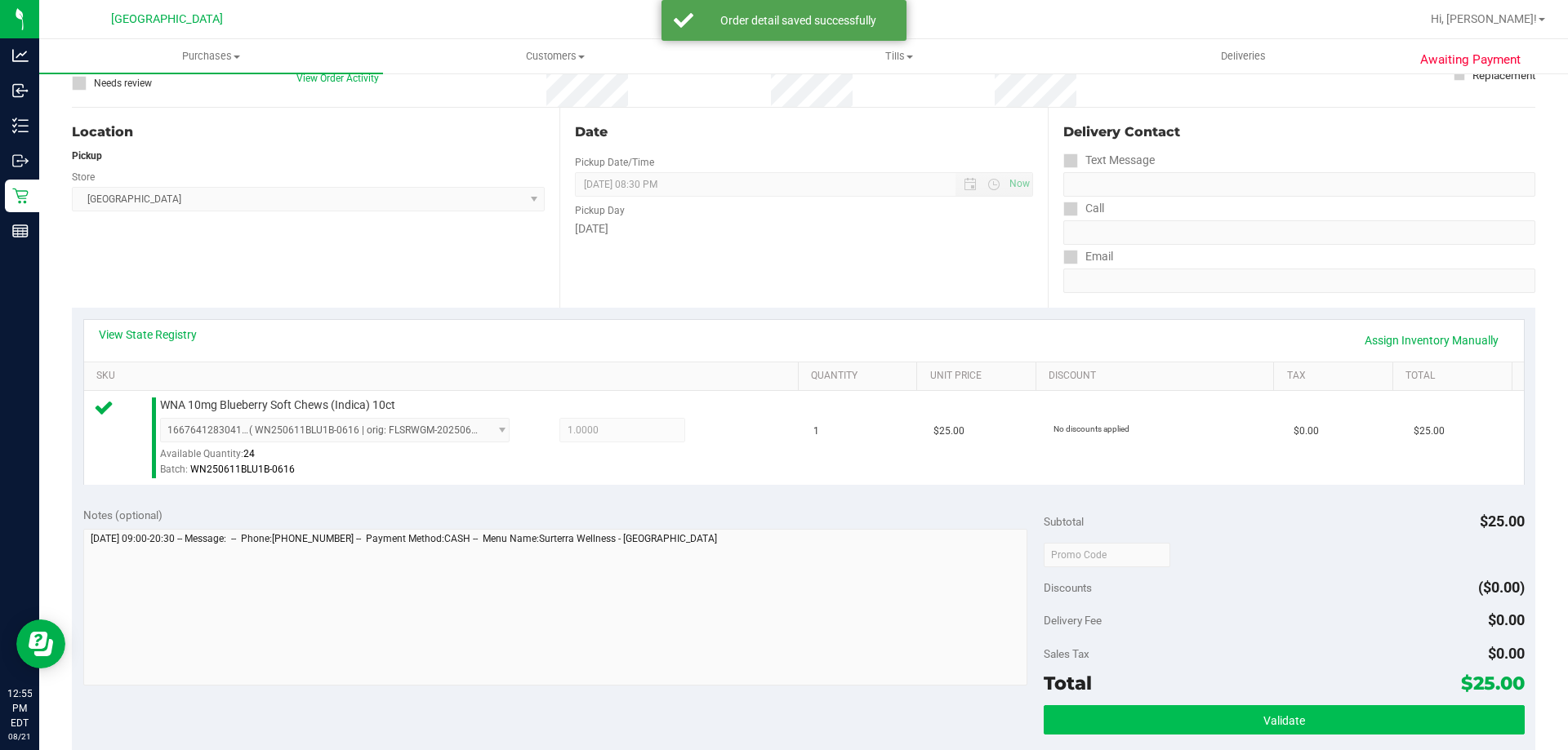
scroll to position [490, 0]
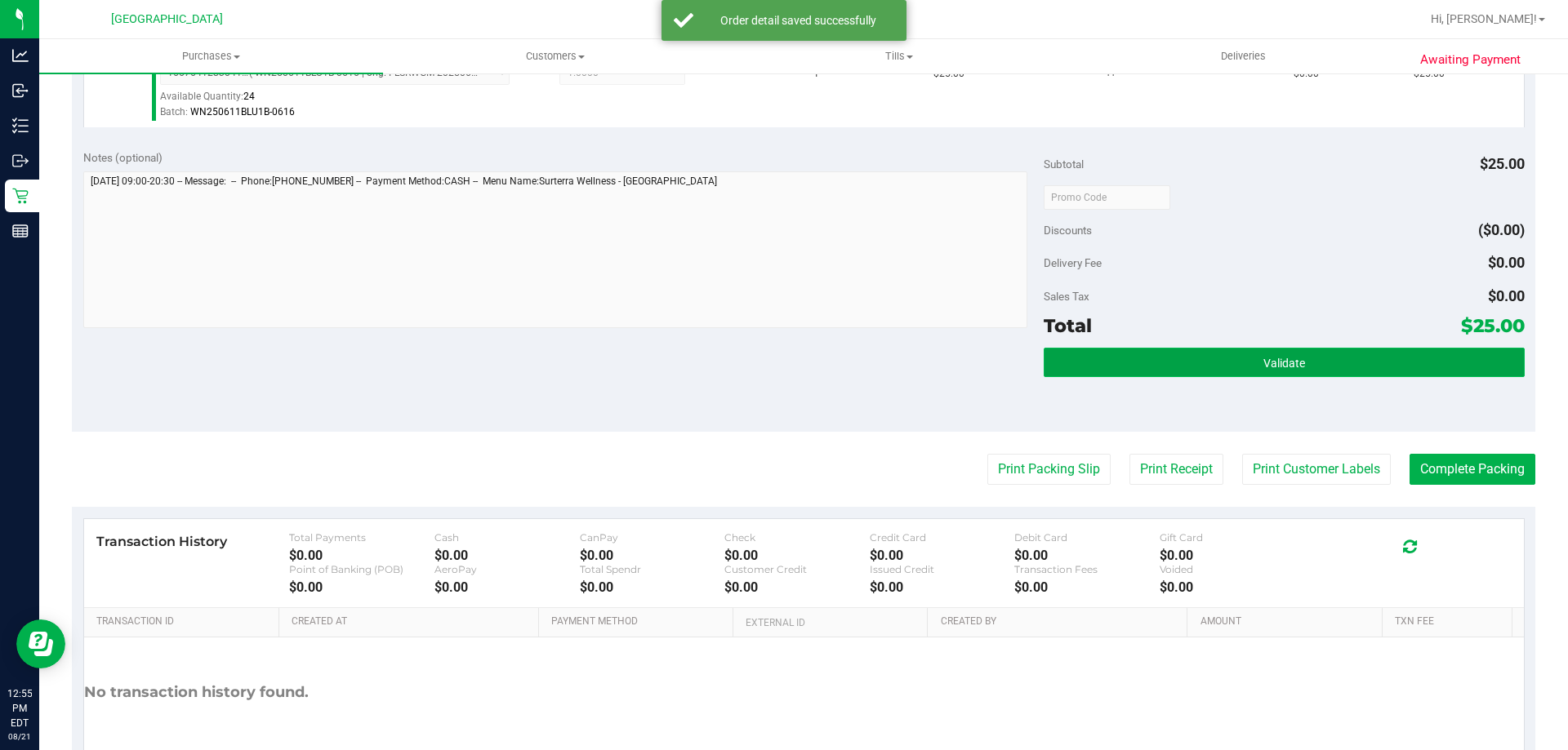
click at [1300, 363] on button "Validate" at bounding box center [1283, 363] width 480 height 30
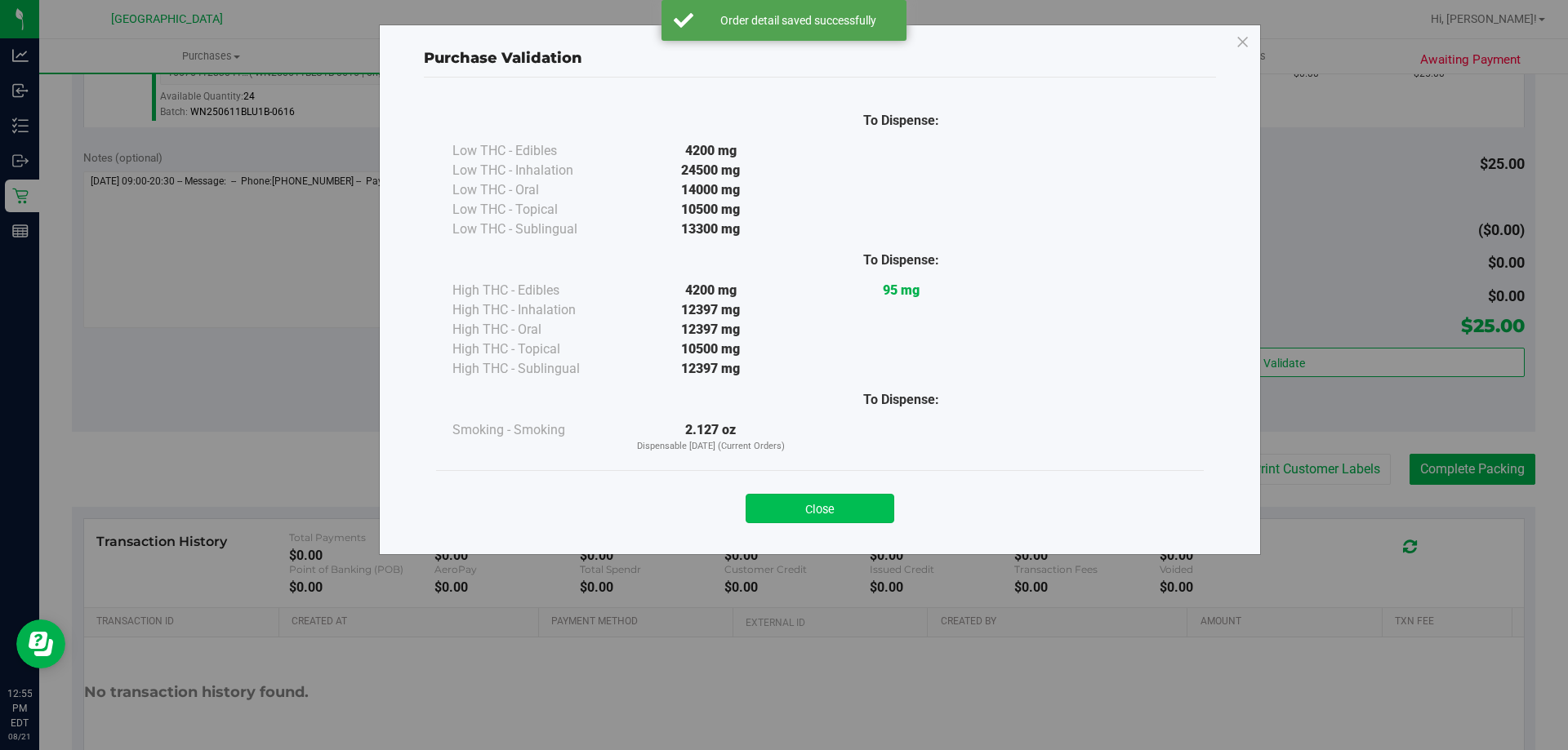
click at [863, 513] on button "Close" at bounding box center [820, 509] width 149 height 30
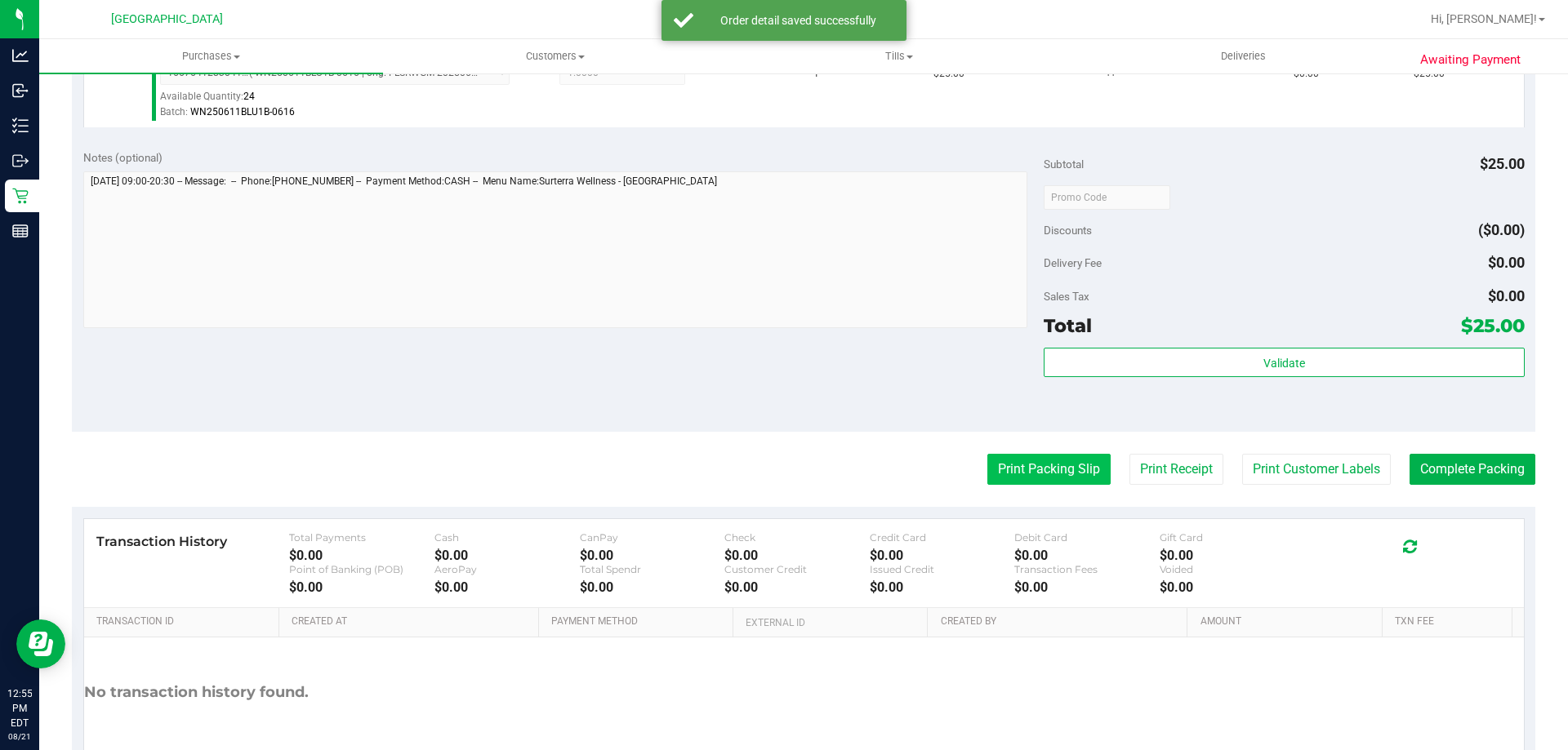
click at [1050, 479] on button "Print Packing Slip" at bounding box center [1048, 469] width 123 height 31
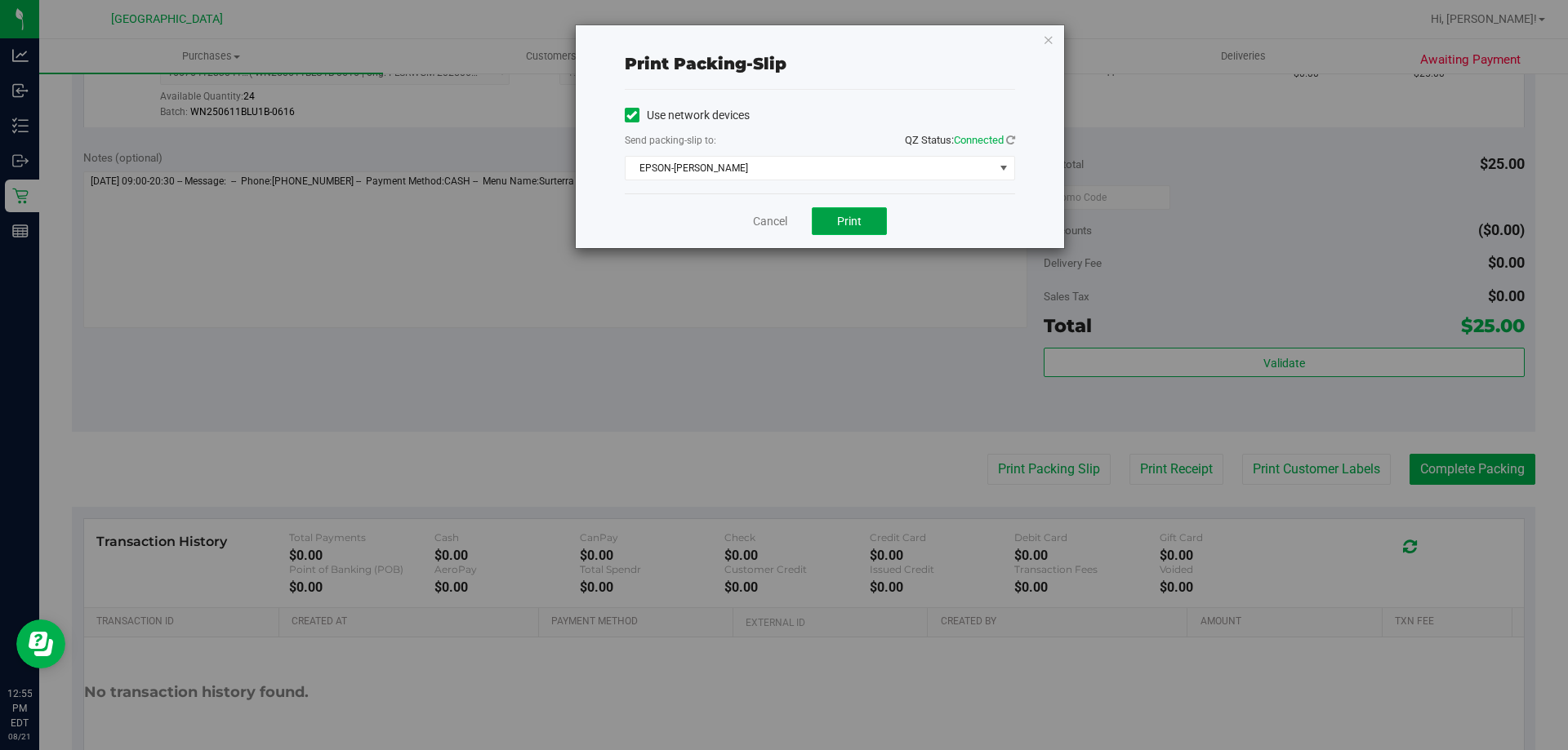
click at [868, 233] on button "Print" at bounding box center [850, 222] width 76 height 28
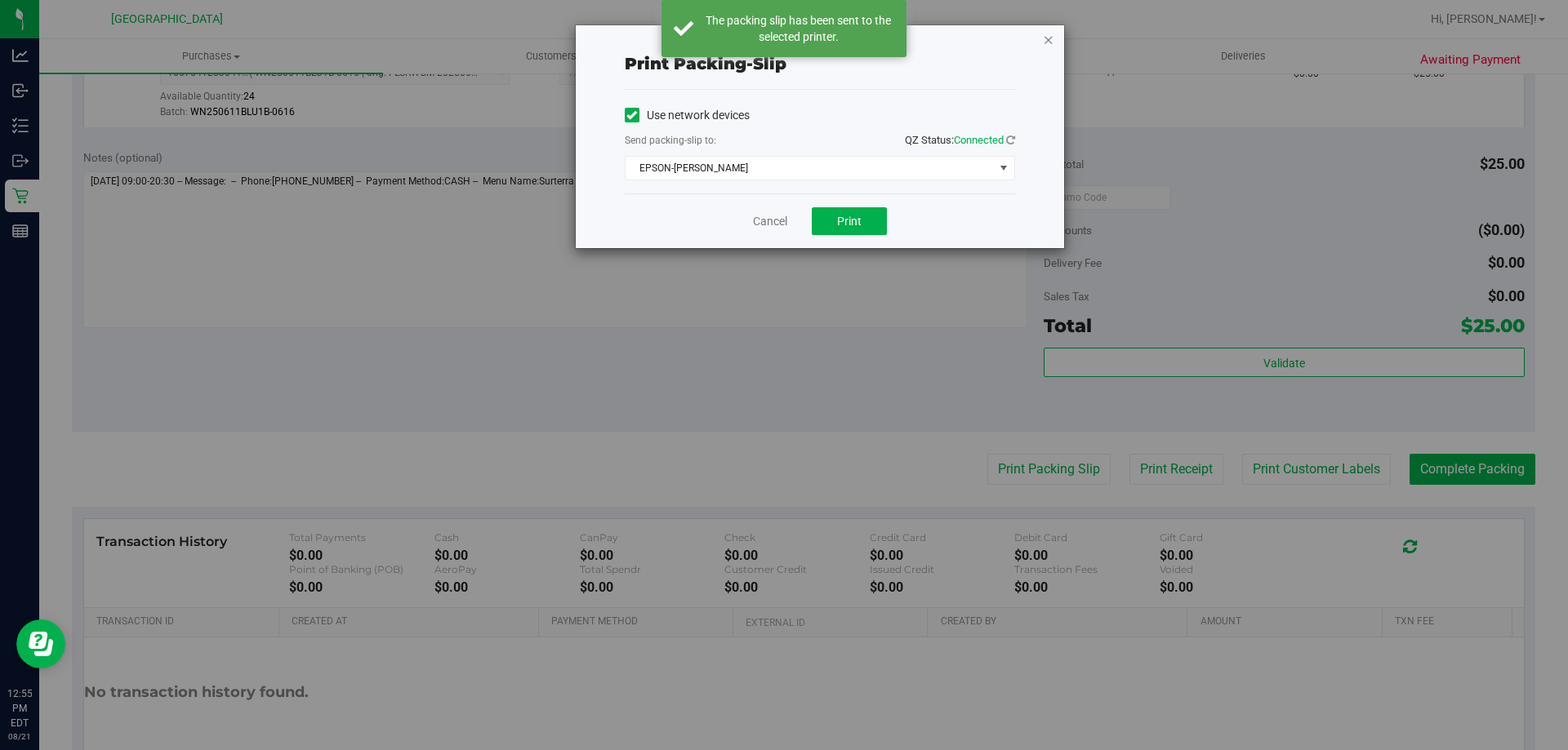
click at [1050, 39] on icon "button" at bounding box center [1048, 40] width 12 height 20
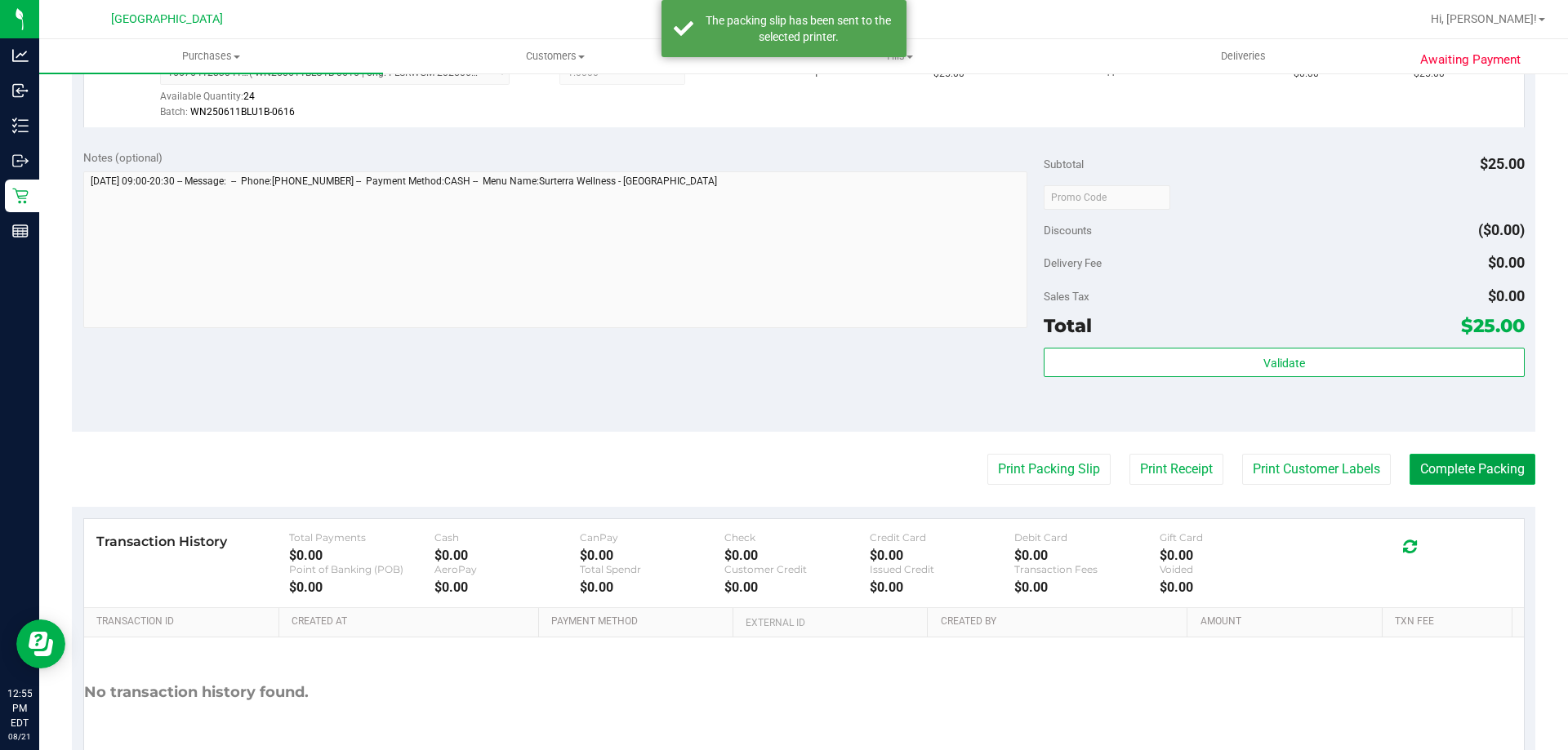
click at [1482, 468] on button "Complete Packing" at bounding box center [1472, 469] width 126 height 31
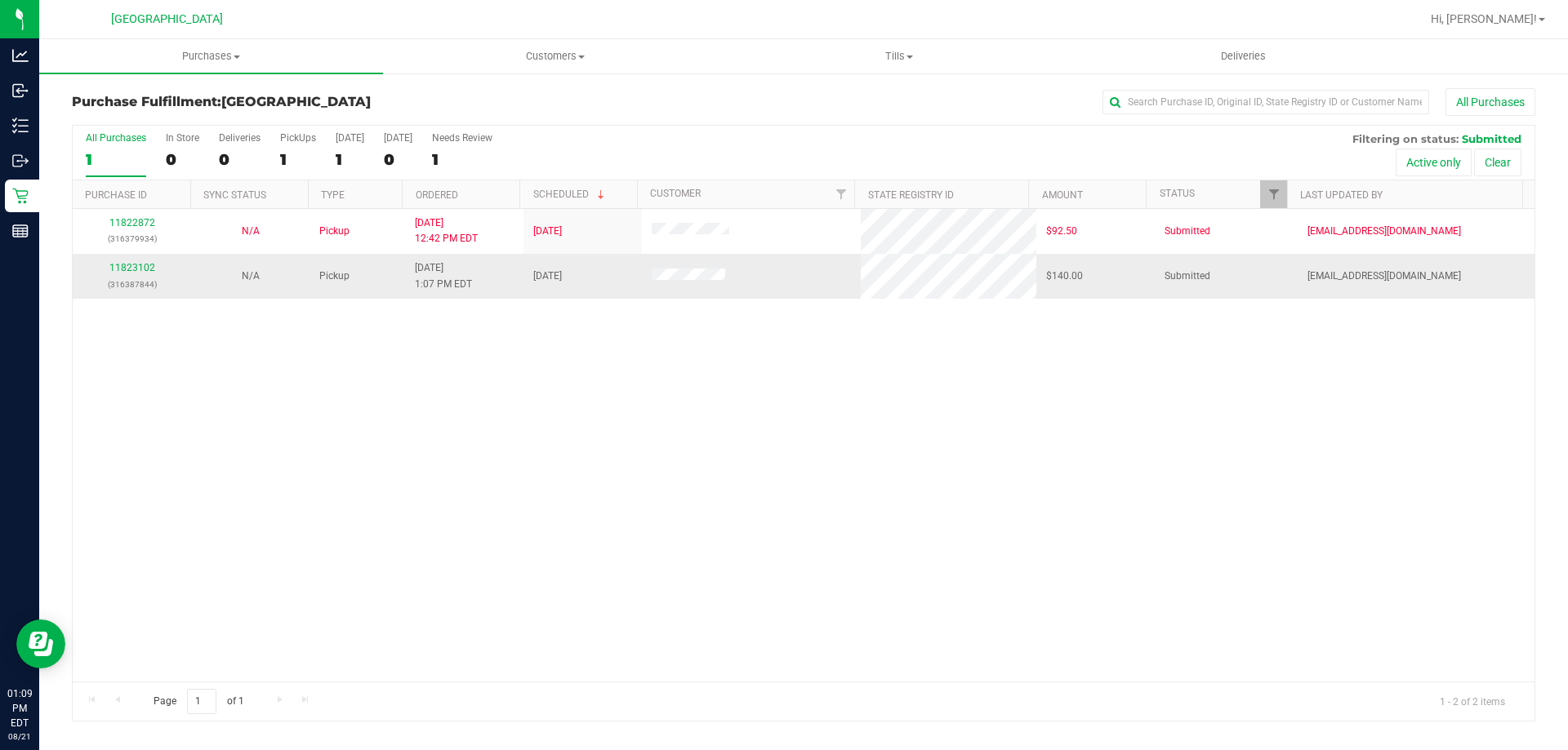
click at [130, 278] on p "(316387844)" at bounding box center [131, 285] width 98 height 16
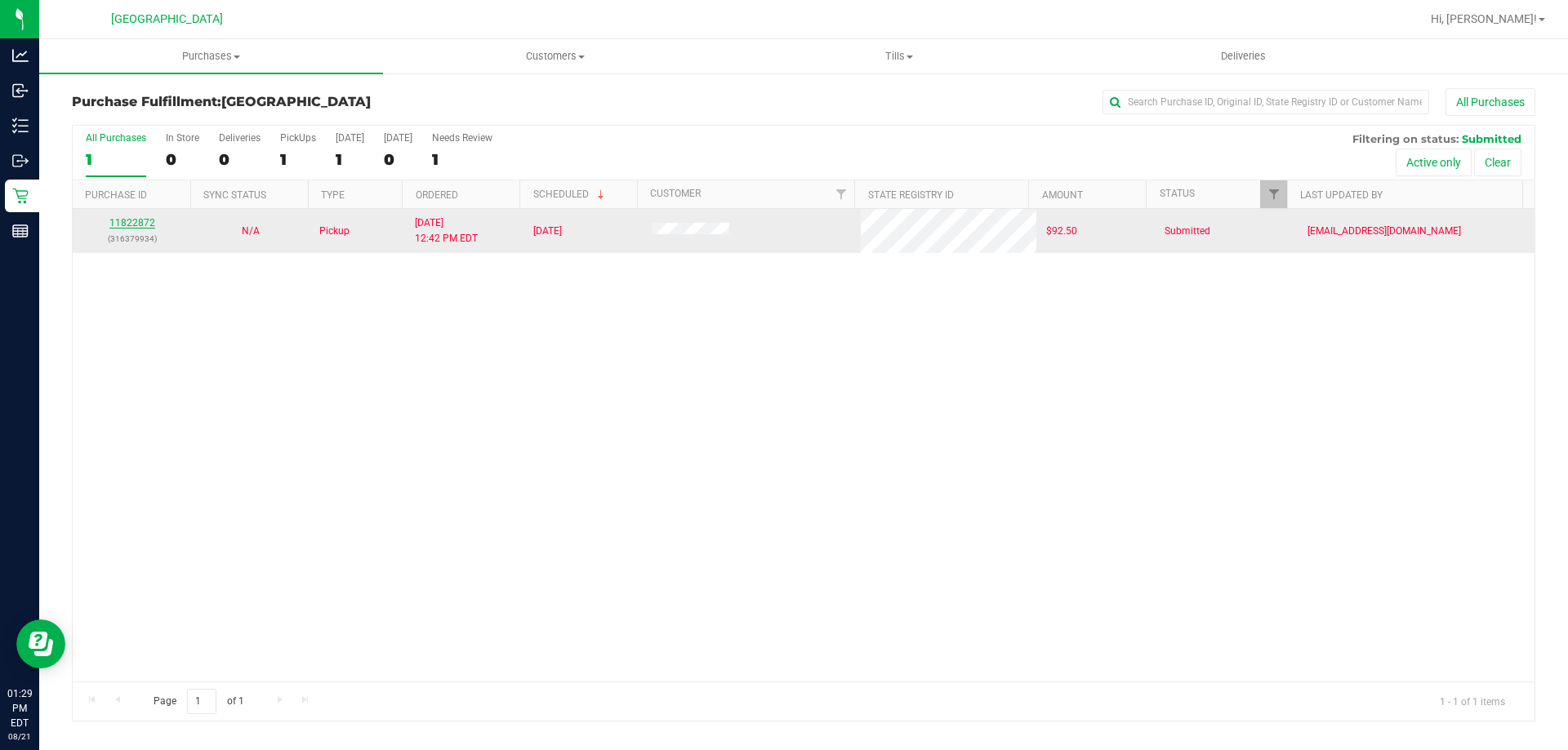
click at [139, 218] on link "11822872" at bounding box center [132, 224] width 46 height 12
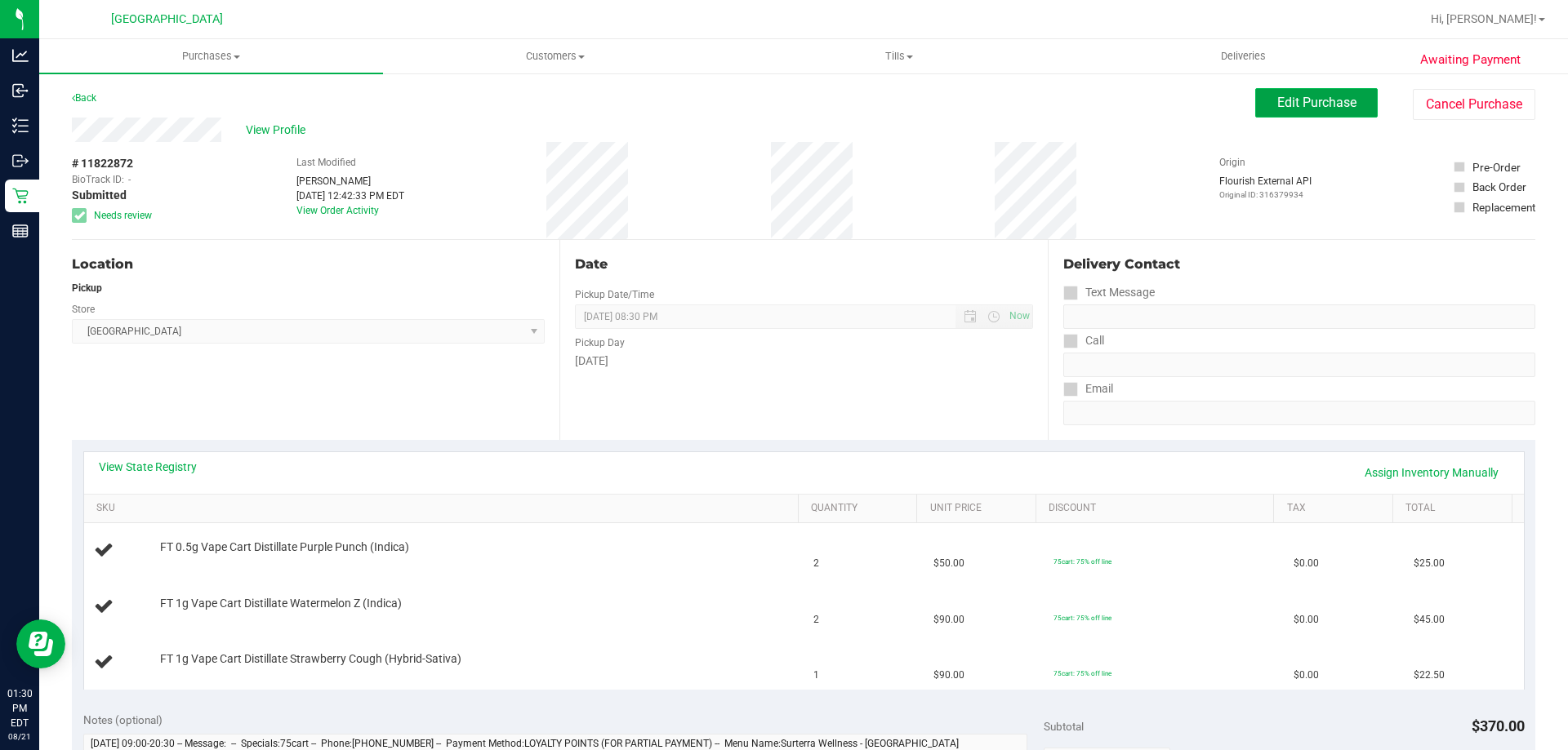
click at [1312, 105] on span "Edit Purchase" at bounding box center [1317, 102] width 79 height 16
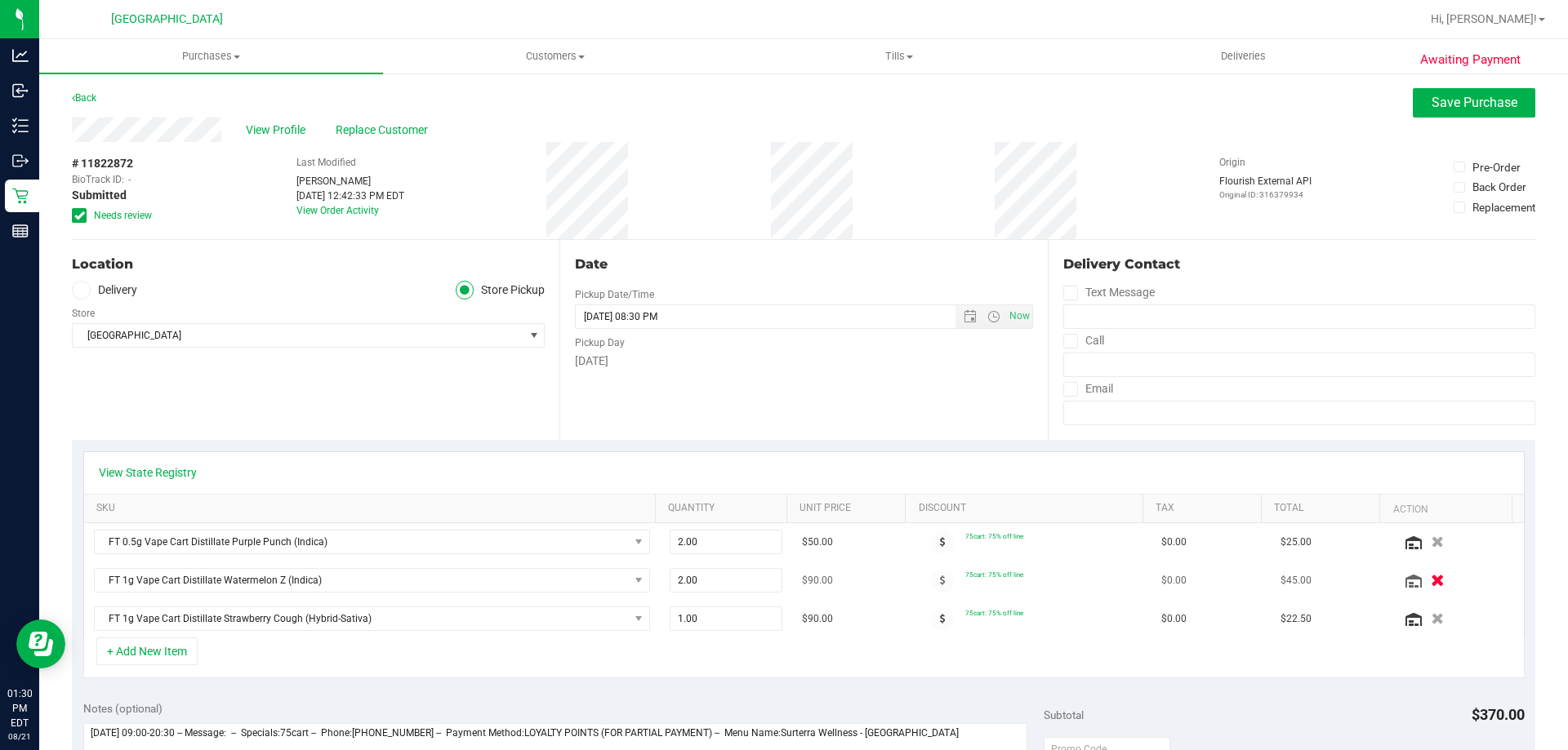
click at [1423, 584] on button "button" at bounding box center [1437, 579] width 28 height 17
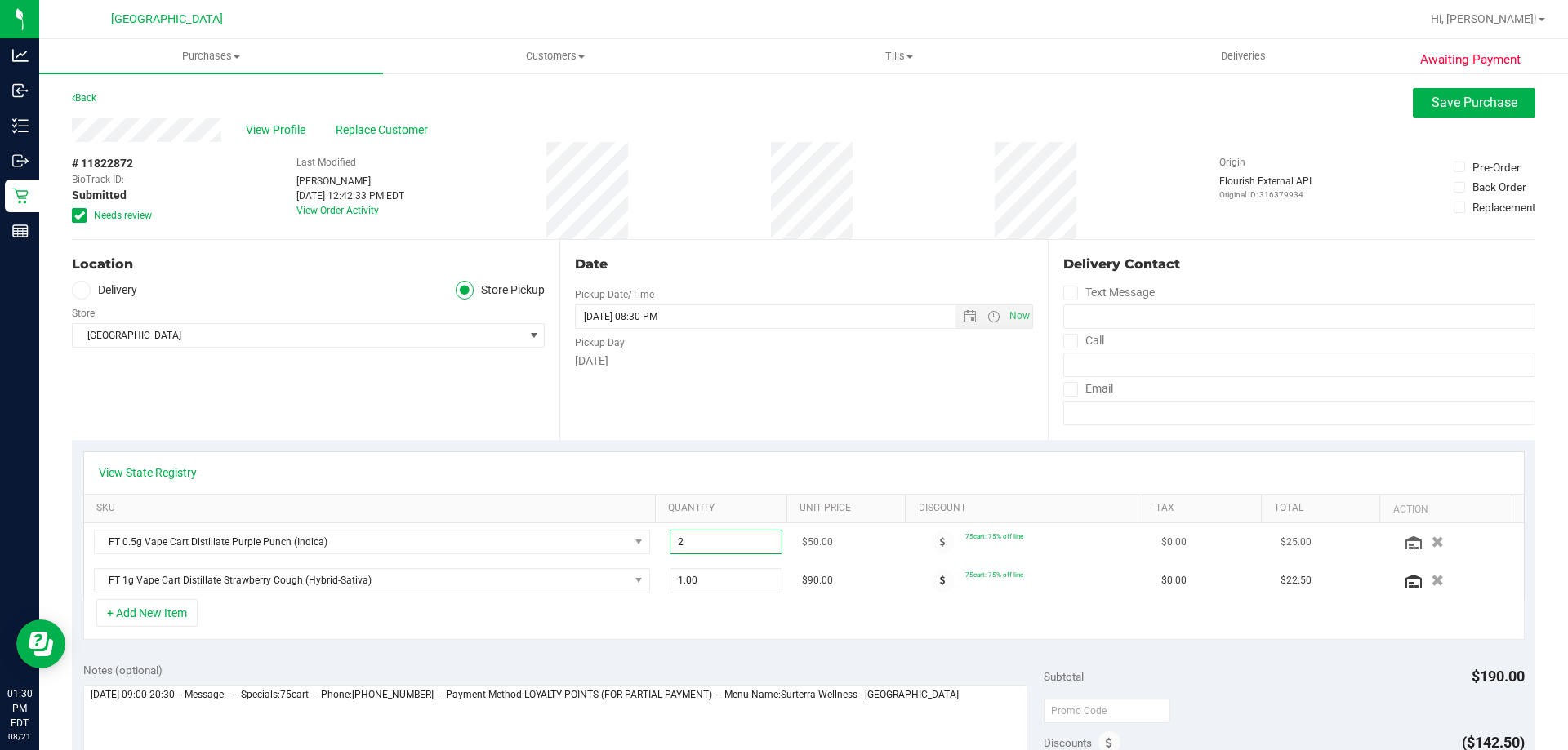
click at [691, 541] on span "2.00 2" at bounding box center [726, 541] width 113 height 25
type input "1"
type input "1.00"
click at [767, 392] on div "Date Pickup Date/Time 08/21/2025 Now 08/21/2025 08:30 PM Now Pickup Day Thursday" at bounding box center [803, 340] width 488 height 200
click at [1436, 97] on span "Save Purchase" at bounding box center [1474, 102] width 85 height 16
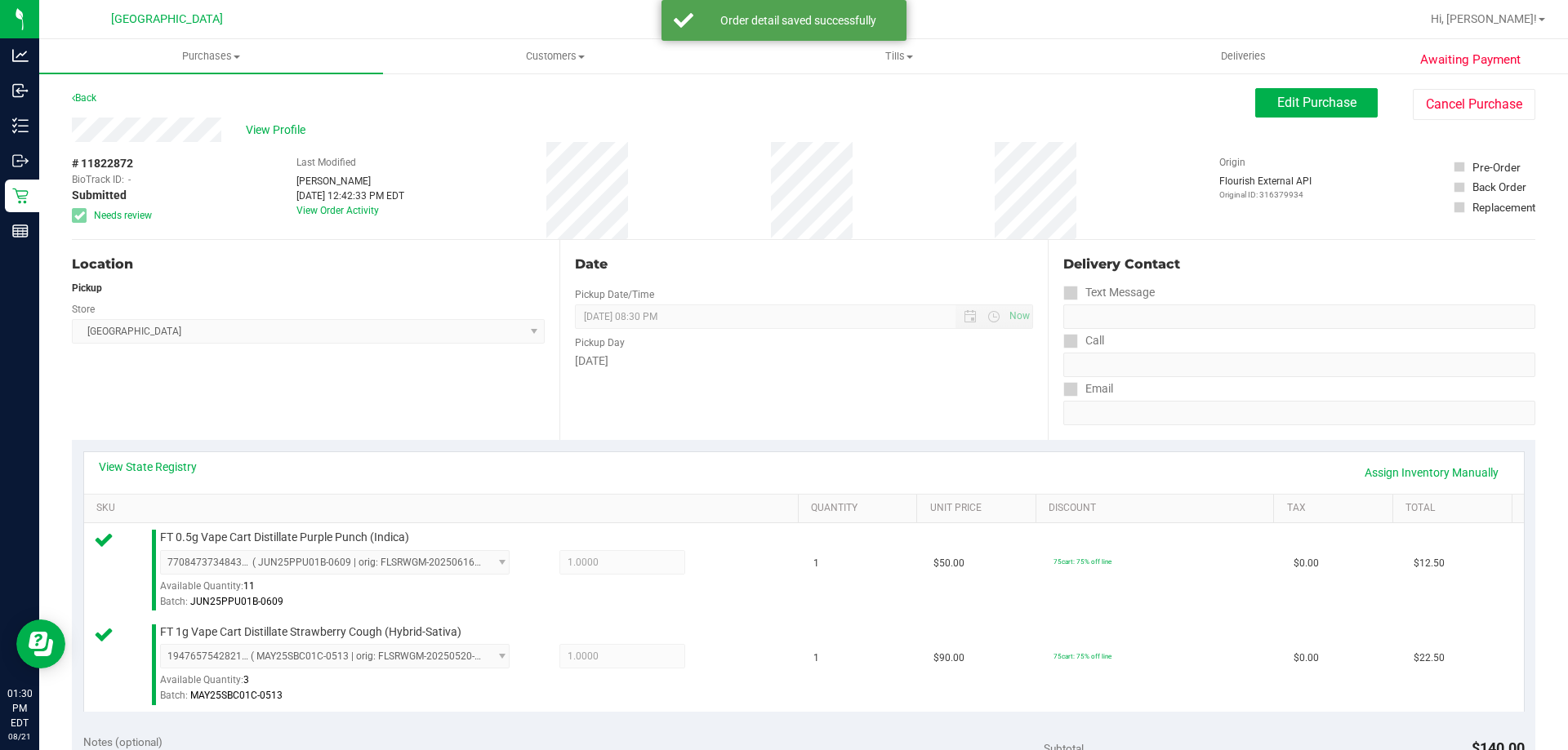
scroll to position [490, 0]
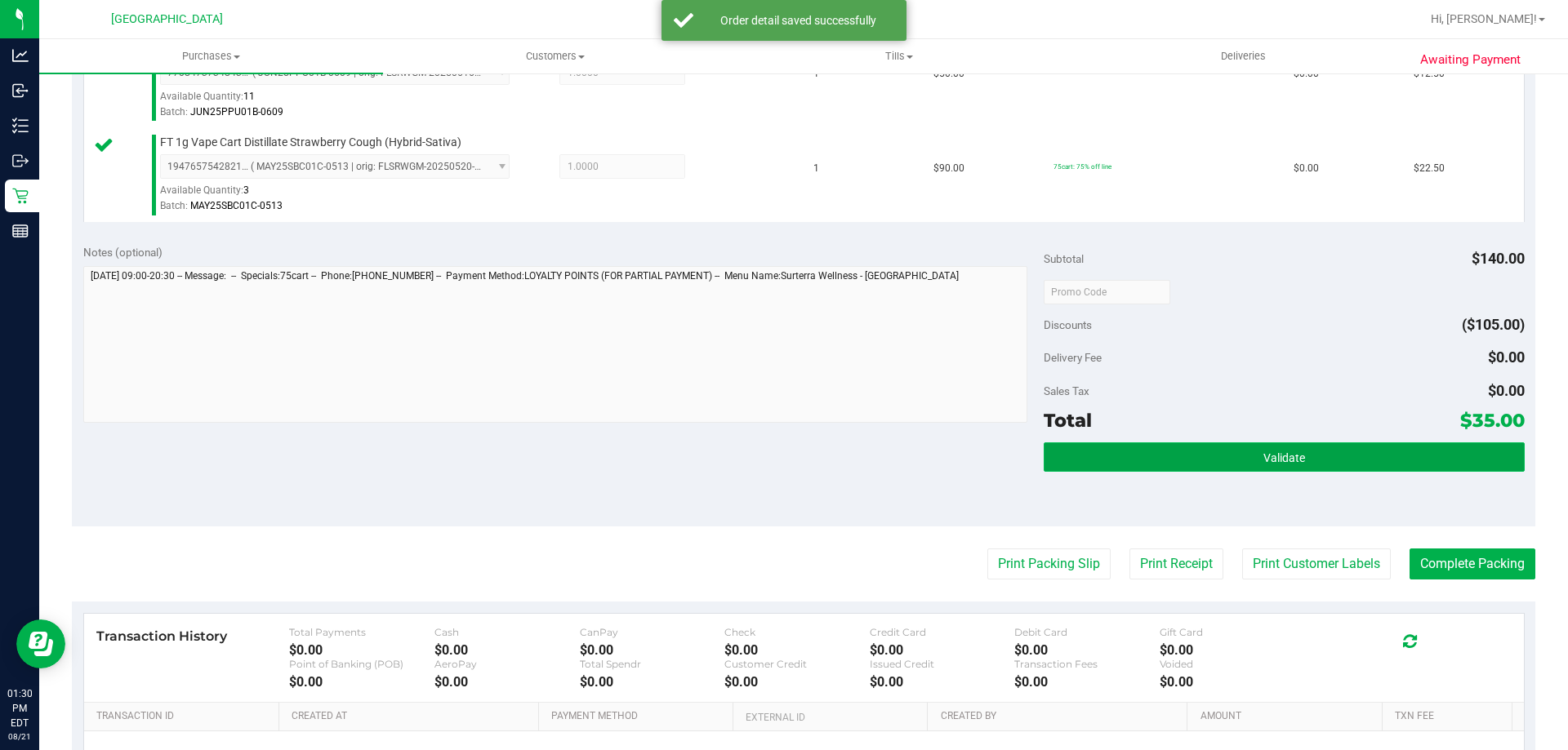
click at [1289, 457] on span "Validate" at bounding box center [1284, 457] width 42 height 13
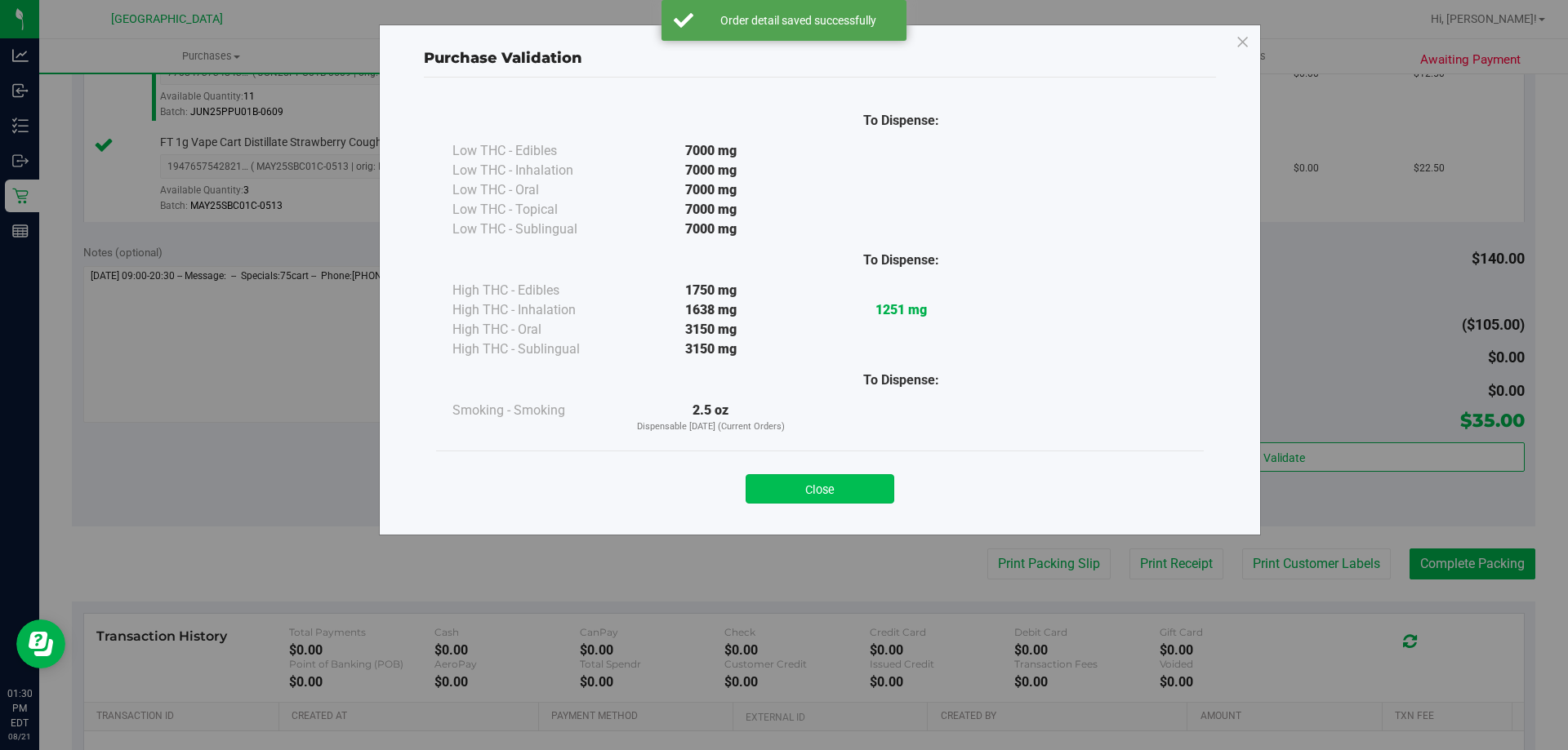
click at [793, 477] on button "Close" at bounding box center [820, 489] width 149 height 30
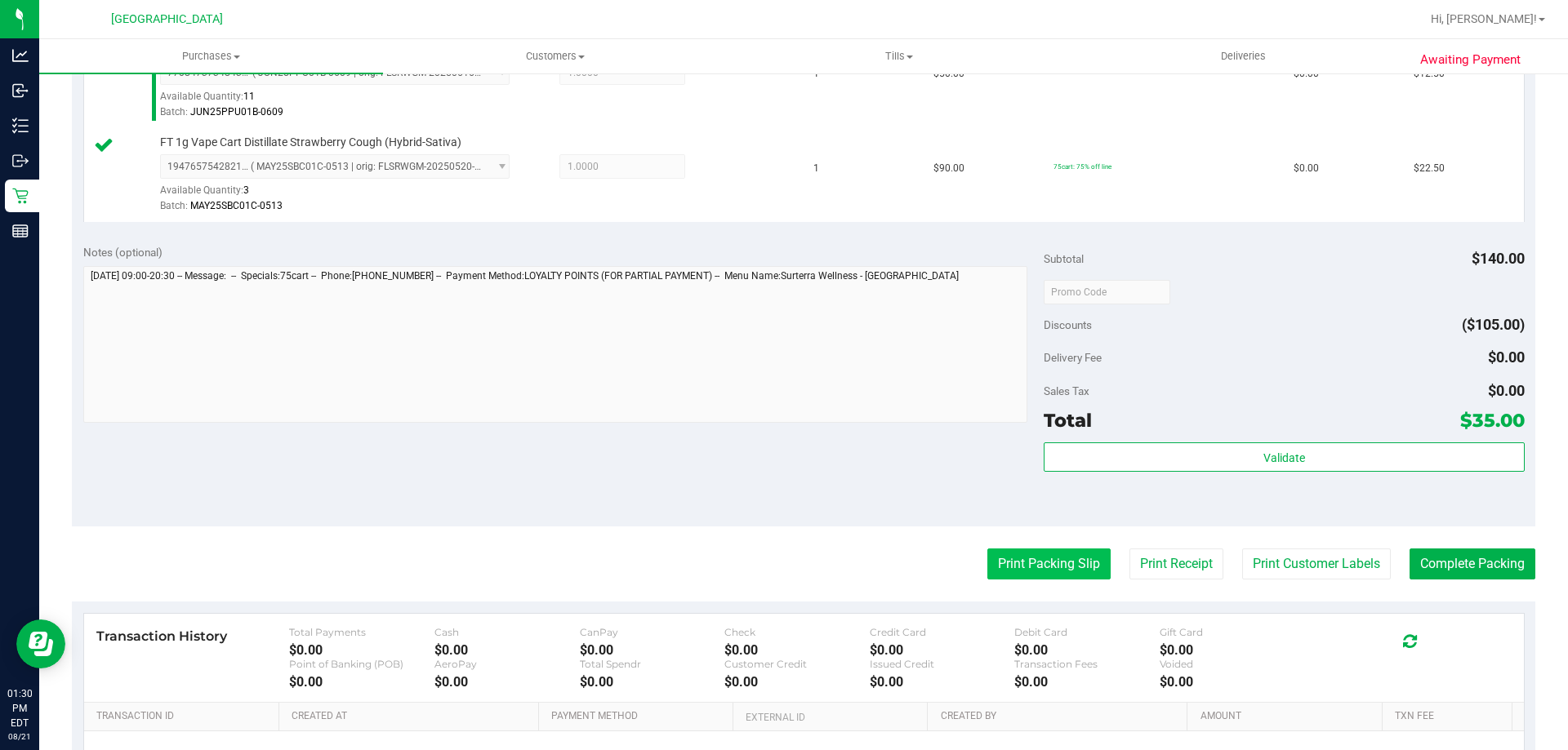
click at [996, 566] on button "Print Packing Slip" at bounding box center [1048, 563] width 123 height 31
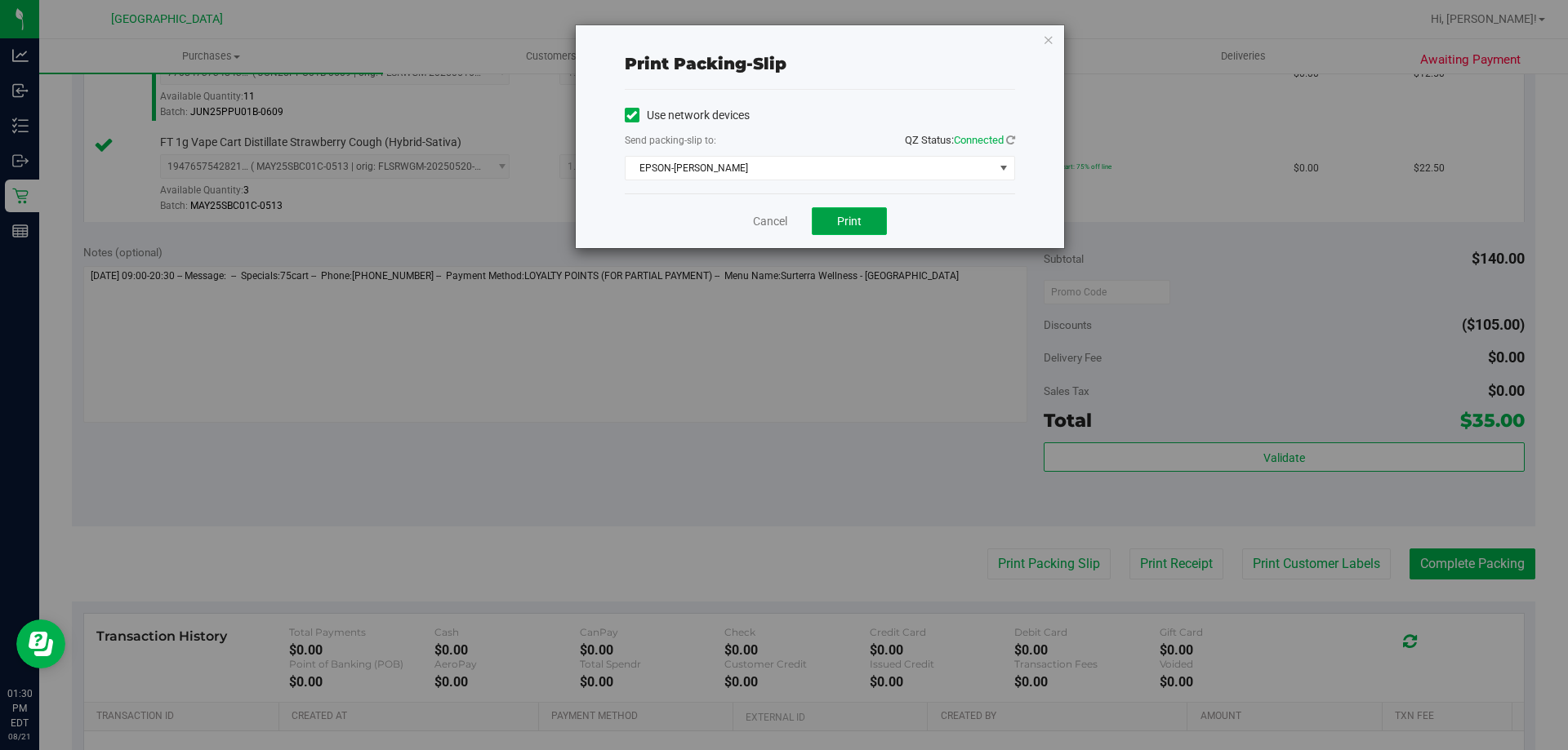
click at [854, 222] on span "Print" at bounding box center [849, 221] width 25 height 13
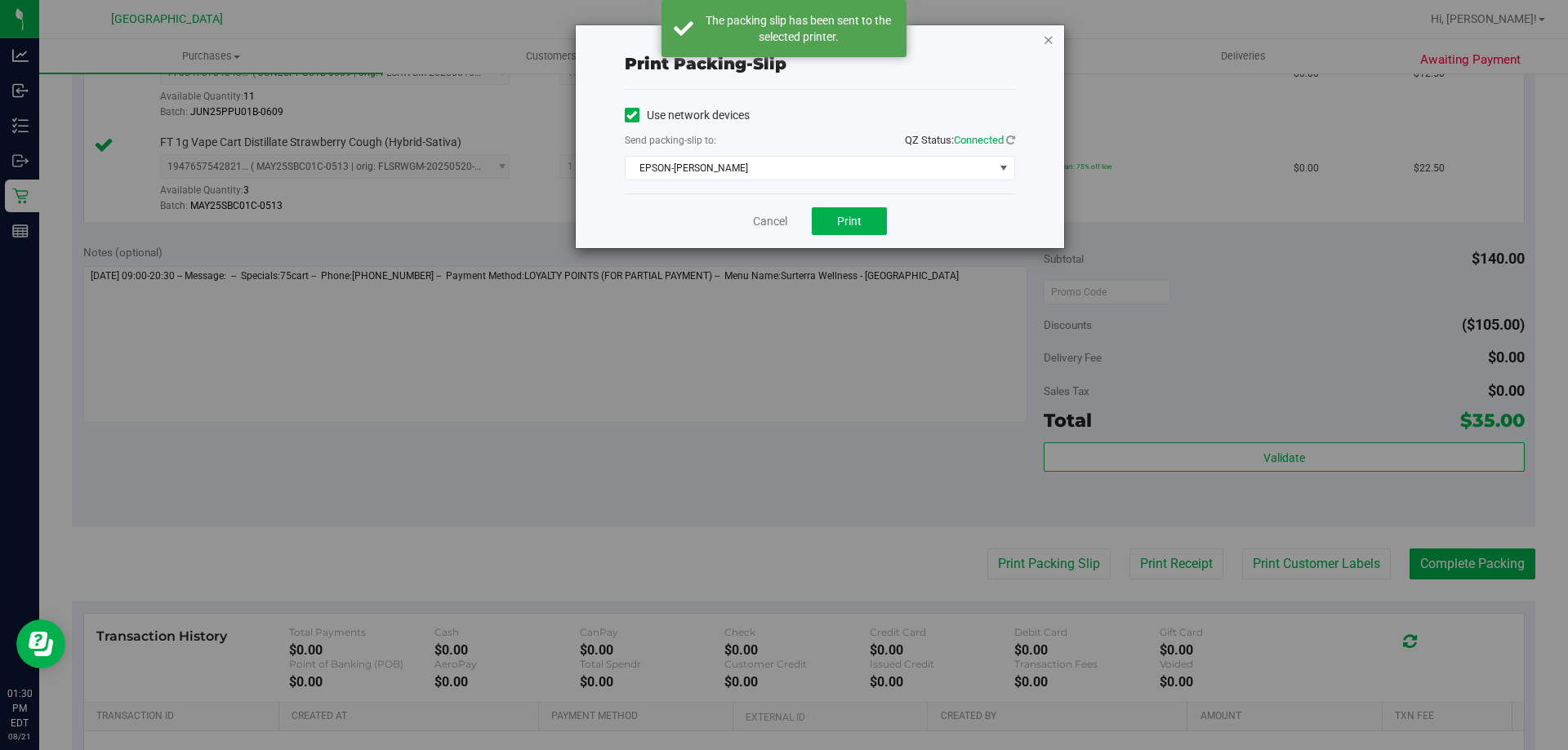
click at [1046, 36] on icon "button" at bounding box center [1048, 40] width 12 height 20
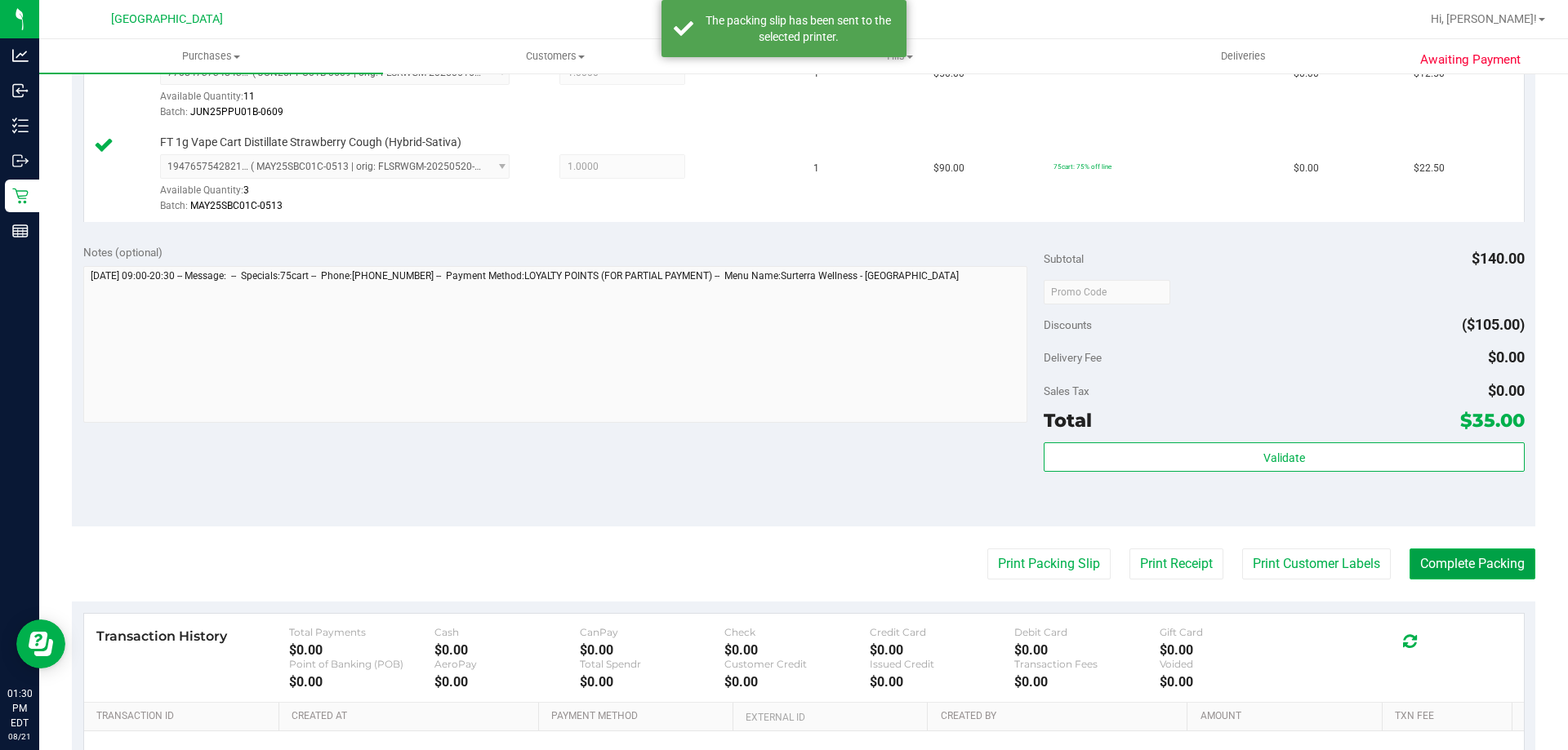
click at [1468, 567] on button "Complete Packing" at bounding box center [1472, 563] width 126 height 31
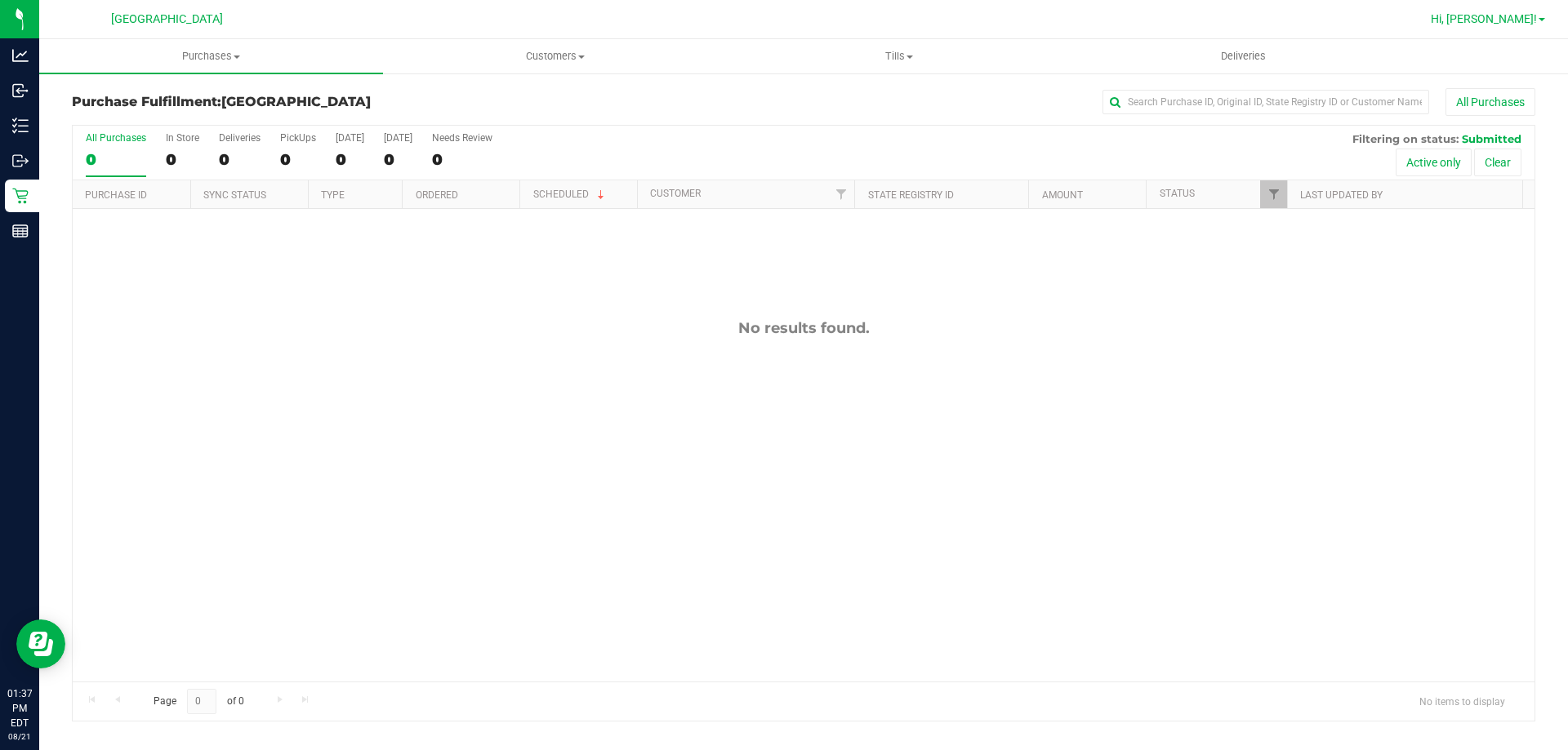
click at [1520, 12] on span "Hi, Nicole!" at bounding box center [1483, 18] width 106 height 13
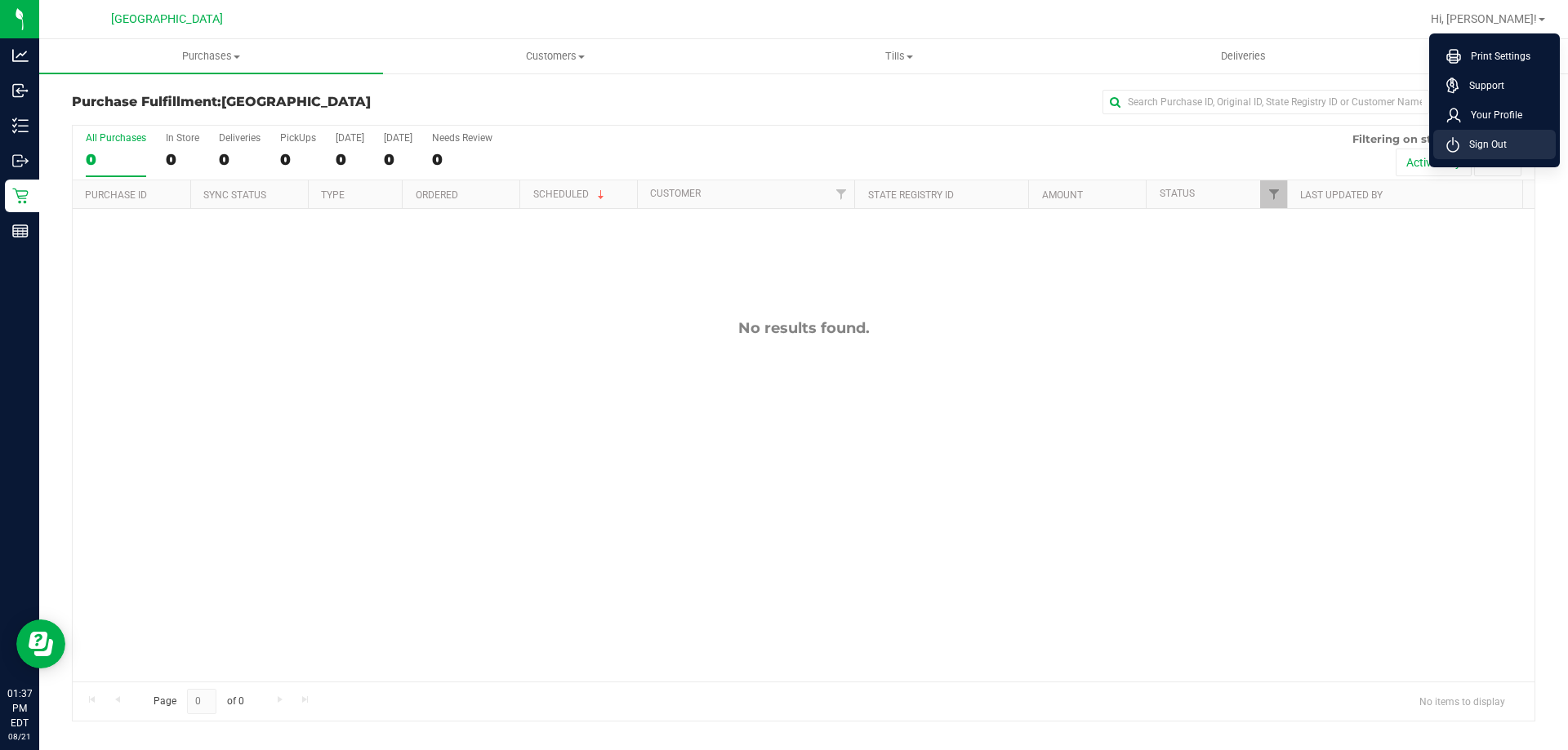
click at [1462, 139] on span "Sign Out" at bounding box center [1483, 144] width 48 height 16
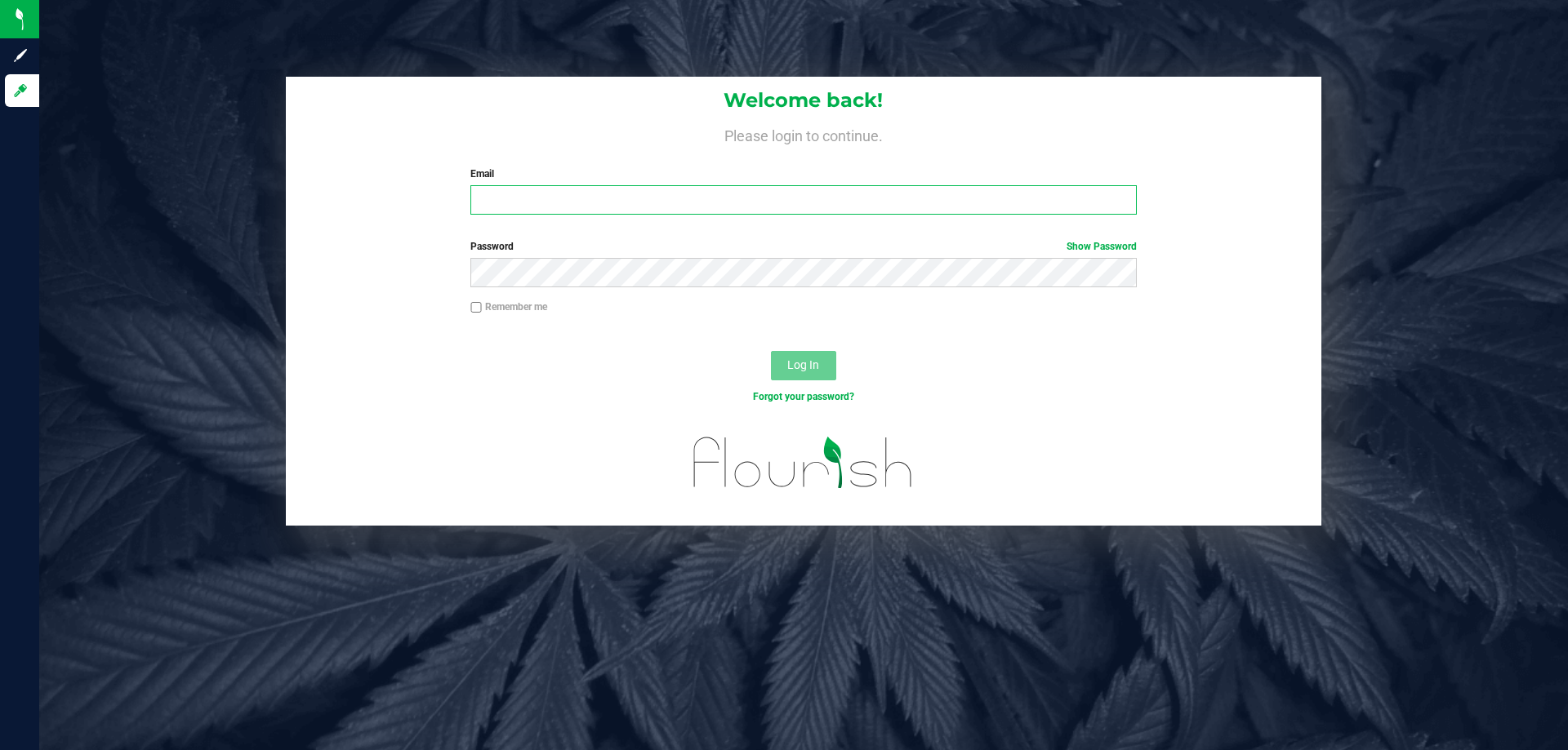
click at [606, 202] on input "Email" at bounding box center [803, 201] width 666 height 30
type input "[EMAIL_ADDRESS][DOMAIN_NAME]"
click at [771, 351] on button "Log In" at bounding box center [804, 366] width 66 height 30
